Goal: Task Accomplishment & Management: Manage account settings

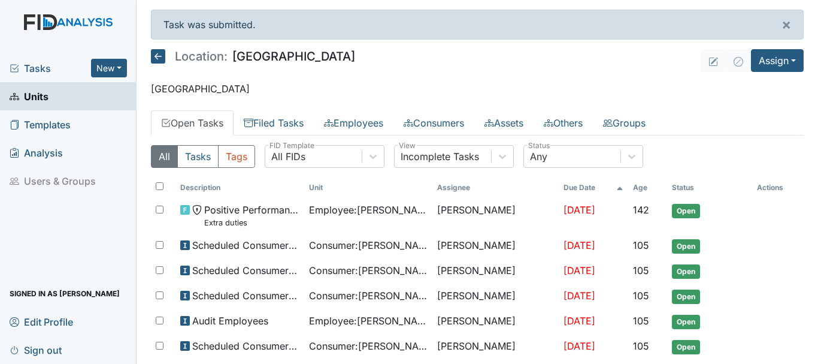
click at [50, 69] on span "Tasks" at bounding box center [50, 68] width 81 height 14
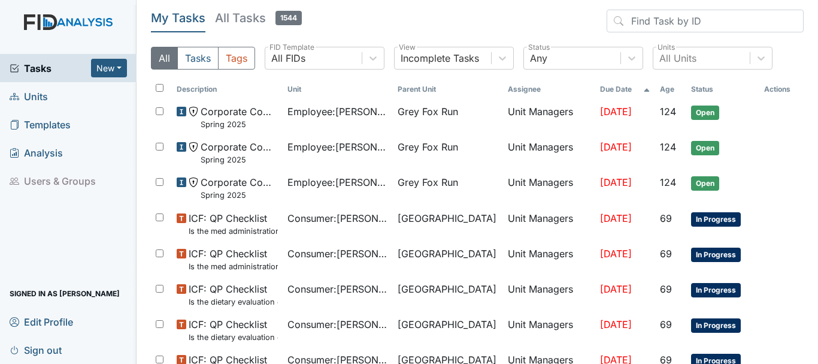
click at [45, 93] on span "Units" at bounding box center [29, 96] width 38 height 19
click at [41, 102] on span "Units" at bounding box center [29, 96] width 38 height 19
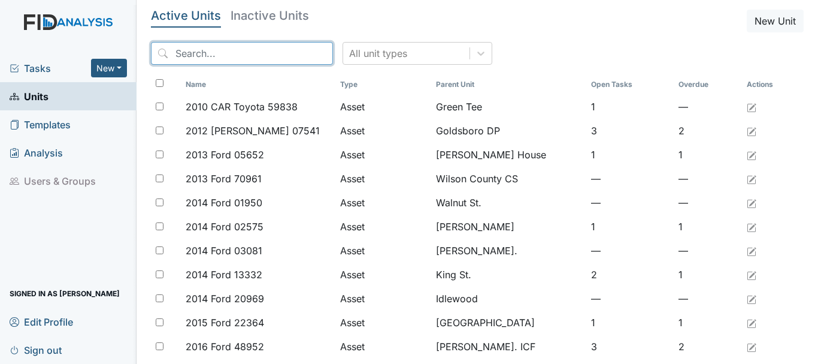
click at [258, 53] on input "search" at bounding box center [242, 53] width 182 height 23
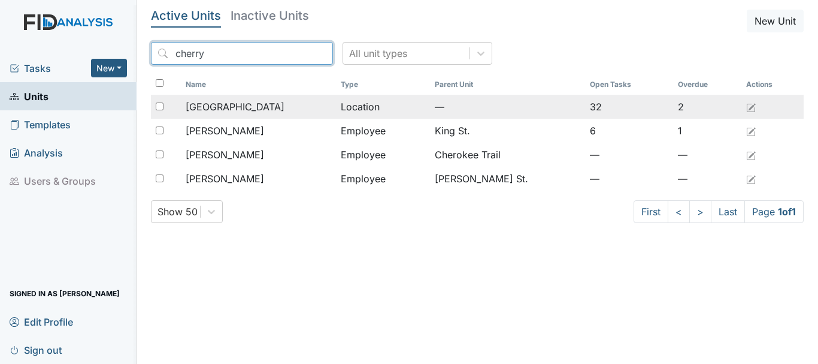
type input "cherry"
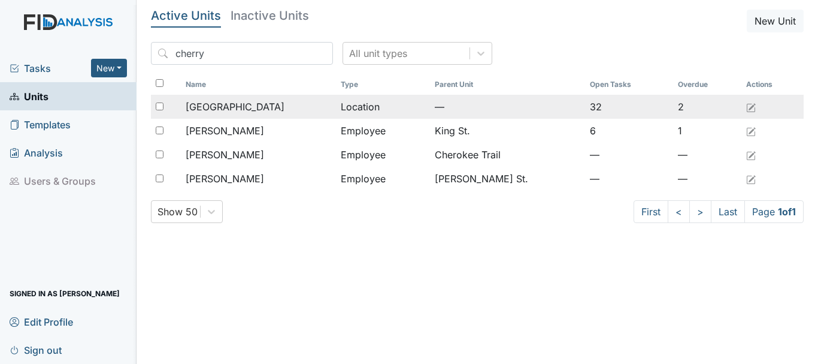
click at [250, 102] on div "[GEOGRAPHIC_DATA]" at bounding box center [259, 106] width 146 height 14
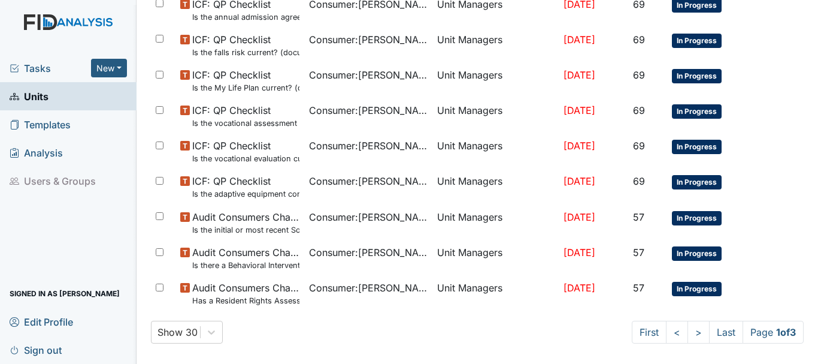
scroll to position [785, 0]
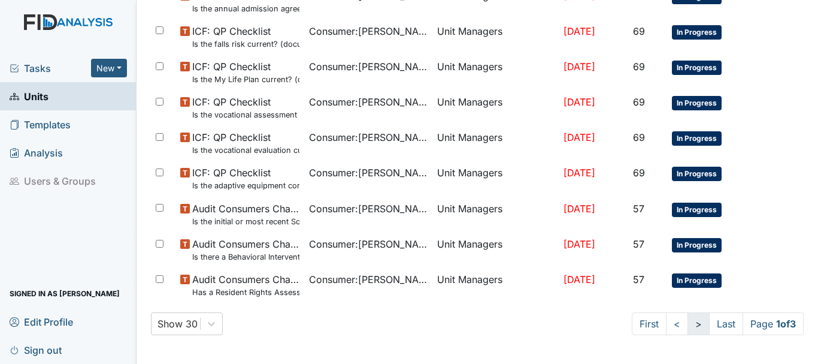
click at [688, 329] on link ">" at bounding box center [699, 323] width 22 height 23
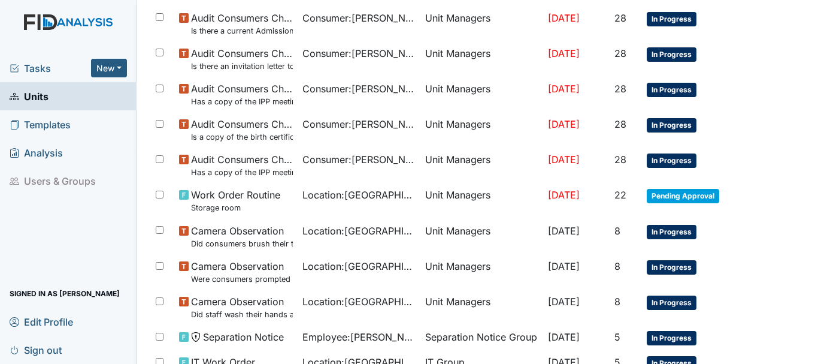
scroll to position [444, 0]
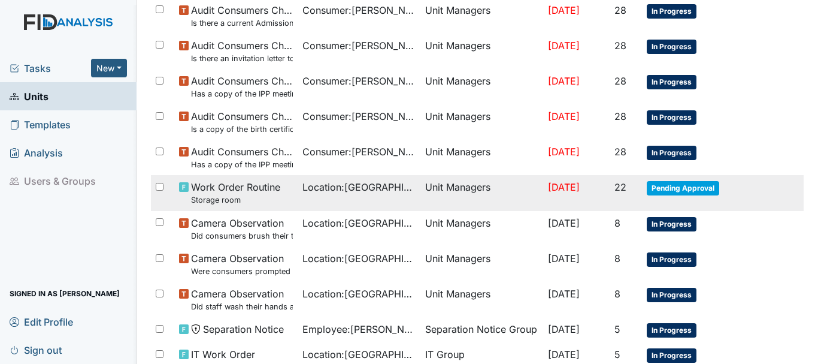
click at [686, 189] on span "Pending Approval" at bounding box center [683, 188] width 72 height 14
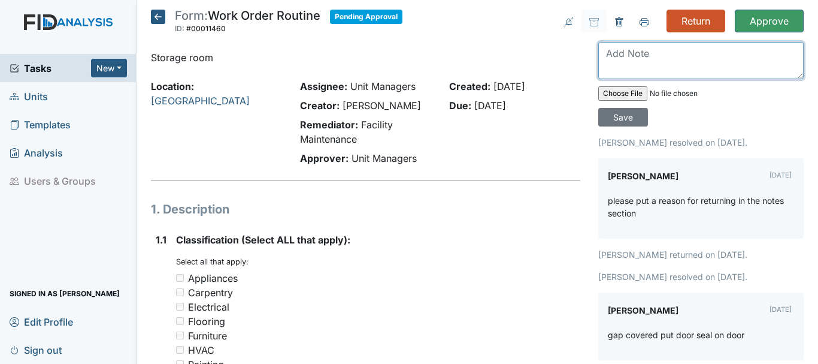
click at [642, 58] on textarea at bounding box center [700, 60] width 205 height 37
click at [699, 55] on textarea "the wrong door its the door on the floor in front of frezzer" at bounding box center [700, 60] width 205 height 37
click at [786, 56] on textarea "the wrong door its there door on the floor in front of frezzer" at bounding box center [700, 60] width 205 height 37
click at [682, 53] on textarea "the wrong door its there door on the floor inside the storage room in front of …" at bounding box center [700, 60] width 205 height 37
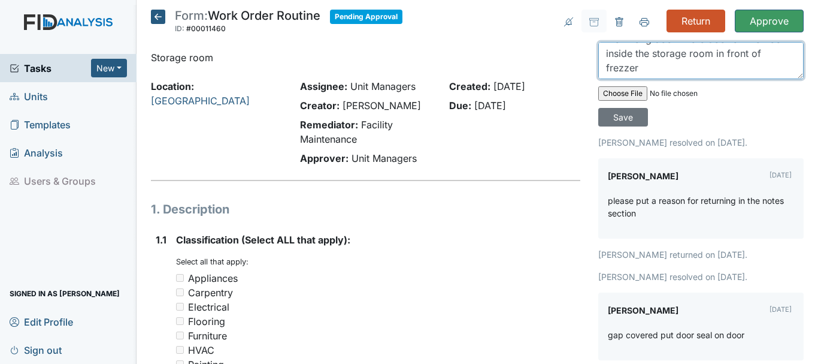
click at [618, 67] on textarea "the wrong door there door on the floor inside the storage room in front of frez…" at bounding box center [700, 60] width 205 height 37
click at [634, 66] on textarea "the wrong door there door on the floor inside the storage room in front of free…" at bounding box center [700, 60] width 205 height 37
type textarea "the wrong door there door on the floor inside the storage room in front of free…"
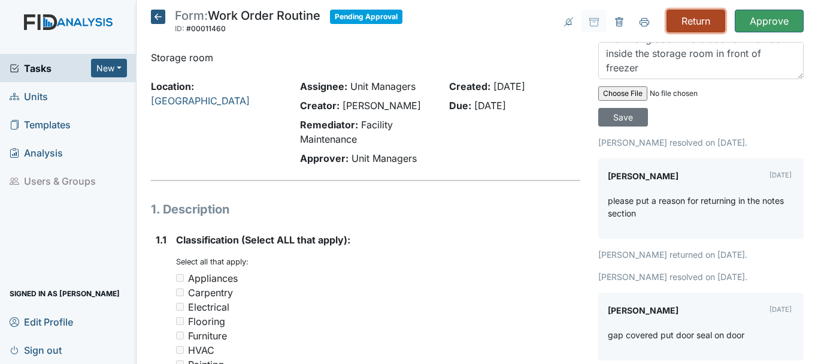
click at [688, 16] on input "Return" at bounding box center [696, 21] width 59 height 23
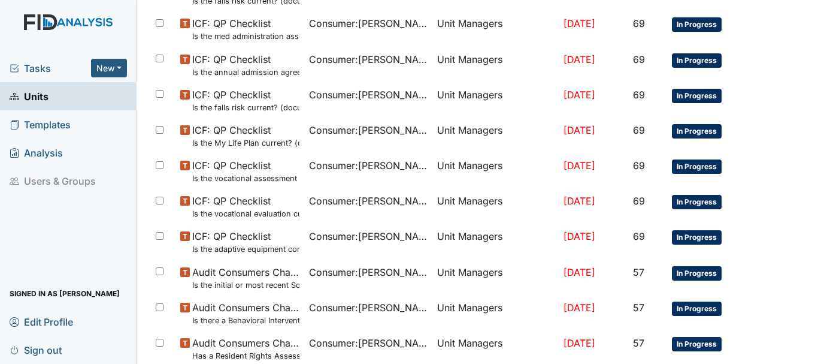
scroll to position [825, 0]
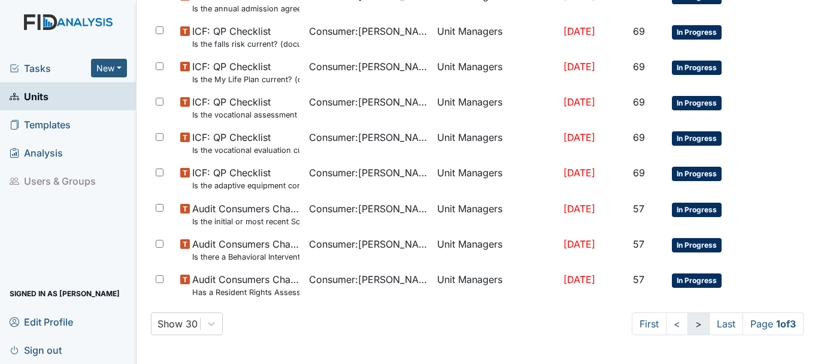
click at [688, 323] on link ">" at bounding box center [699, 323] width 22 height 23
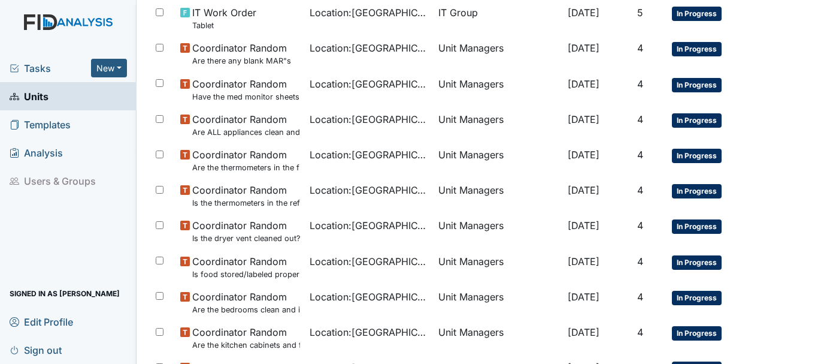
scroll to position [948, 0]
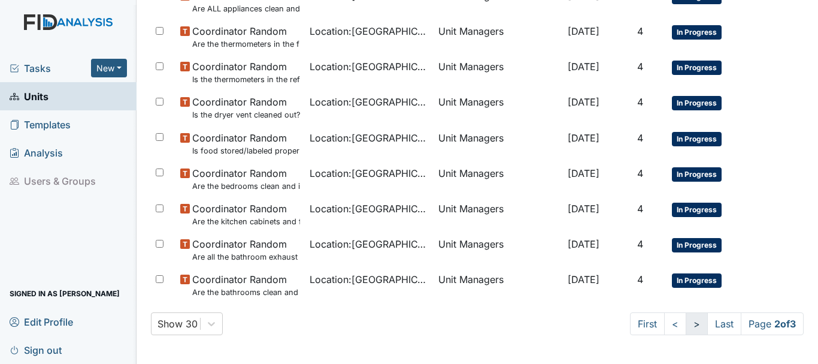
click at [686, 323] on link ">" at bounding box center [697, 323] width 22 height 23
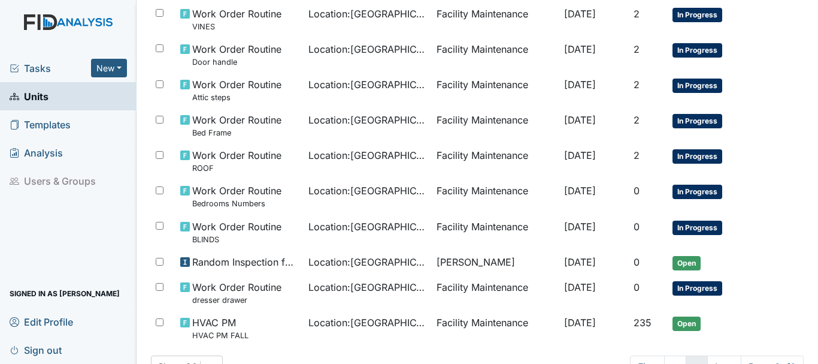
scroll to position [548, 0]
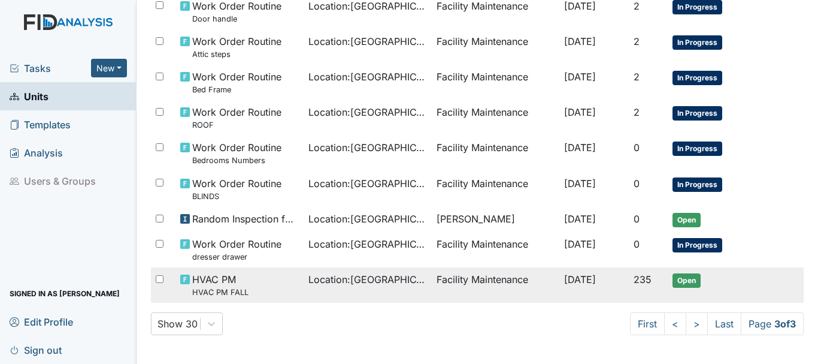
click at [685, 301] on td "Open" at bounding box center [710, 284] width 84 height 35
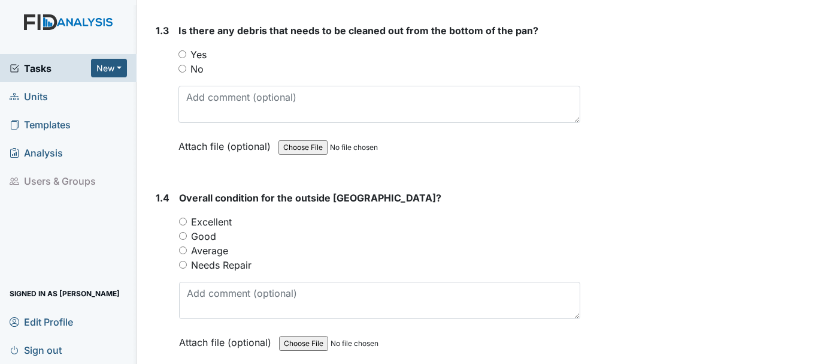
scroll to position [537, 0]
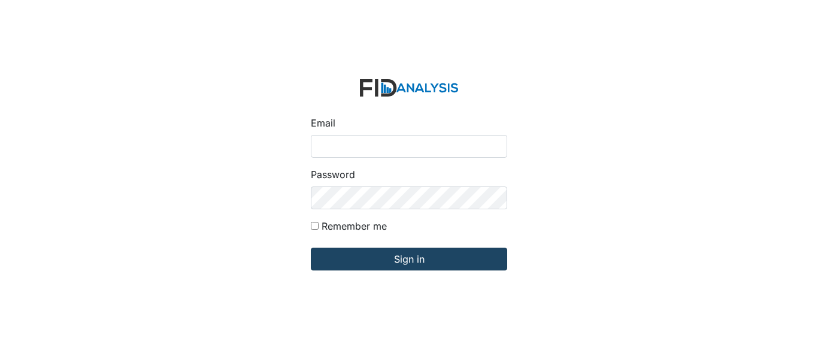
type input "[EMAIL_ADDRESS][DOMAIN_NAME]"
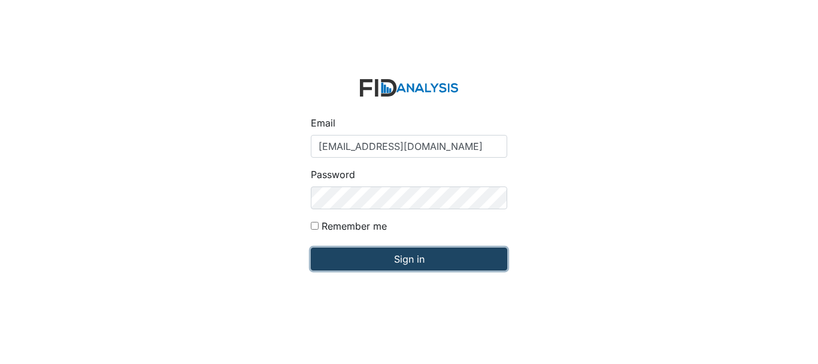
click at [350, 261] on input "Sign in" at bounding box center [409, 258] width 196 height 23
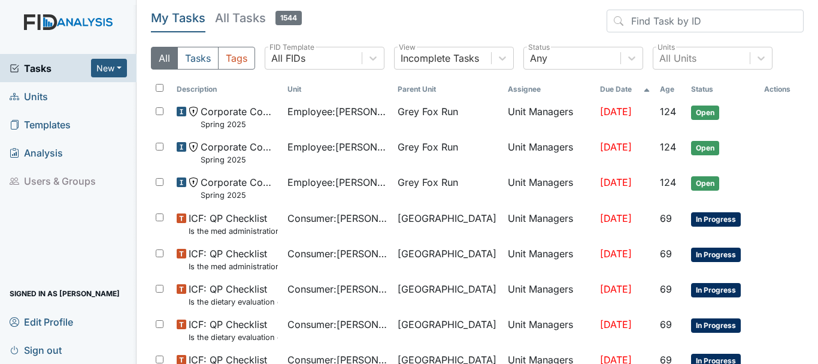
click at [47, 95] on span "Units" at bounding box center [29, 96] width 38 height 19
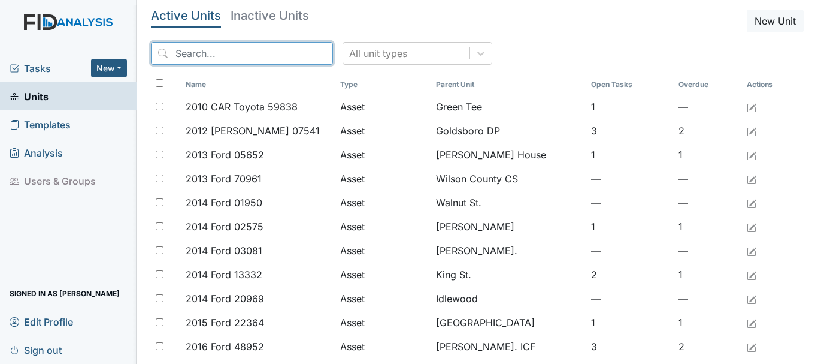
click at [206, 59] on input "search" at bounding box center [242, 53] width 182 height 23
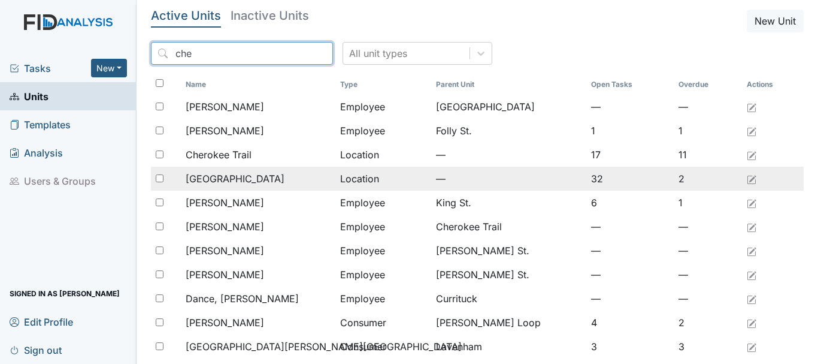
type input "che"
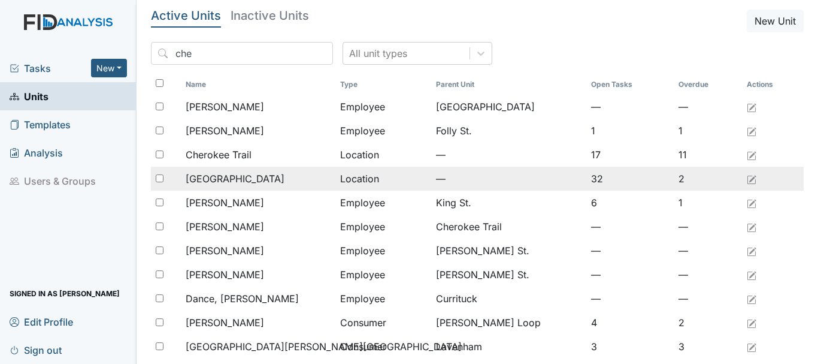
click at [235, 170] on td "[GEOGRAPHIC_DATA]" at bounding box center [258, 179] width 155 height 24
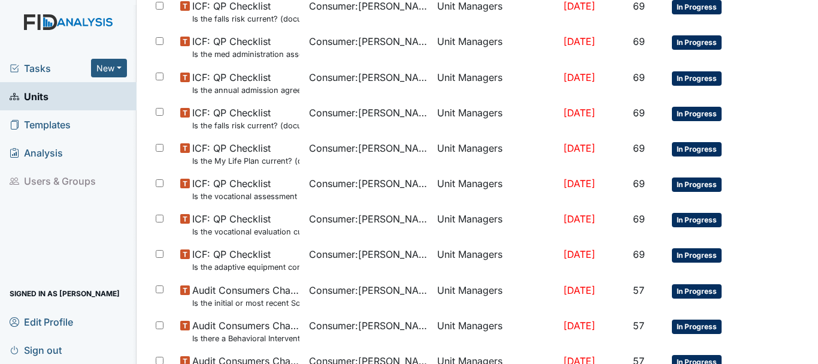
scroll to position [785, 0]
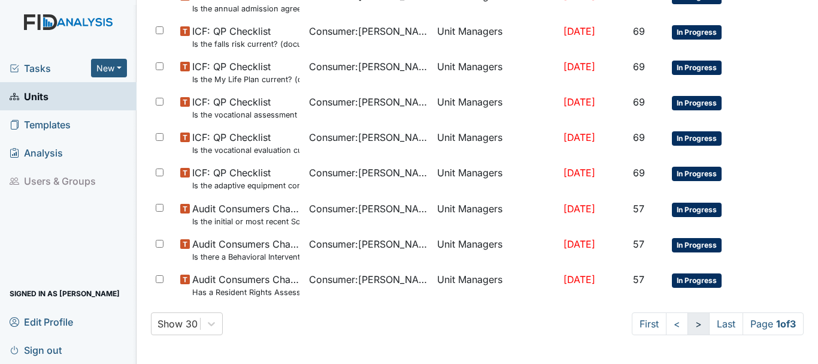
click at [688, 325] on link ">" at bounding box center [699, 323] width 22 height 23
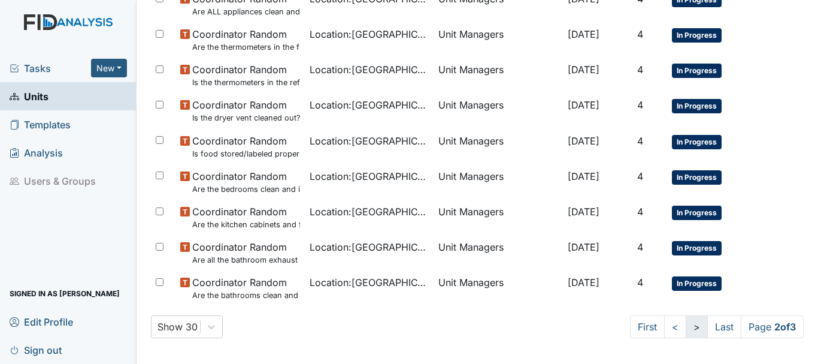
scroll to position [909, 0]
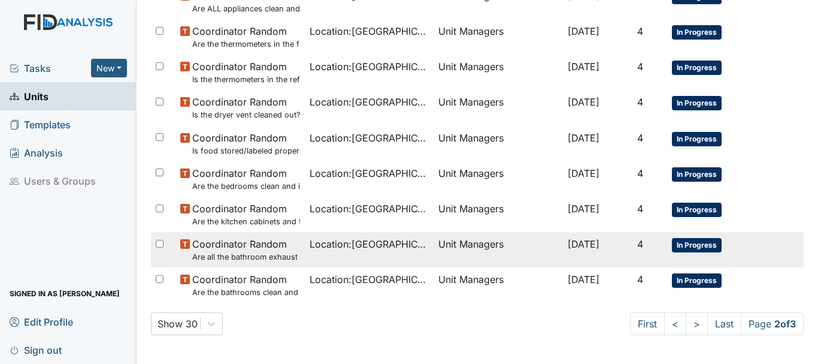
click at [684, 246] on span "In Progress" at bounding box center [697, 245] width 50 height 14
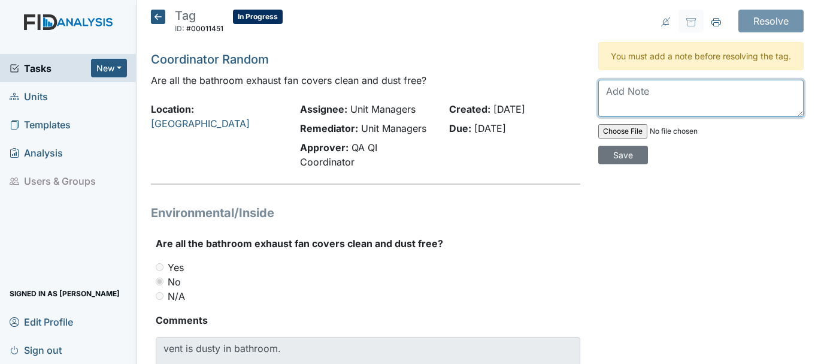
click at [615, 107] on textarea at bounding box center [700, 98] width 205 height 37
type textarea "S"
type textarea "vent was clean HM and QP will keep a check on vent in bathroom"
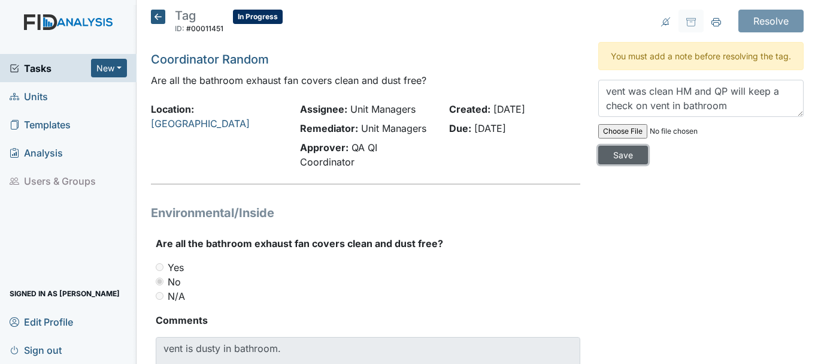
click at [610, 164] on input "Save" at bounding box center [623, 155] width 50 height 19
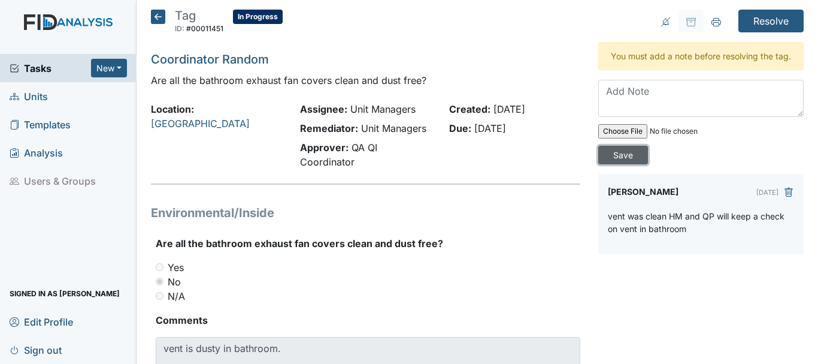
click at [624, 164] on input "Save" at bounding box center [623, 155] width 50 height 19
click at [742, 26] on input "Resolve" at bounding box center [771, 21] width 65 height 23
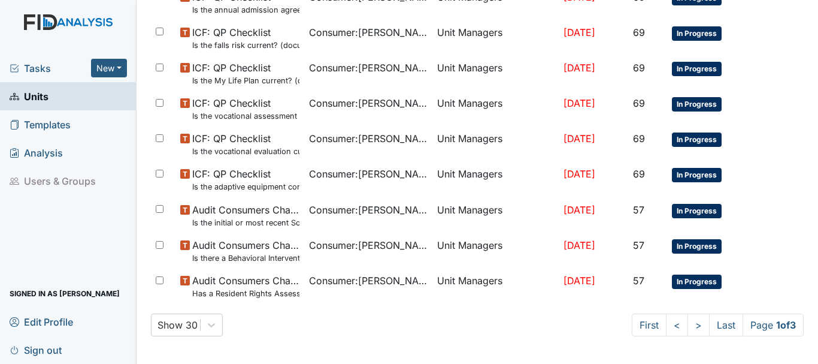
scroll to position [825, 0]
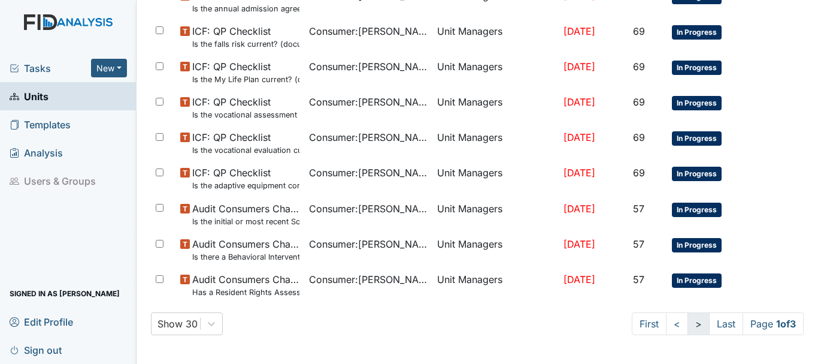
click at [688, 323] on link ">" at bounding box center [699, 323] width 22 height 23
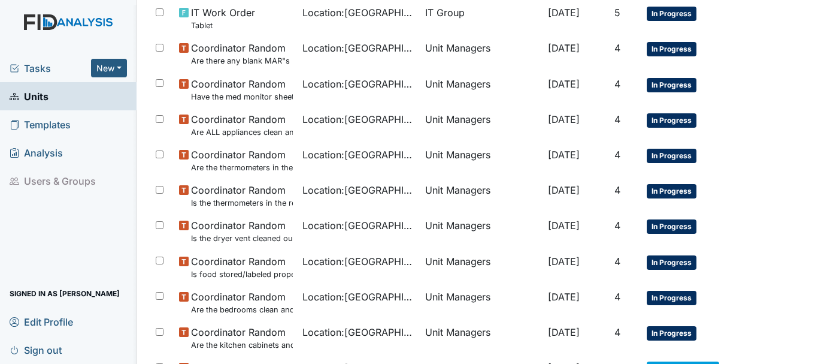
scroll to position [948, 0]
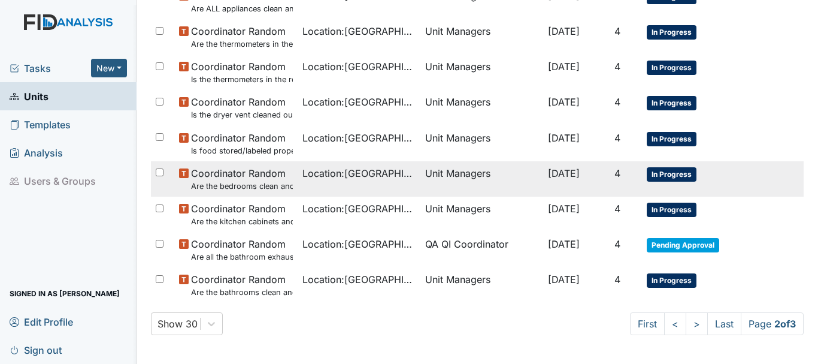
click at [670, 178] on span "In Progress" at bounding box center [672, 174] width 50 height 14
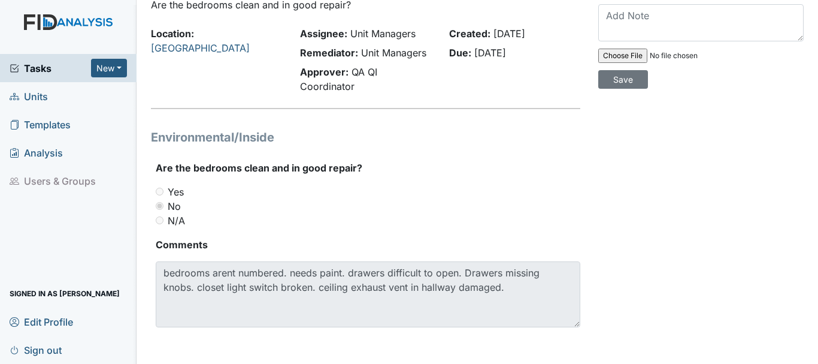
scroll to position [77, 0]
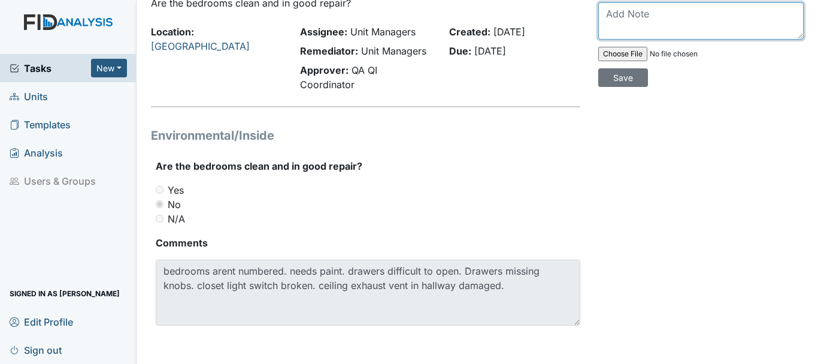
click at [620, 40] on textarea at bounding box center [700, 20] width 205 height 37
type textarea "work order was done"
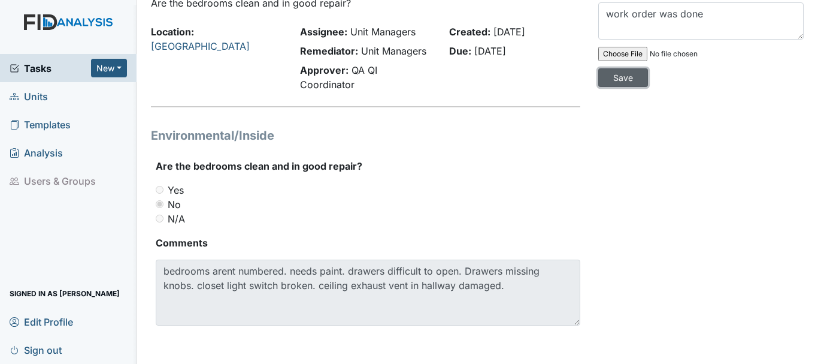
click at [619, 87] on input "Save" at bounding box center [623, 77] width 50 height 19
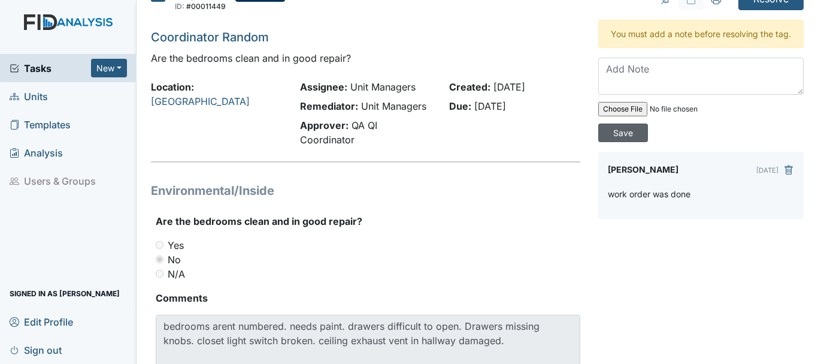
scroll to position [20, 0]
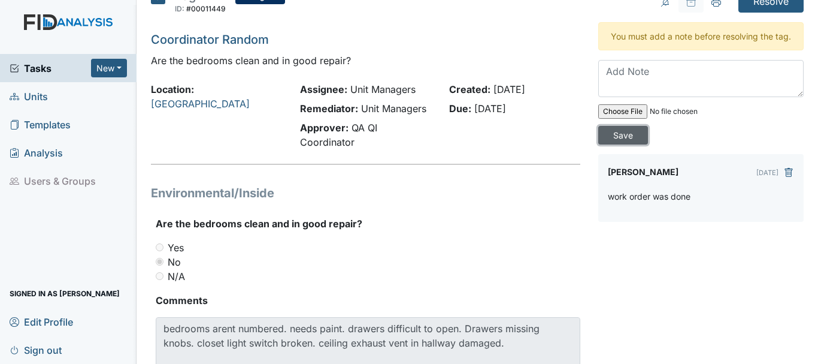
click at [620, 144] on input "Save" at bounding box center [623, 135] width 50 height 19
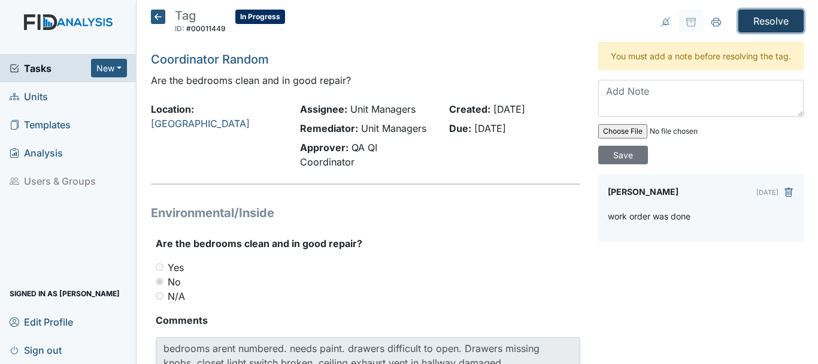
click at [757, 22] on input "Resolve" at bounding box center [771, 21] width 65 height 23
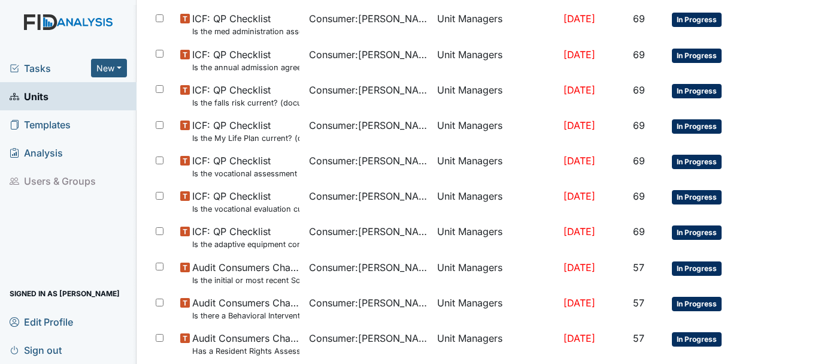
scroll to position [825, 0]
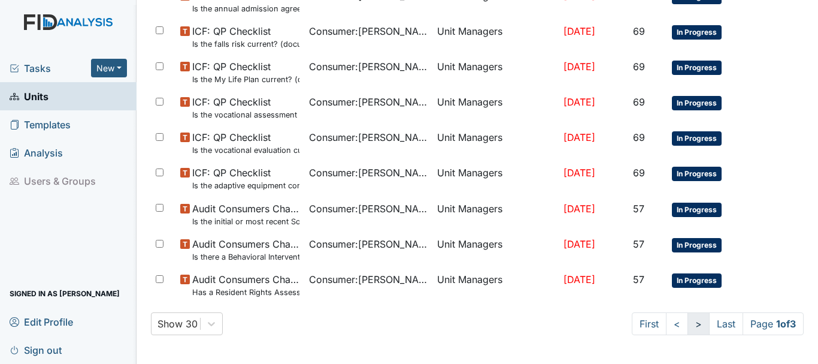
click at [688, 332] on link ">" at bounding box center [699, 323] width 22 height 23
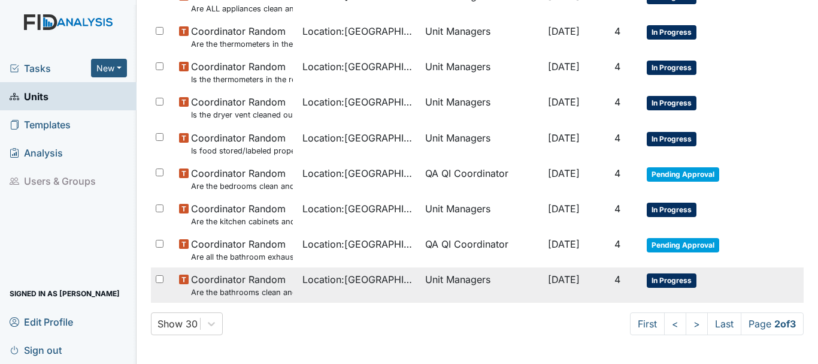
click at [669, 288] on td "In Progress" at bounding box center [698, 284] width 112 height 35
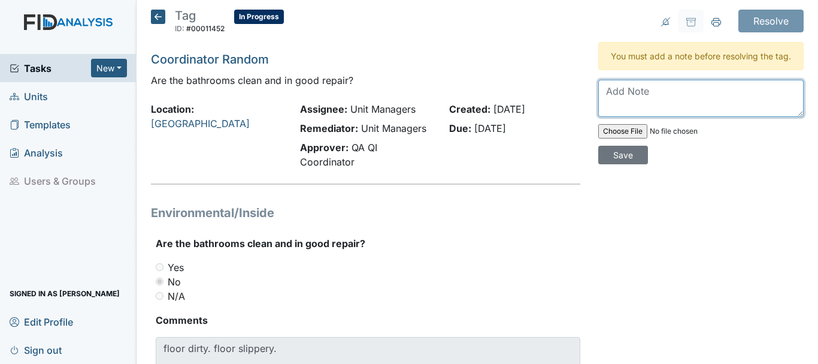
click at [627, 105] on textarea at bounding box center [700, 98] width 205 height 37
type textarea "floors was clean"
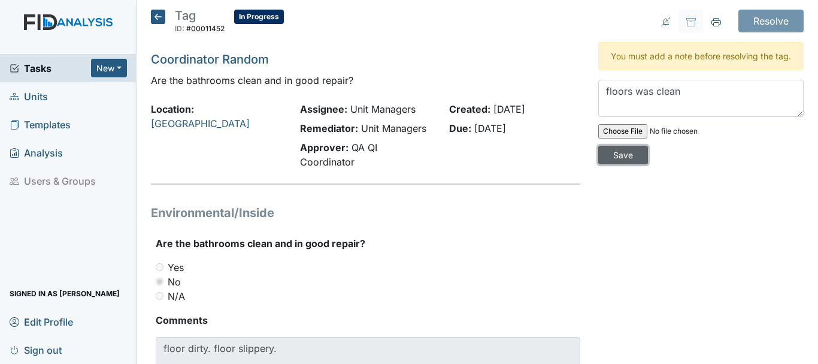
click at [626, 164] on input "Save" at bounding box center [623, 155] width 50 height 19
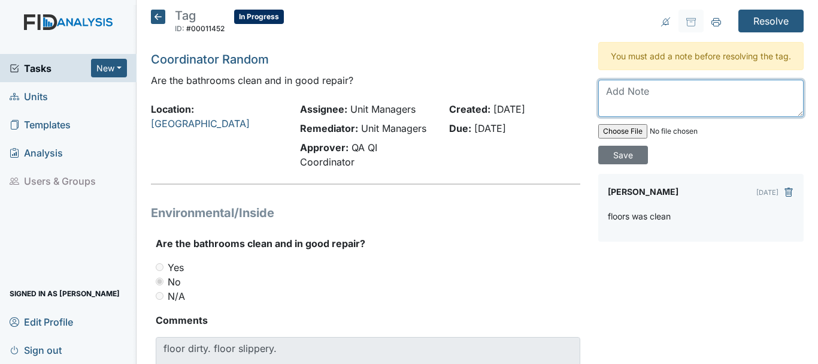
click at [607, 106] on textarea at bounding box center [700, 98] width 205 height 37
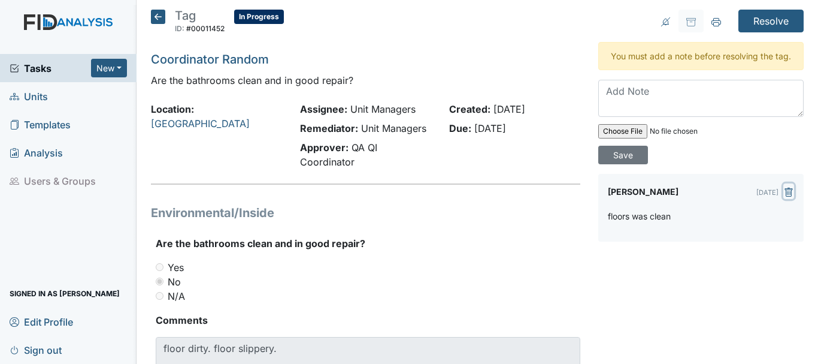
click at [784, 197] on icon "submit" at bounding box center [789, 192] width 10 height 10
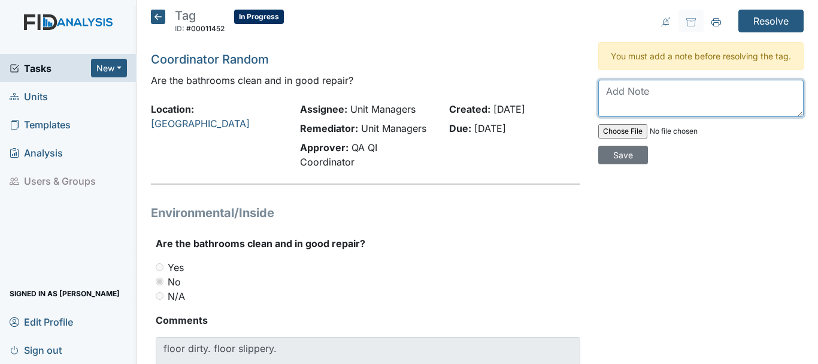
click at [633, 110] on textarea at bounding box center [700, 98] width 205 height 37
type textarea "floors was clean HM and QP will keep a check on bathroom floors"
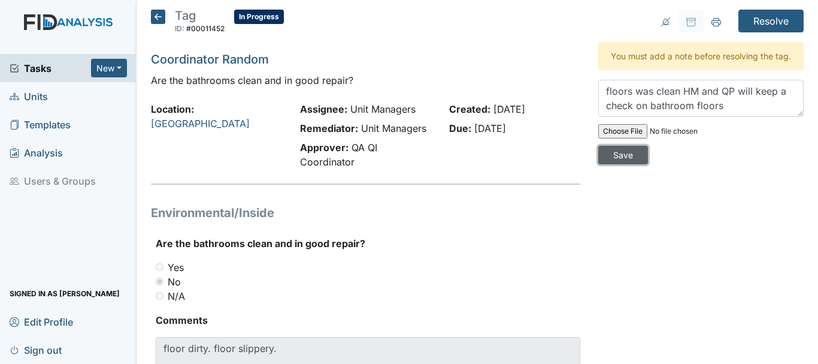
click at [624, 164] on input "Save" at bounding box center [623, 155] width 50 height 19
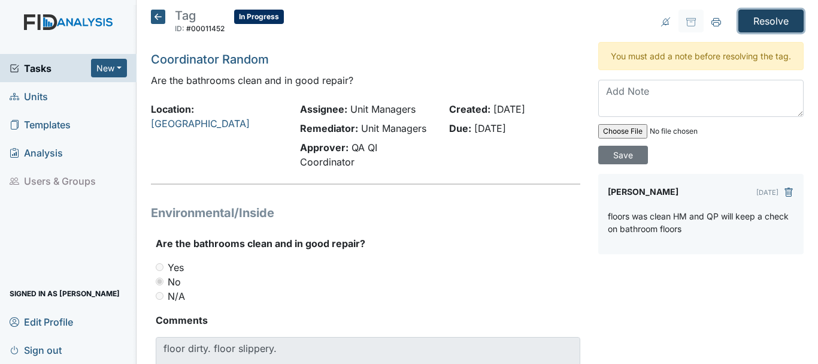
click at [761, 31] on input "Resolve" at bounding box center [771, 21] width 65 height 23
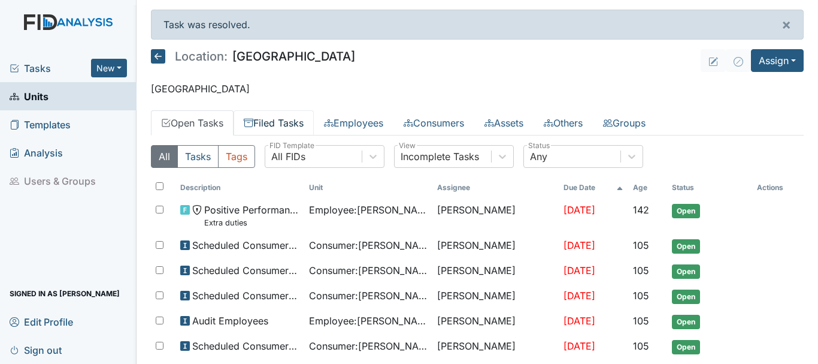
click at [280, 129] on link "Filed Tasks" at bounding box center [274, 122] width 80 height 25
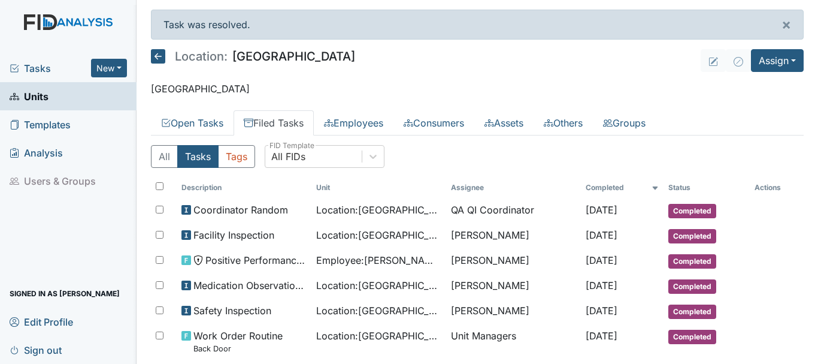
click at [296, 122] on link "Filed Tasks" at bounding box center [274, 122] width 80 height 25
click at [201, 128] on link "Open Tasks" at bounding box center [192, 122] width 83 height 25
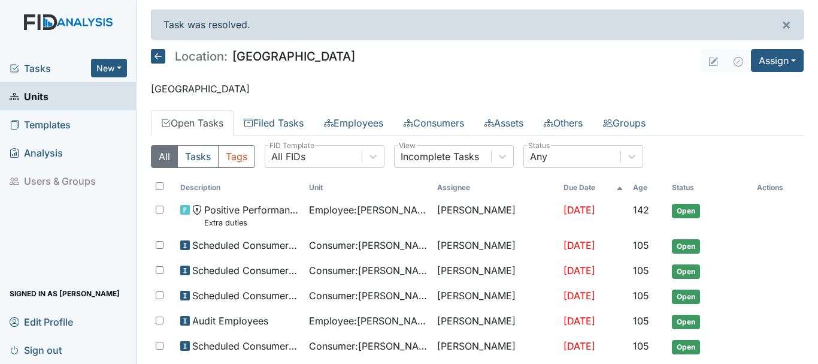
click at [42, 71] on span "Tasks" at bounding box center [50, 68] width 81 height 14
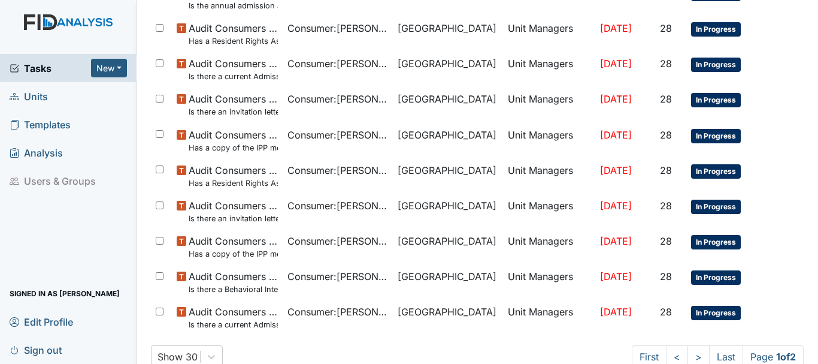
scroll to position [851, 0]
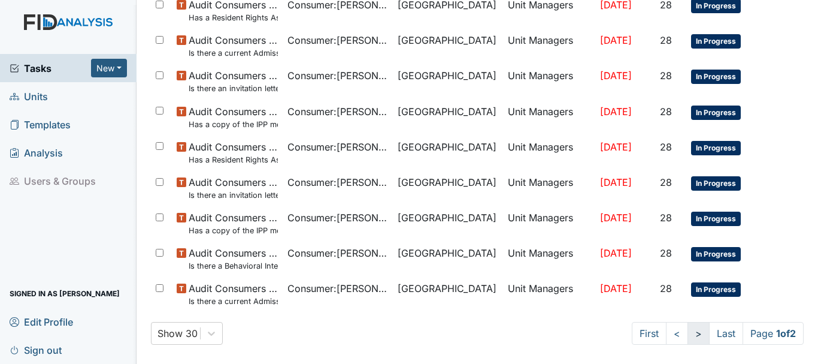
click at [688, 338] on link ">" at bounding box center [699, 333] width 22 height 23
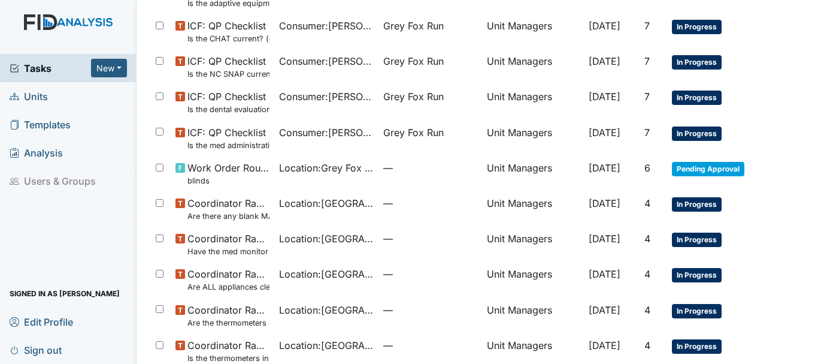
scroll to position [476, 0]
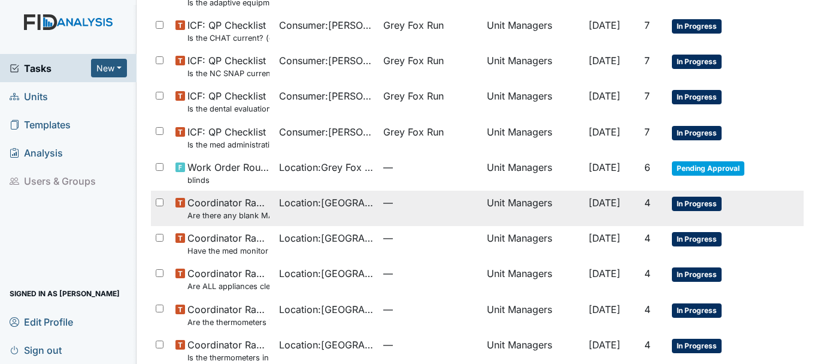
click at [679, 207] on span "In Progress" at bounding box center [697, 203] width 50 height 14
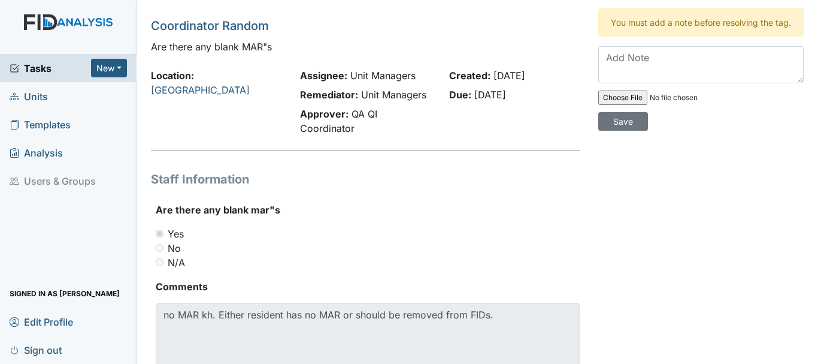
scroll to position [37, 0]
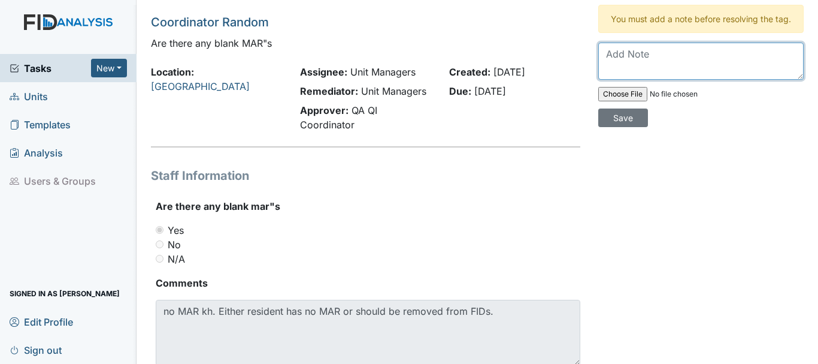
click at [625, 70] on textarea at bounding box center [700, 61] width 205 height 37
type textarea "KH was discharge"
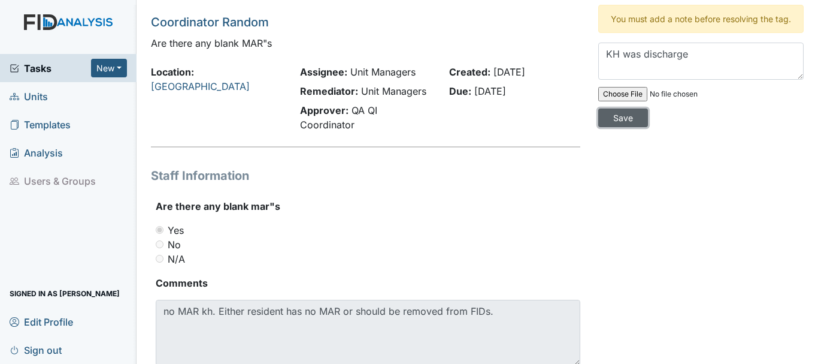
click at [606, 127] on input "Save" at bounding box center [623, 117] width 50 height 19
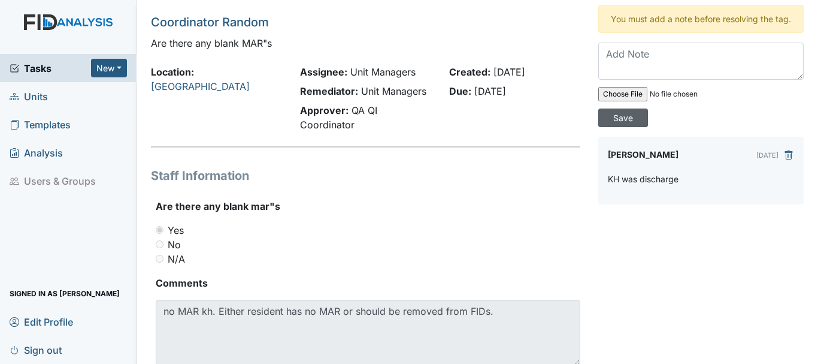
click at [618, 127] on input "Save" at bounding box center [623, 117] width 50 height 19
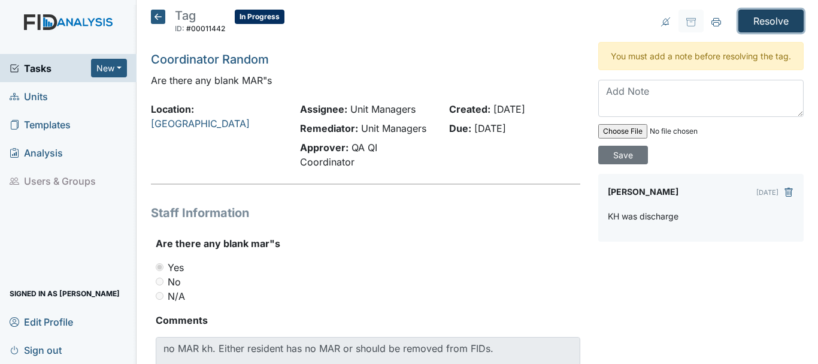
click at [770, 19] on input "Resolve" at bounding box center [771, 21] width 65 height 23
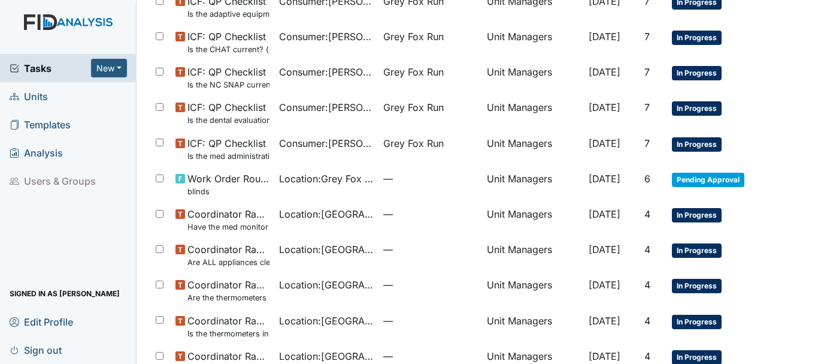
scroll to position [728, 0]
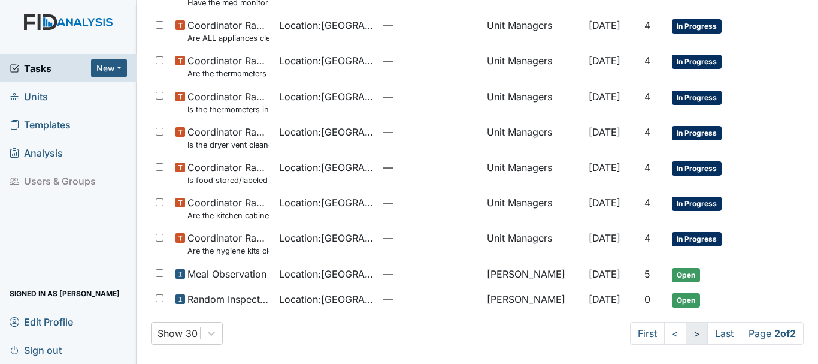
click at [686, 338] on link ">" at bounding box center [697, 333] width 22 height 23
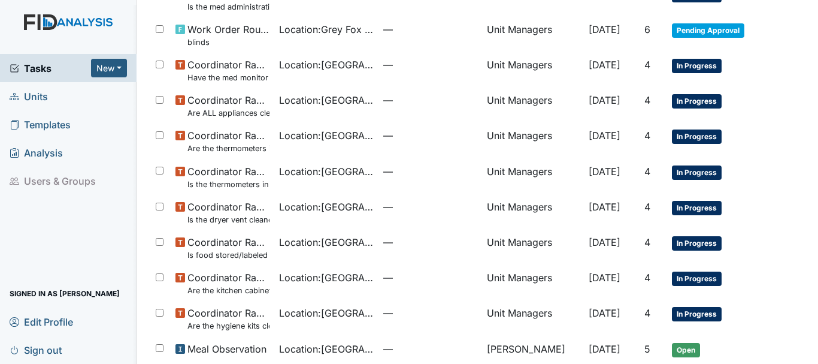
scroll to position [653, 0]
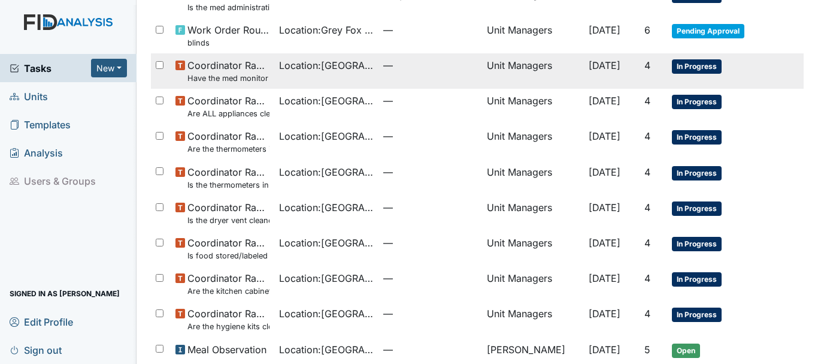
click at [672, 72] on span "In Progress" at bounding box center [697, 66] width 50 height 14
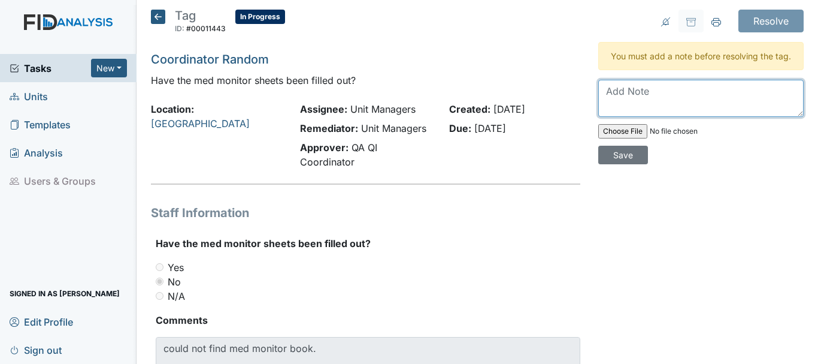
click at [643, 108] on textarea at bounding box center [700, 98] width 205 height 37
click at [724, 110] on textarea "Med monitor book is taking the NBDP with staff for 12pm med" at bounding box center [700, 98] width 205 height 37
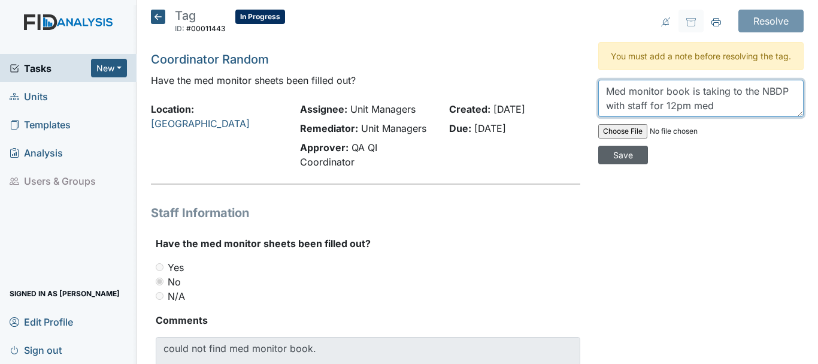
type textarea "Med monitor book is taking to the NBDP with staff for 12pm med"
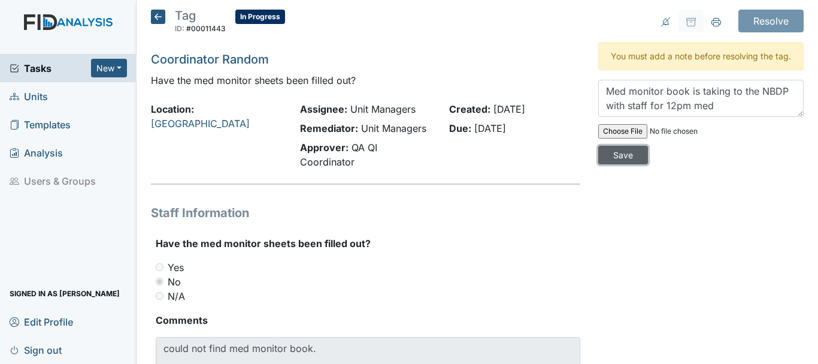
click at [613, 164] on input "Save" at bounding box center [623, 155] width 50 height 19
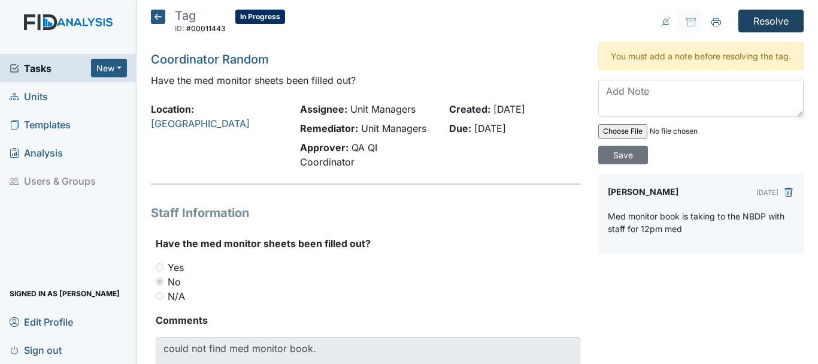
click at [765, 29] on input "Resolve" at bounding box center [771, 21] width 65 height 23
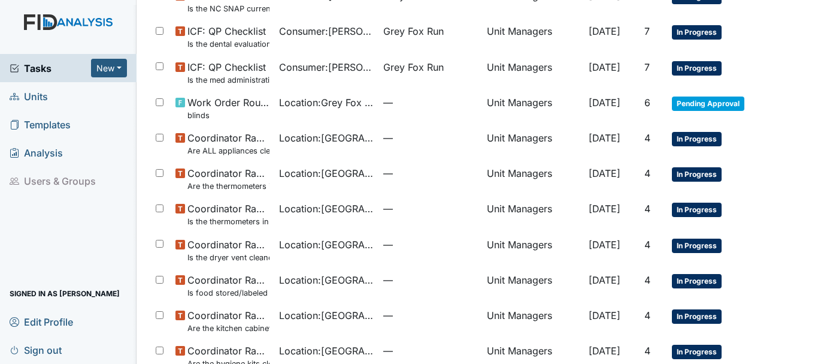
scroll to position [579, 0]
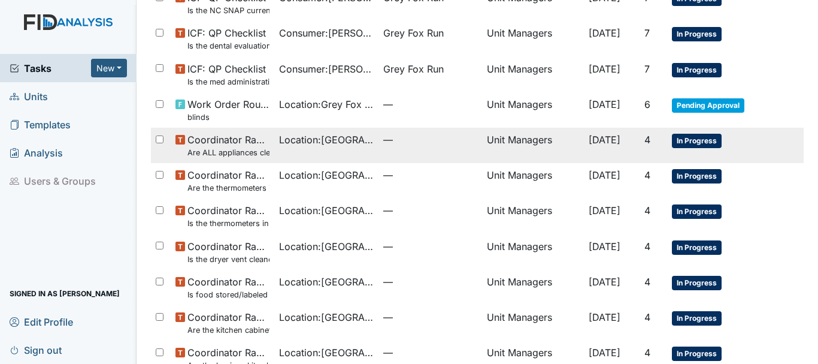
click at [683, 144] on span "In Progress" at bounding box center [697, 141] width 50 height 14
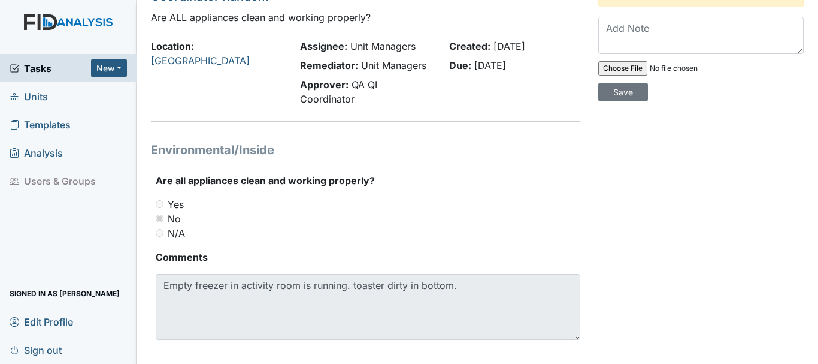
scroll to position [77, 0]
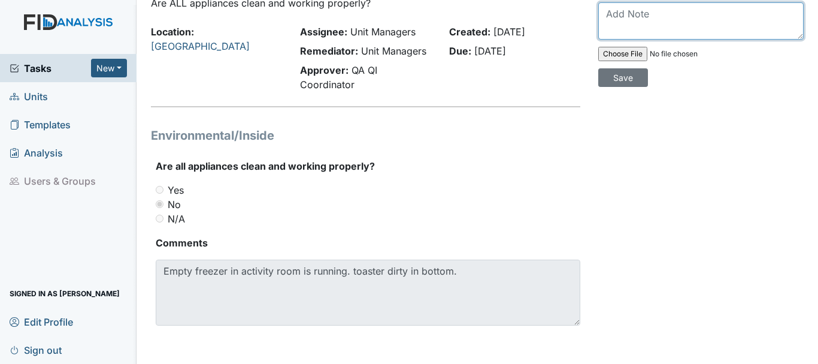
click at [606, 28] on textarea at bounding box center [700, 20] width 205 height 37
type textarea "T"
type textarea "t"
type textarea "work order will be done to remove empty running frezzer. Toaster was clean. HM …"
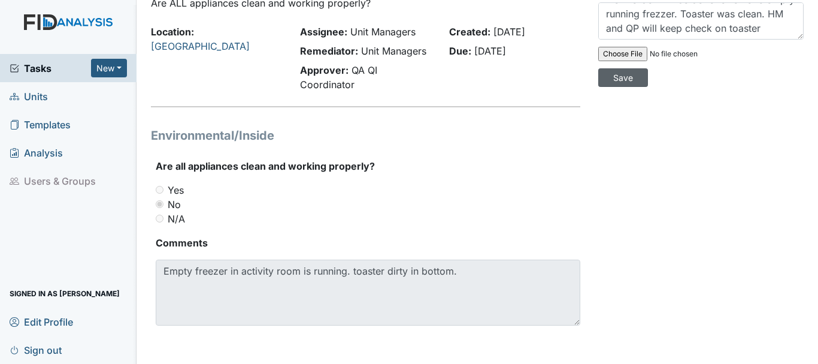
click at [618, 87] on input "Save" at bounding box center [623, 77] width 50 height 19
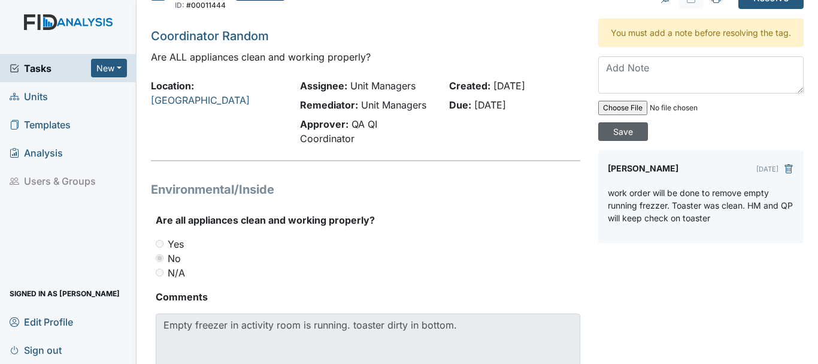
scroll to position [0, 0]
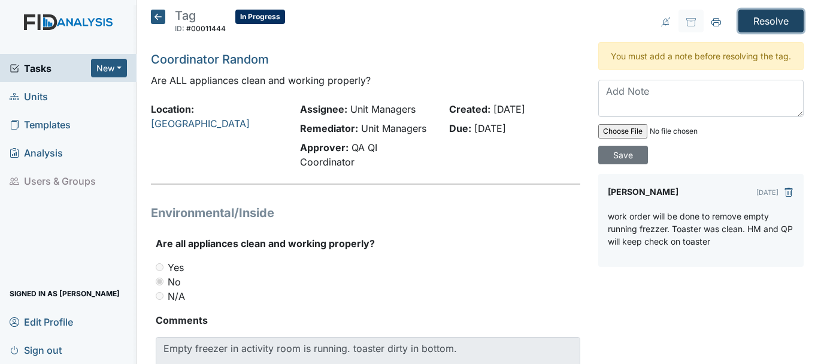
click at [764, 22] on input "Resolve" at bounding box center [771, 21] width 65 height 23
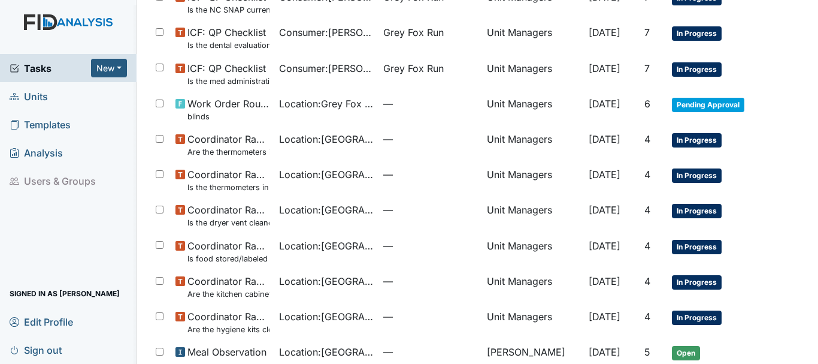
scroll to position [582, 0]
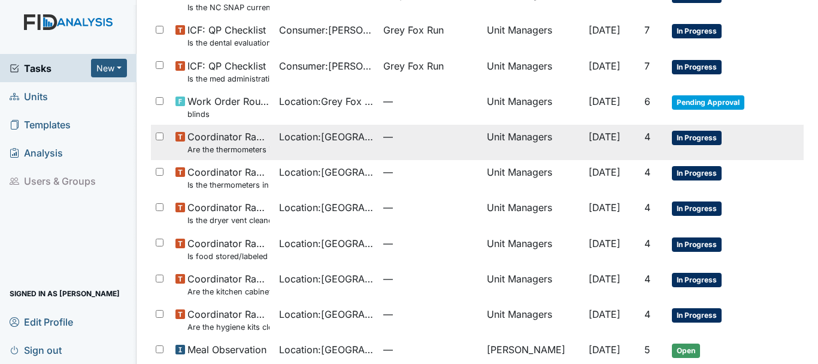
click at [707, 140] on span "In Progress" at bounding box center [697, 138] width 50 height 14
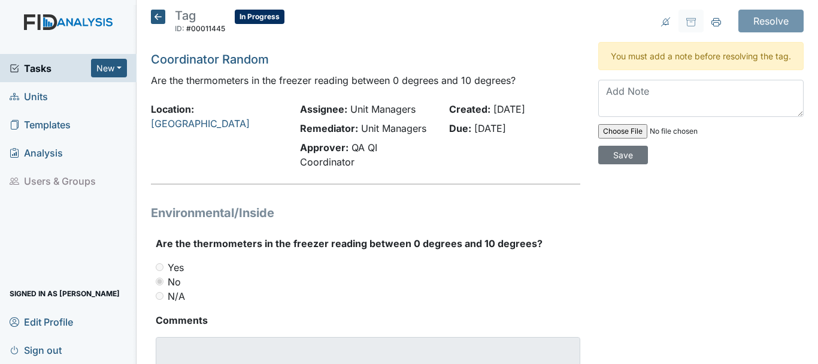
click at [155, 17] on icon at bounding box center [158, 17] width 14 height 14
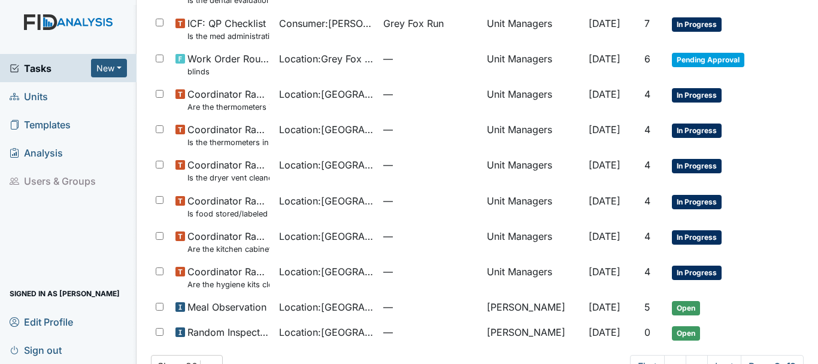
scroll to position [583, 0]
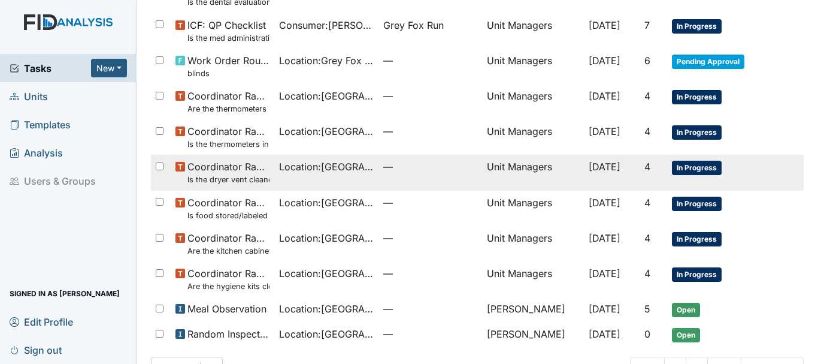
click at [686, 168] on span "In Progress" at bounding box center [697, 168] width 50 height 14
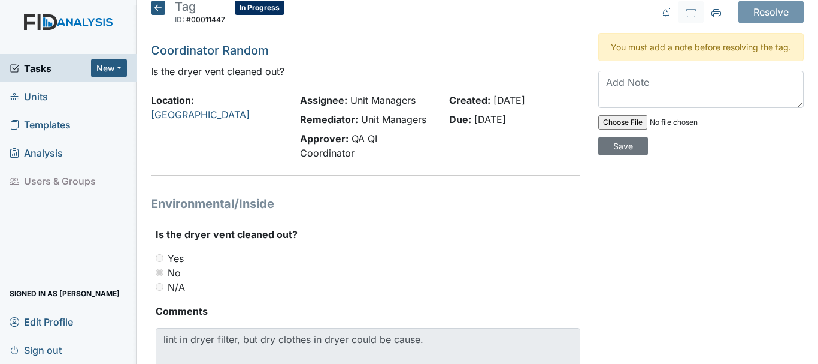
scroll to position [7, 0]
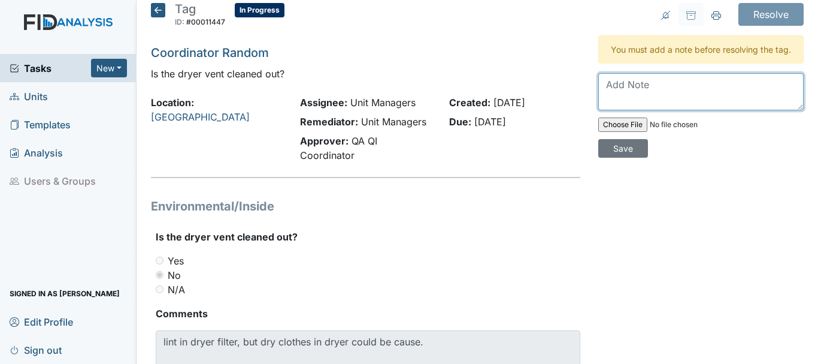
click at [624, 110] on textarea at bounding box center [700, 91] width 205 height 37
type textarea "vent was clean HM and QP will keep a check on dryer filter"
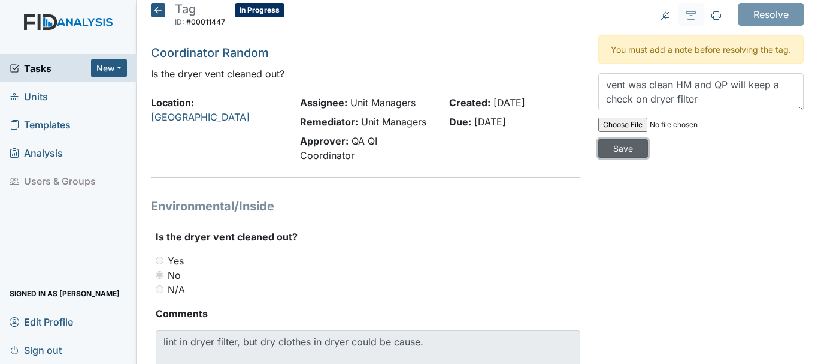
click at [621, 158] on input "Save" at bounding box center [623, 148] width 50 height 19
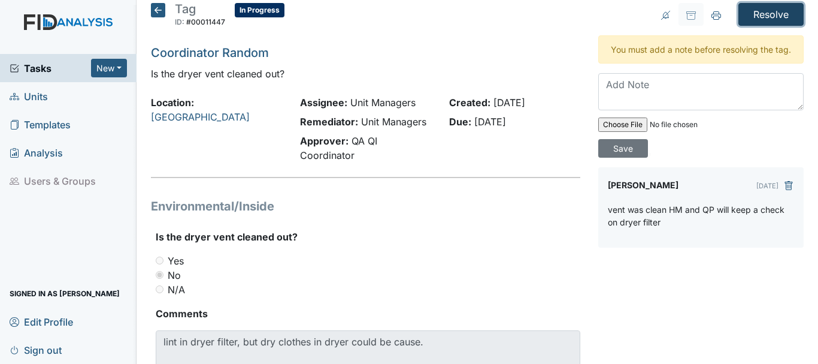
click at [764, 15] on input "Resolve" at bounding box center [771, 14] width 65 height 23
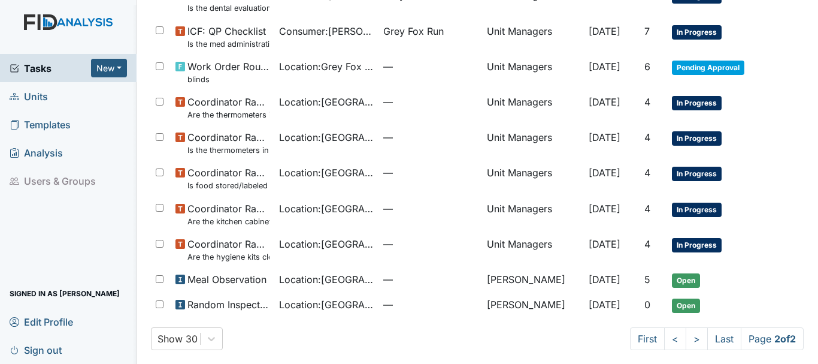
scroll to position [622, 0]
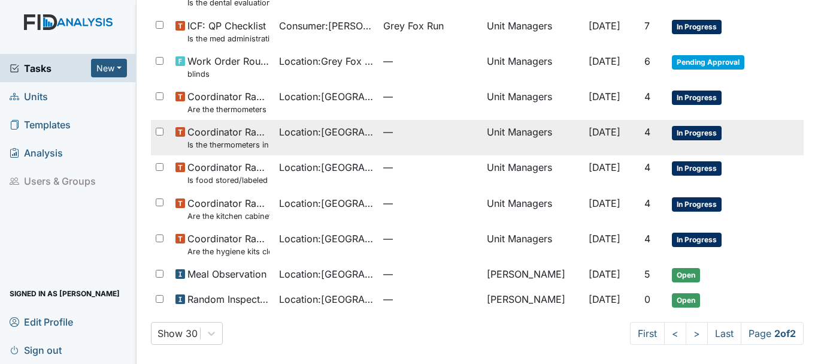
click at [678, 137] on span "In Progress" at bounding box center [697, 133] width 50 height 14
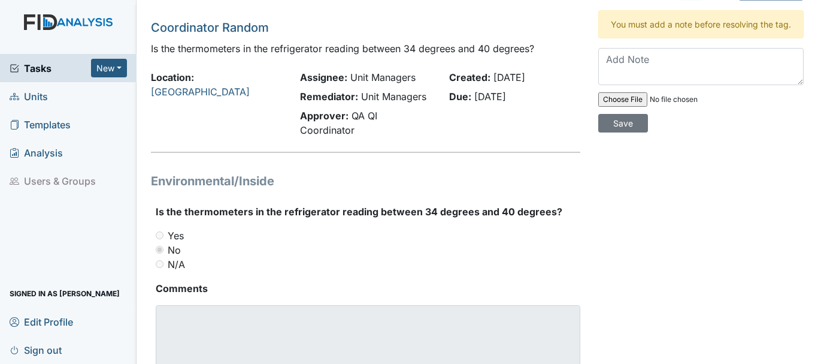
scroll to position [30, 0]
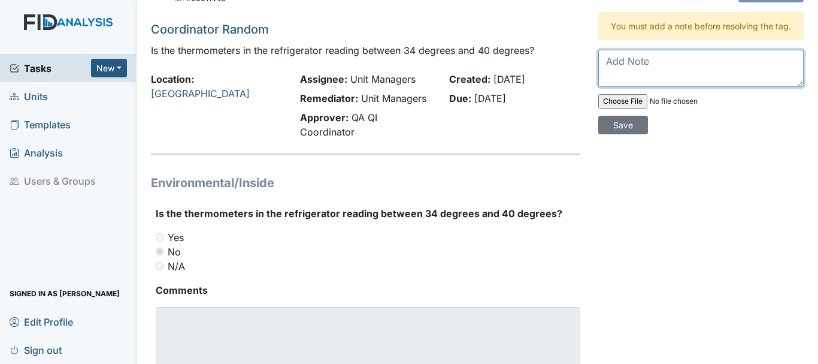
click at [625, 74] on textarea at bounding box center [700, 68] width 205 height 37
click at [659, 72] on textarea "new thermoneters wa purchase" at bounding box center [700, 68] width 205 height 37
click at [700, 75] on textarea "new thermometers wa purchase" at bounding box center [700, 68] width 205 height 37
click at [762, 75] on textarea "new thermometers was purchase" at bounding box center [700, 68] width 205 height 37
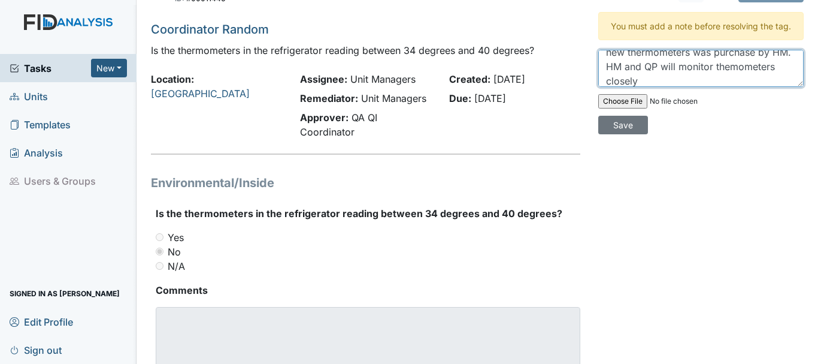
scroll to position [14, 0]
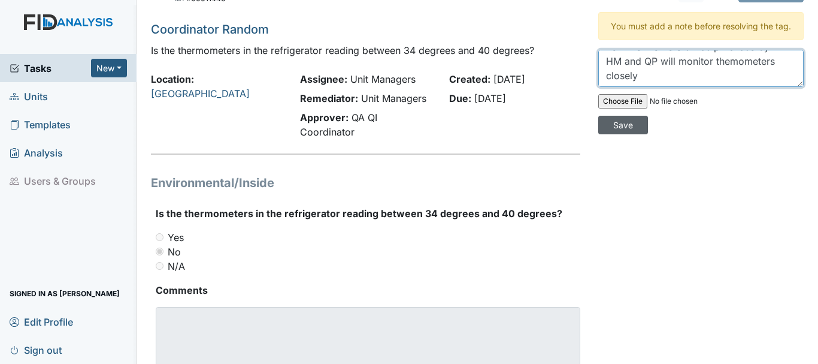
type textarea "new thermometers was purchase by HM. HM and QP will monitor themometers closely"
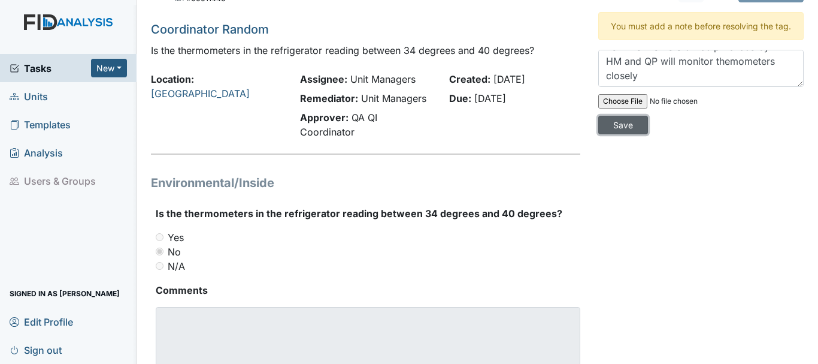
click at [624, 134] on input "Save" at bounding box center [623, 125] width 50 height 19
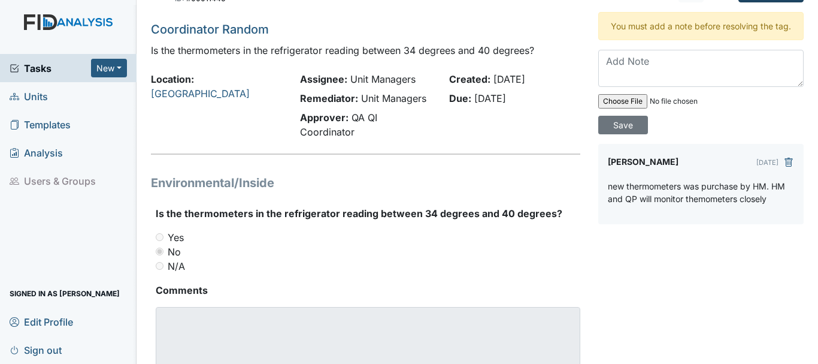
scroll to position [0, 0]
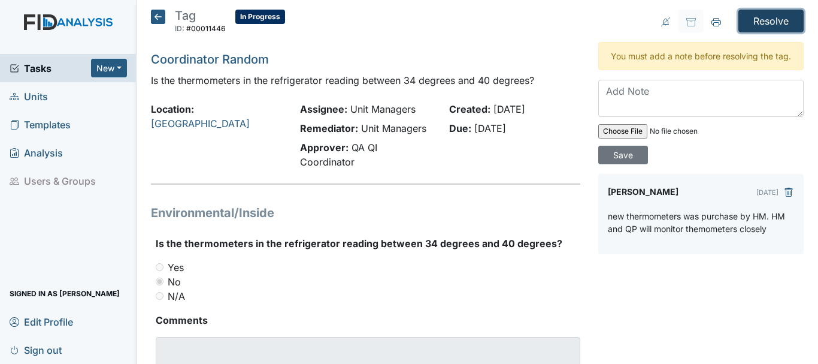
click at [763, 28] on input "Resolve" at bounding box center [771, 21] width 65 height 23
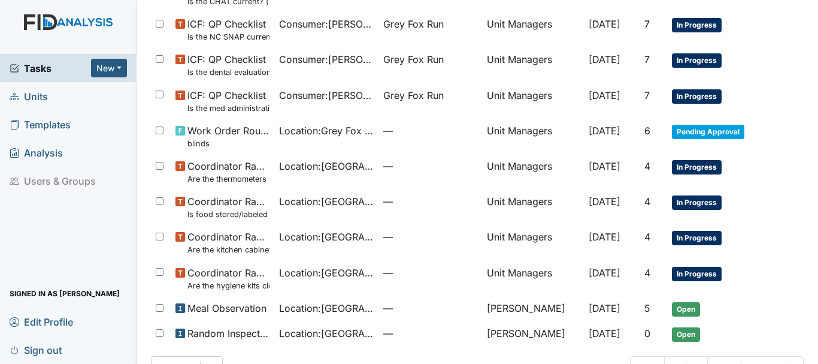
scroll to position [554, 0]
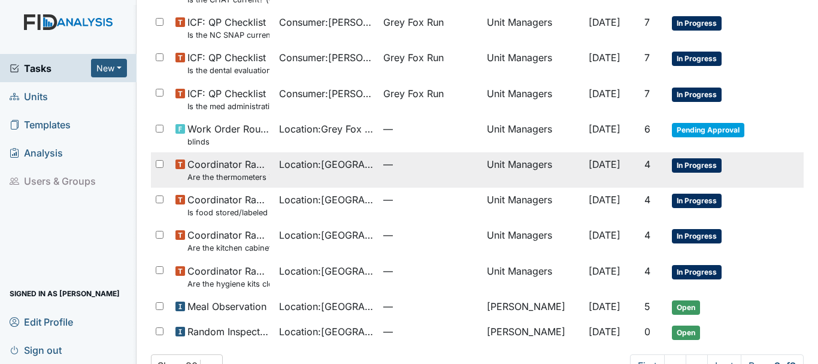
click at [681, 170] on span "In Progress" at bounding box center [697, 165] width 50 height 14
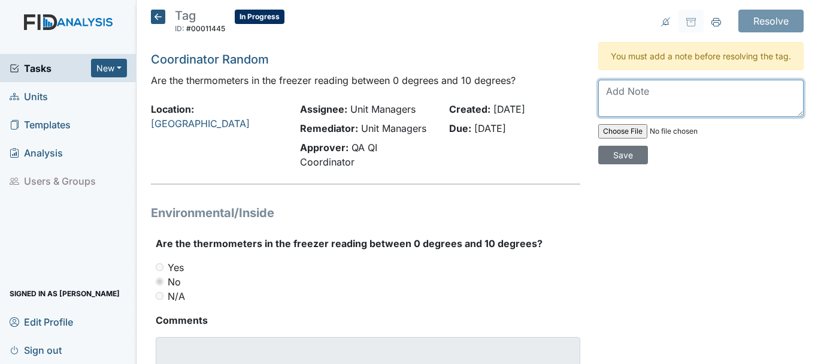
click at [619, 99] on textarea at bounding box center [700, 98] width 205 height 37
click at [639, 105] on textarea "HM purschase ne" at bounding box center [700, 98] width 205 height 37
click at [674, 101] on textarea "HM purchase ne" at bounding box center [700, 98] width 205 height 37
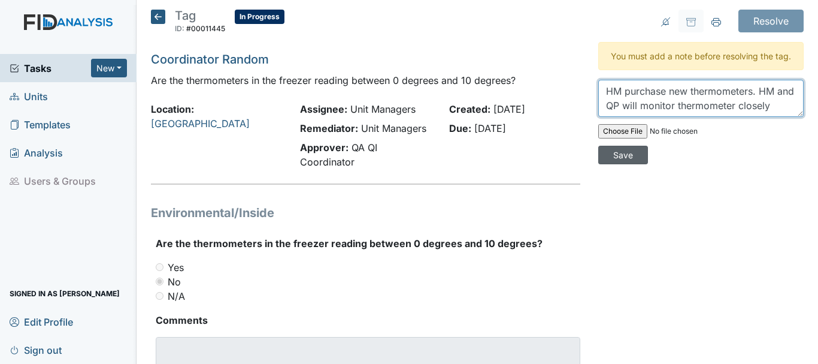
type textarea "HM purchase new thermometers. HM and QP will monitor thermometer closely"
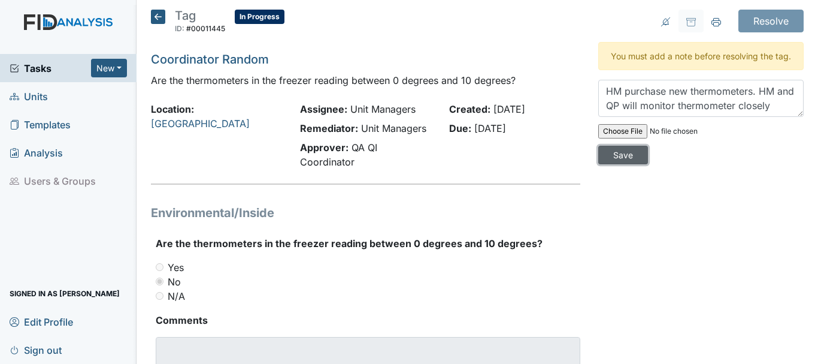
click at [625, 162] on input "Save" at bounding box center [623, 155] width 50 height 19
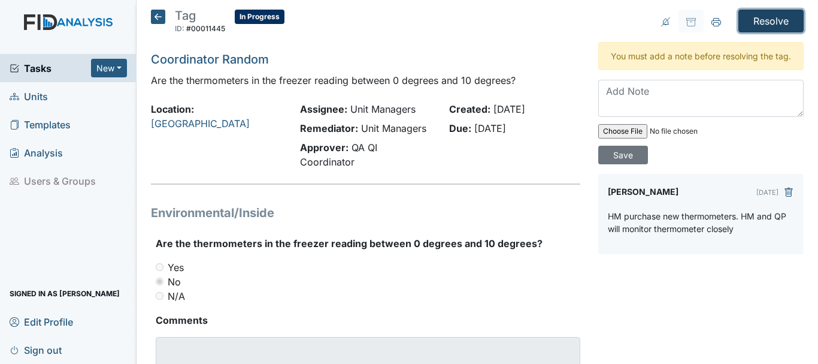
click at [758, 17] on input "Resolve" at bounding box center [771, 21] width 65 height 23
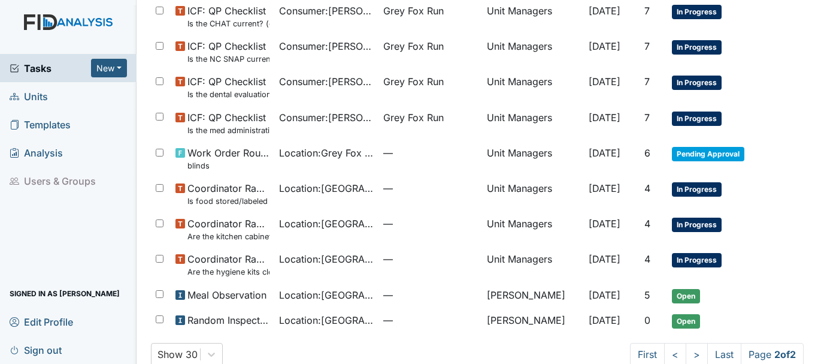
scroll to position [551, 0]
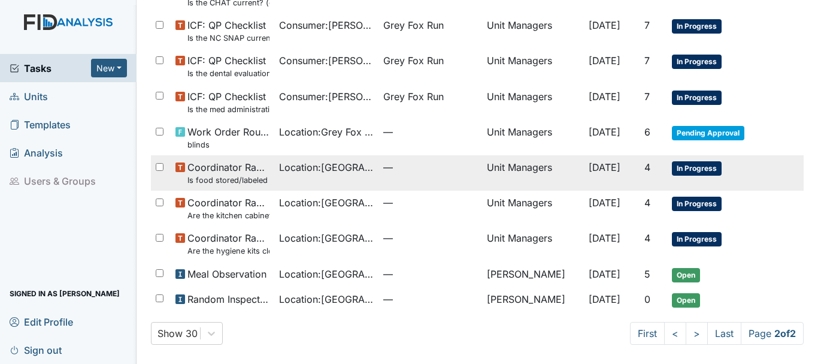
click at [687, 172] on span "In Progress" at bounding box center [697, 168] width 50 height 14
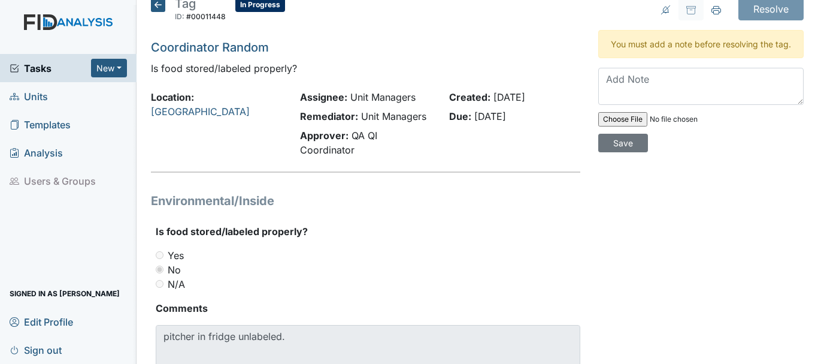
scroll to position [10, 0]
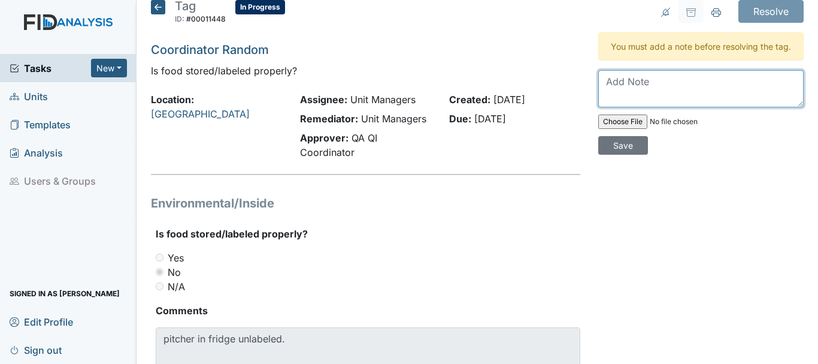
click at [618, 99] on textarea at bounding box center [700, 88] width 205 height 37
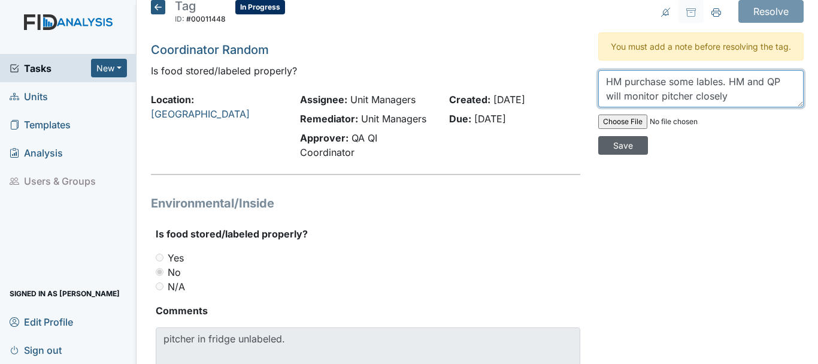
type textarea "HM purchase some lables. HM and QP will monitor pitcher closely"
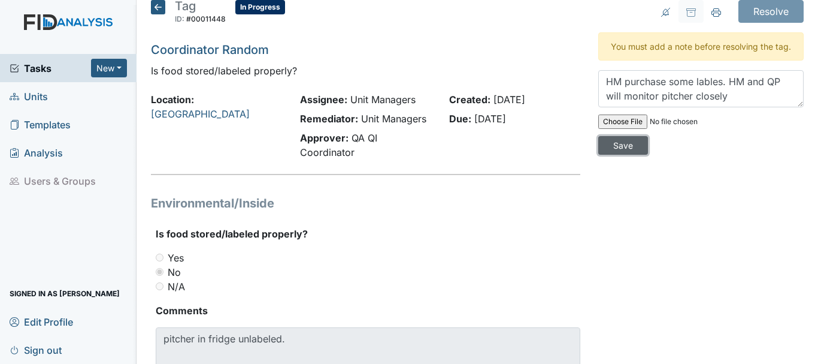
click at [619, 155] on input "Save" at bounding box center [623, 145] width 50 height 19
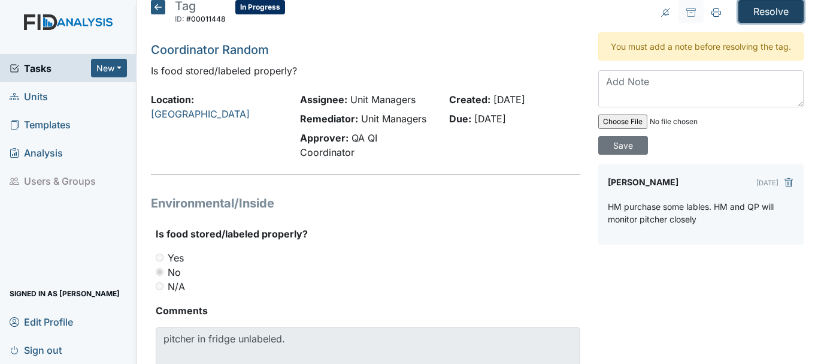
click at [739, 10] on input "Resolve" at bounding box center [771, 11] width 65 height 23
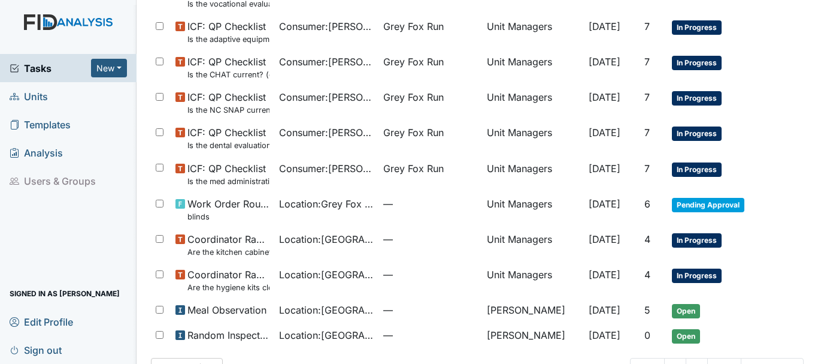
scroll to position [495, 0]
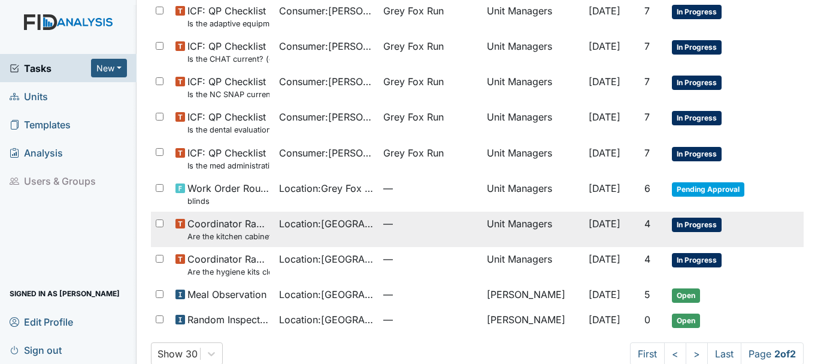
click at [679, 225] on span "In Progress" at bounding box center [697, 224] width 50 height 14
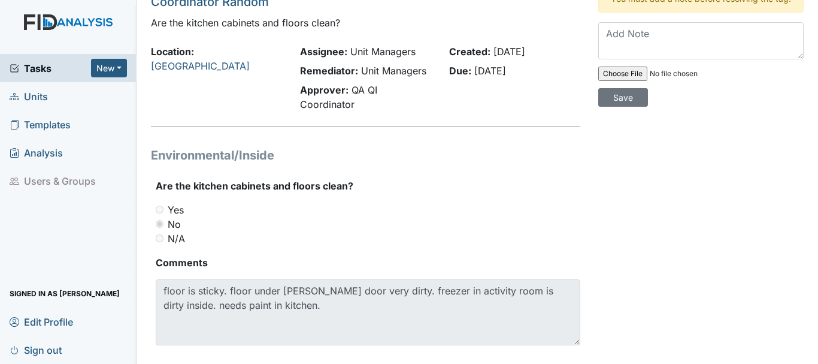
scroll to position [57, 0]
click at [624, 49] on textarea at bounding box center [700, 41] width 205 height 37
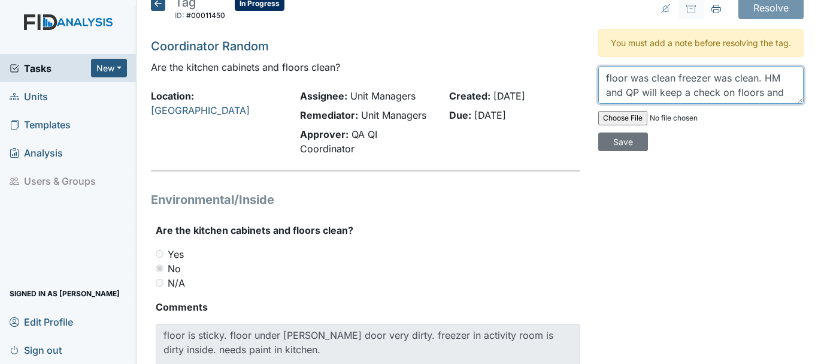
scroll to position [10, 0]
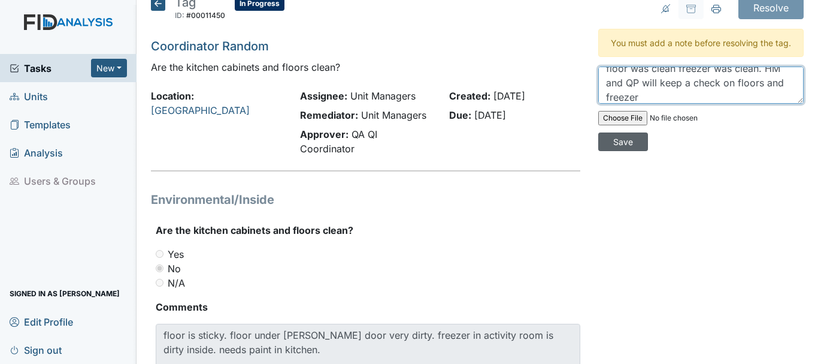
type textarea "floor was clean freezer was clean. HM and QP will keep a check on floors and fr…"
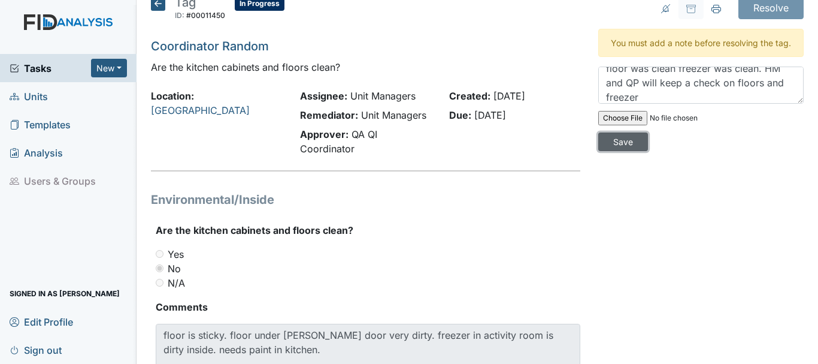
click at [620, 151] on input "Save" at bounding box center [623, 141] width 50 height 19
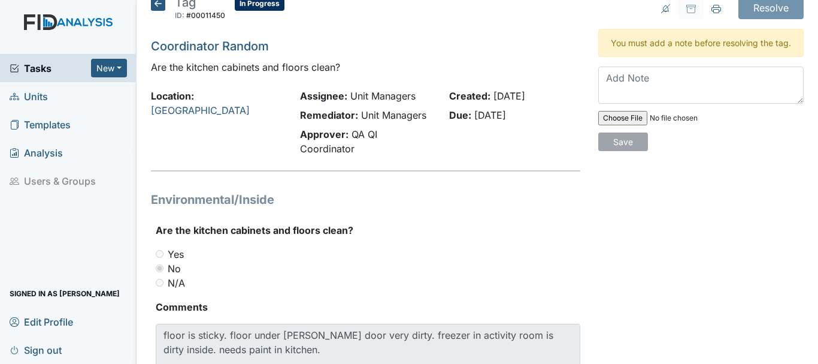
scroll to position [0, 0]
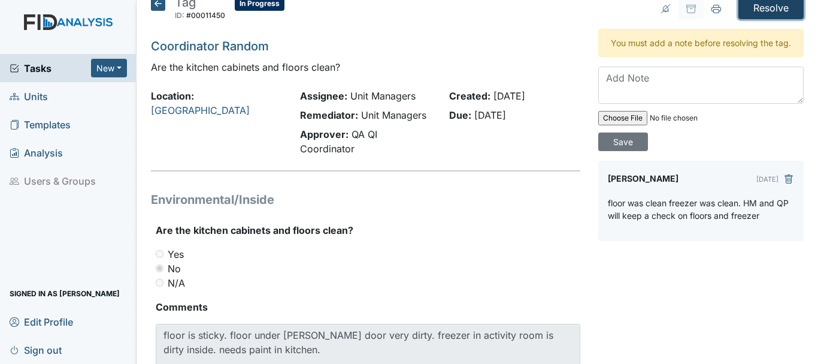
click at [757, 5] on input "Resolve" at bounding box center [771, 7] width 65 height 23
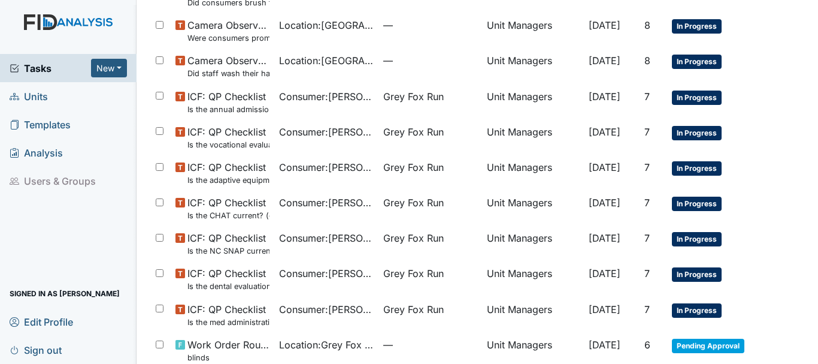
scroll to position [480, 0]
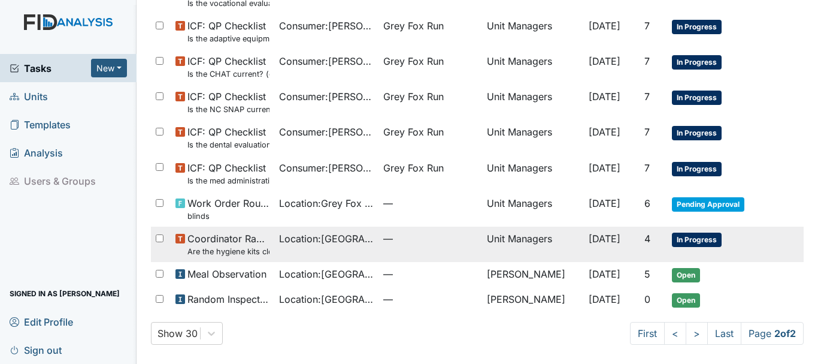
click at [681, 240] on span "In Progress" at bounding box center [697, 239] width 50 height 14
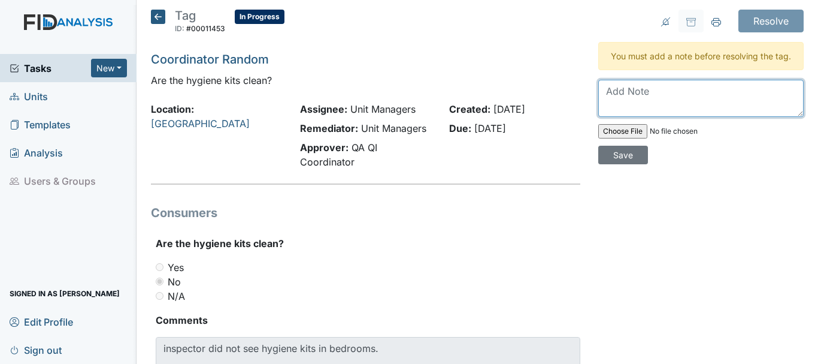
click at [614, 105] on textarea at bounding box center [700, 98] width 205 height 37
type textarea "hyigene kits are kept in consumers night stand"
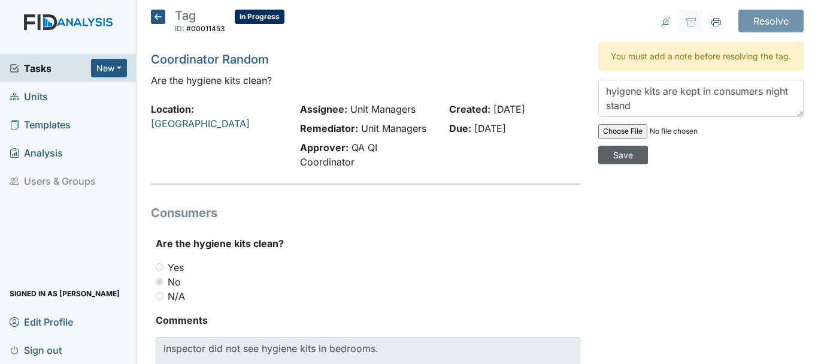
click at [618, 164] on input "Save" at bounding box center [623, 155] width 50 height 19
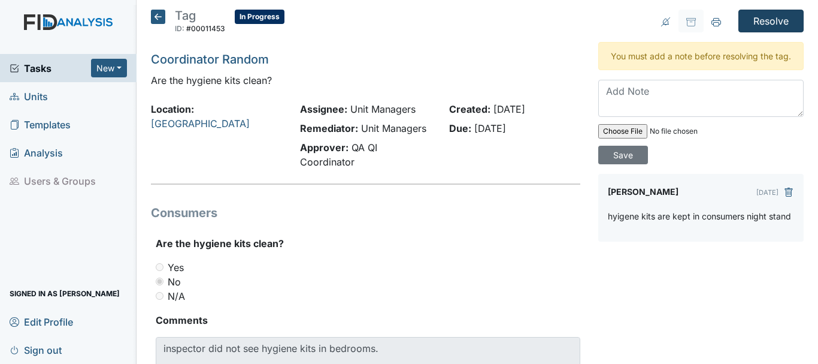
click at [761, 28] on input "Resolve" at bounding box center [771, 21] width 65 height 23
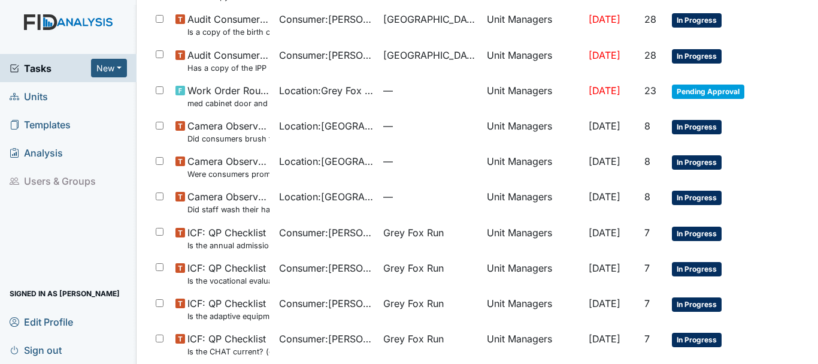
scroll to position [444, 0]
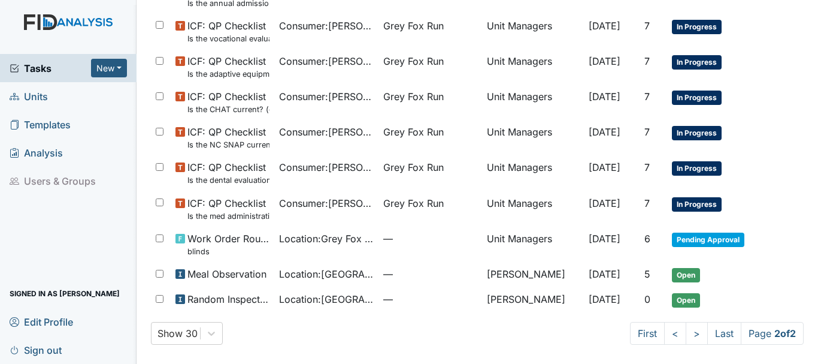
click at [48, 94] on link "Units" at bounding box center [68, 96] width 137 height 28
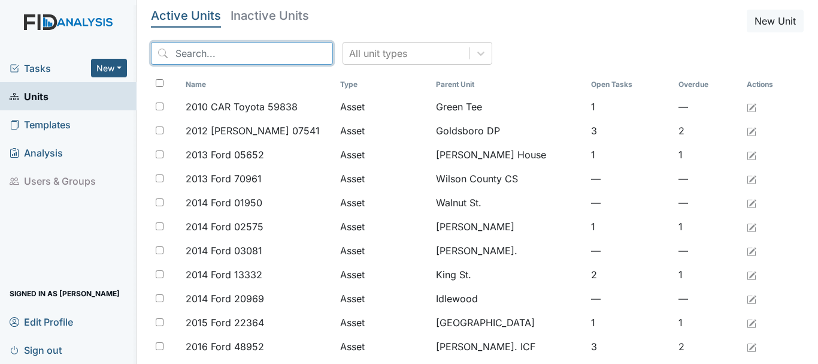
click at [222, 55] on input "search" at bounding box center [242, 53] width 182 height 23
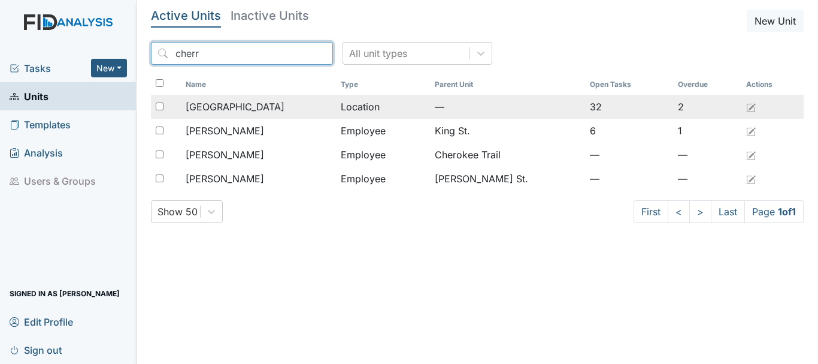
type input "cherr"
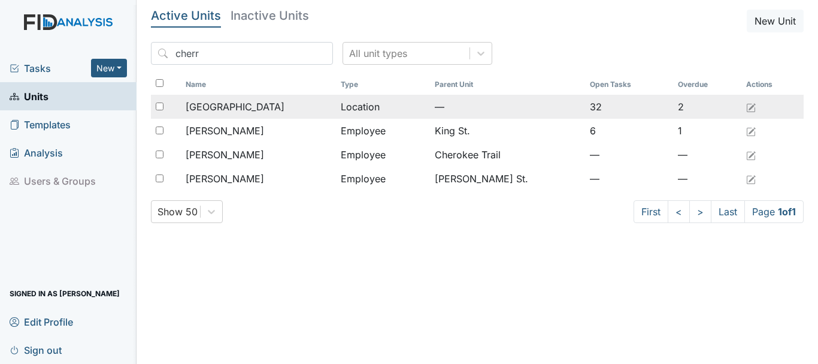
click at [241, 106] on span "[GEOGRAPHIC_DATA]" at bounding box center [235, 106] width 99 height 14
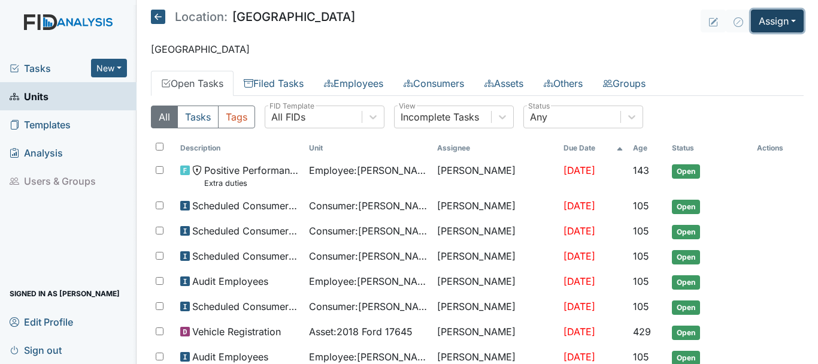
click at [774, 22] on button "Assign" at bounding box center [777, 21] width 53 height 23
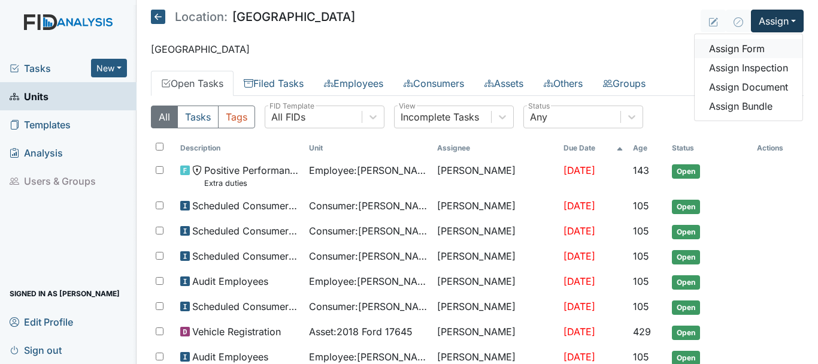
click at [739, 50] on link "Assign Form" at bounding box center [749, 48] width 108 height 19
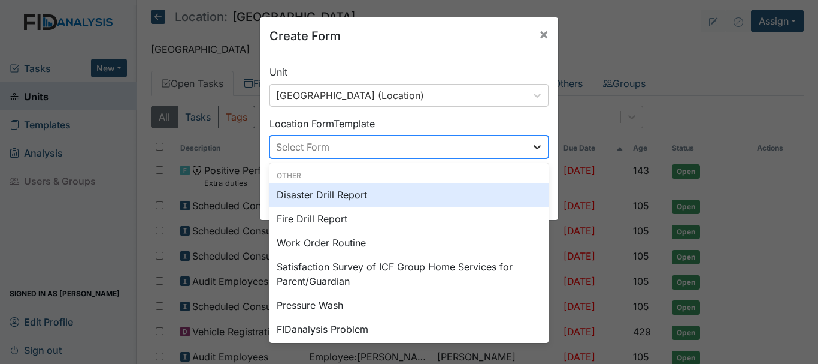
click at [536, 147] on icon at bounding box center [537, 147] width 12 height 12
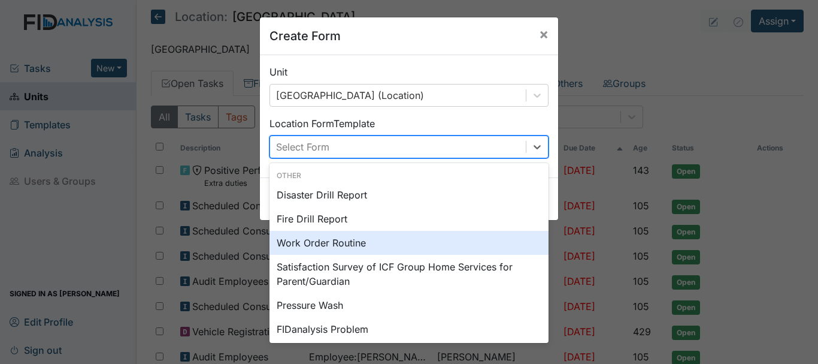
click at [412, 238] on div "Work Order Routine" at bounding box center [409, 243] width 279 height 24
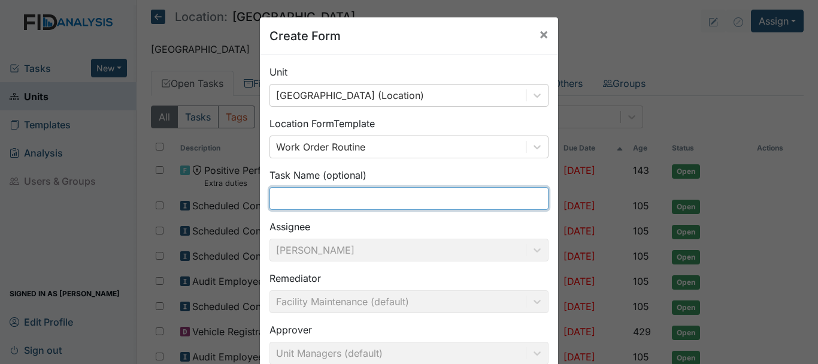
click at [305, 197] on input "text" at bounding box center [409, 198] width 279 height 23
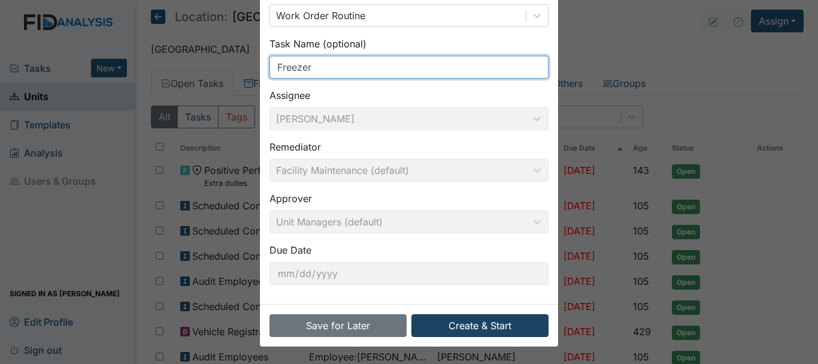
type input "Freezer"
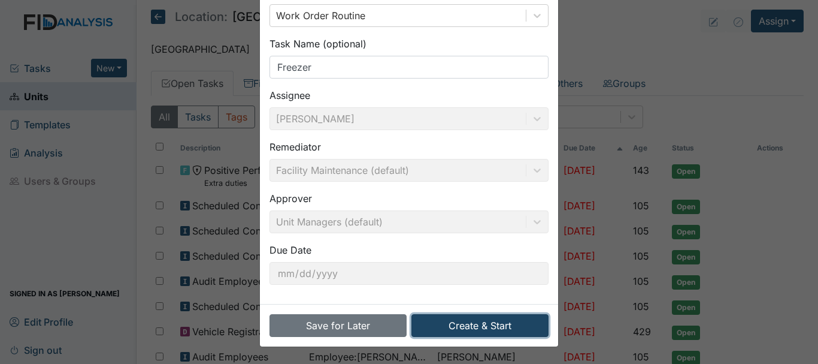
click at [465, 336] on button "Create & Start" at bounding box center [480, 325] width 137 height 23
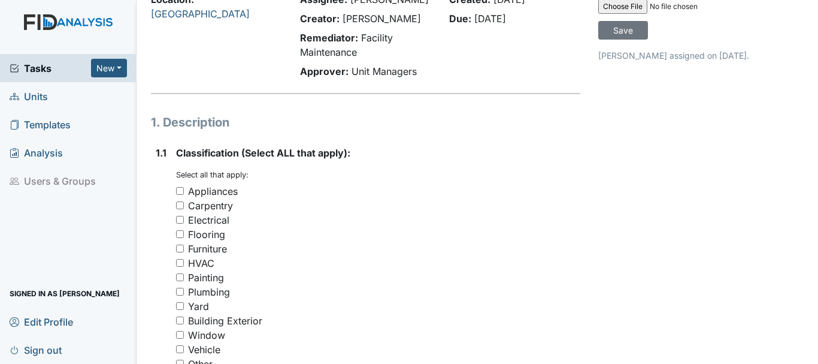
scroll to position [87, 0]
click at [181, 190] on input "Appliances" at bounding box center [180, 190] width 8 height 8
checkbox input "true"
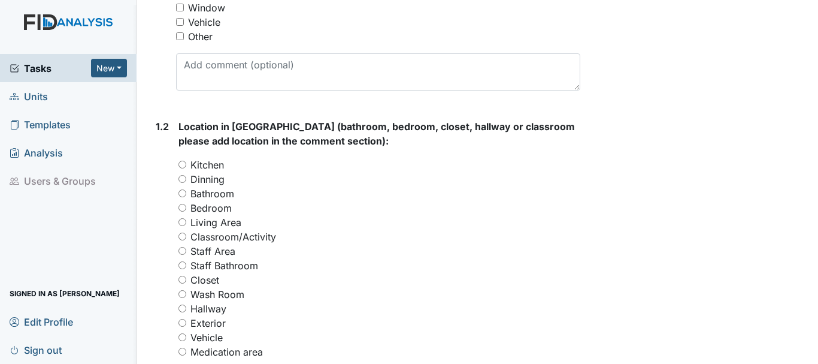
scroll to position [424, 0]
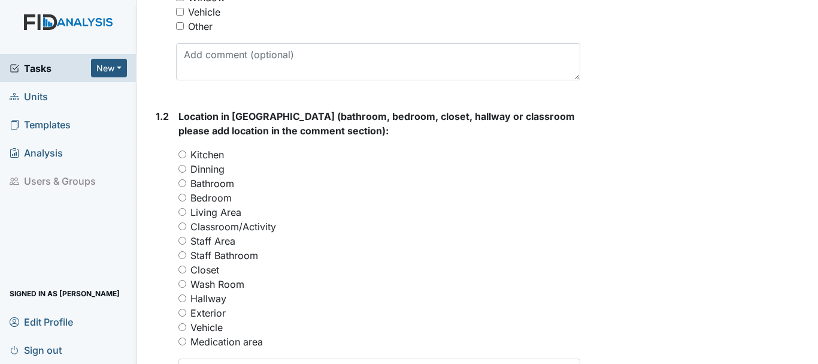
click at [180, 228] on input "Classroom/Activity" at bounding box center [183, 226] width 8 height 8
radio input "true"
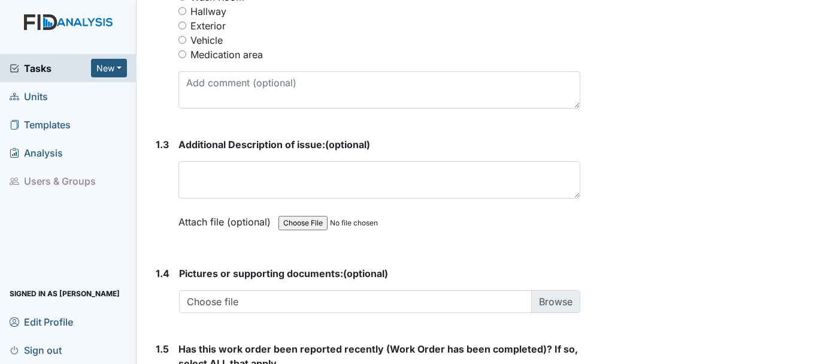
scroll to position [717, 0]
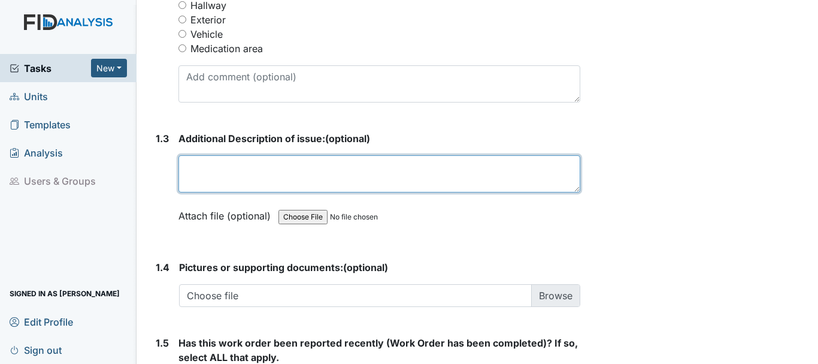
click at [239, 172] on textarea at bounding box center [380, 173] width 402 height 37
type textarea "F"
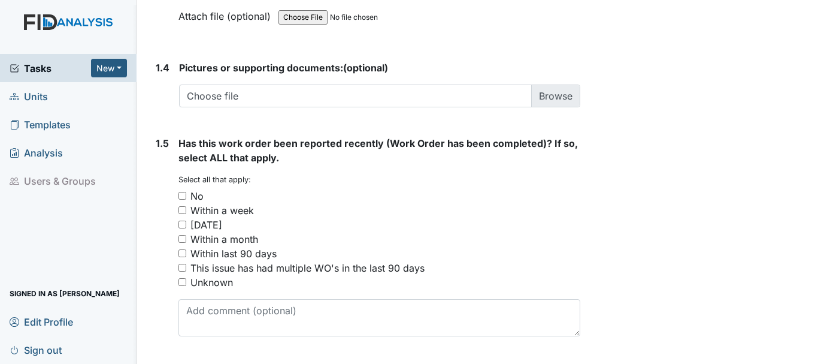
scroll to position [950, 0]
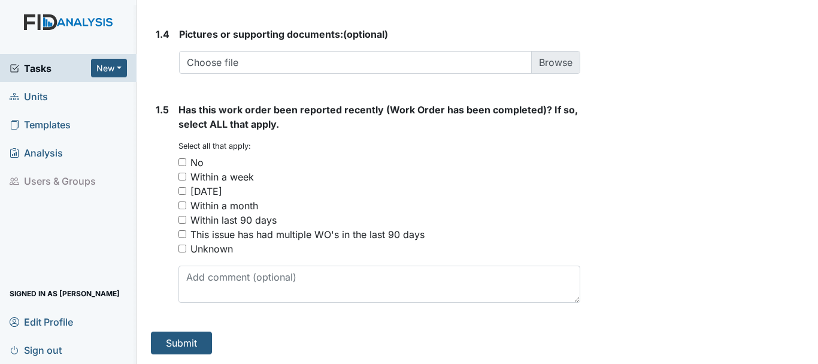
type textarea "Running freezer in activity room needs to be removed"
click at [184, 159] on input "No" at bounding box center [183, 162] width 8 height 8
checkbox input "true"
click at [187, 353] on button "Submit" at bounding box center [181, 342] width 61 height 23
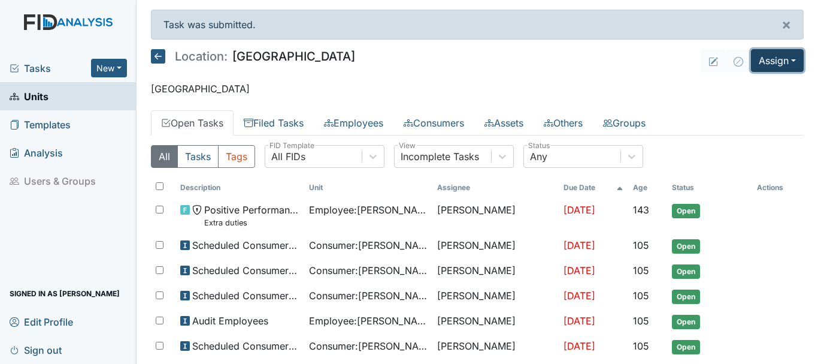
click at [764, 63] on button "Assign" at bounding box center [777, 60] width 53 height 23
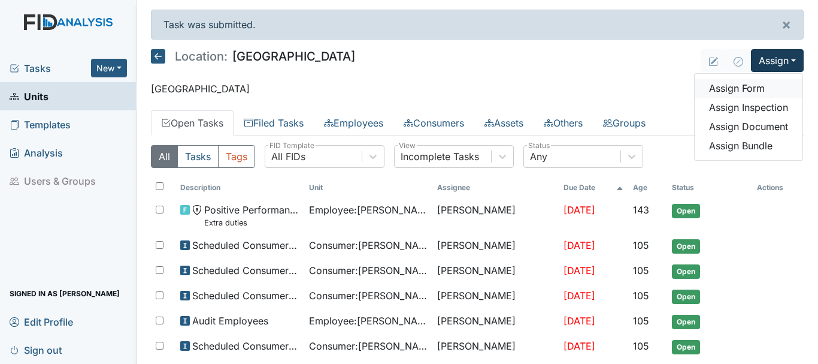
click at [735, 92] on link "Assign Form" at bounding box center [749, 87] width 108 height 19
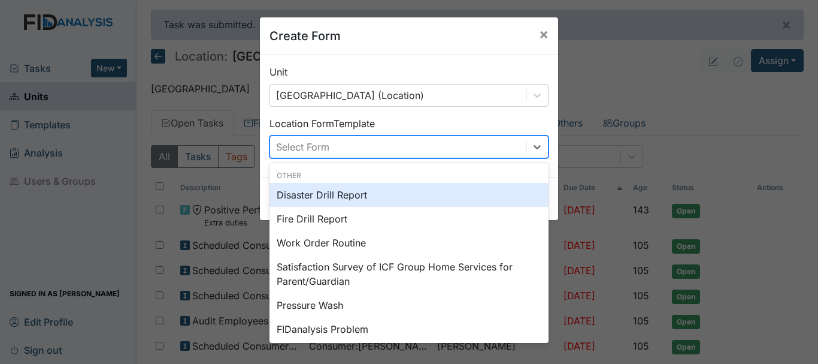
click at [331, 243] on div "Work Order Routine" at bounding box center [409, 243] width 279 height 24
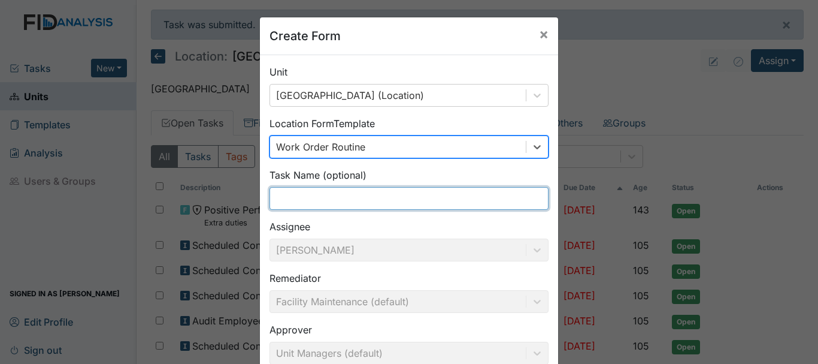
click at [329, 201] on input "text" at bounding box center [409, 198] width 279 height 23
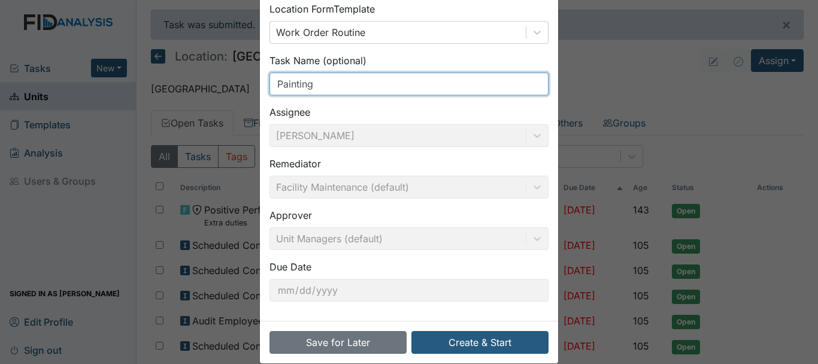
scroll to position [131, 0]
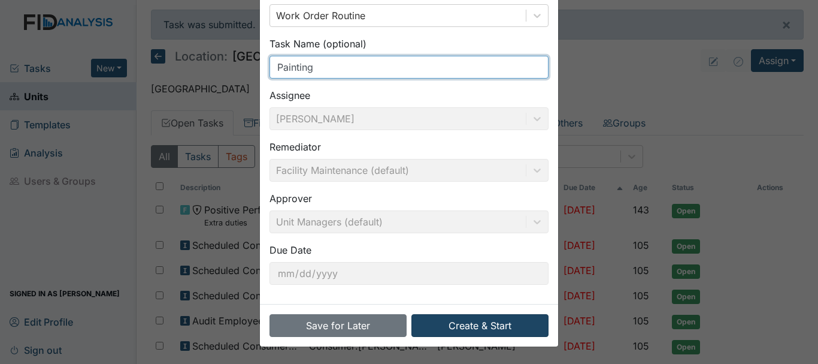
type input "Painting"
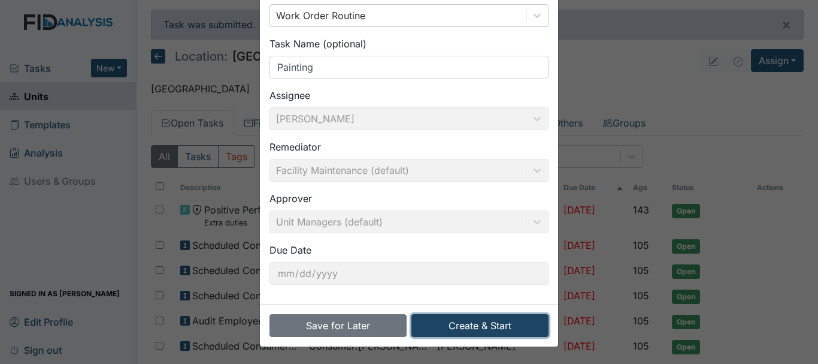
click at [455, 324] on button "Create & Start" at bounding box center [480, 325] width 137 height 23
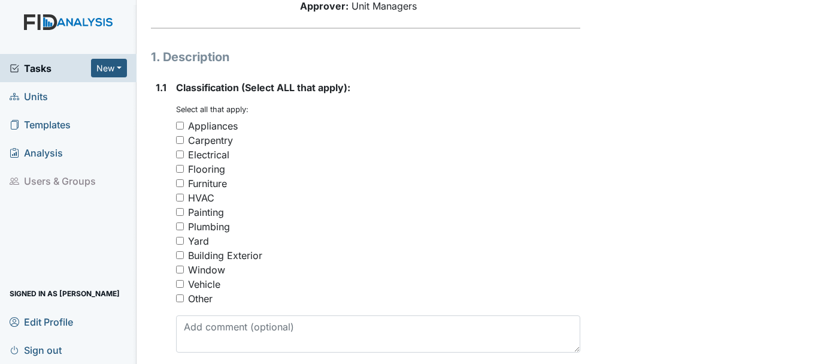
scroll to position [161, 0]
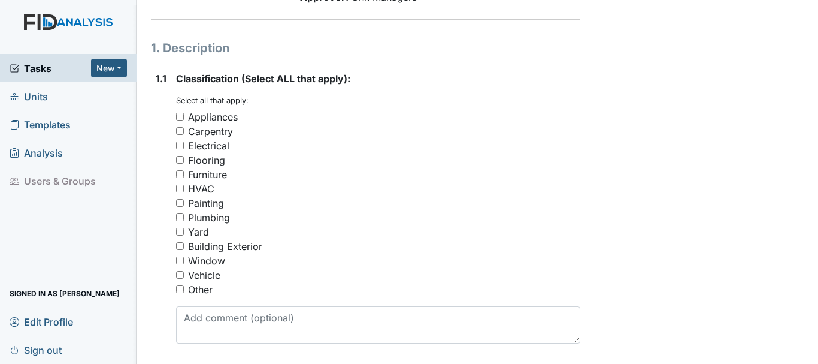
click at [183, 203] on input "Painting" at bounding box center [180, 203] width 8 height 8
checkbox input "true"
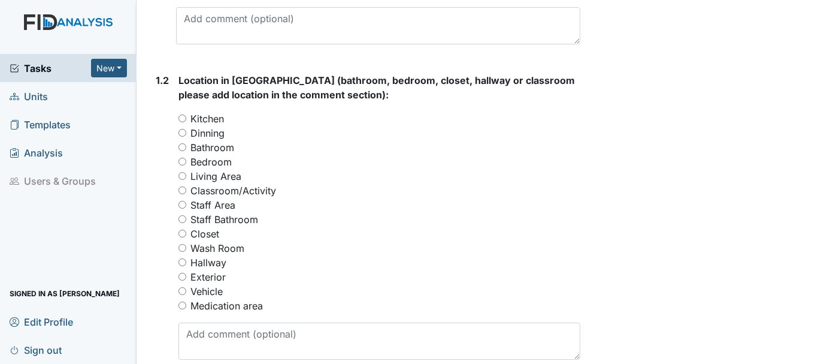
scroll to position [470, 0]
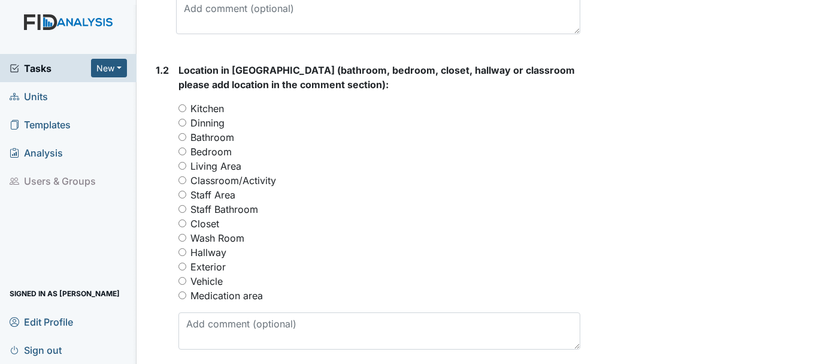
click at [182, 108] on input "Kitchen" at bounding box center [183, 108] width 8 height 8
radio input "true"
click at [182, 122] on input "Dinning" at bounding box center [183, 123] width 8 height 8
radio input "true"
click at [182, 237] on input "Wash Room" at bounding box center [183, 238] width 8 height 8
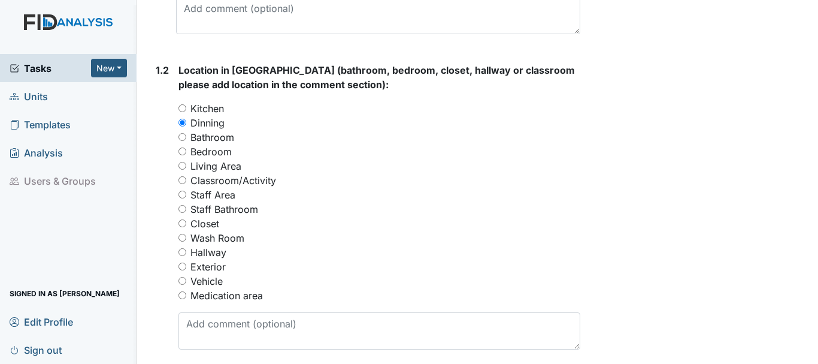
radio input "true"
click at [184, 222] on input "Closet" at bounding box center [183, 223] width 8 height 8
radio input "true"
click at [182, 208] on input "Staff Bathroom" at bounding box center [183, 209] width 8 height 8
radio input "true"
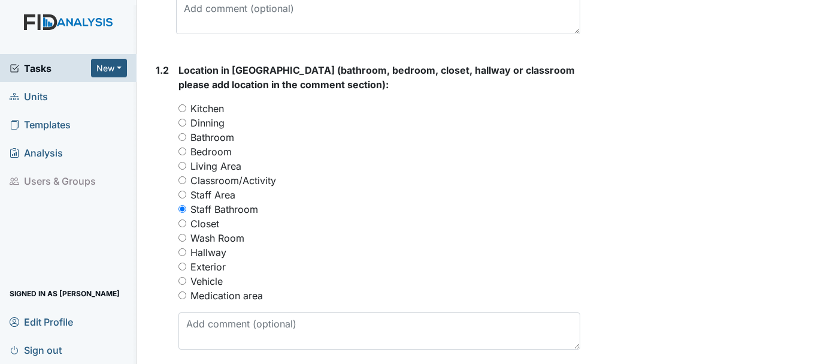
click at [182, 165] on input "Living Area" at bounding box center [183, 166] width 8 height 8
radio input "true"
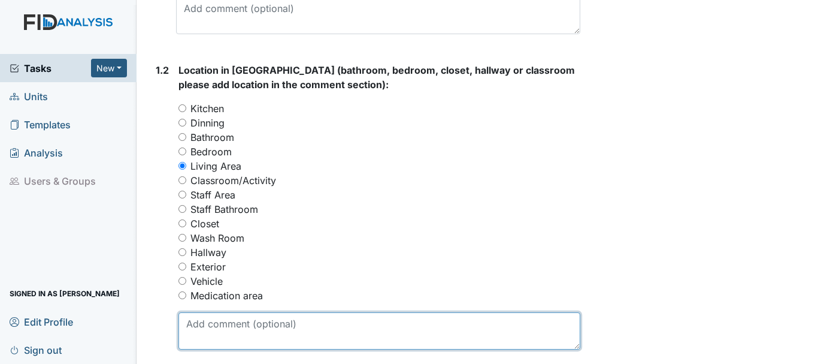
click at [225, 328] on textarea at bounding box center [380, 330] width 402 height 37
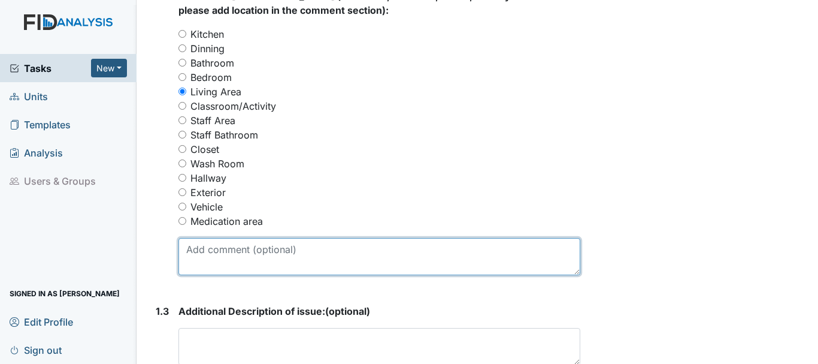
scroll to position [607, 0]
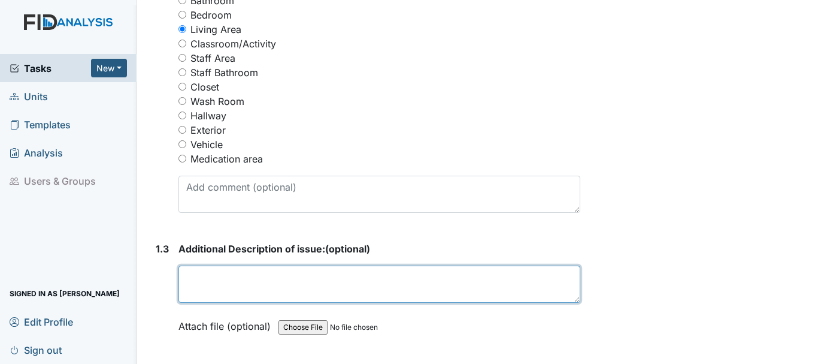
click at [213, 278] on textarea at bounding box center [380, 283] width 402 height 37
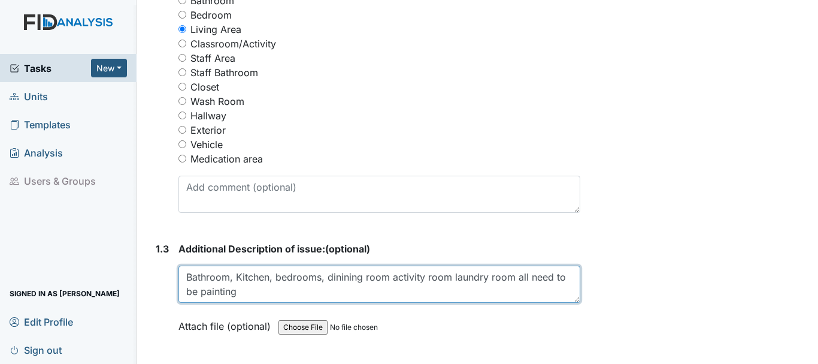
click at [550, 276] on textarea "Bathroom, Kitchen, bedrooms, dinining room activity room laundry room all need …" at bounding box center [380, 283] width 402 height 37
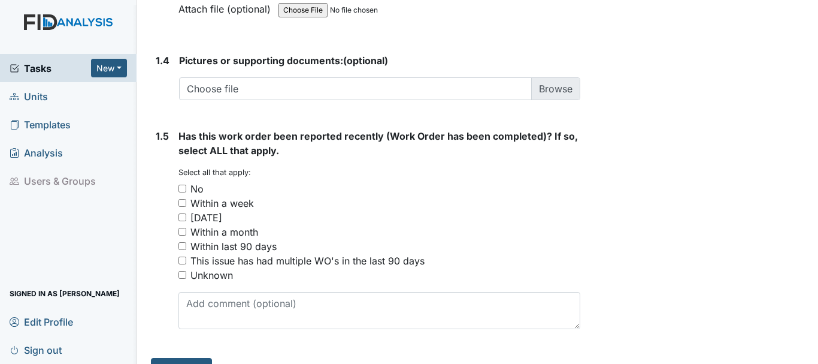
scroll to position [950, 0]
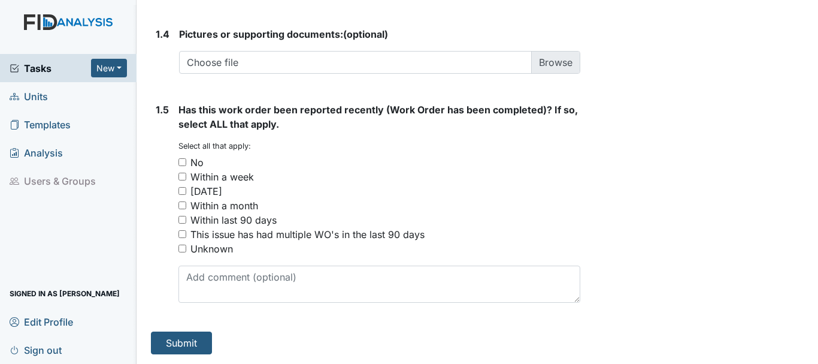
type textarea "Bathroom, Kitchen, bedrooms, dinining room activity room laundry room all needs…"
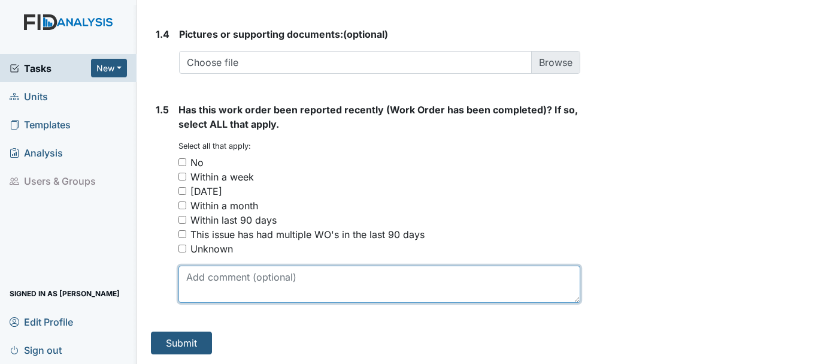
click at [216, 280] on textarea at bounding box center [380, 283] width 402 height 37
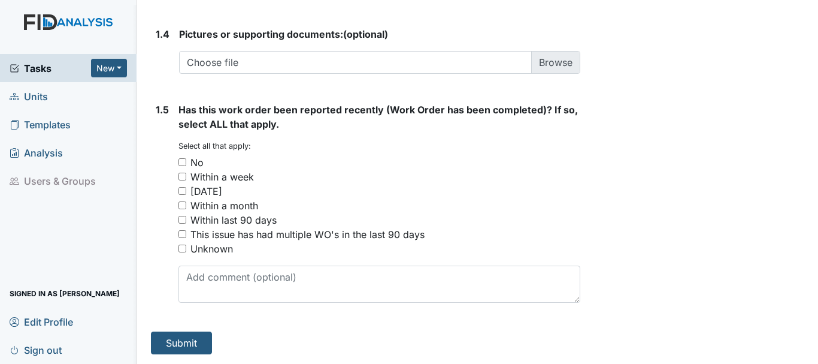
click at [182, 246] on input "Unknown" at bounding box center [183, 248] width 8 height 8
checkbox input "true"
click at [182, 246] on input "Unknown" at bounding box center [183, 248] width 8 height 8
checkbox input "true"
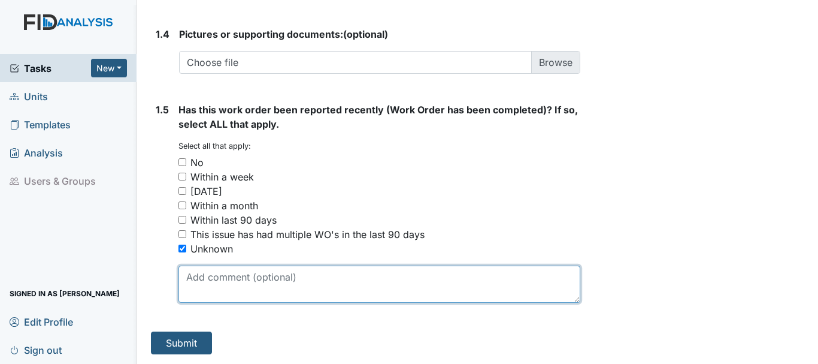
click at [231, 280] on textarea at bounding box center [380, 283] width 402 height 37
click at [235, 275] on textarea "work order was done" at bounding box center [380, 283] width 402 height 37
click at [291, 277] on textarea "work orders was done" at bounding box center [380, 283] width 402 height 37
type textarea "work orders was done was told all homes was getting painting"
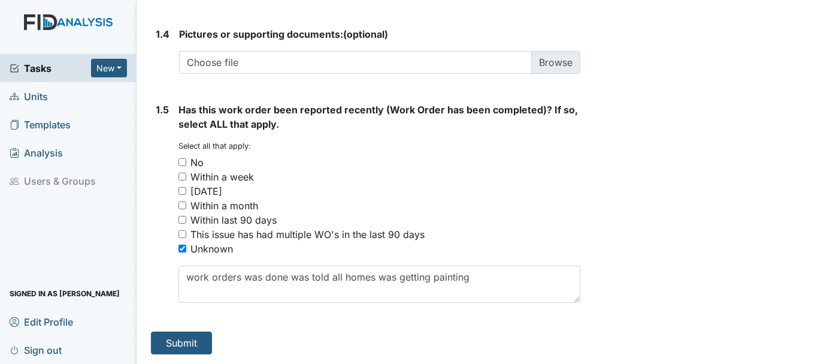
click at [184, 249] on input "Unknown" at bounding box center [183, 248] width 8 height 8
checkbox input "false"
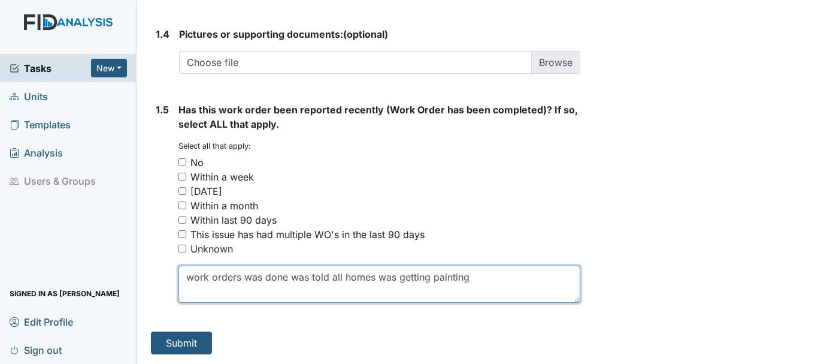
click at [472, 281] on textarea "work orders was done was told all homes was getting painting" at bounding box center [380, 283] width 402 height 37
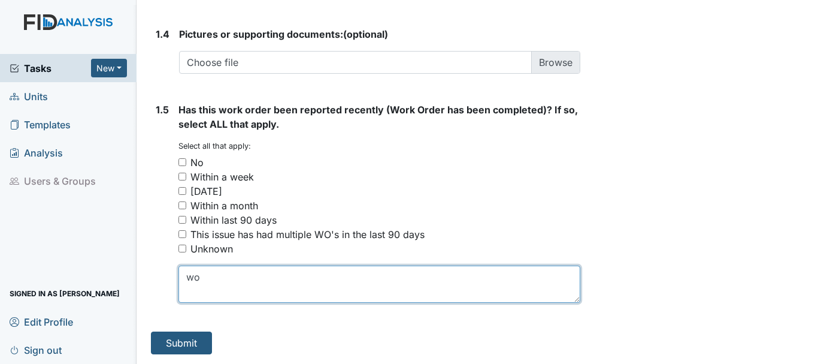
type textarea "w"
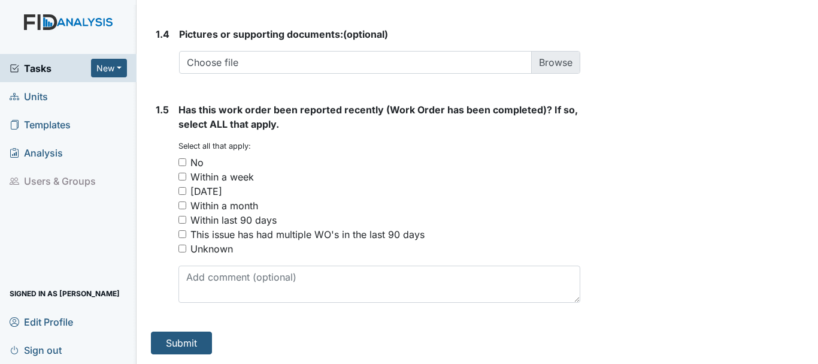
click at [179, 162] on input "No" at bounding box center [183, 162] width 8 height 8
checkbox input "true"
click at [182, 162] on input "No" at bounding box center [183, 162] width 8 height 8
checkbox input "true"
click at [183, 347] on button "Submit" at bounding box center [181, 342] width 61 height 23
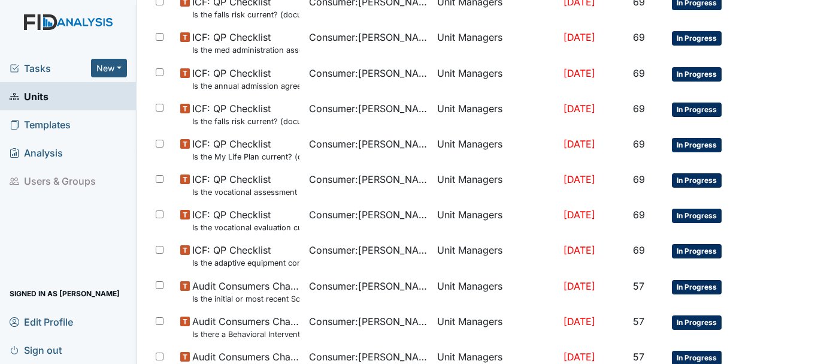
scroll to position [825, 0]
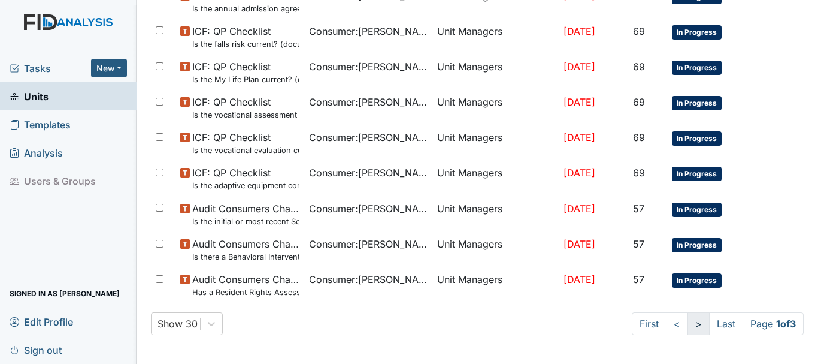
click at [688, 329] on link ">" at bounding box center [699, 323] width 22 height 23
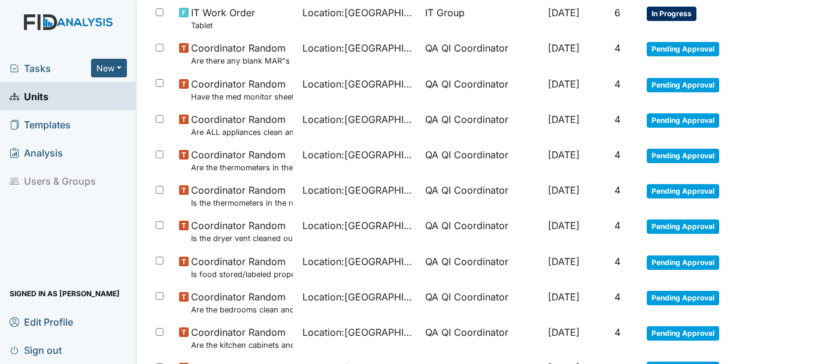
scroll to position [948, 0]
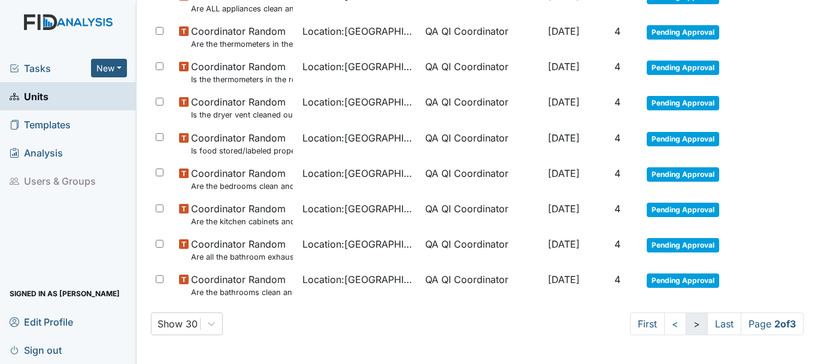
click at [686, 325] on link ">" at bounding box center [697, 323] width 22 height 23
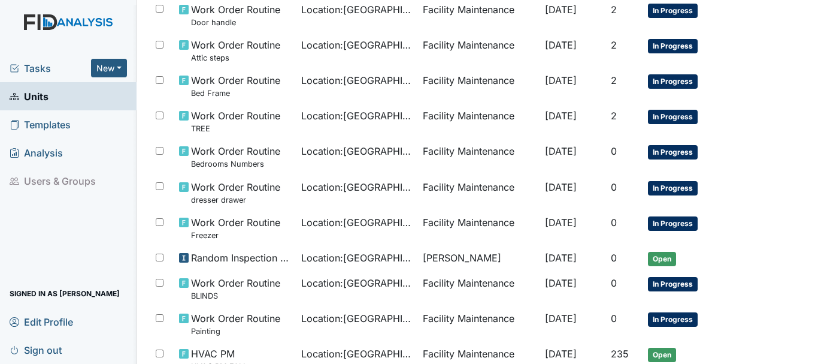
scroll to position [545, 0]
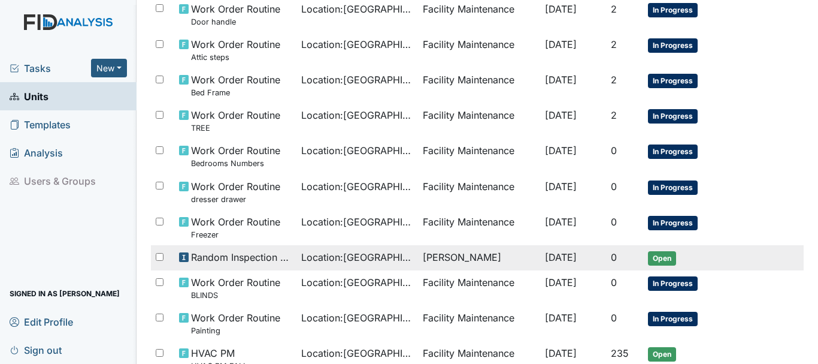
click at [663, 265] on span "Open" at bounding box center [662, 258] width 28 height 14
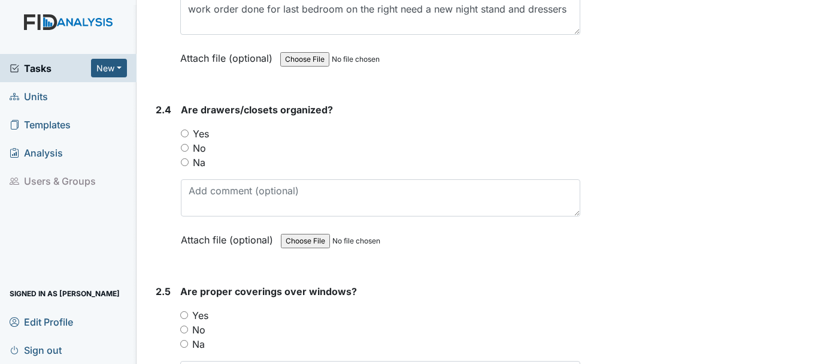
scroll to position [1667, 0]
click at [183, 131] on input "Yes" at bounding box center [185, 133] width 8 height 8
radio input "true"
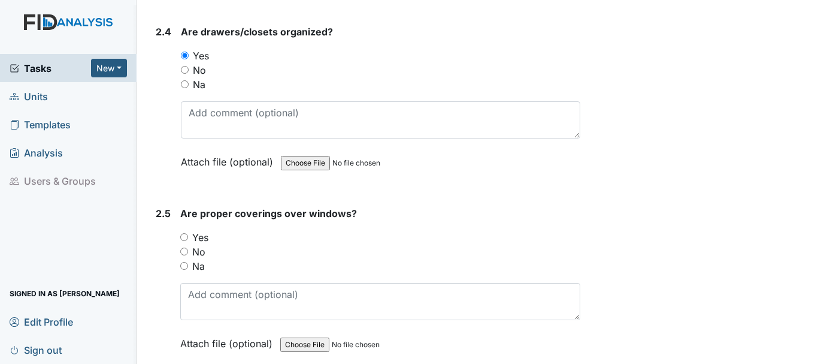
scroll to position [1749, 0]
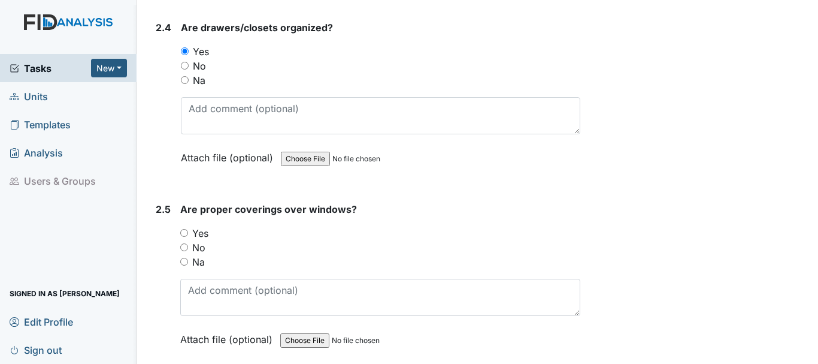
click at [184, 247] on input "No" at bounding box center [184, 247] width 8 height 8
radio input "true"
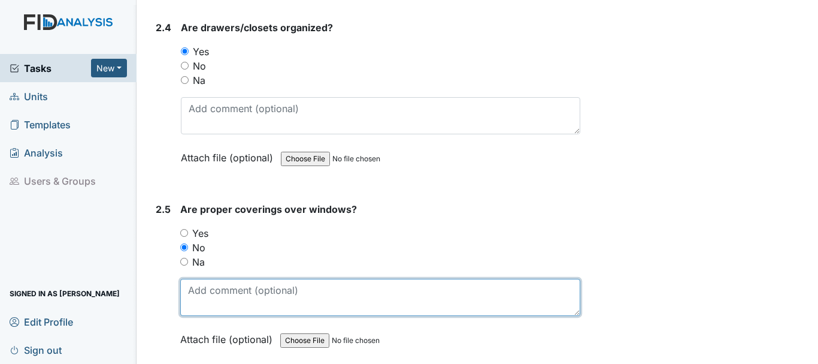
click at [223, 294] on textarea at bounding box center [380, 297] width 400 height 37
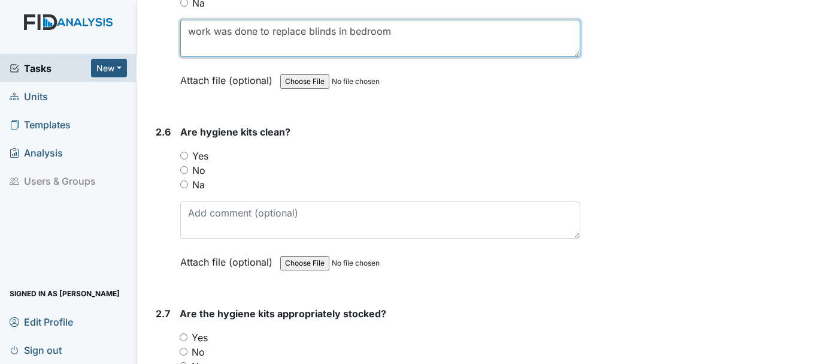
scroll to position [2012, 0]
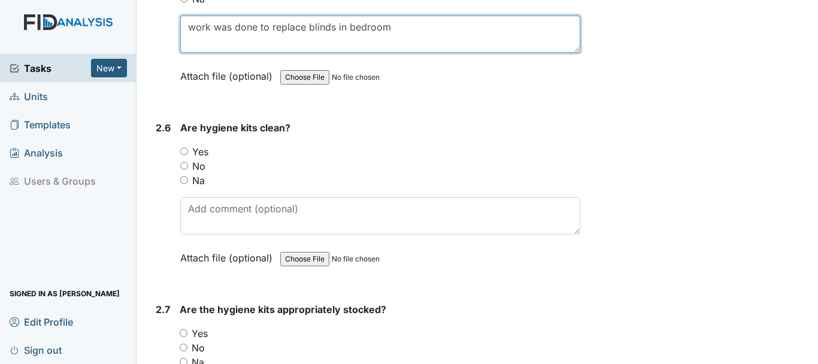
type textarea "work was done to replace blinds in bedroom"
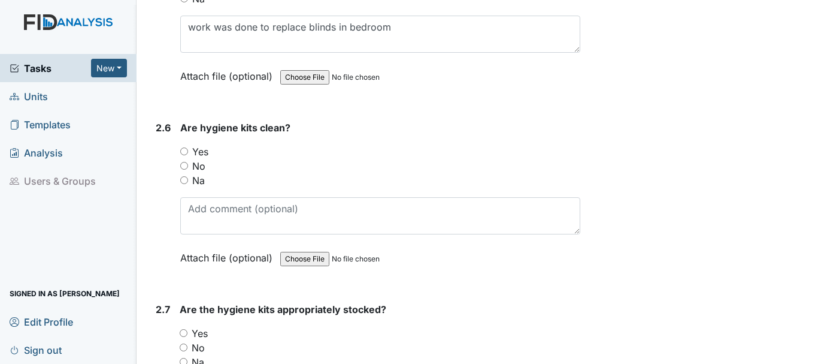
click at [184, 147] on input "Yes" at bounding box center [184, 151] width 8 height 8
radio input "true"
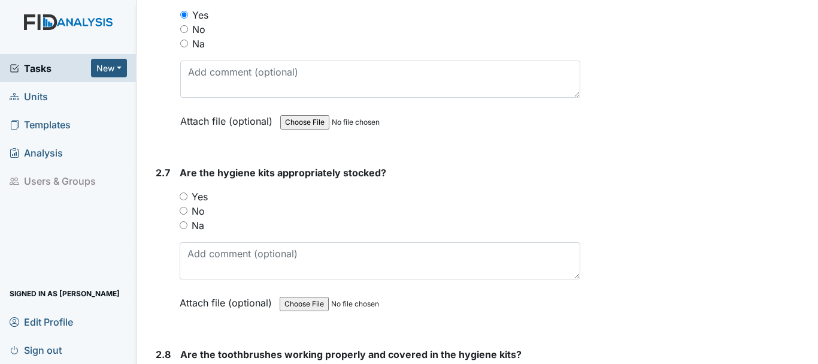
scroll to position [2153, 0]
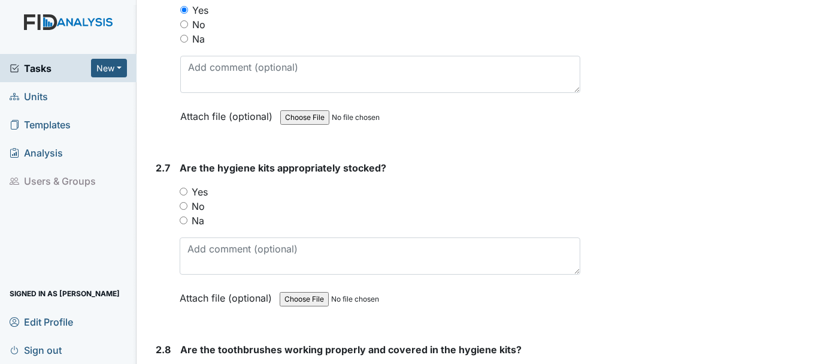
click at [186, 190] on input "Yes" at bounding box center [184, 191] width 8 height 8
radio input "true"
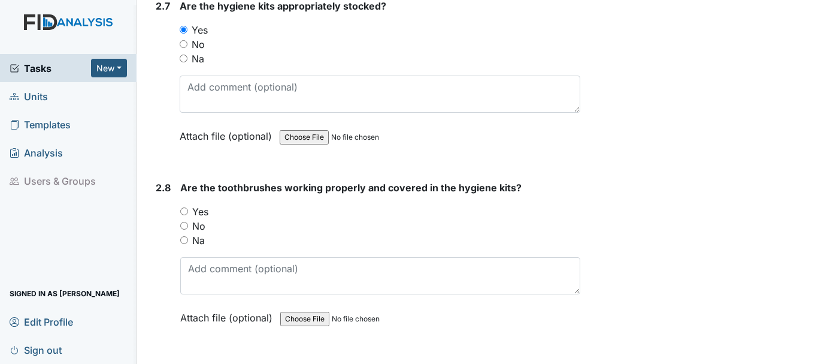
scroll to position [2319, 0]
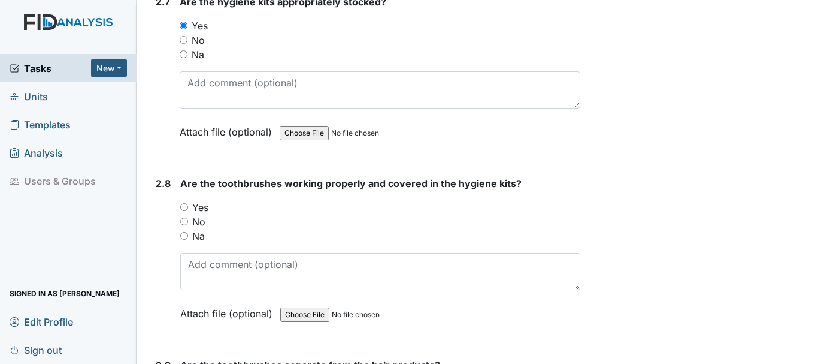
click at [185, 221] on input "No" at bounding box center [184, 221] width 8 height 8
radio input "true"
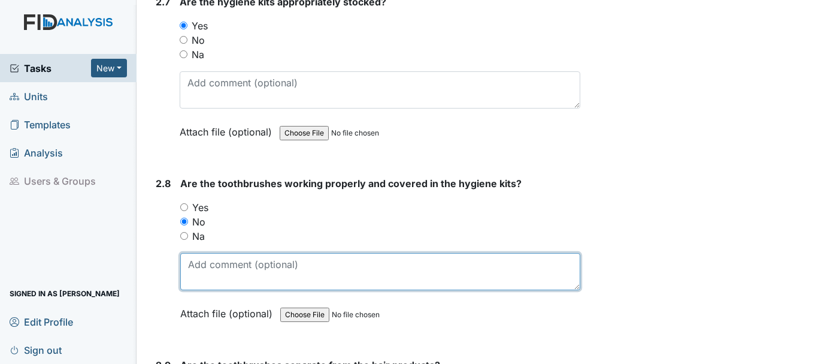
click at [237, 268] on textarea at bounding box center [380, 271] width 400 height 37
type textarea "t"
type textarea "b"
click at [183, 264] on textarea "toothbush needs replace" at bounding box center [380, 271] width 400 height 37
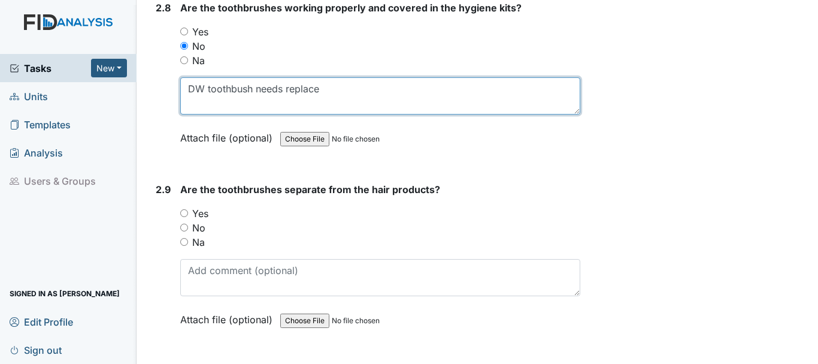
scroll to position [2496, 0]
type textarea "DW toothbush needs replace"
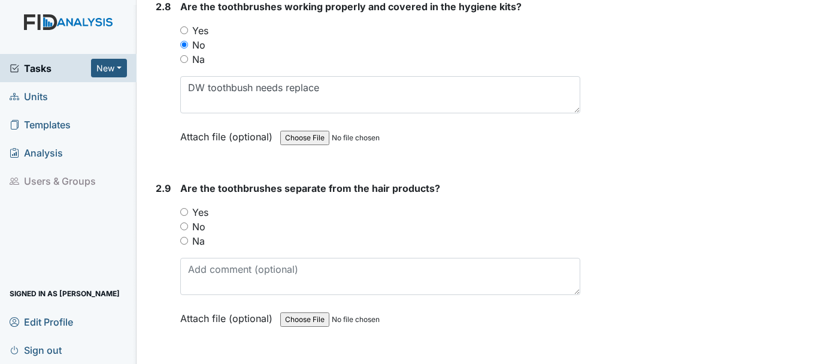
click at [184, 209] on input "Yes" at bounding box center [184, 212] width 8 height 8
radio input "true"
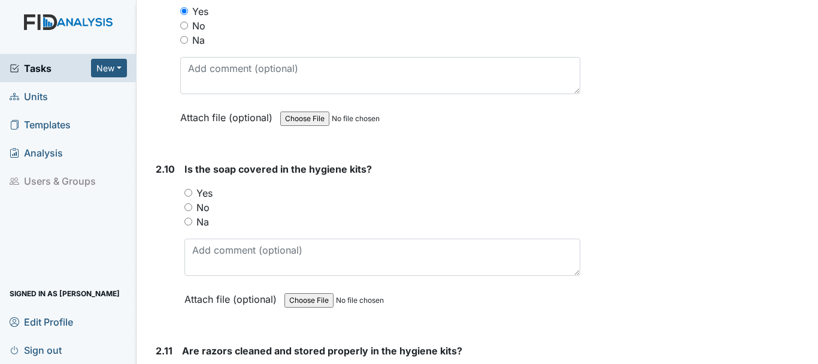
scroll to position [2708, 0]
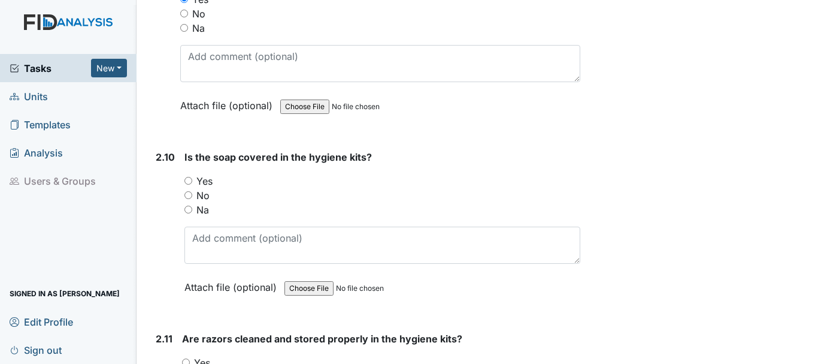
click at [188, 180] on input "Yes" at bounding box center [188, 181] width 8 height 8
radio input "true"
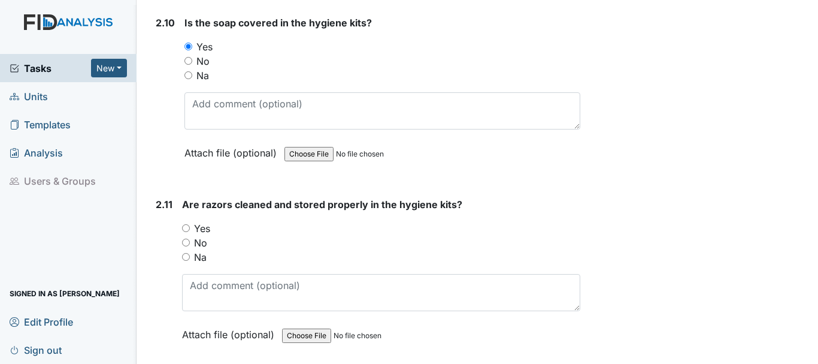
scroll to position [2878, 0]
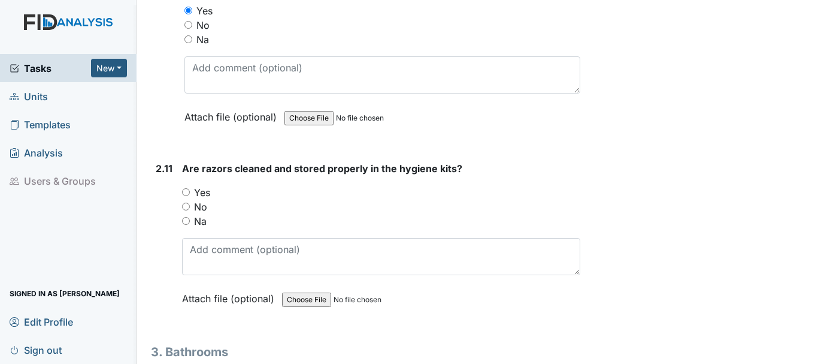
click at [184, 190] on input "Yes" at bounding box center [186, 192] width 8 height 8
radio input "true"
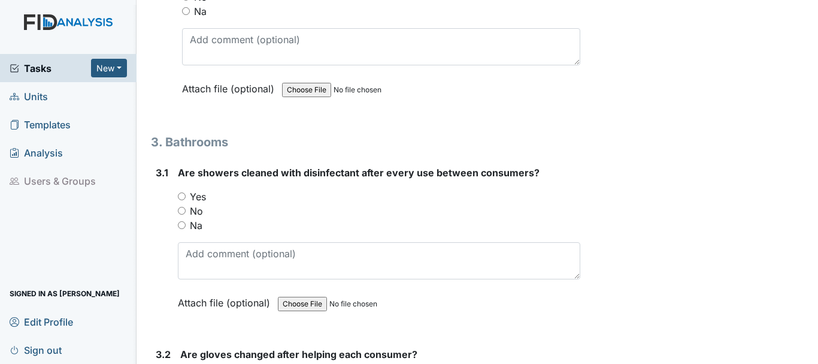
scroll to position [3089, 0]
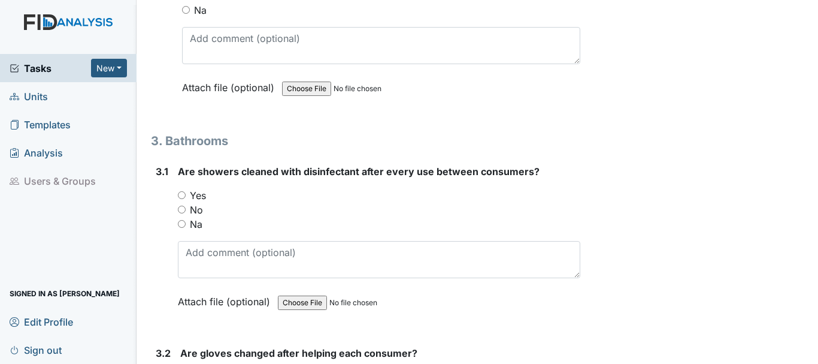
click at [182, 195] on input "Yes" at bounding box center [182, 195] width 8 height 8
radio input "true"
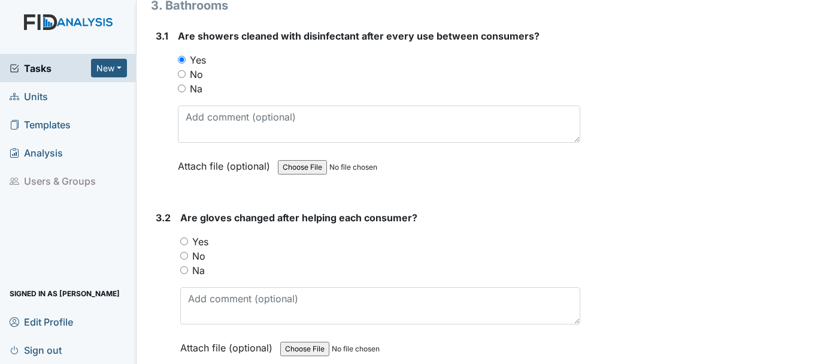
scroll to position [3235, 0]
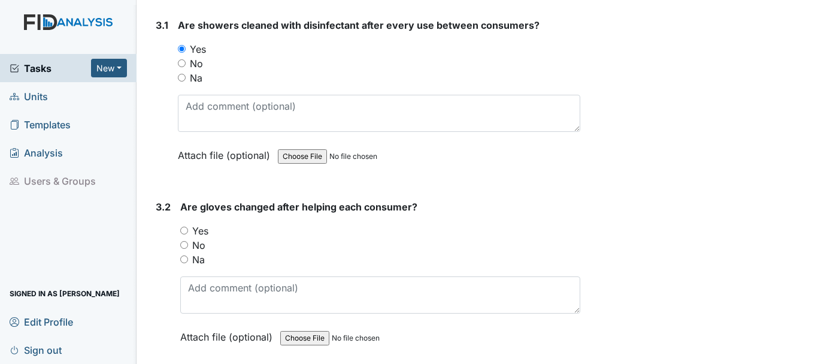
click at [184, 230] on input "Yes" at bounding box center [184, 230] width 8 height 8
radio input "true"
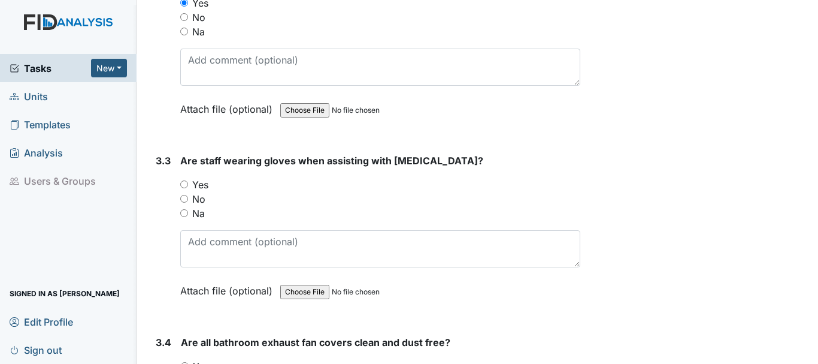
scroll to position [3465, 0]
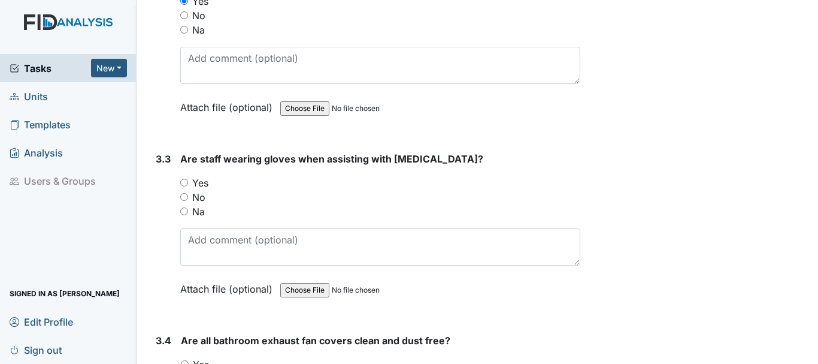
click at [185, 180] on input "Yes" at bounding box center [184, 183] width 8 height 8
radio input "true"
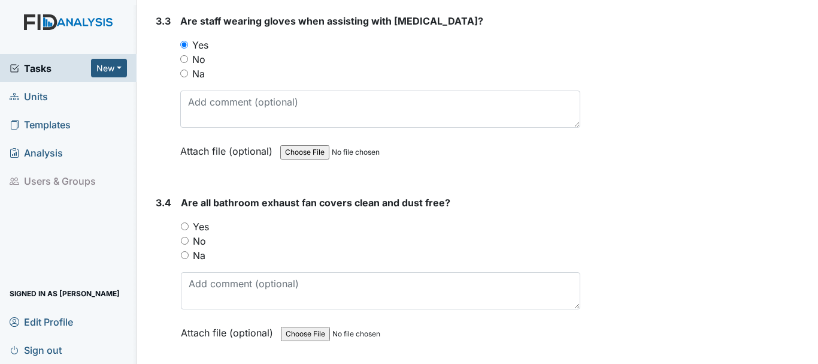
scroll to position [3601, 0]
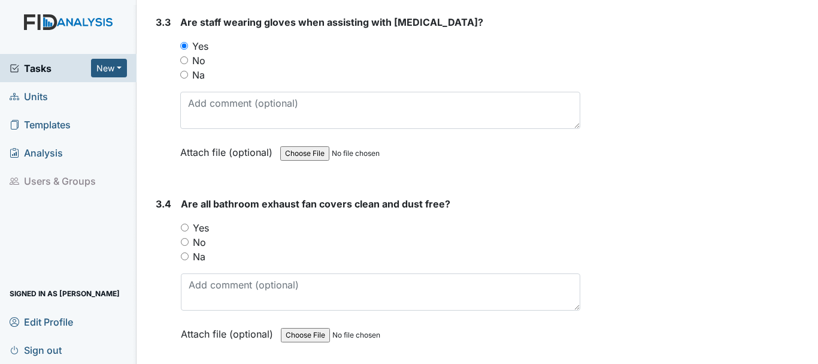
click at [186, 227] on input "Yes" at bounding box center [185, 227] width 8 height 8
radio input "true"
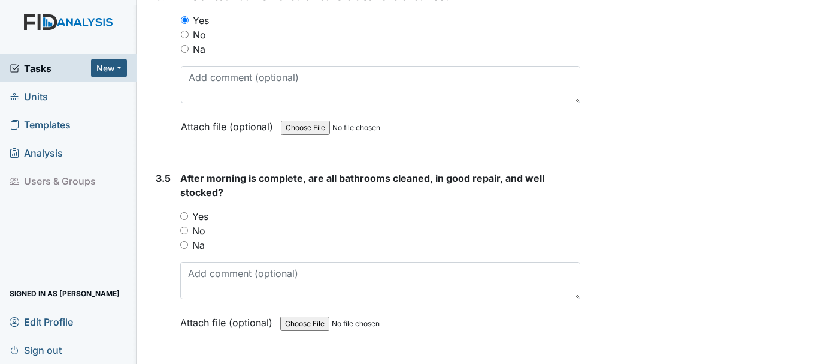
scroll to position [3812, 0]
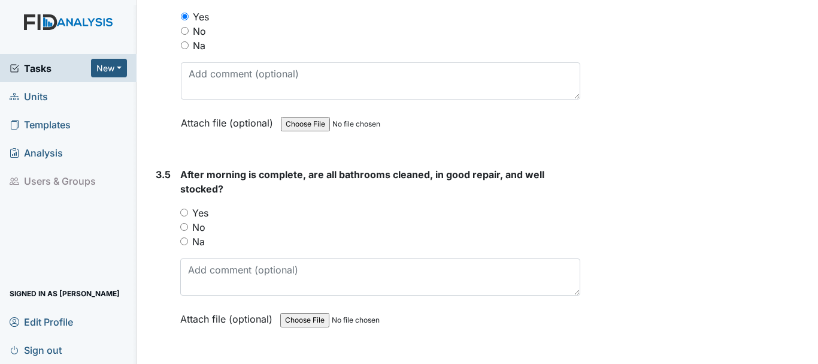
click at [185, 212] on input "Yes" at bounding box center [184, 212] width 8 height 8
radio input "true"
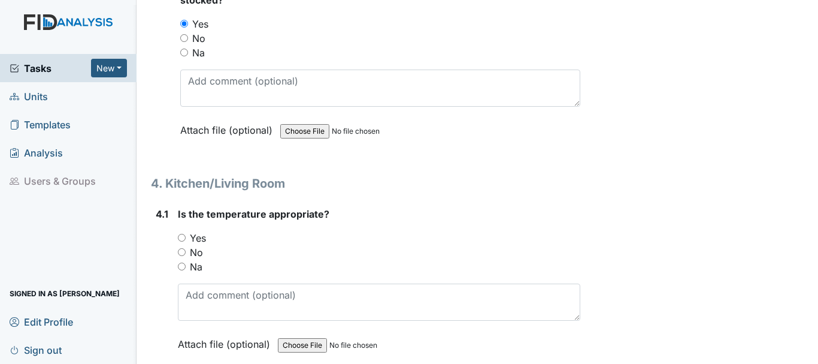
click at [182, 237] on input "Yes" at bounding box center [182, 238] width 8 height 8
radio input "true"
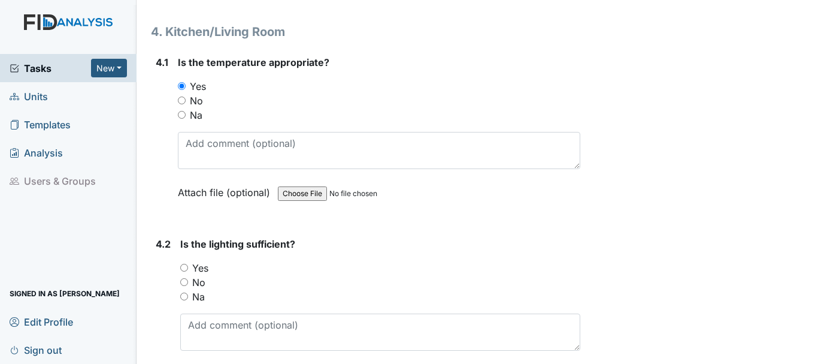
scroll to position [4157, 0]
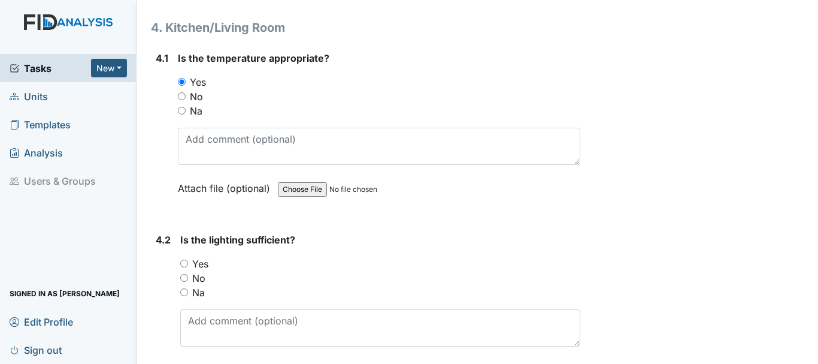
click at [186, 260] on input "Yes" at bounding box center [184, 263] width 8 height 8
radio input "true"
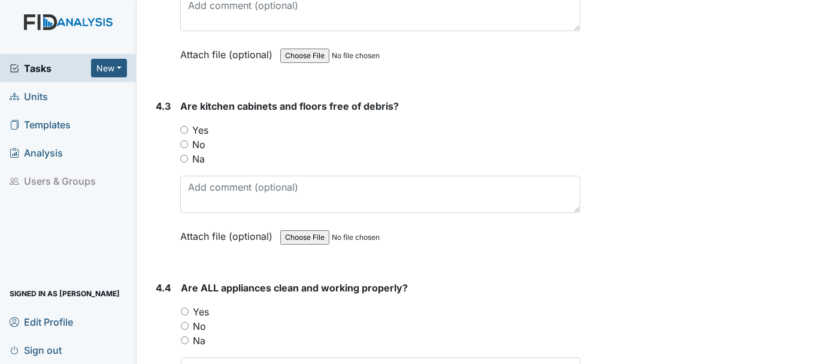
scroll to position [4496, 0]
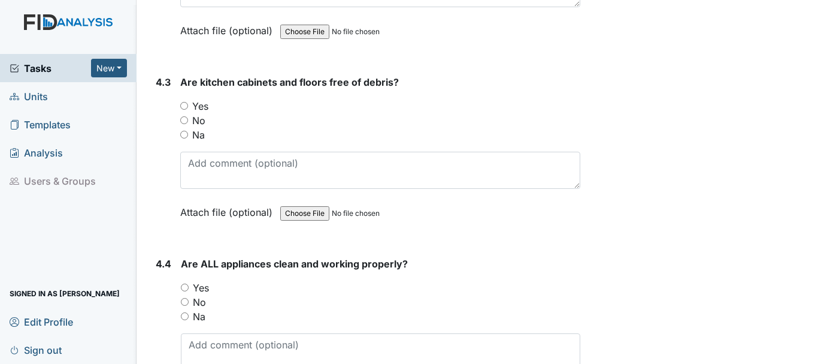
click at [186, 109] on input "Yes" at bounding box center [184, 106] width 8 height 8
radio input "true"
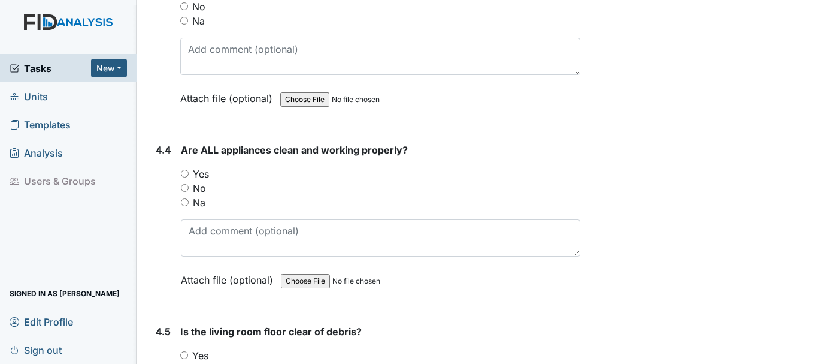
scroll to position [4618, 0]
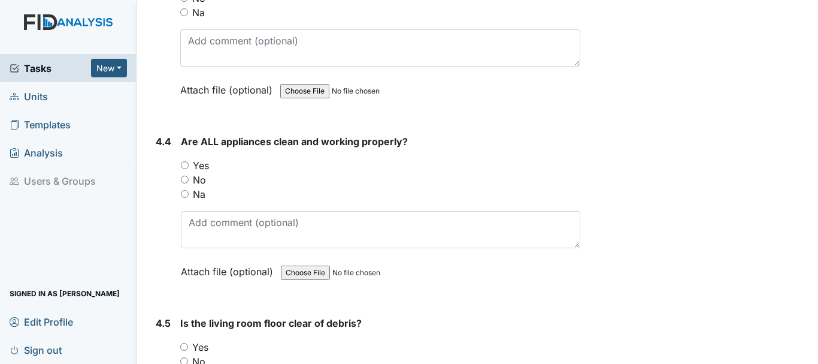
click at [185, 162] on input "Yes" at bounding box center [185, 165] width 8 height 8
radio input "true"
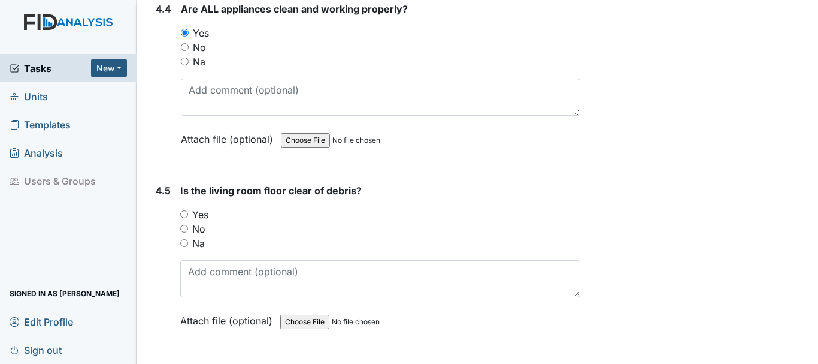
scroll to position [4751, 0]
click at [184, 212] on input "Yes" at bounding box center [184, 214] width 8 height 8
radio input "true"
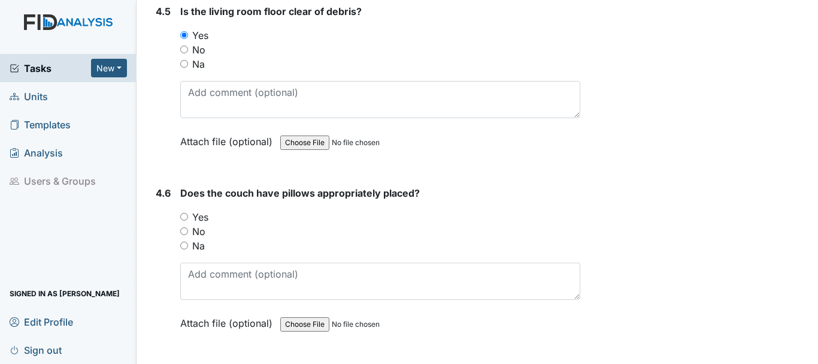
scroll to position [4964, 0]
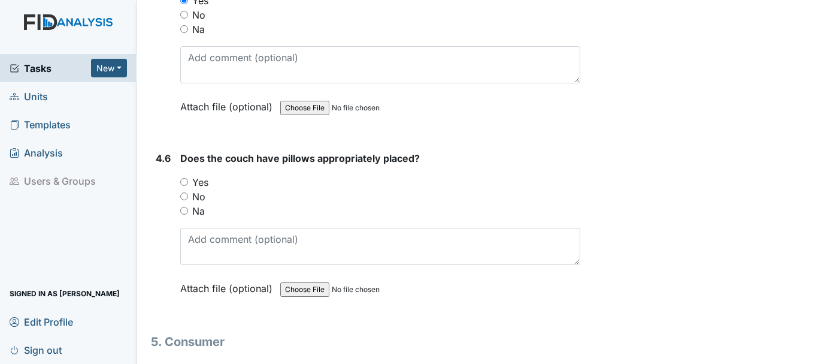
click at [184, 196] on input "No" at bounding box center [184, 196] width 8 height 8
radio input "true"
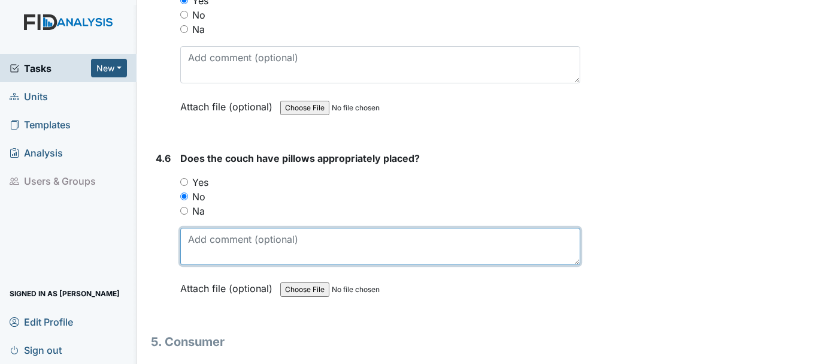
click at [261, 244] on textarea at bounding box center [380, 246] width 400 height 37
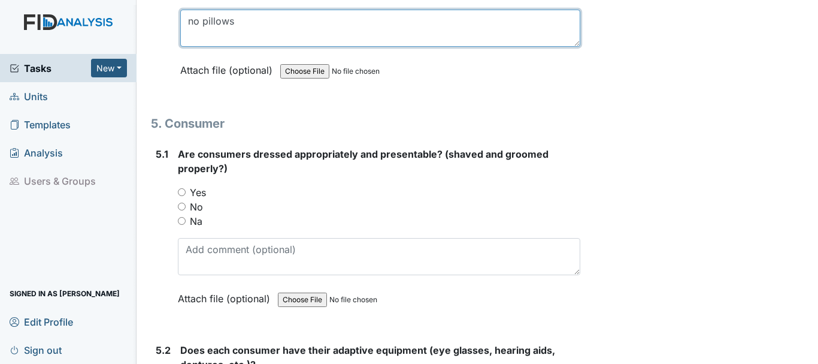
scroll to position [5183, 0]
type textarea "no pillows"
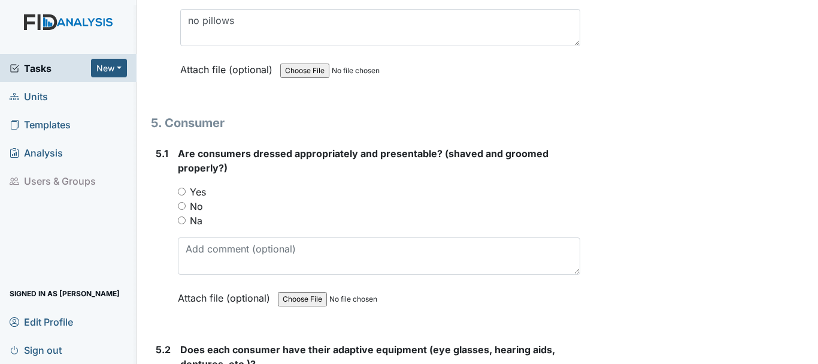
click at [182, 190] on input "Yes" at bounding box center [182, 191] width 8 height 8
radio input "true"
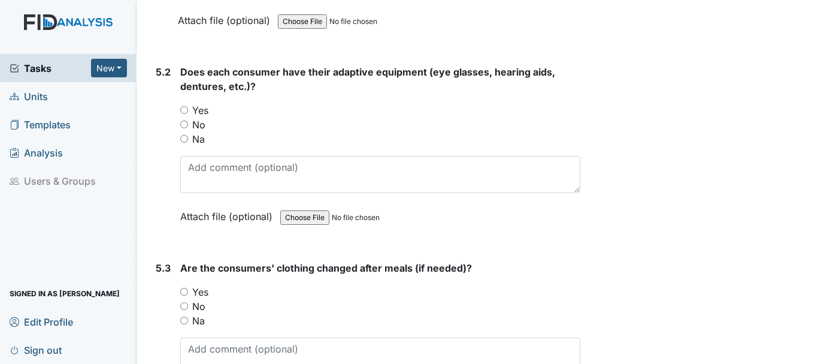
scroll to position [5461, 0]
click at [185, 109] on input "Yes" at bounding box center [184, 109] width 8 height 8
radio input "true"
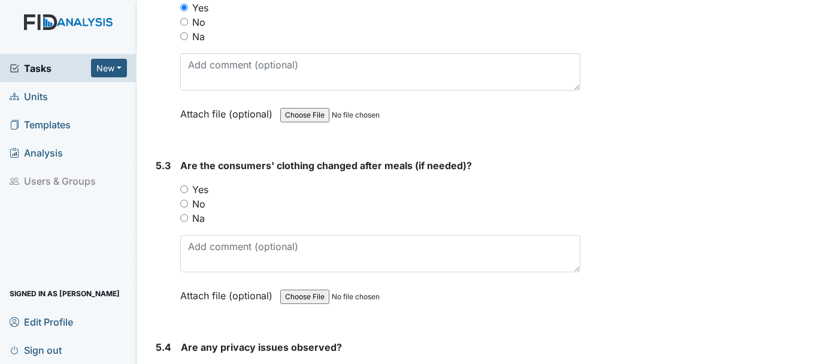
scroll to position [5567, 0]
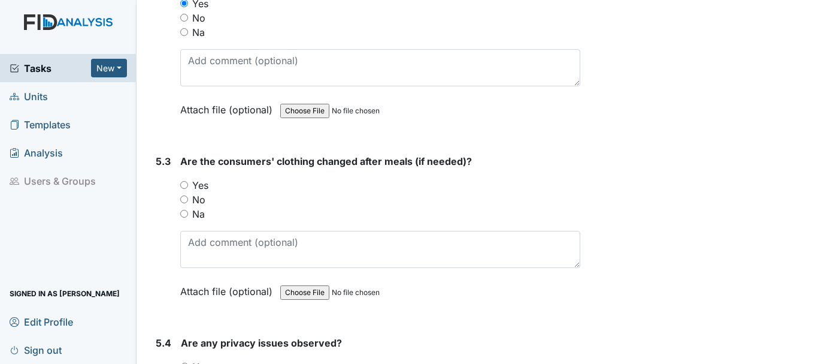
click at [184, 185] on input "Yes" at bounding box center [184, 185] width 8 height 8
radio input "true"
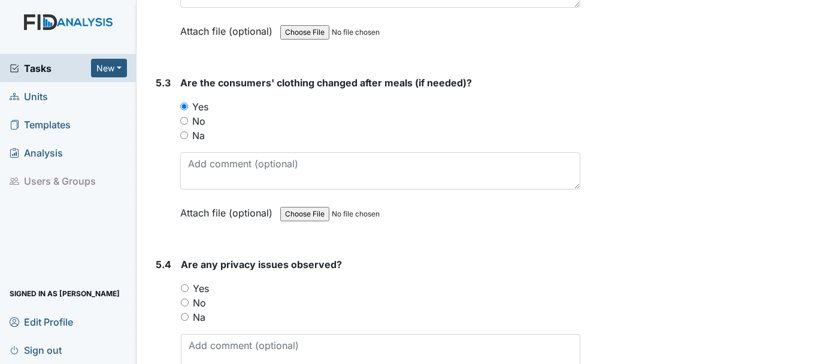
scroll to position [5680, 0]
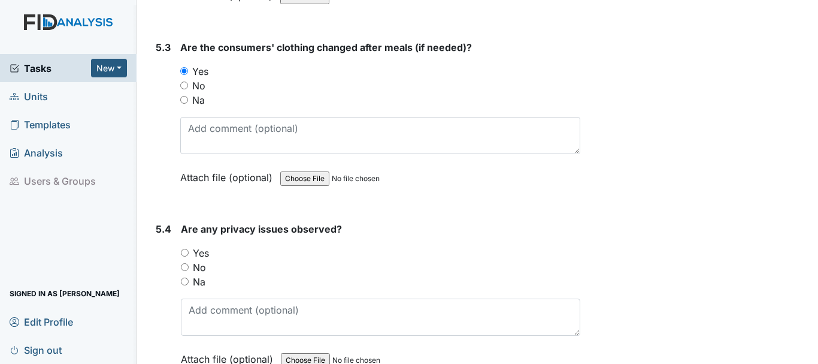
click at [183, 267] on input "No" at bounding box center [185, 267] width 8 height 8
radio input "true"
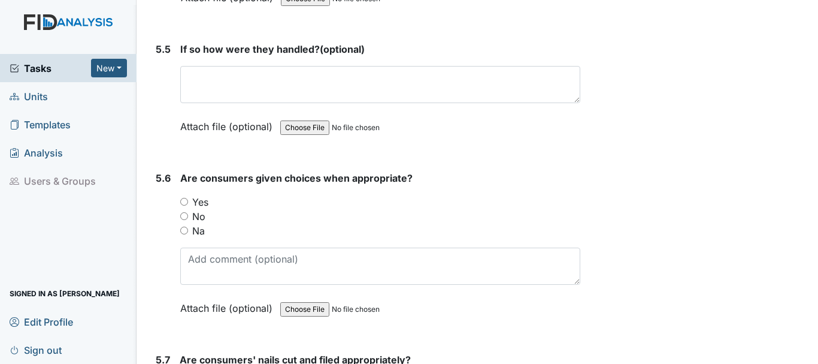
scroll to position [6045, 0]
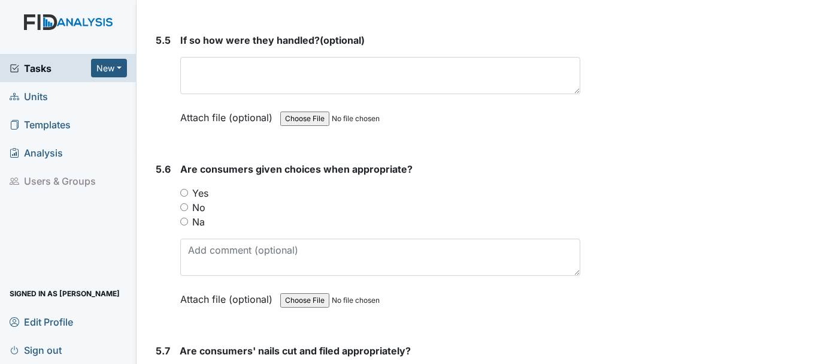
click at [180, 189] on input "Yes" at bounding box center [184, 193] width 8 height 8
radio input "true"
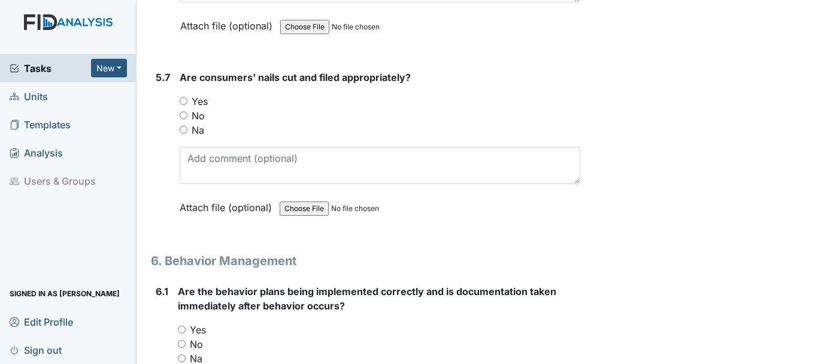
scroll to position [6314, 0]
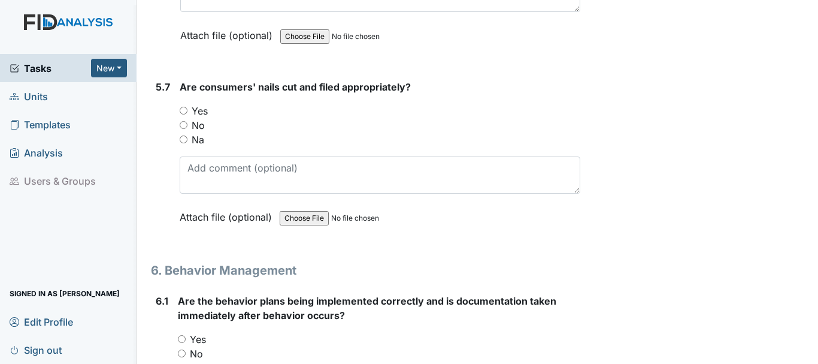
click at [182, 108] on input "Yes" at bounding box center [184, 111] width 8 height 8
radio input "true"
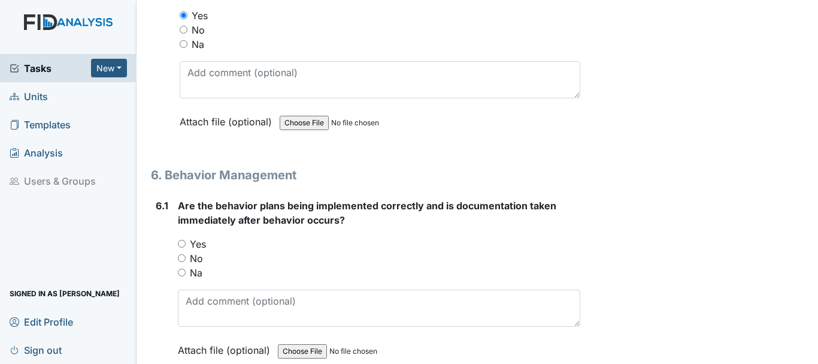
scroll to position [6418, 0]
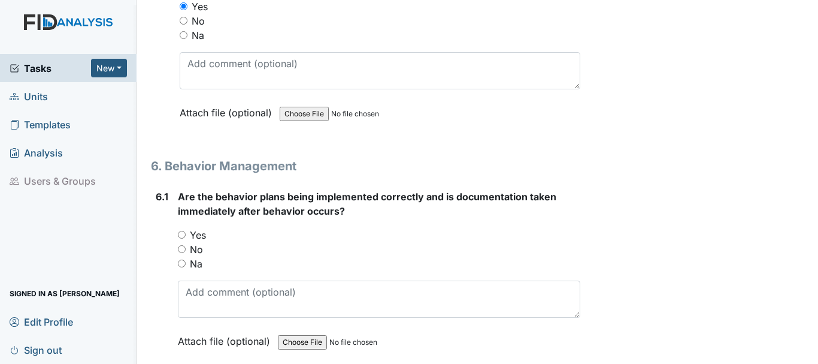
click at [182, 263] on input "Na" at bounding box center [182, 263] width 8 height 8
radio input "true"
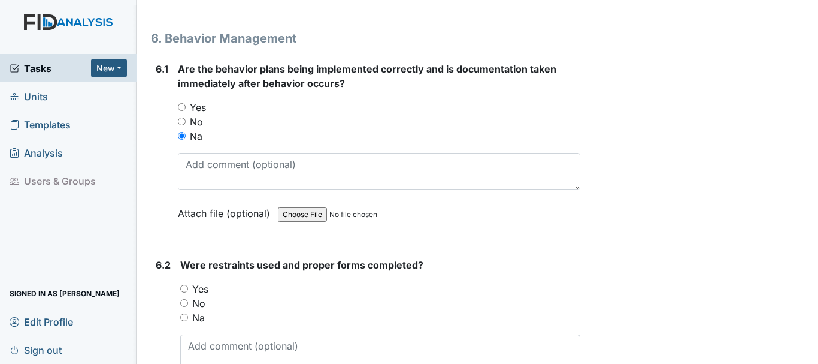
scroll to position [6547, 0]
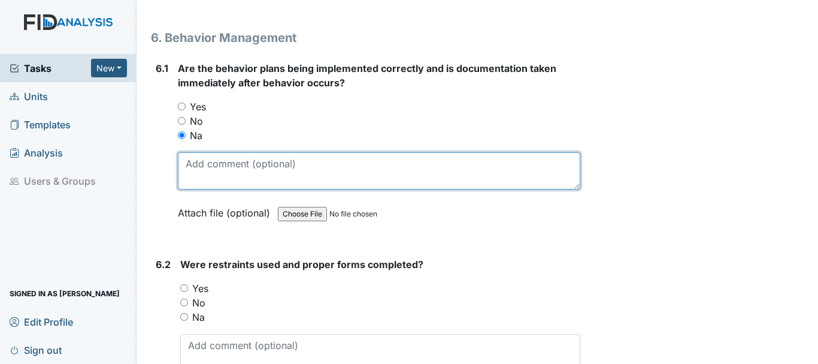
click at [279, 167] on textarea at bounding box center [379, 170] width 403 height 37
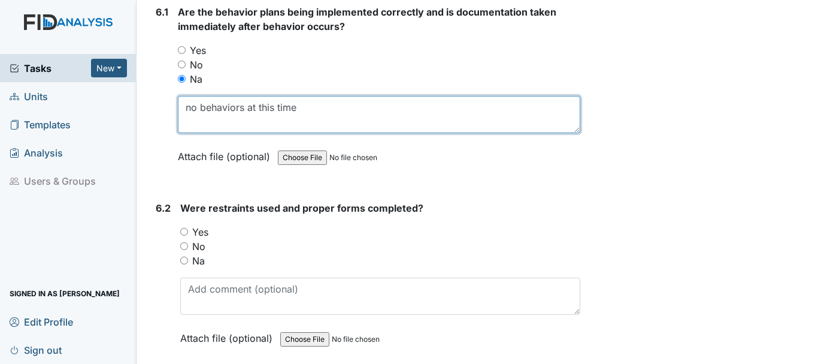
type textarea "no behaviors at this time"
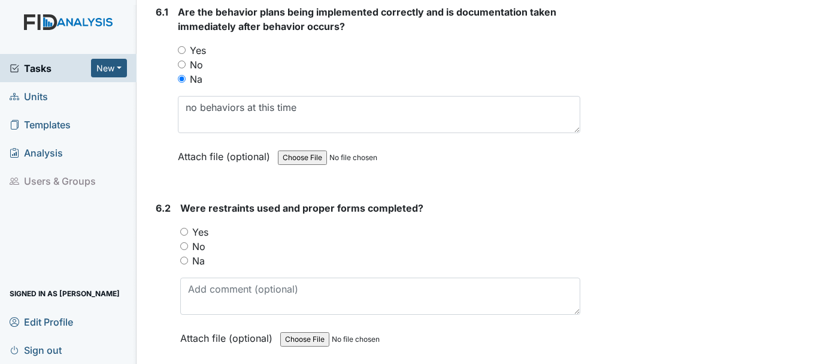
click at [184, 261] on input "Na" at bounding box center [184, 260] width 8 height 8
radio input "true"
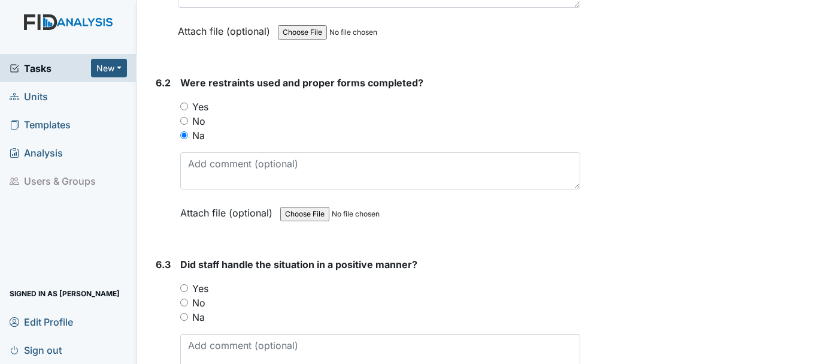
scroll to position [6741, 0]
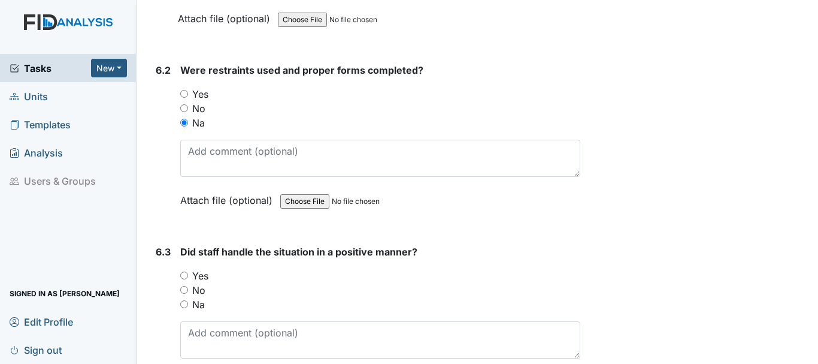
click at [184, 304] on input "Na" at bounding box center [184, 304] width 8 height 8
radio input "true"
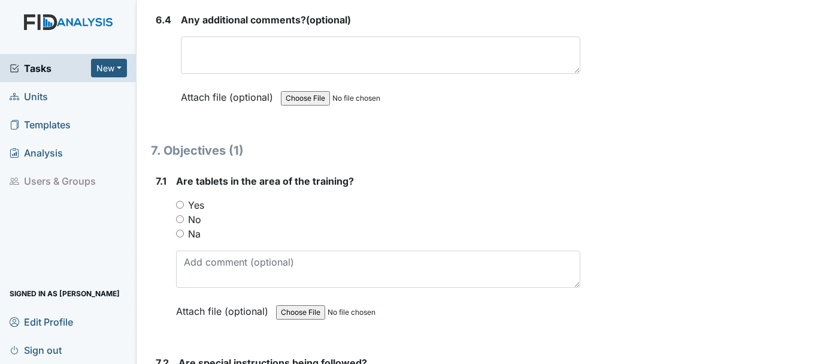
scroll to position [7156, 0]
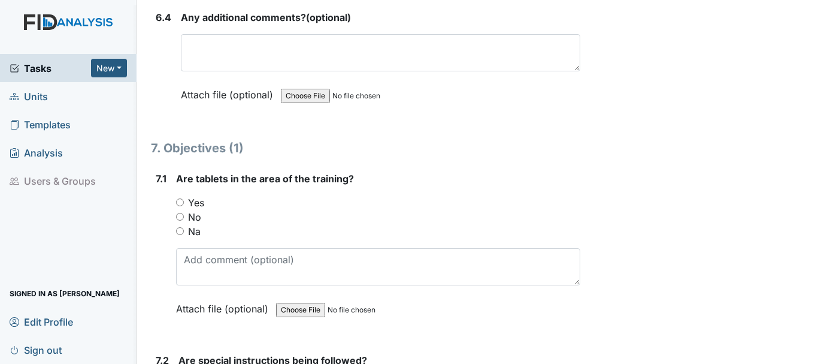
click at [179, 204] on input "Yes" at bounding box center [180, 202] width 8 height 8
radio input "true"
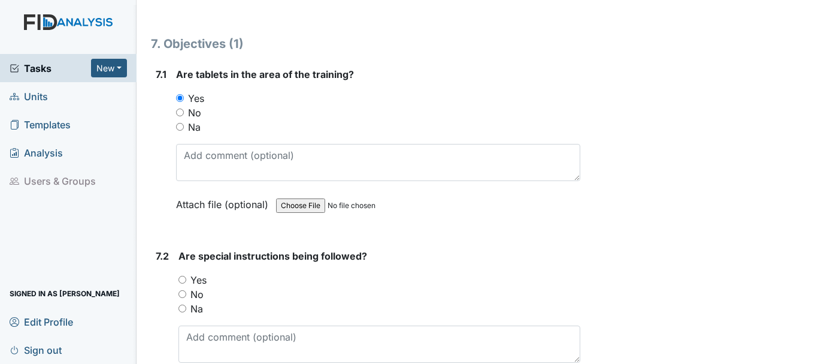
scroll to position [7264, 0]
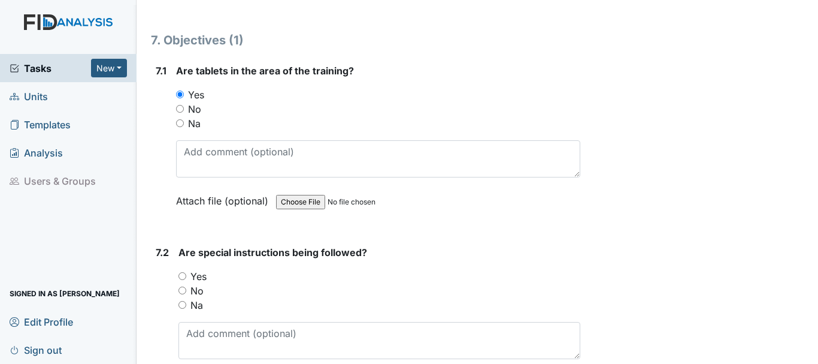
click at [184, 278] on input "Yes" at bounding box center [183, 276] width 8 height 8
radio input "true"
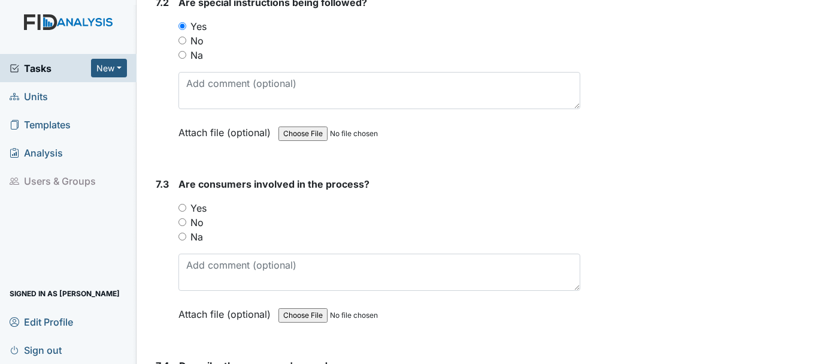
scroll to position [7518, 0]
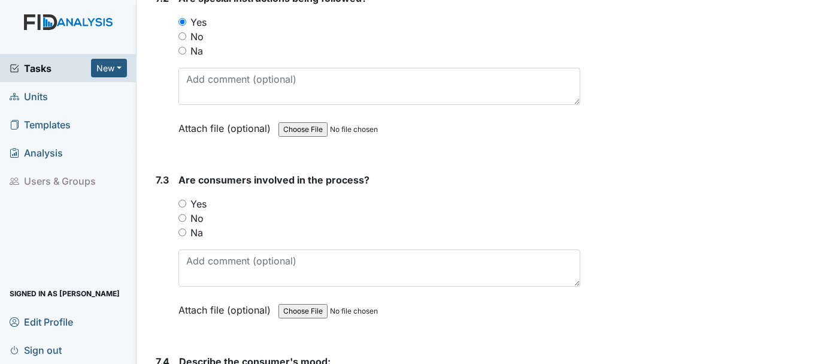
click at [183, 203] on input "Yes" at bounding box center [183, 203] width 8 height 8
radio input "true"
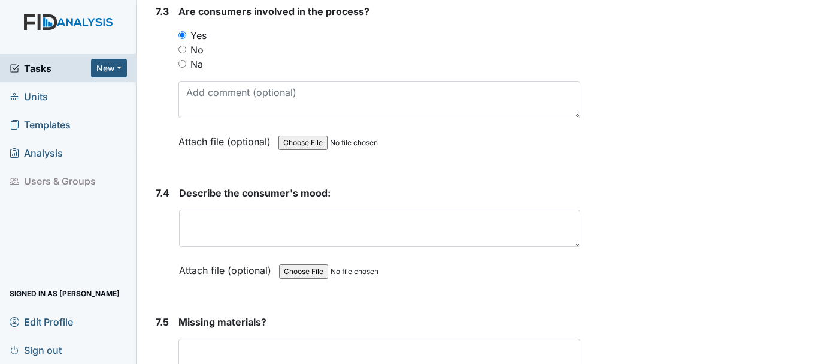
scroll to position [7689, 0]
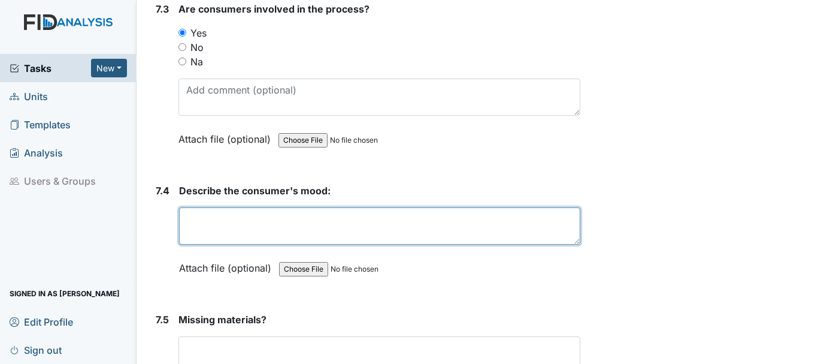
click at [195, 223] on textarea at bounding box center [379, 225] width 401 height 37
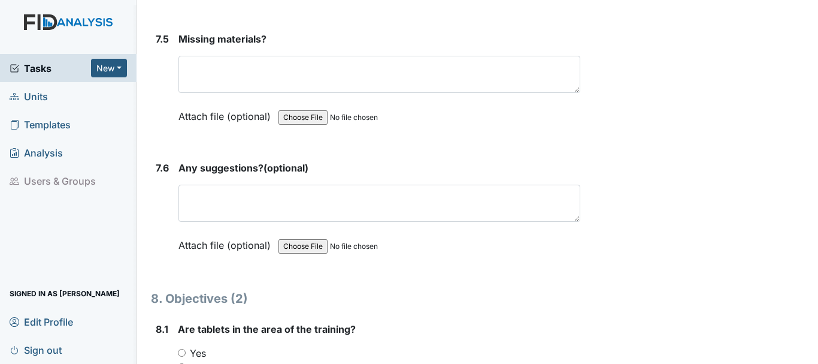
scroll to position [7979, 0]
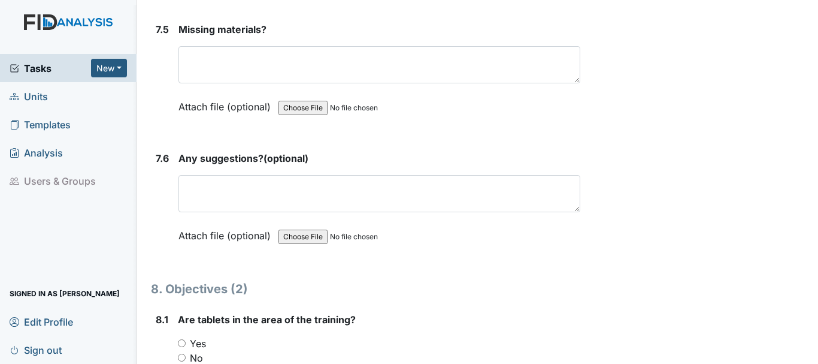
type textarea "happy"
click at [513, 118] on div "Attach file (optional) You can upload .pdf, .txt, .jpg, .jpeg, .png, .csv, .xls…" at bounding box center [380, 107] width 402 height 29
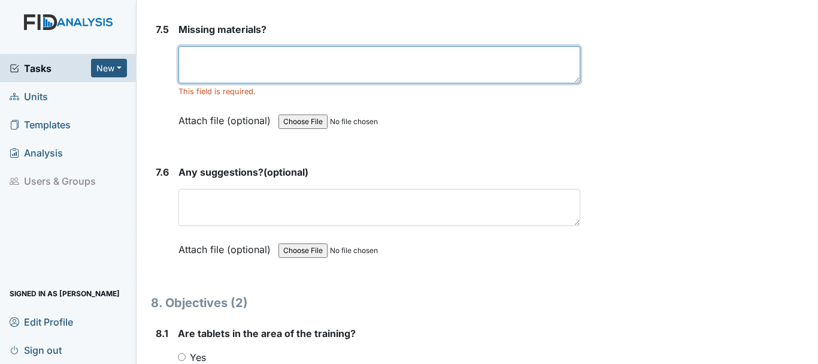
click at [231, 61] on textarea at bounding box center [380, 64] width 402 height 37
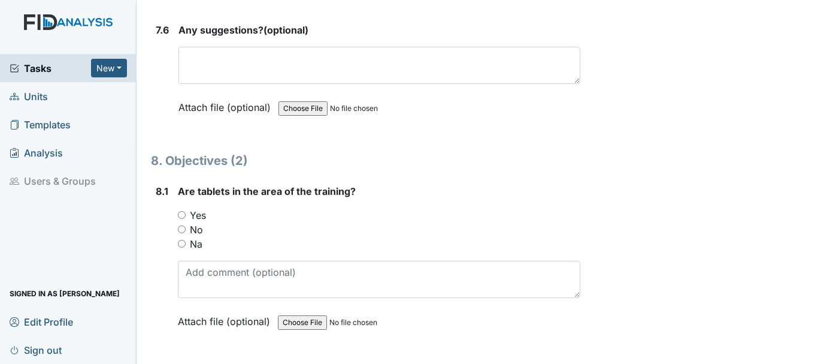
scroll to position [8123, 0]
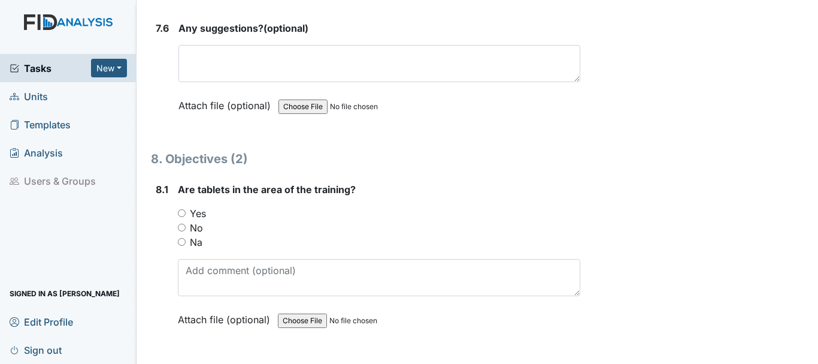
type textarea "none"
click at [185, 213] on input "Yes" at bounding box center [182, 213] width 8 height 8
radio input "true"
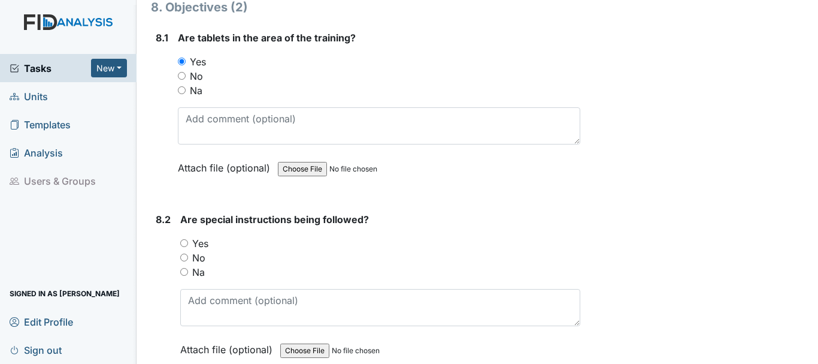
scroll to position [8294, 0]
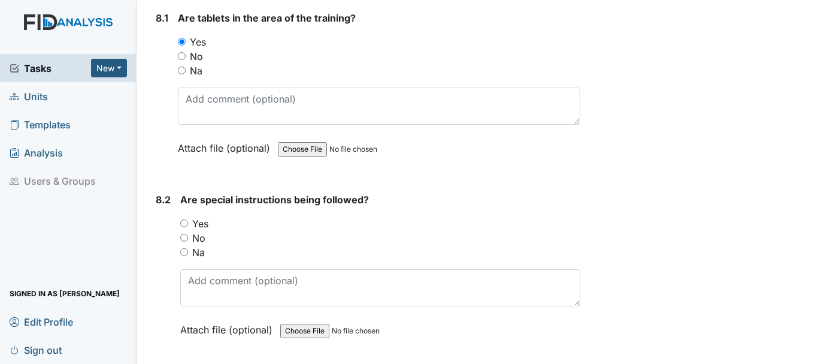
click at [188, 223] on input "Yes" at bounding box center [184, 223] width 8 height 8
radio input "true"
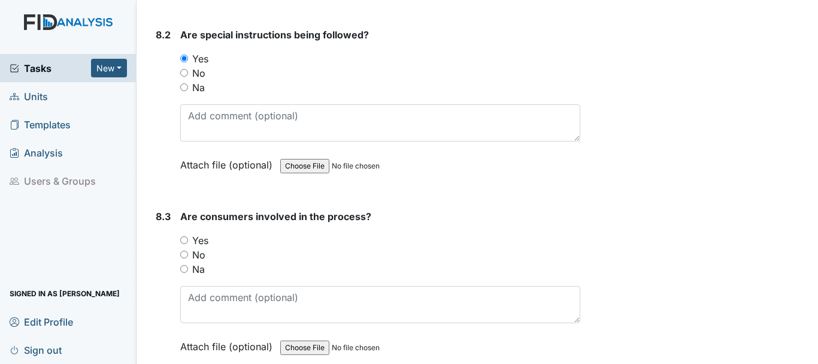
scroll to position [8470, 0]
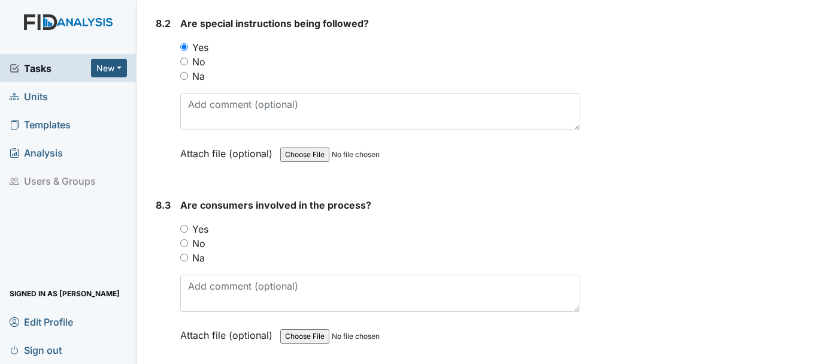
click at [188, 228] on input "Yes" at bounding box center [184, 229] width 8 height 8
radio input "true"
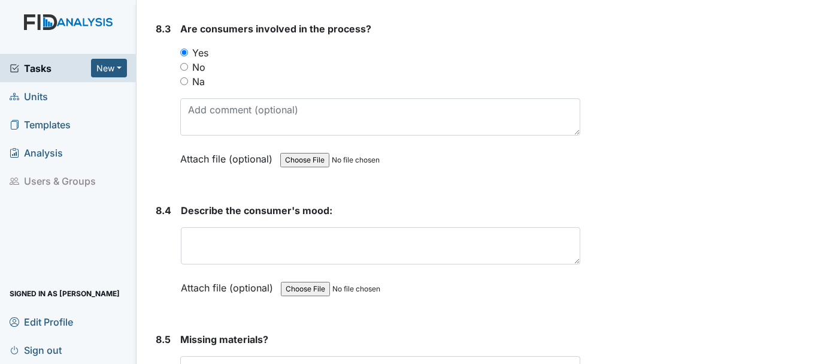
scroll to position [8649, 0]
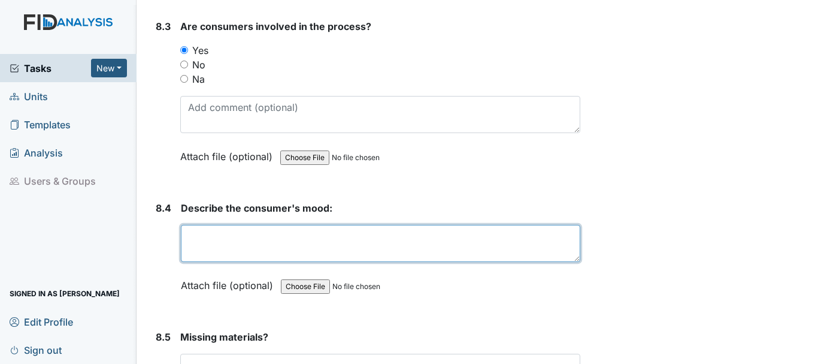
click at [250, 257] on textarea at bounding box center [381, 243] width 400 height 37
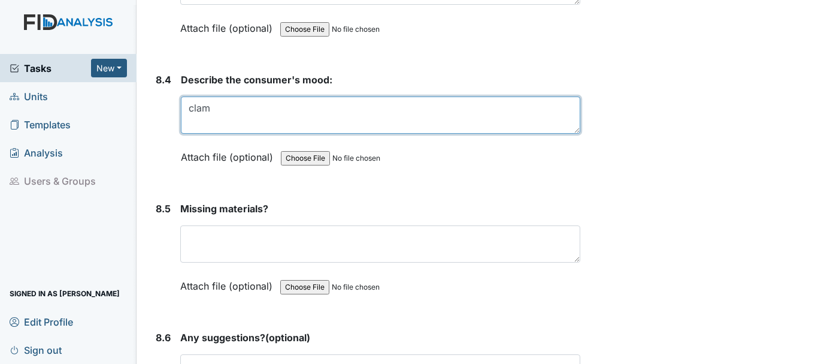
scroll to position [8777, 0]
type textarea "clam"
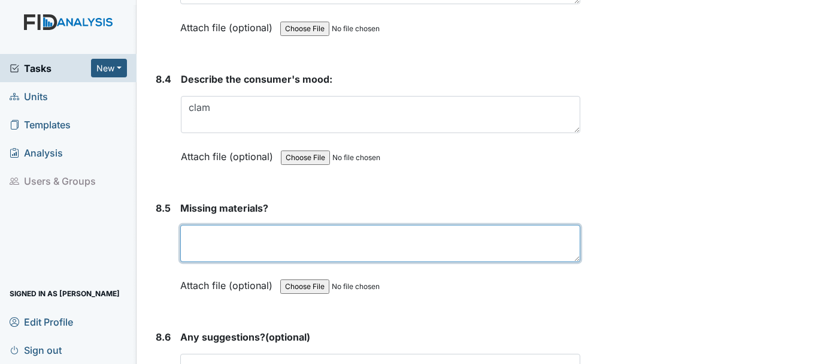
click at [256, 242] on textarea at bounding box center [380, 243] width 400 height 37
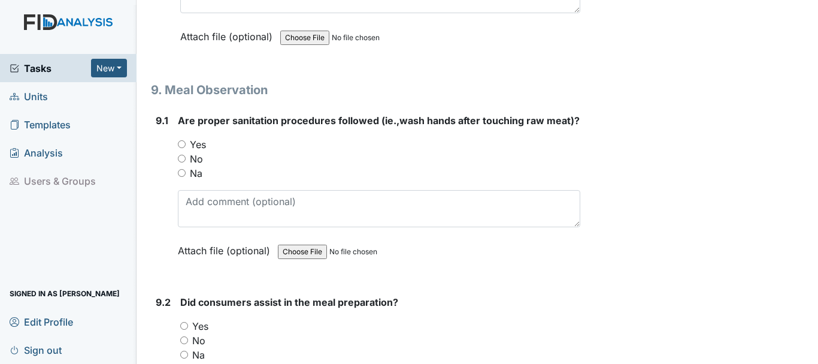
scroll to position [9172, 0]
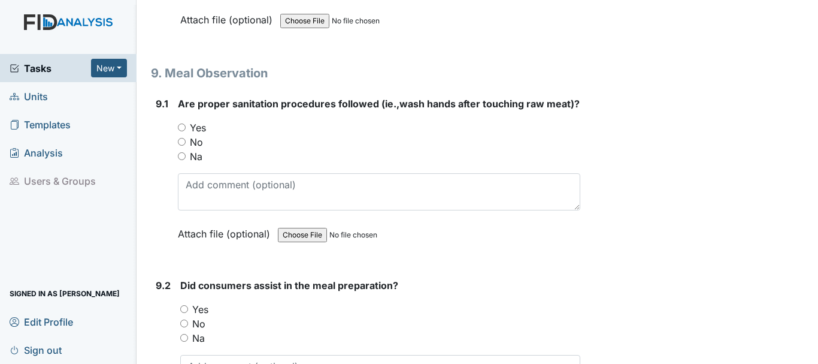
type textarea "none"
click at [183, 131] on input "Yes" at bounding box center [182, 127] width 8 height 8
radio input "true"
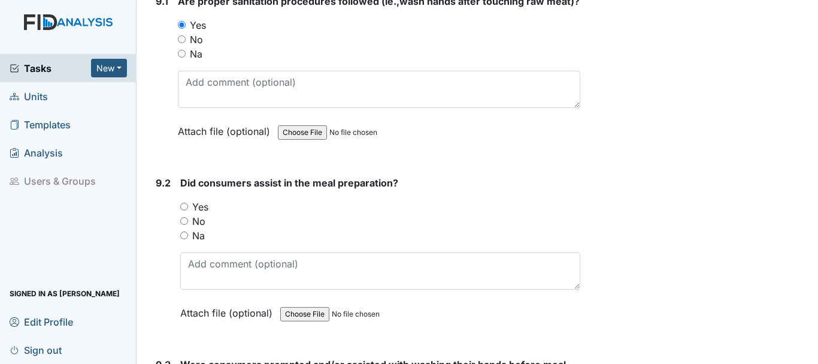
scroll to position [9278, 0]
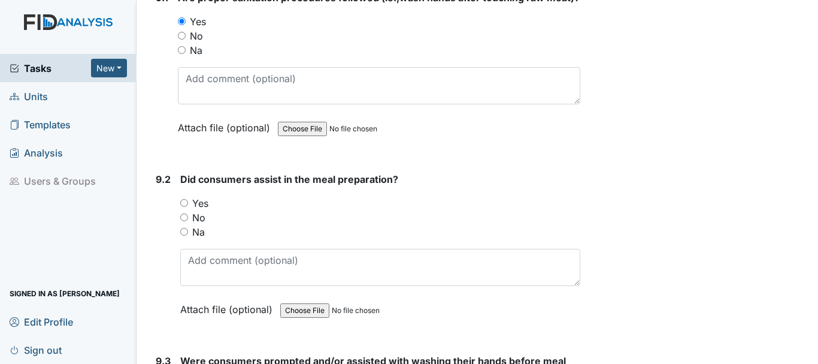
click at [184, 221] on input "No" at bounding box center [184, 217] width 8 height 8
radio input "true"
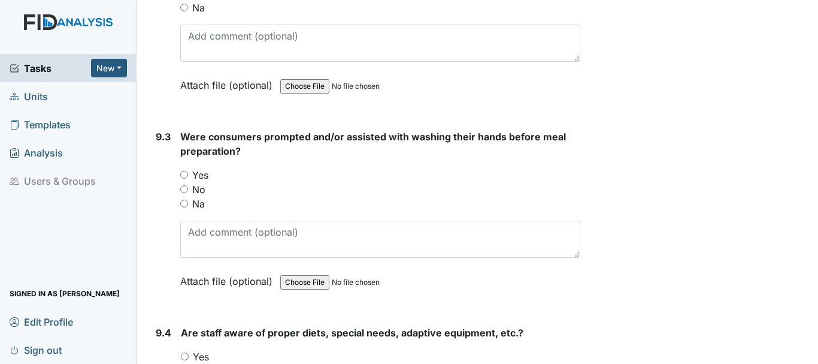
scroll to position [9508, 0]
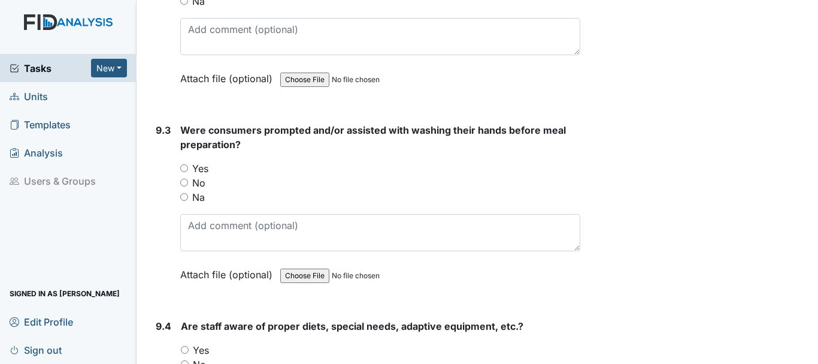
click at [187, 172] on input "Yes" at bounding box center [184, 168] width 8 height 8
radio input "true"
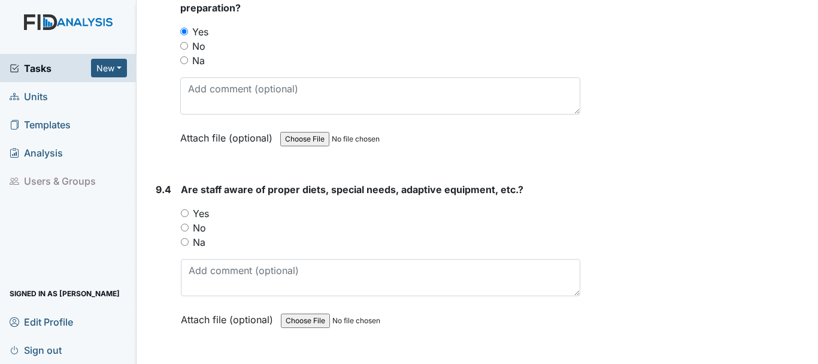
scroll to position [9653, 0]
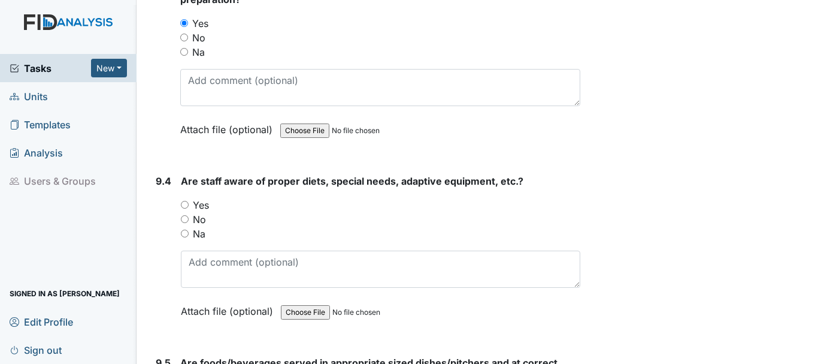
click at [185, 208] on input "Yes" at bounding box center [185, 205] width 8 height 8
radio input "true"
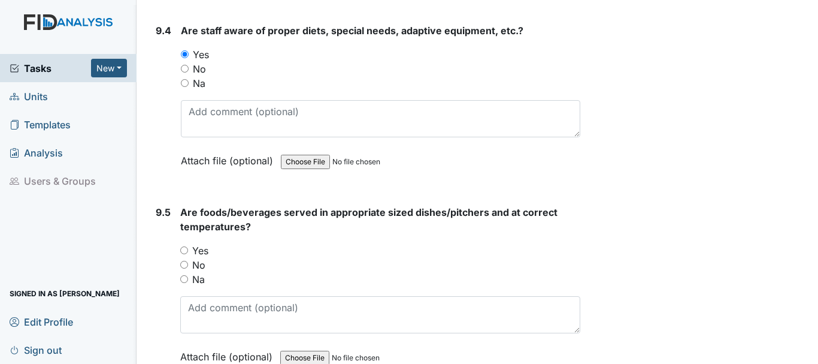
scroll to position [9811, 0]
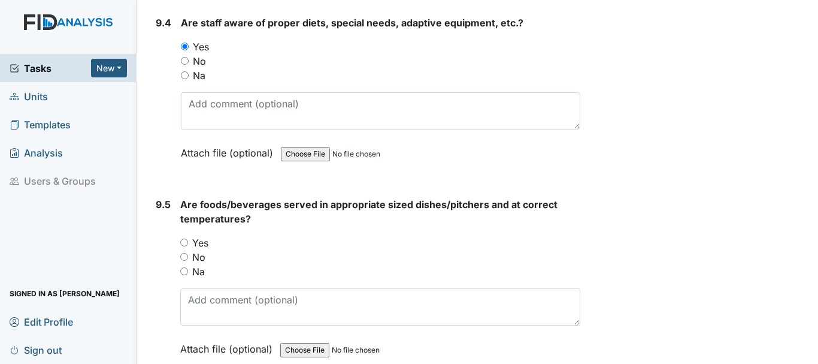
click at [185, 246] on input "Yes" at bounding box center [184, 242] width 8 height 8
radio input "true"
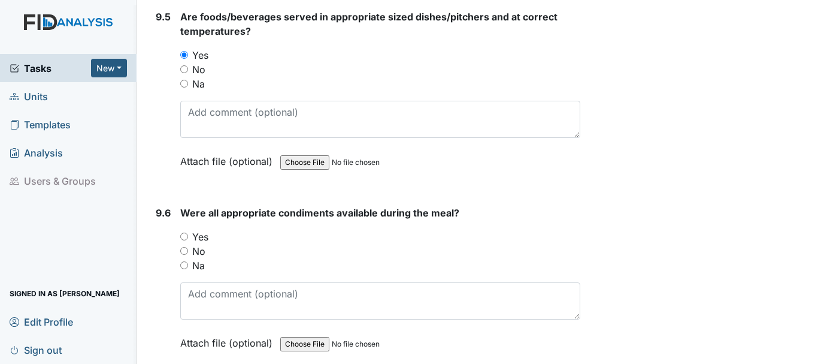
scroll to position [10001, 0]
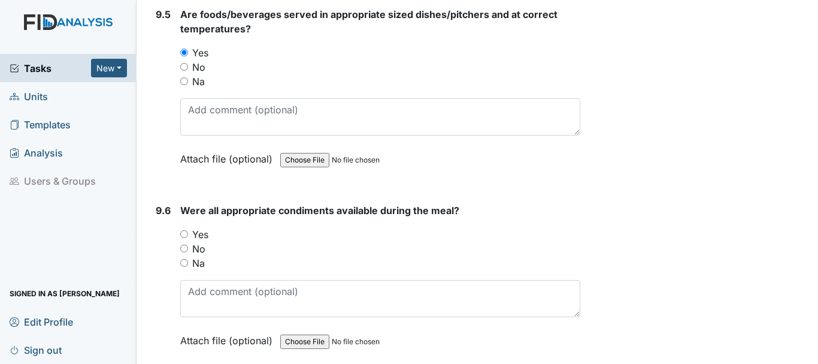
click at [185, 238] on input "Yes" at bounding box center [184, 234] width 8 height 8
radio input "true"
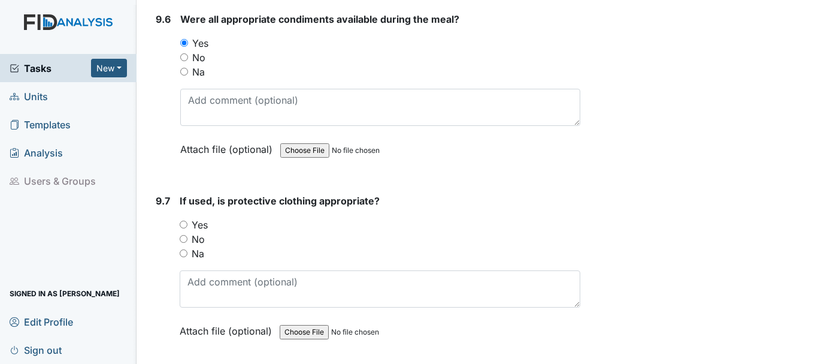
scroll to position [10196, 0]
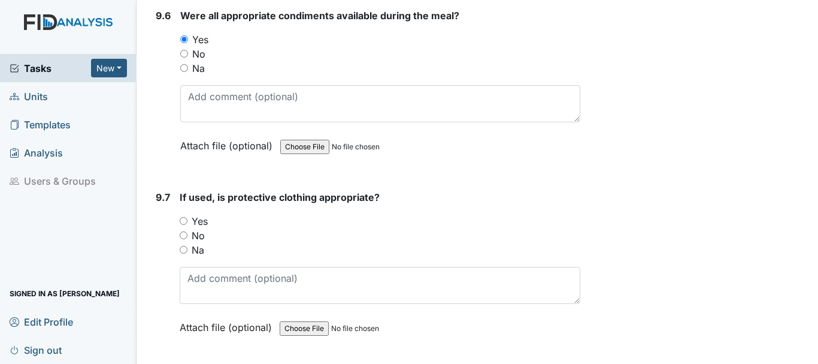
click at [186, 225] on input "Yes" at bounding box center [184, 221] width 8 height 8
radio input "true"
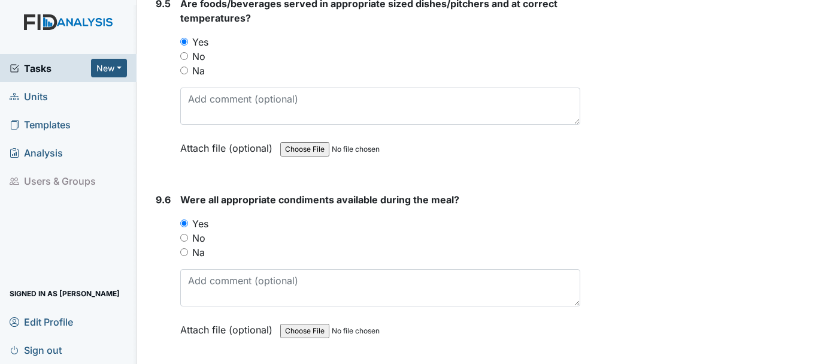
scroll to position [10011, 0]
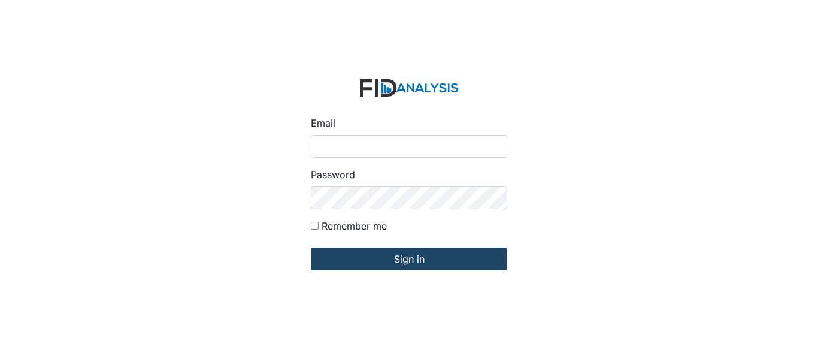
type input "[EMAIL_ADDRESS][DOMAIN_NAME]"
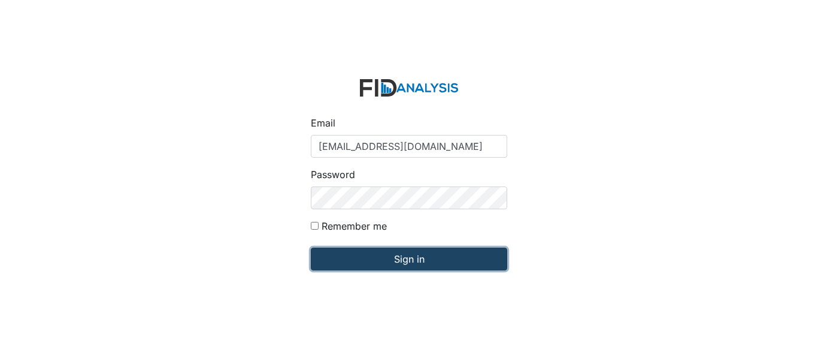
click at [370, 257] on input "Sign in" at bounding box center [409, 258] width 196 height 23
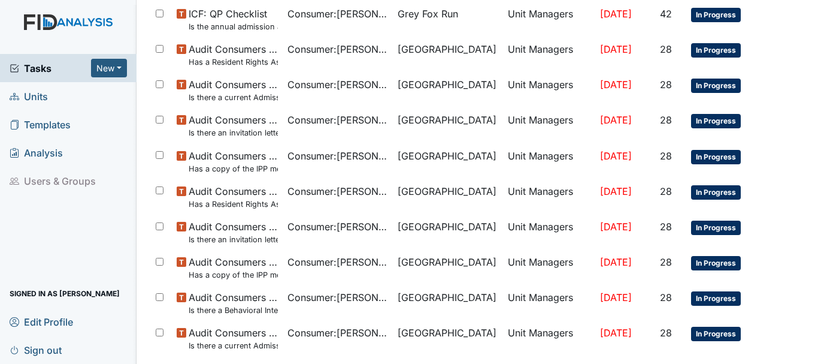
scroll to position [851, 0]
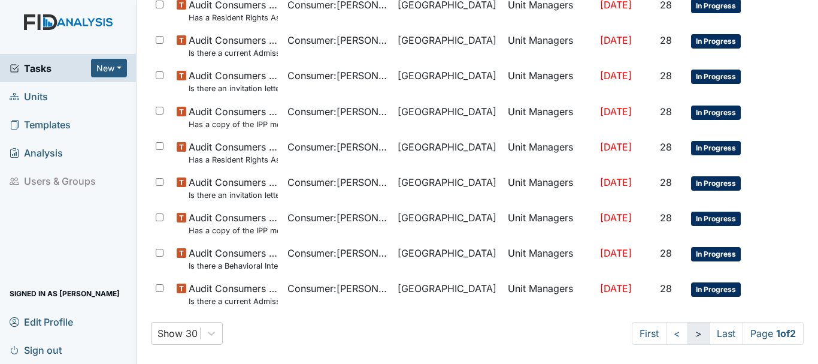
click at [688, 332] on link ">" at bounding box center [699, 333] width 22 height 23
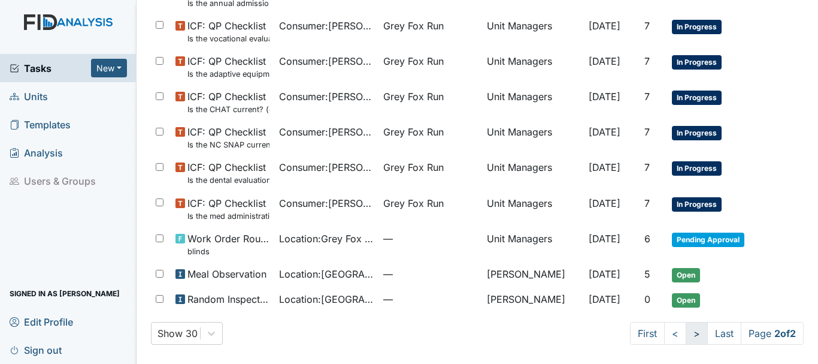
scroll to position [405, 0]
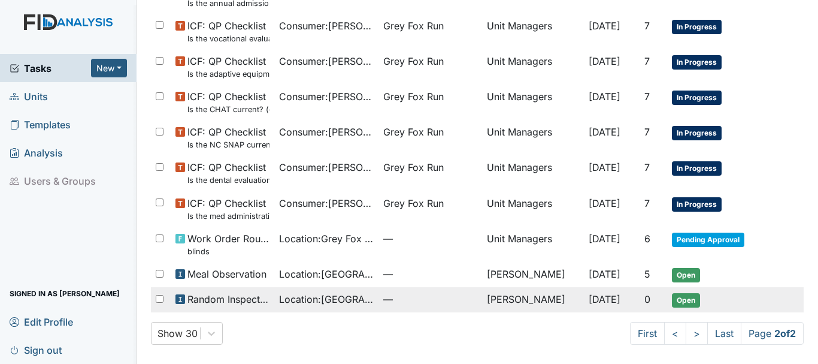
click at [676, 298] on span "Open" at bounding box center [686, 300] width 28 height 14
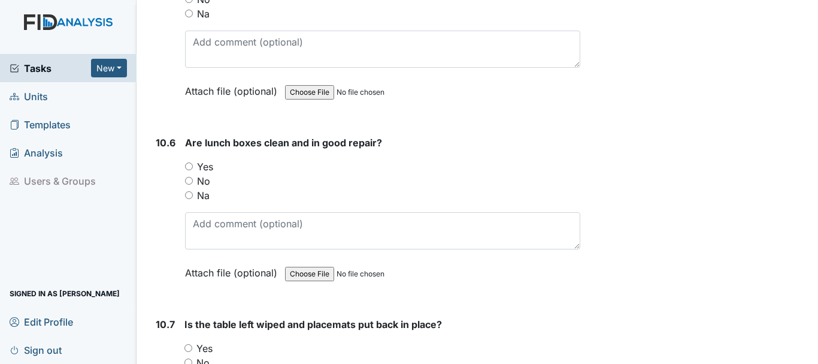
scroll to position [11385, 0]
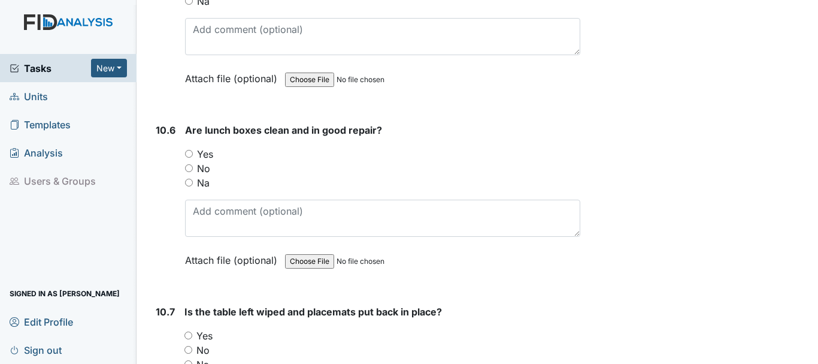
click at [175, 159] on div "10.6" at bounding box center [166, 204] width 20 height 162
click at [191, 158] on input "Yes" at bounding box center [189, 154] width 8 height 8
radio input "true"
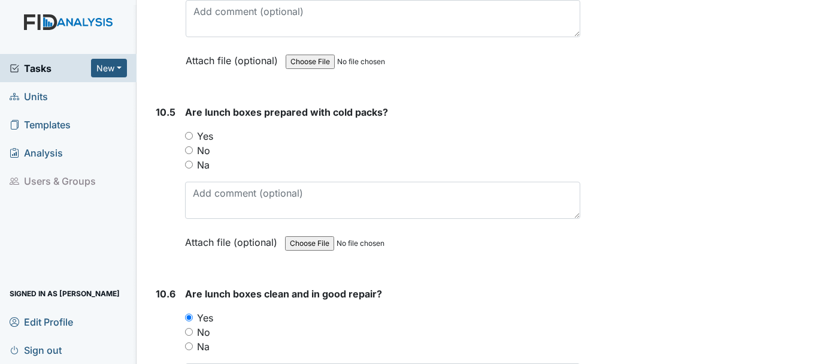
scroll to position [11213, 0]
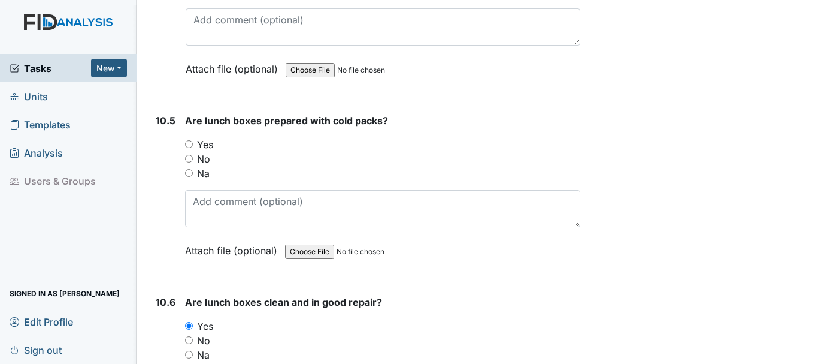
click at [192, 148] on input "Yes" at bounding box center [189, 144] width 8 height 8
radio input "true"
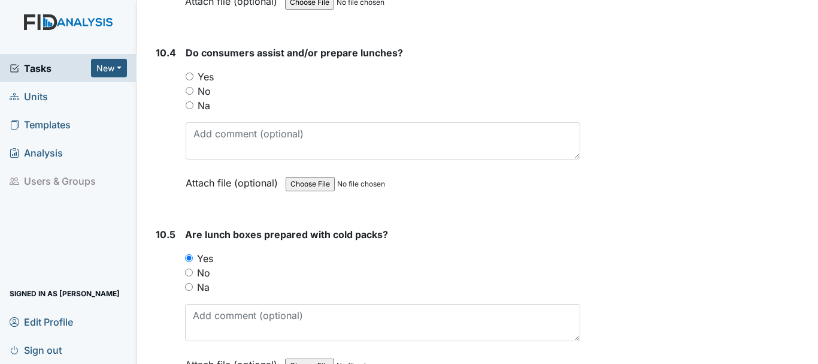
scroll to position [11091, 0]
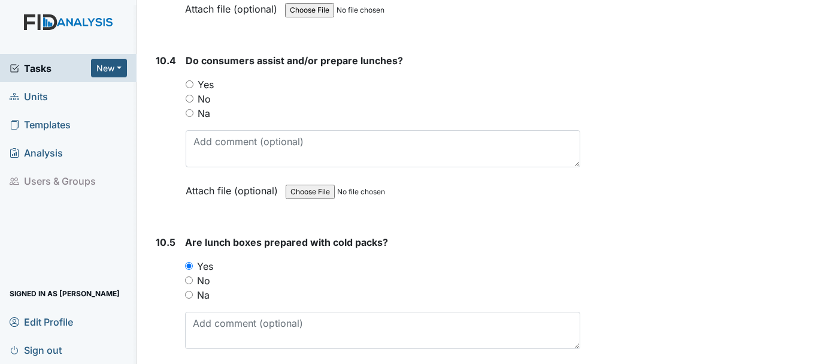
click at [192, 117] on input "Na" at bounding box center [190, 113] width 8 height 8
radio input "true"
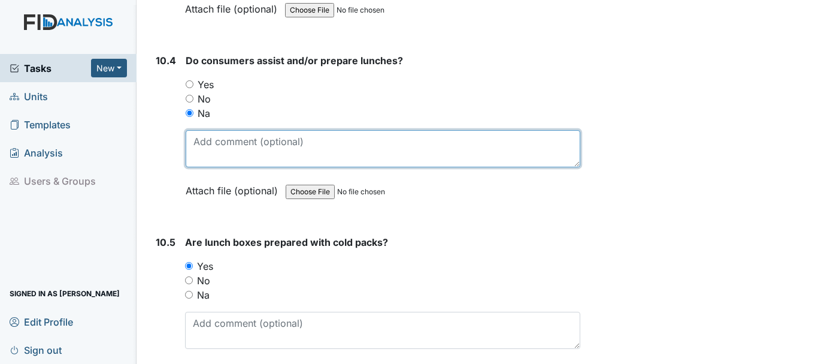
click at [280, 159] on textarea at bounding box center [383, 148] width 395 height 37
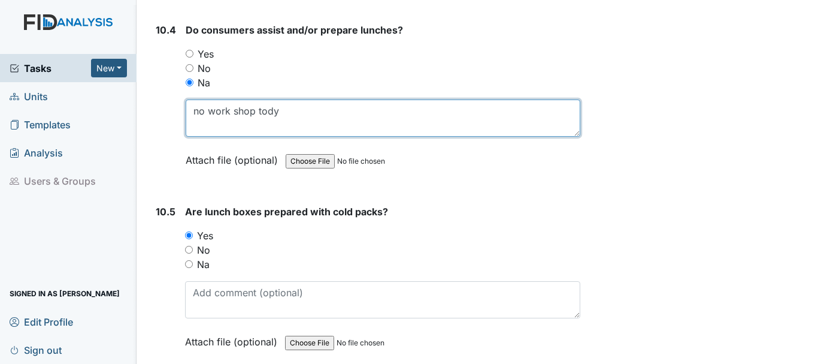
scroll to position [11139, 0]
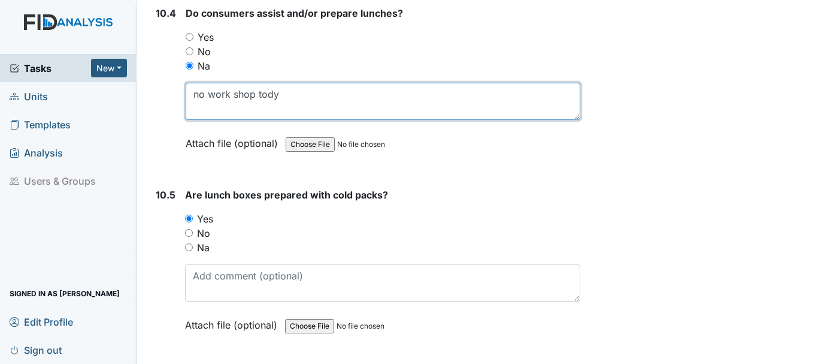
type textarea "no work shop tody"
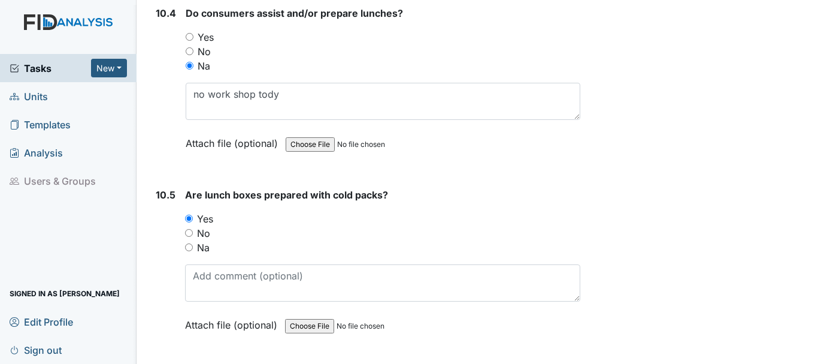
click at [189, 251] on input "Na" at bounding box center [189, 247] width 8 height 8
radio input "true"
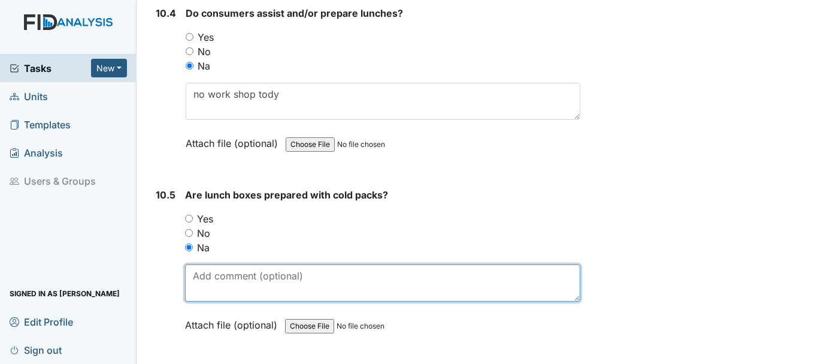
click at [282, 294] on textarea at bounding box center [382, 282] width 395 height 37
type textarea "no workshop"
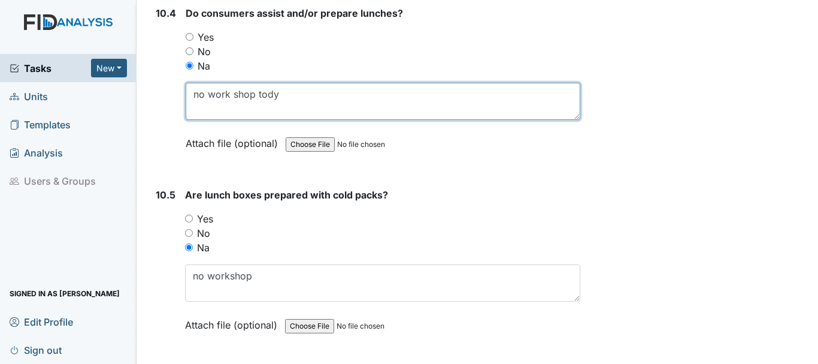
click at [285, 111] on textarea "no work shop tody" at bounding box center [383, 101] width 395 height 37
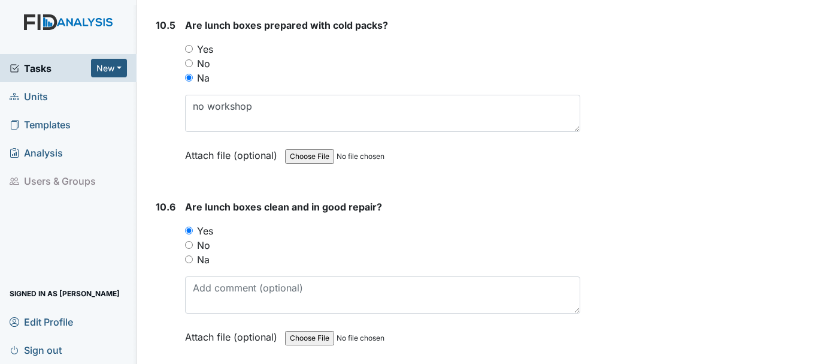
scroll to position [11309, 0]
type textarea "no work shop"
click at [186, 262] on input "Na" at bounding box center [189, 258] width 8 height 8
radio input "true"
click at [192, 233] on input "Yes" at bounding box center [189, 229] width 8 height 8
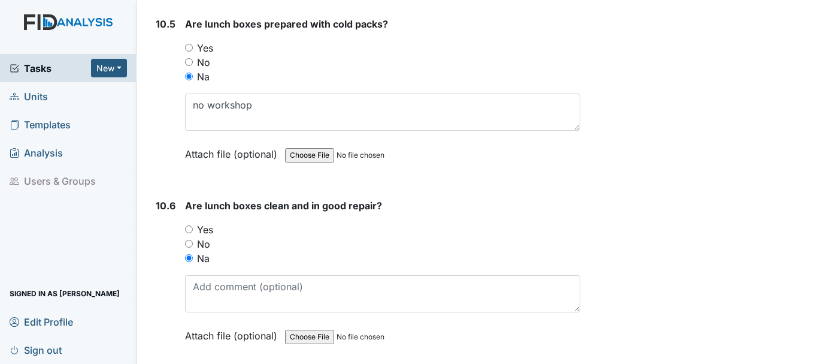
radio input "true"
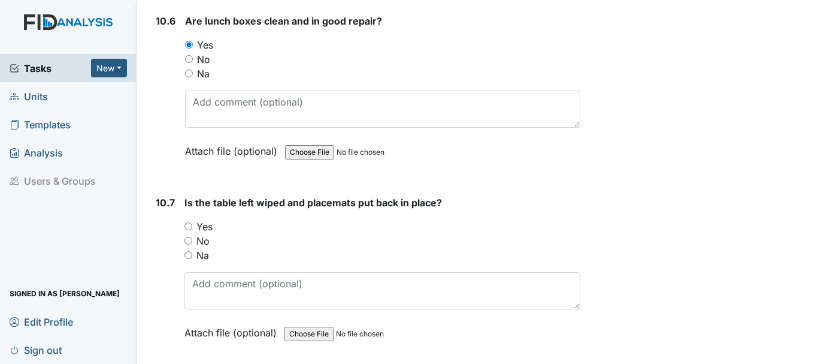
scroll to position [11503, 0]
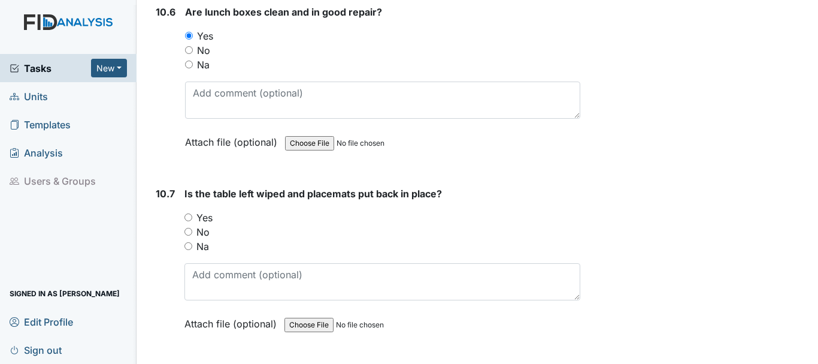
click at [189, 221] on input "Yes" at bounding box center [188, 217] width 8 height 8
radio input "true"
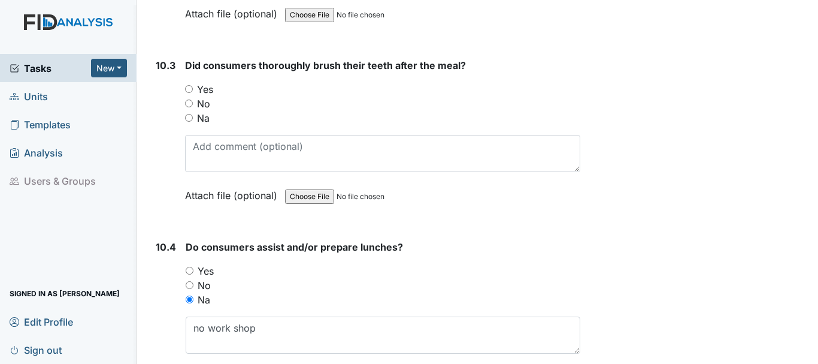
scroll to position [10861, 0]
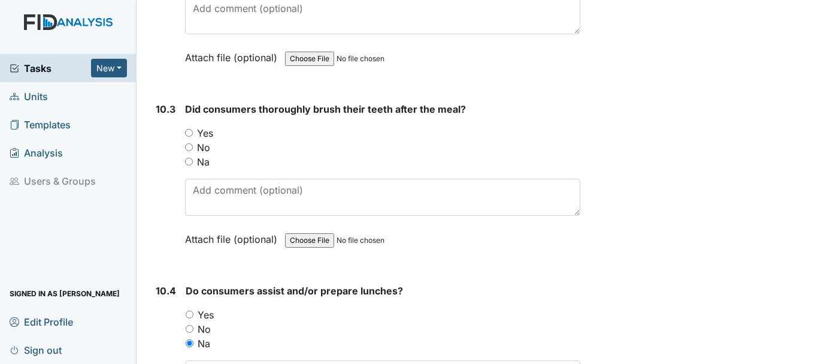
click at [189, 137] on input "Yes" at bounding box center [189, 133] width 8 height 8
radio input "true"
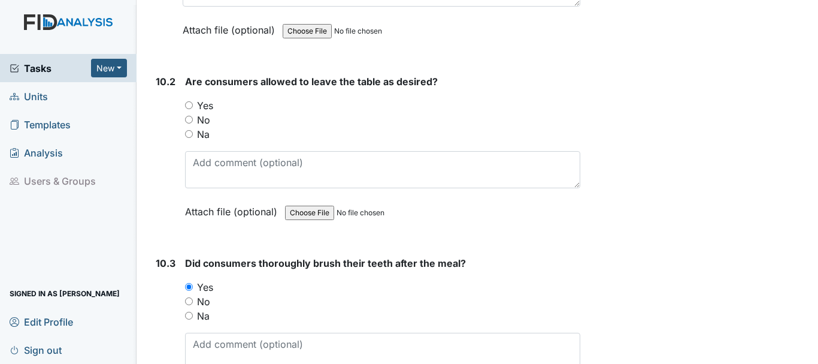
scroll to position [10695, 0]
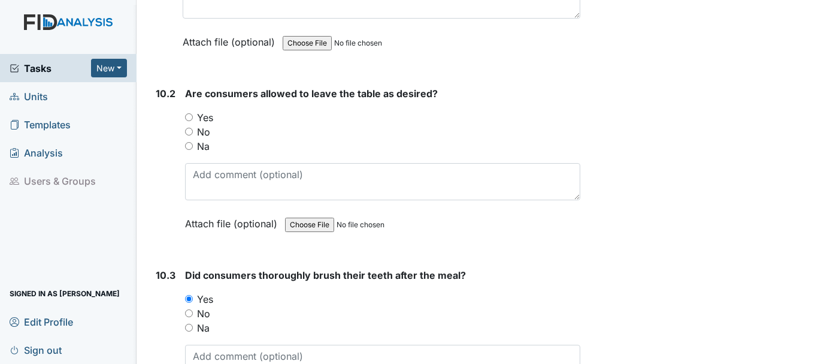
click at [185, 121] on input "Yes" at bounding box center [189, 117] width 8 height 8
radio input "true"
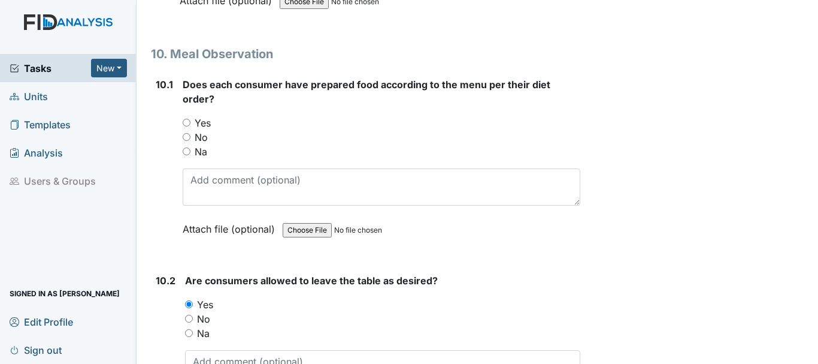
scroll to position [10508, 0]
click at [188, 127] on input "Yes" at bounding box center [187, 123] width 8 height 8
radio input "true"
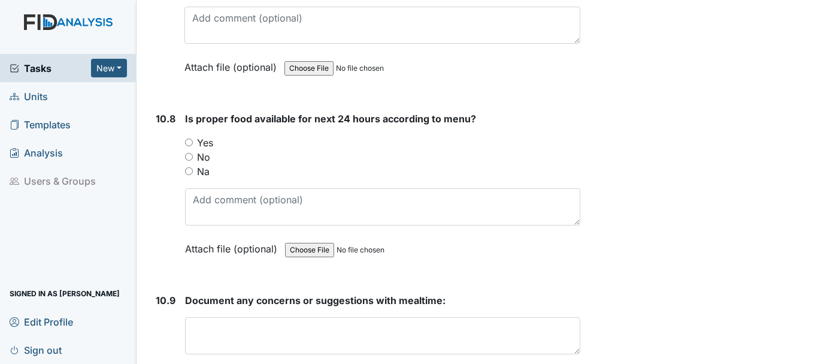
scroll to position [11753, 0]
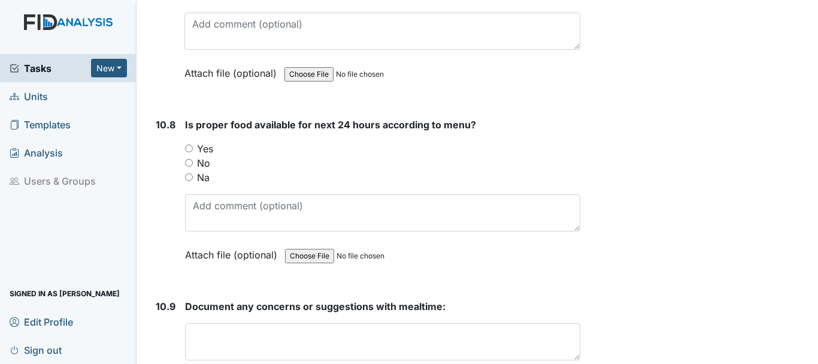
click at [189, 152] on input "Yes" at bounding box center [189, 148] width 8 height 8
radio input "true"
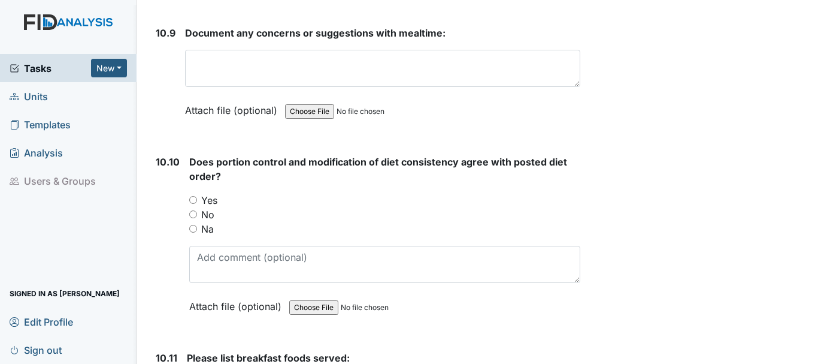
scroll to position [12031, 0]
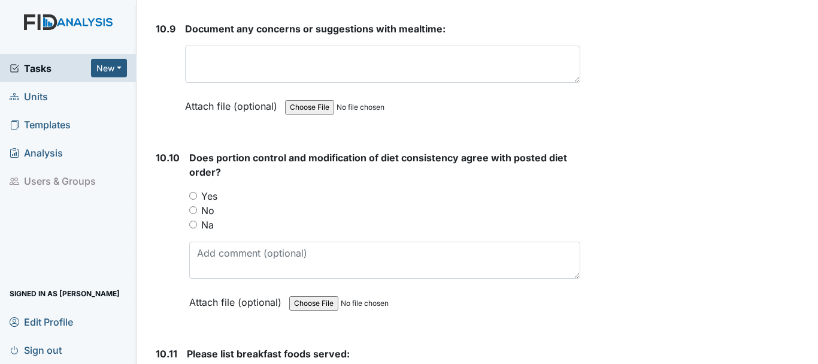
click at [192, 199] on input "Yes" at bounding box center [193, 196] width 8 height 8
radio input "true"
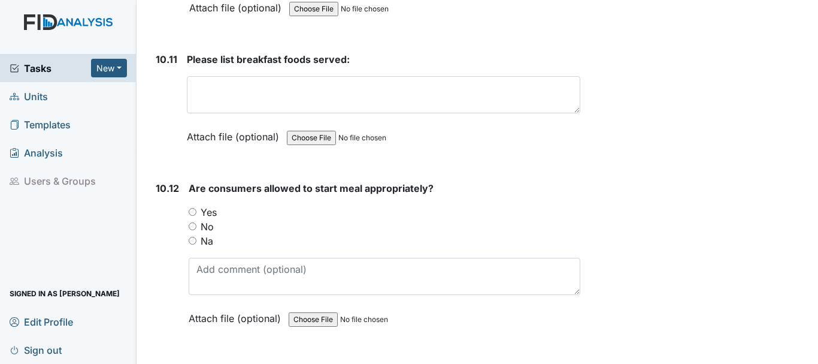
scroll to position [12328, 0]
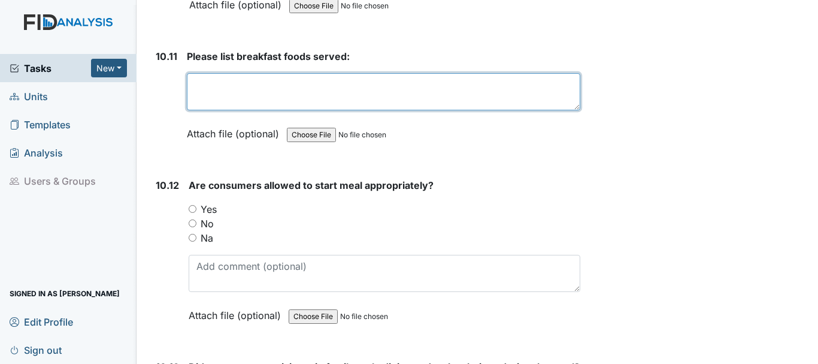
click at [258, 101] on textarea at bounding box center [384, 91] width 394 height 37
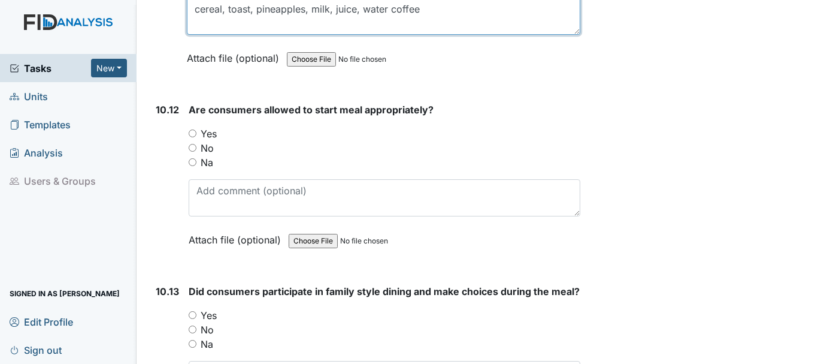
scroll to position [12406, 0]
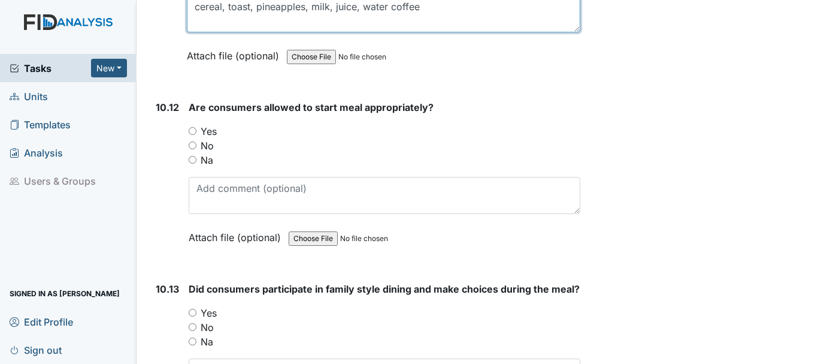
type textarea "cereal, toast, pineapples, milk, juice, water coffee"
click at [207, 138] on label "Yes" at bounding box center [209, 131] width 16 height 14
click at [196, 135] on input "Yes" at bounding box center [193, 131] width 8 height 8
radio input "true"
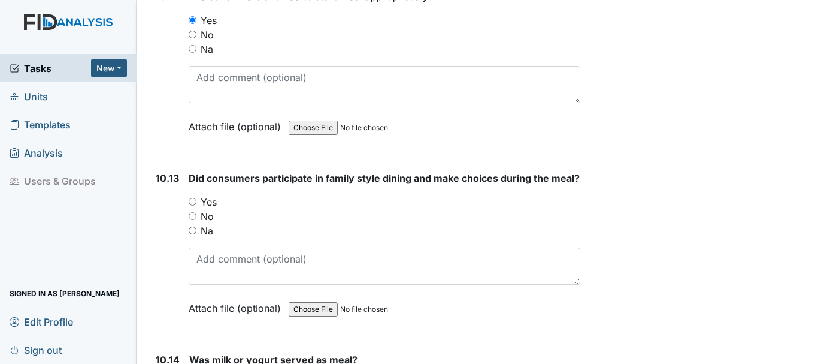
scroll to position [12548, 0]
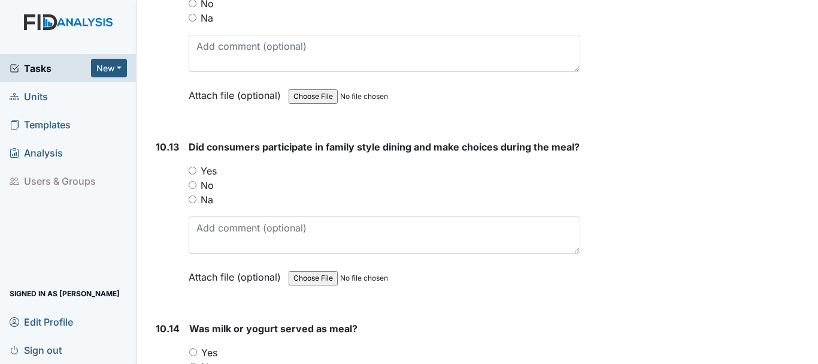
click at [196, 174] on input "Yes" at bounding box center [193, 171] width 8 height 8
radio input "true"
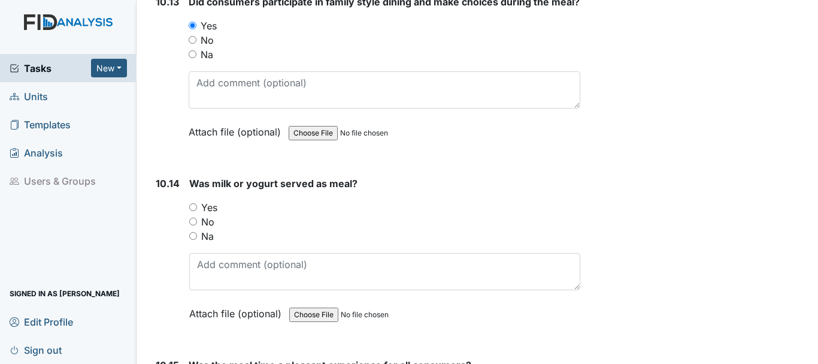
scroll to position [12693, 0]
click at [193, 210] on input "Yes" at bounding box center [193, 206] width 8 height 8
radio input "true"
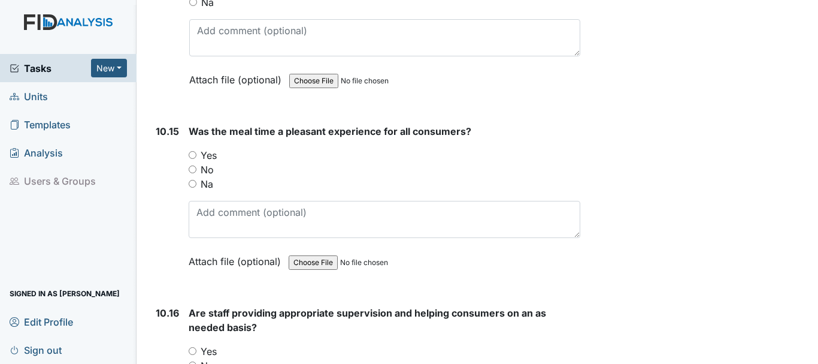
scroll to position [12929, 0]
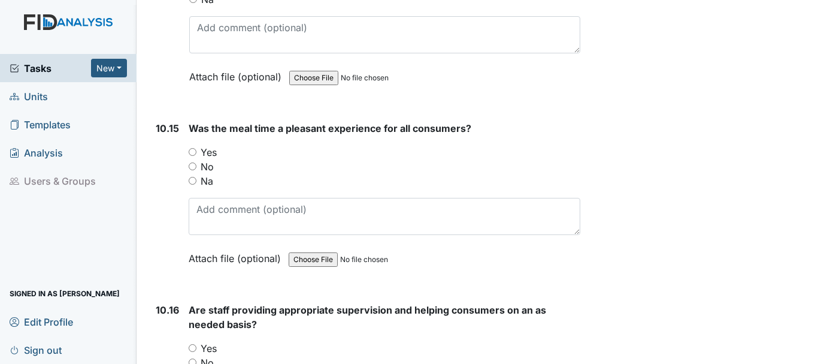
click at [195, 156] on input "Yes" at bounding box center [193, 152] width 8 height 8
radio input "true"
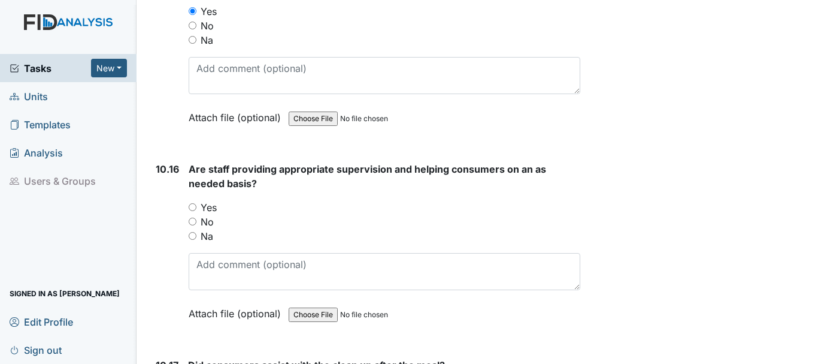
scroll to position [13078, 0]
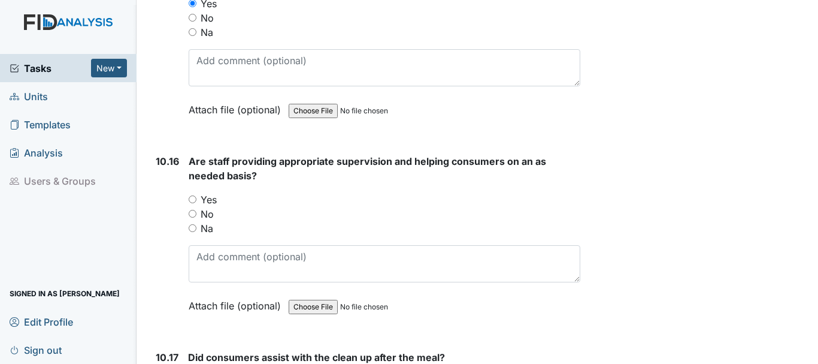
click at [194, 203] on input "Yes" at bounding box center [193, 199] width 8 height 8
radio input "true"
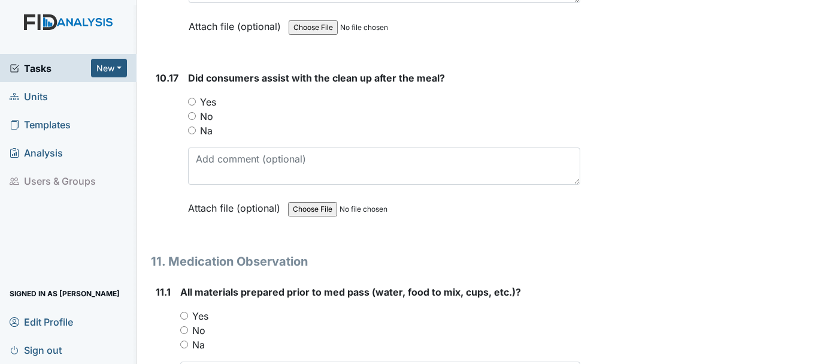
scroll to position [13358, 0]
click at [194, 104] on input "Yes" at bounding box center [192, 100] width 8 height 8
radio input "true"
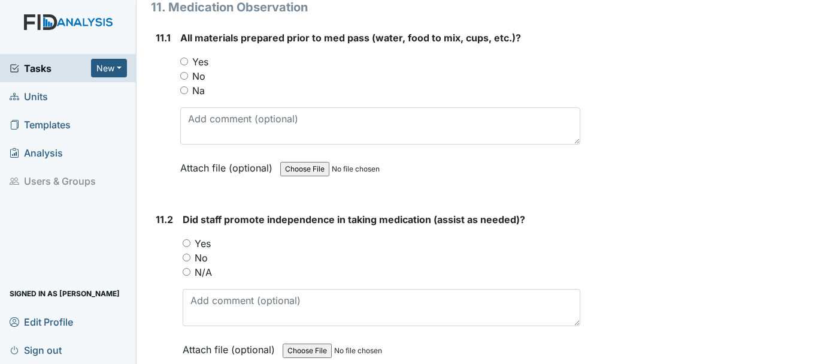
scroll to position [13617, 0]
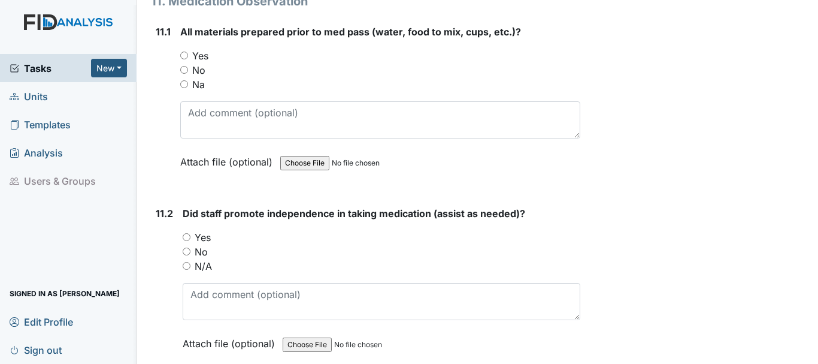
click at [184, 59] on input "Yes" at bounding box center [184, 56] width 8 height 8
radio input "true"
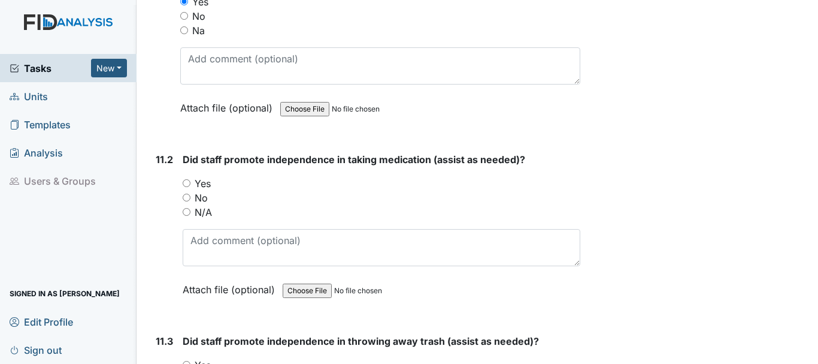
scroll to position [13755, 0]
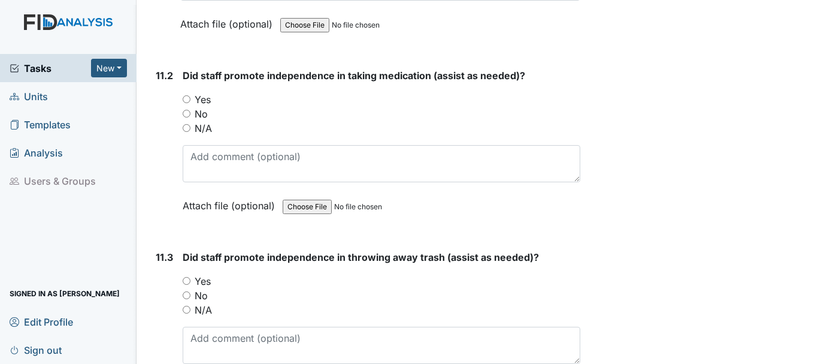
click at [186, 103] on input "Yes" at bounding box center [187, 99] width 8 height 8
radio input "true"
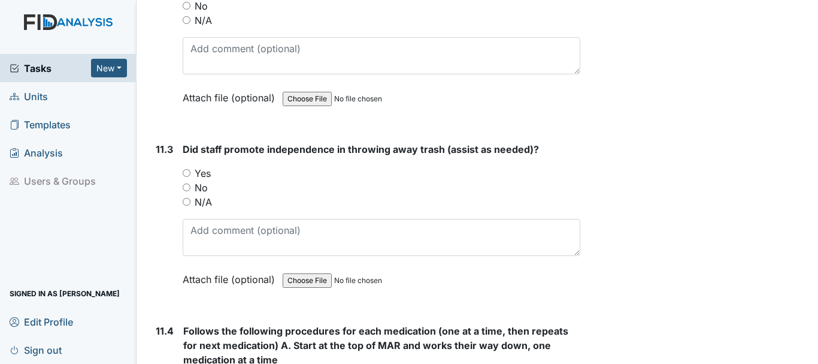
scroll to position [13888, 0]
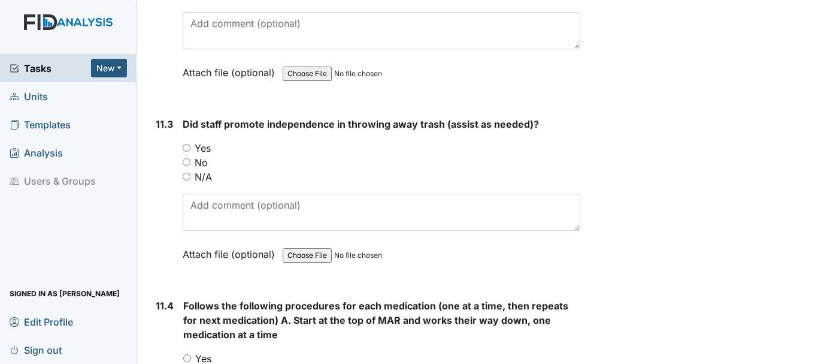
click at [186, 152] on input "Yes" at bounding box center [187, 148] width 8 height 8
radio input "true"
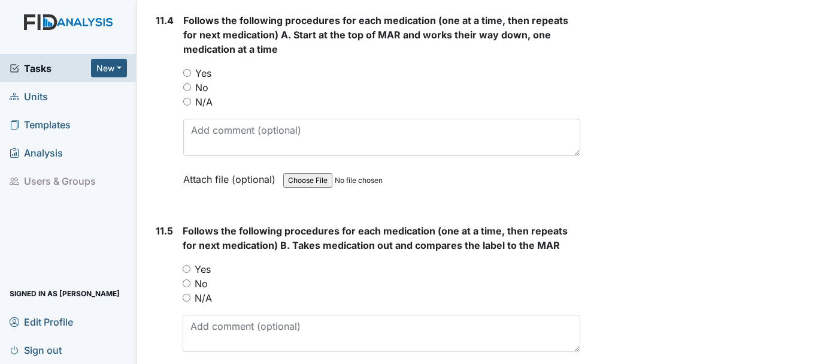
scroll to position [14174, 0]
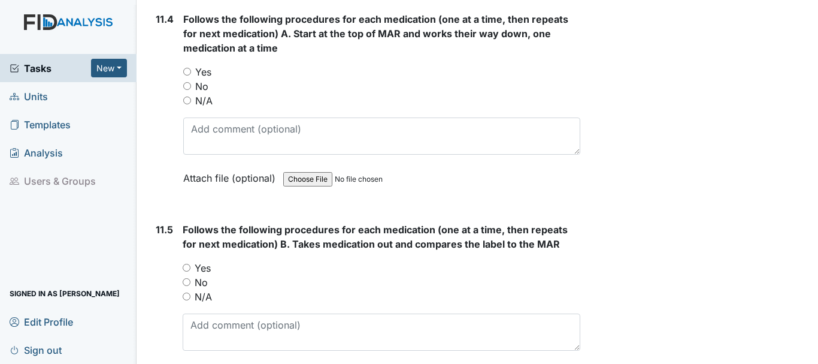
click at [187, 75] on input "Yes" at bounding box center [187, 72] width 8 height 8
radio input "true"
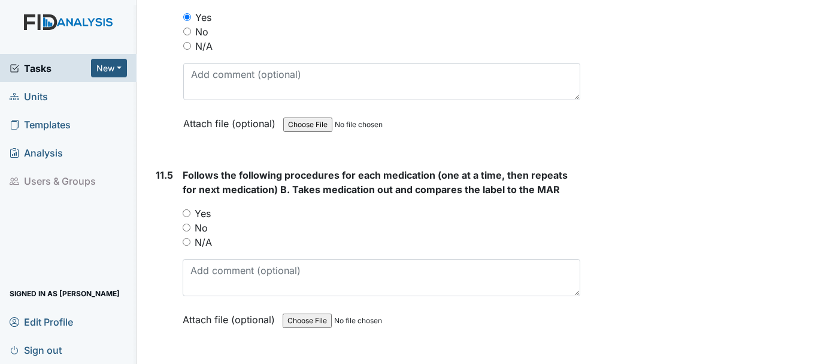
scroll to position [14229, 0]
click at [187, 216] on input "Yes" at bounding box center [187, 212] width 8 height 8
radio input "true"
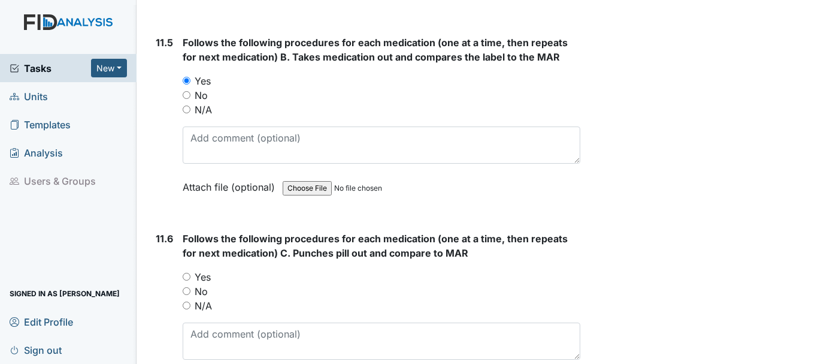
scroll to position [14404, 0]
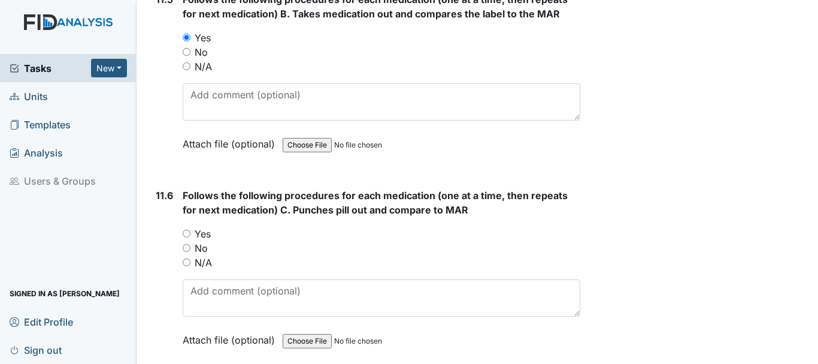
click at [189, 237] on input "Yes" at bounding box center [187, 233] width 8 height 8
radio input "true"
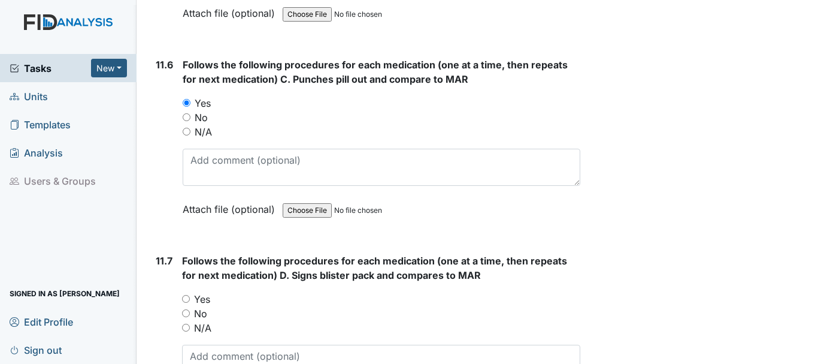
scroll to position [14565, 0]
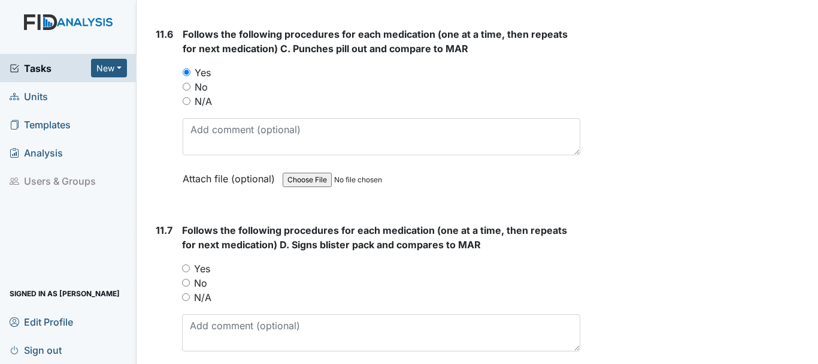
click at [202, 276] on label "Yes" at bounding box center [202, 268] width 16 height 14
click at [190, 272] on input "Yes" at bounding box center [186, 268] width 8 height 8
radio input "true"
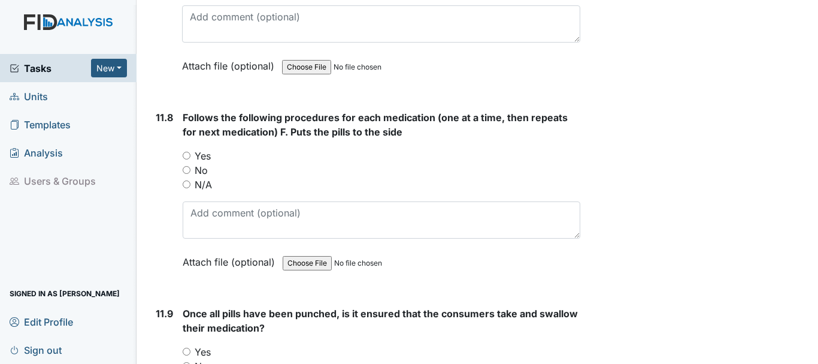
scroll to position [14886, 0]
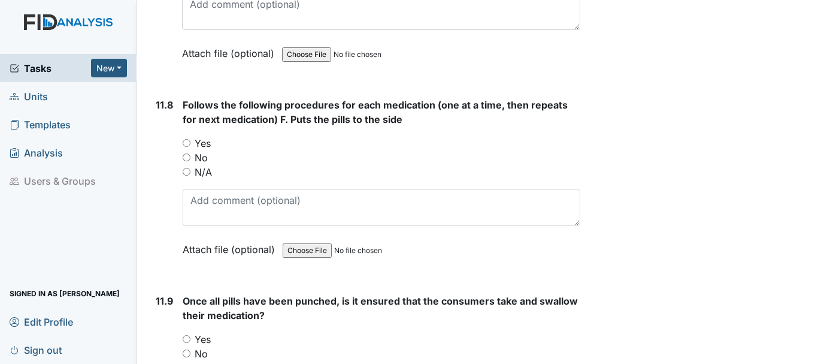
click at [186, 147] on input "Yes" at bounding box center [187, 143] width 8 height 8
radio input "true"
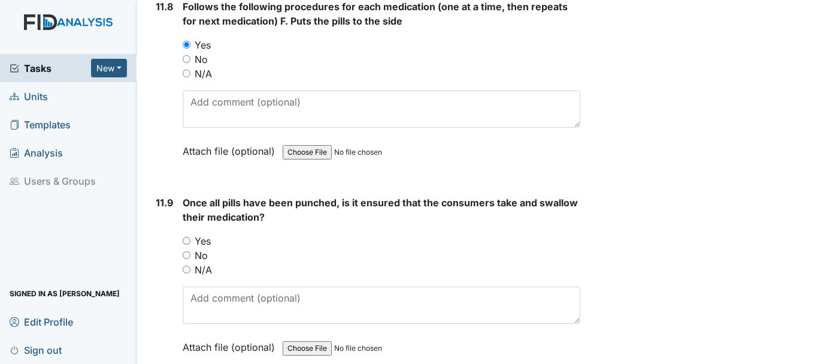
scroll to position [15009, 0]
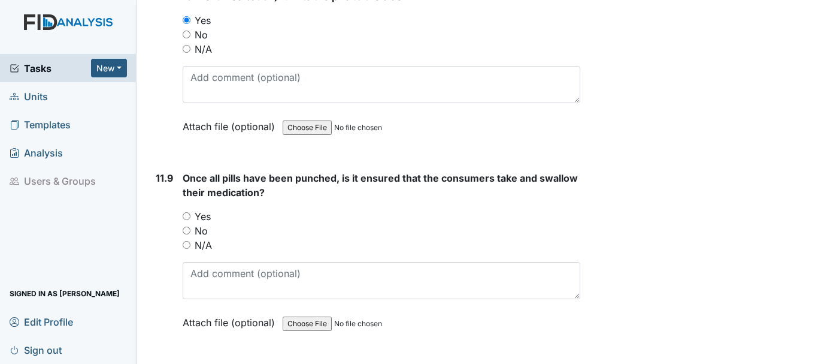
click at [189, 220] on input "Yes" at bounding box center [187, 216] width 8 height 8
radio input "true"
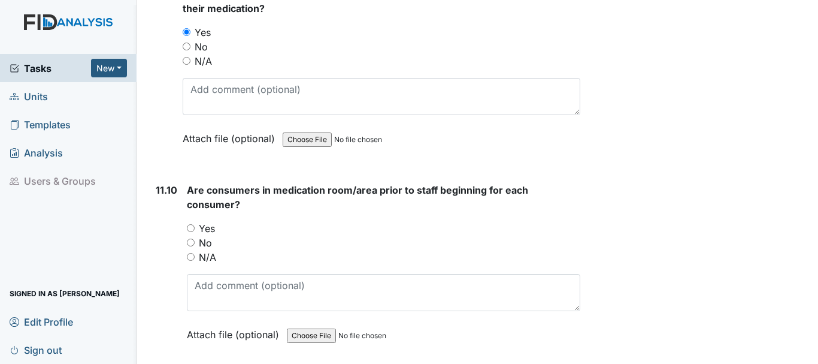
scroll to position [15198, 0]
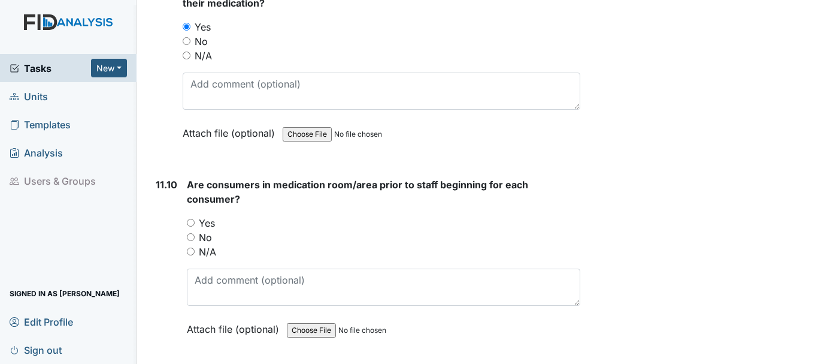
click at [206, 230] on label "Yes" at bounding box center [207, 223] width 16 height 14
click at [195, 226] on input "Yes" at bounding box center [191, 223] width 8 height 8
radio input "true"
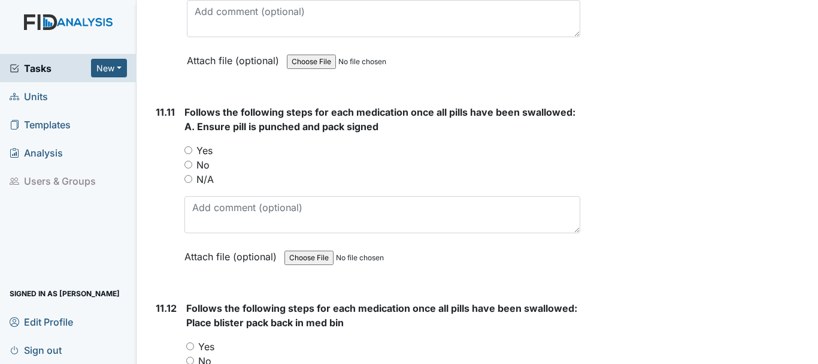
scroll to position [15467, 0]
click at [190, 153] on input "Yes" at bounding box center [188, 150] width 8 height 8
radio input "true"
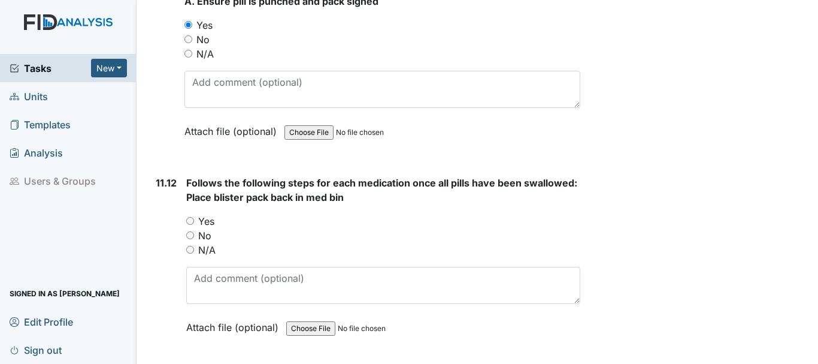
scroll to position [15594, 0]
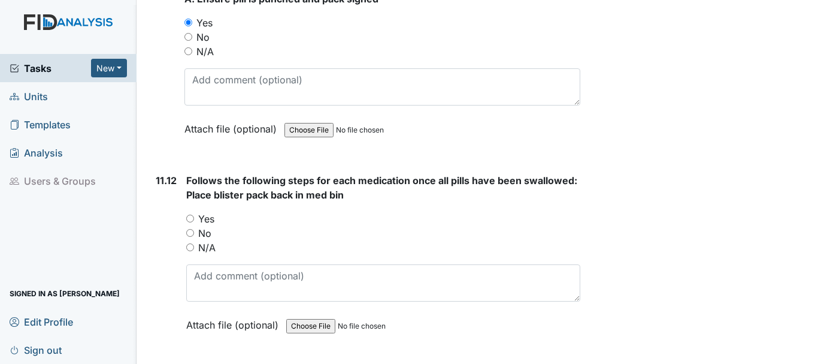
click at [192, 222] on input "Yes" at bounding box center [190, 218] width 8 height 8
radio input "true"
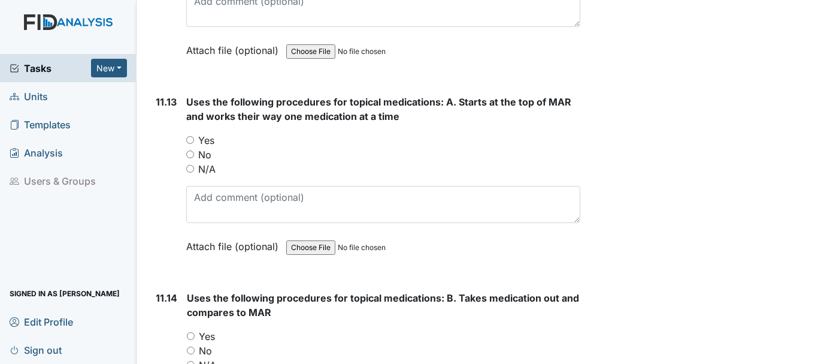
scroll to position [15894, 0]
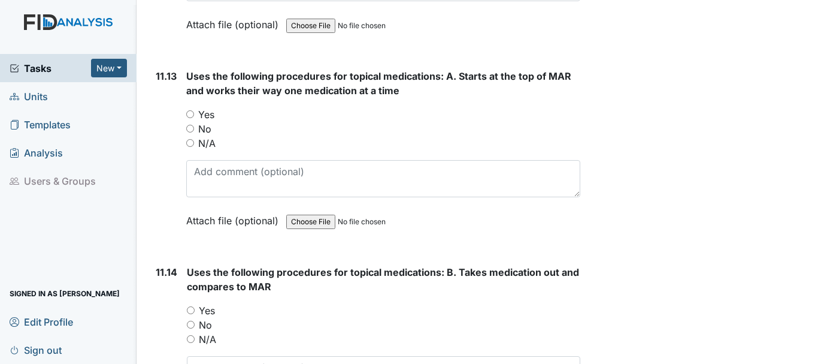
click at [191, 118] on input "Yes" at bounding box center [190, 114] width 8 height 8
radio input "true"
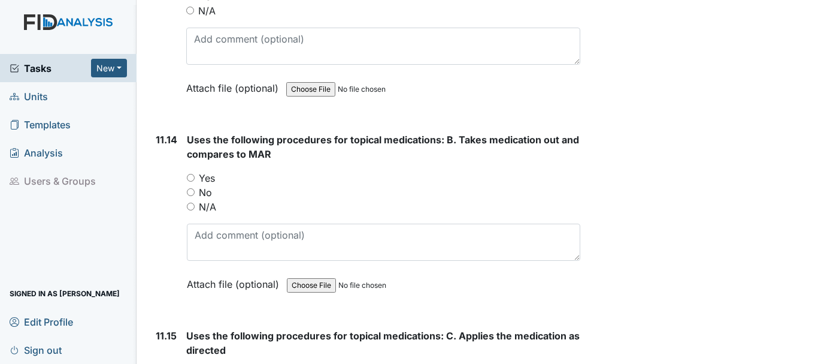
scroll to position [16033, 0]
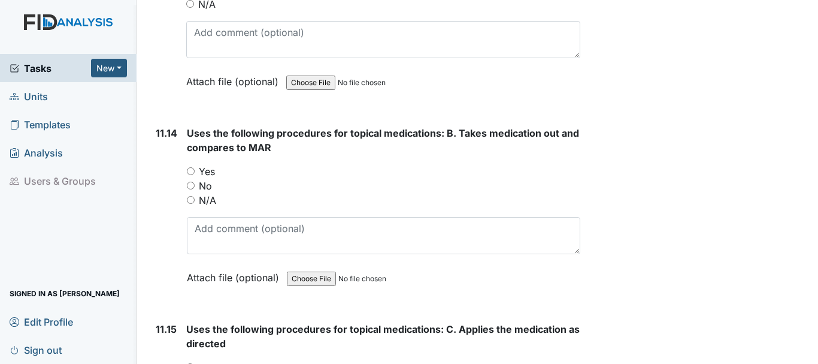
click at [192, 175] on input "Yes" at bounding box center [191, 171] width 8 height 8
radio input "true"
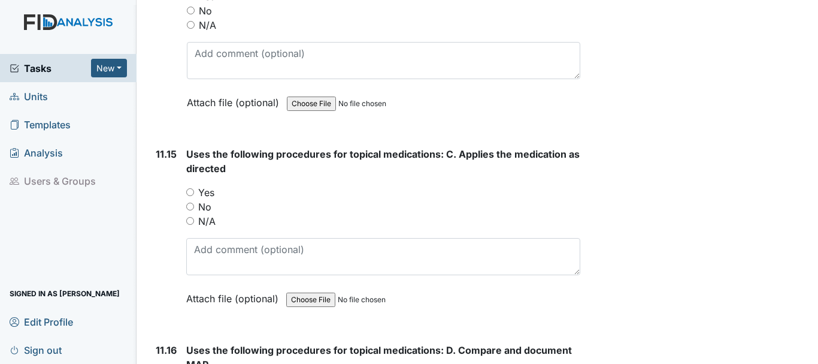
scroll to position [16239, 0]
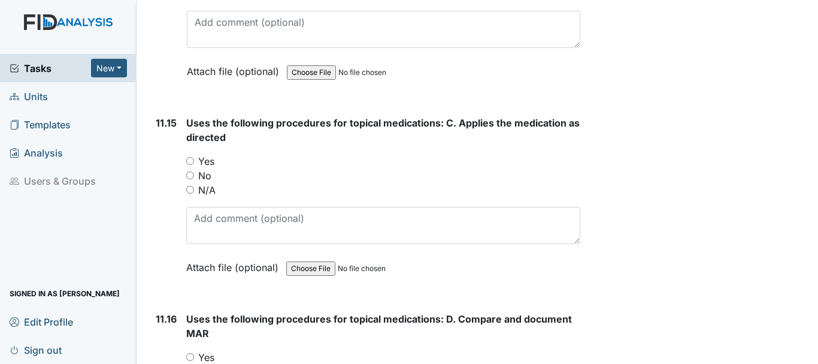
click at [190, 165] on input "Yes" at bounding box center [190, 161] width 8 height 8
radio input "true"
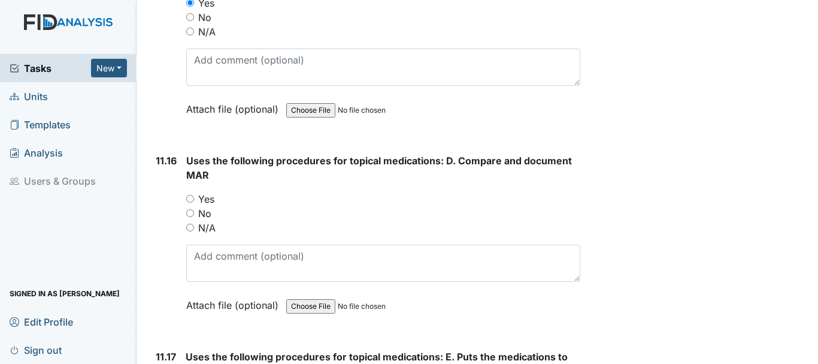
scroll to position [16399, 0]
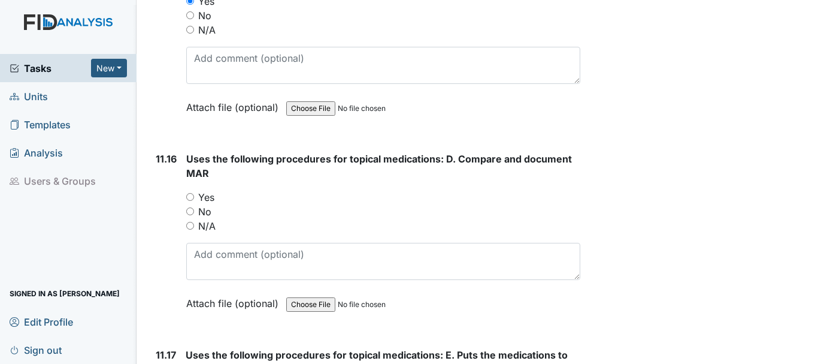
click at [204, 204] on label "Yes" at bounding box center [206, 197] width 16 height 14
click at [194, 201] on input "Yes" at bounding box center [190, 197] width 8 height 8
radio input "true"
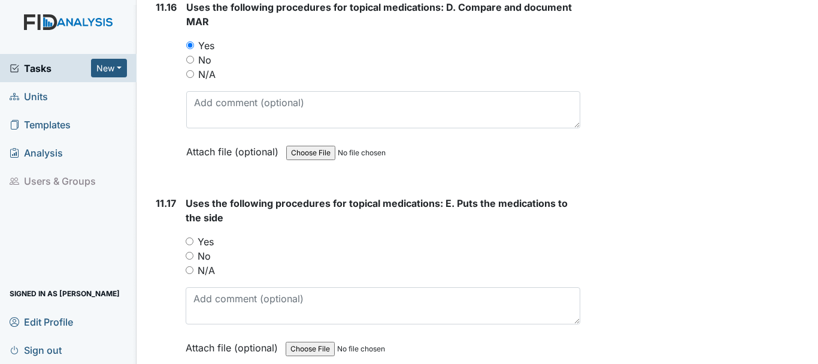
scroll to position [16555, 0]
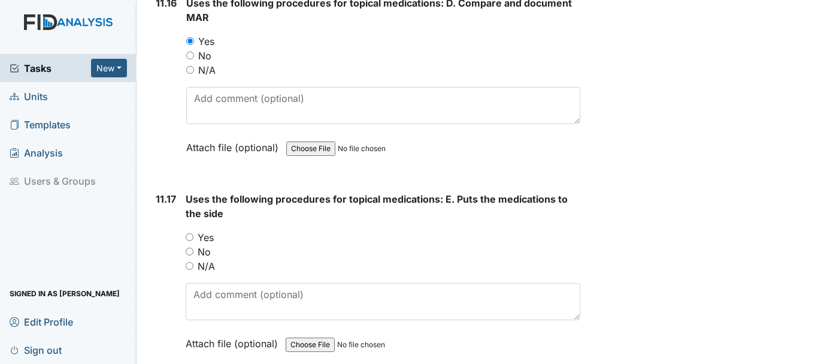
click at [193, 241] on input "Yes" at bounding box center [190, 237] width 8 height 8
radio input "true"
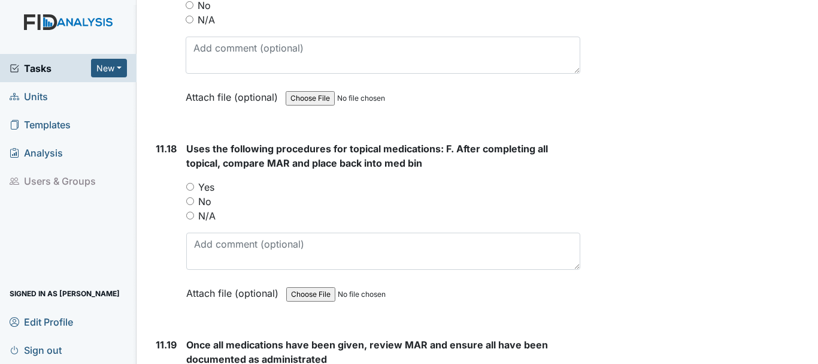
scroll to position [16802, 0]
click at [193, 189] on input "Yes" at bounding box center [190, 186] width 8 height 8
radio input "true"
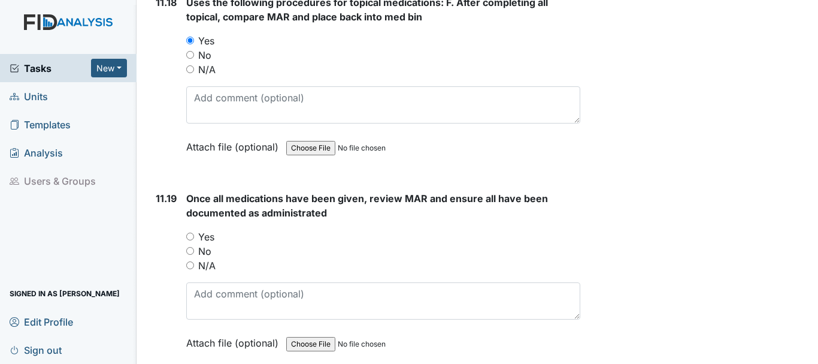
scroll to position [16953, 0]
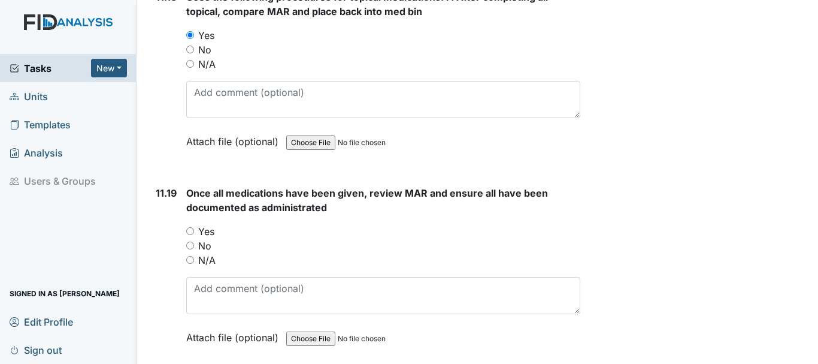
click at [190, 235] on input "Yes" at bounding box center [190, 231] width 8 height 8
radio input "true"
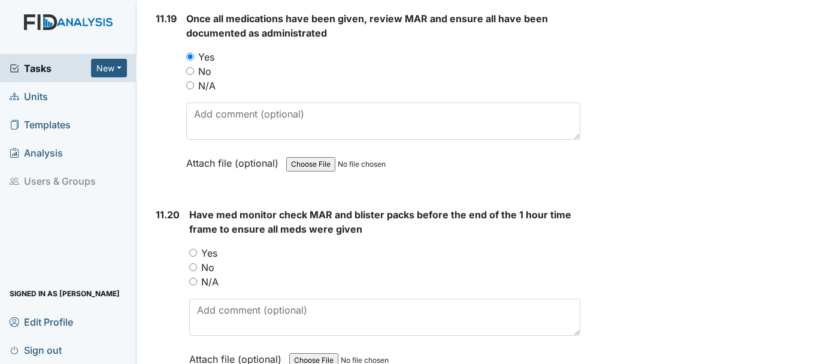
scroll to position [17130, 0]
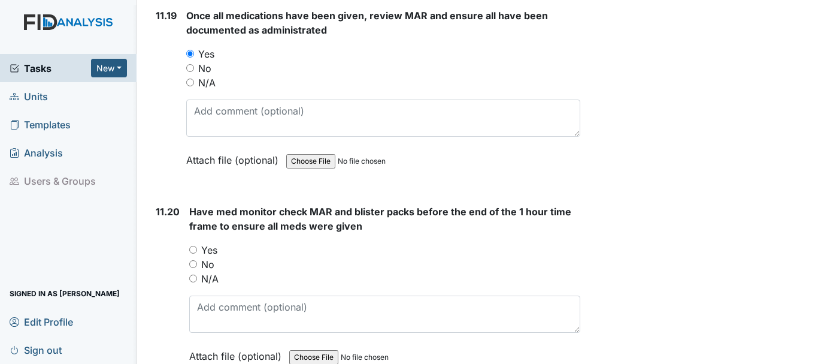
click at [193, 253] on input "Yes" at bounding box center [193, 250] width 8 height 8
radio input "true"
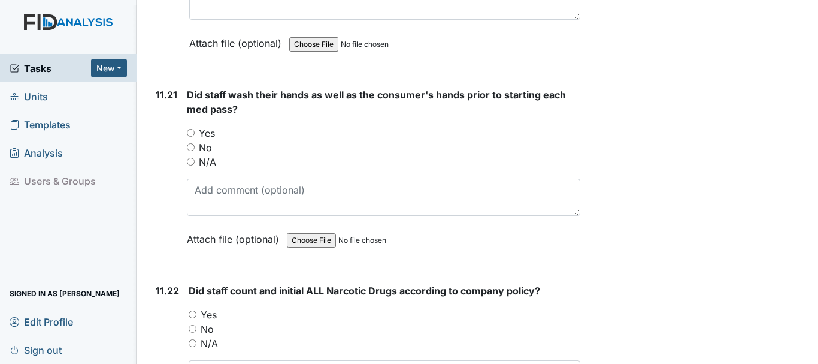
scroll to position [17450, 0]
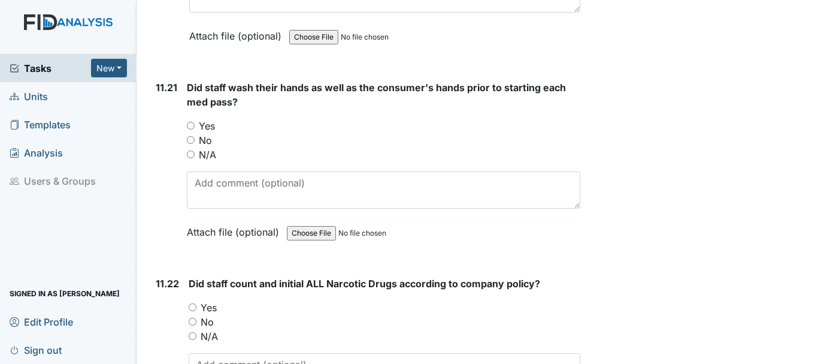
click at [190, 129] on input "Yes" at bounding box center [191, 126] width 8 height 8
radio input "true"
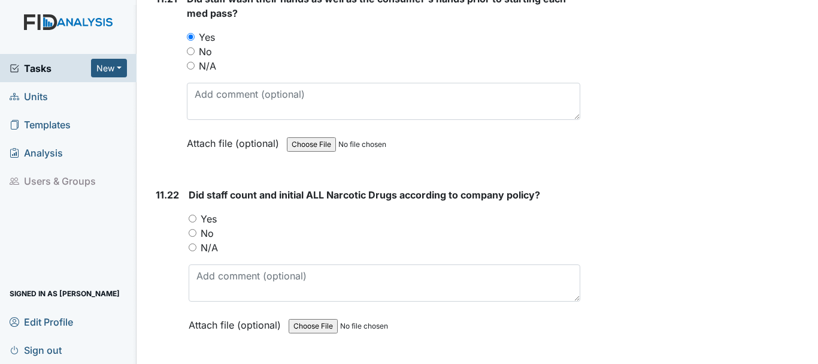
scroll to position [17545, 0]
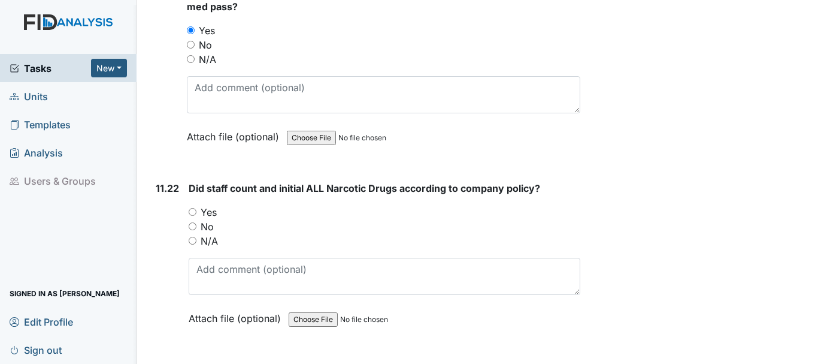
click at [207, 219] on label "Yes" at bounding box center [209, 212] width 16 height 14
click at [196, 216] on input "Yes" at bounding box center [193, 212] width 8 height 8
radio input "true"
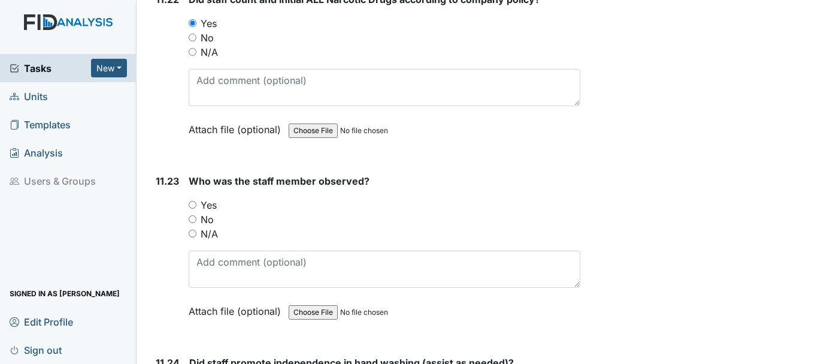
scroll to position [17746, 0]
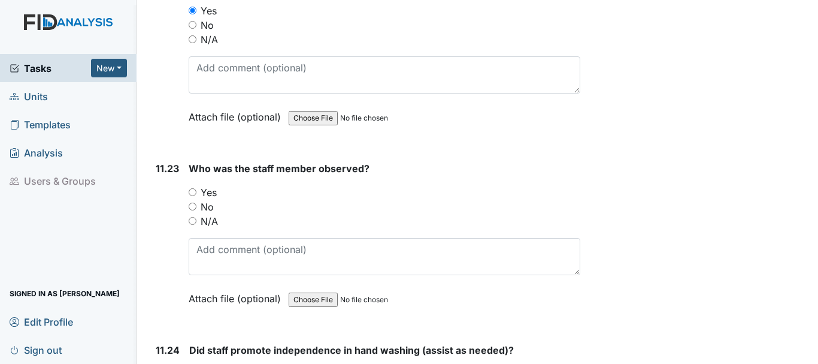
click at [193, 210] on input "No" at bounding box center [193, 206] width 8 height 8
radio input "true"
click at [193, 196] on input "Yes" at bounding box center [193, 192] width 8 height 8
radio input "true"
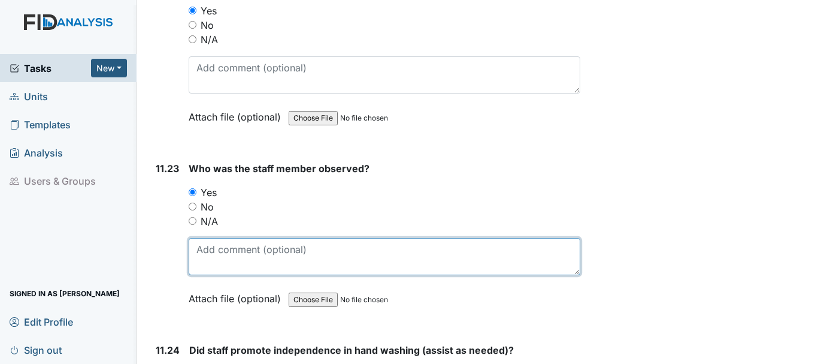
click at [256, 275] on textarea at bounding box center [385, 256] width 392 height 37
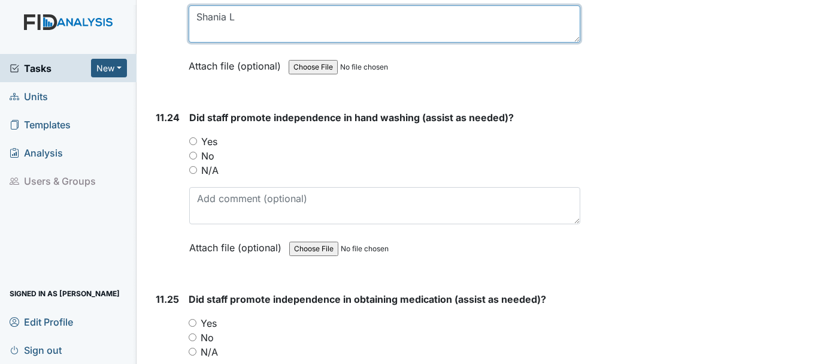
scroll to position [17999, 0]
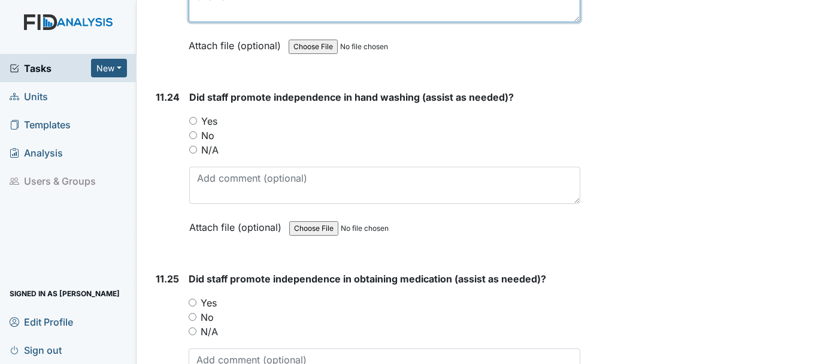
type textarea "Shania L"
click at [193, 125] on input "Yes" at bounding box center [193, 121] width 8 height 8
radio input "true"
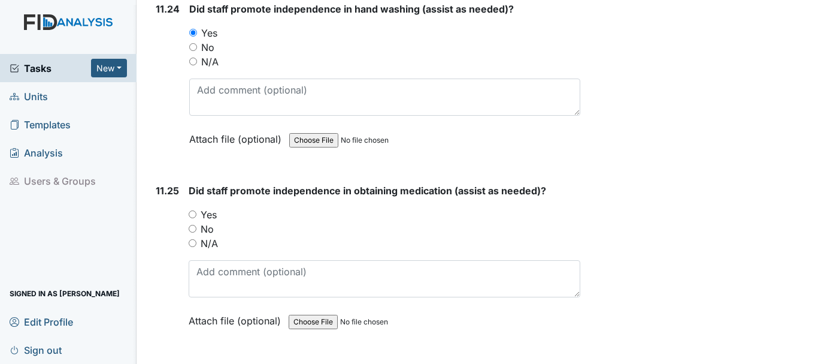
click at [192, 218] on input "Yes" at bounding box center [193, 214] width 8 height 8
radio input "true"
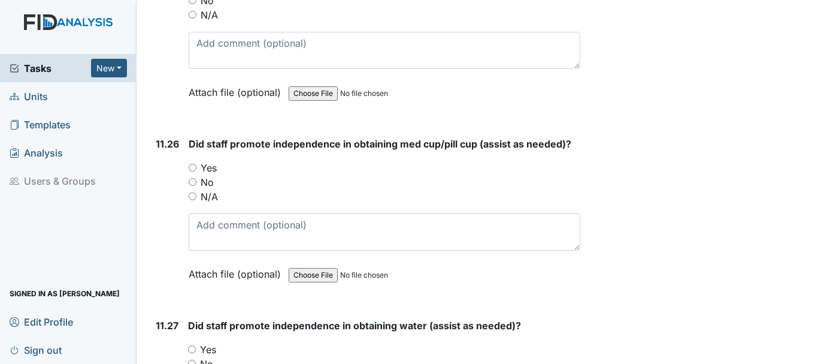
scroll to position [18316, 0]
click at [193, 185] on input "No" at bounding box center [193, 181] width 8 height 8
radio input "true"
click at [193, 171] on input "Yes" at bounding box center [193, 167] width 8 height 8
radio input "true"
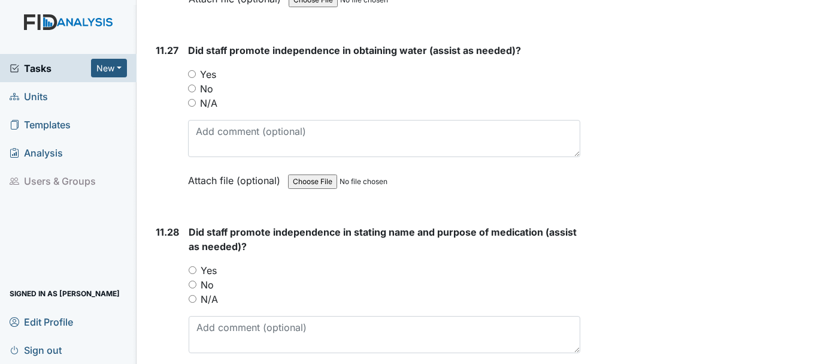
scroll to position [18592, 0]
click at [192, 77] on input "Yes" at bounding box center [192, 73] width 8 height 8
radio input "true"
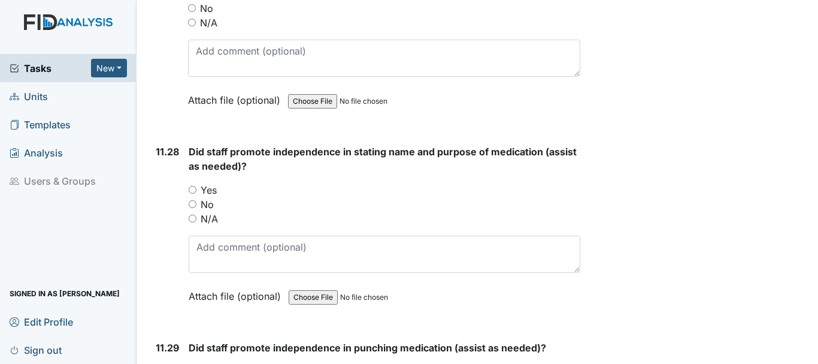
scroll to position [18678, 0]
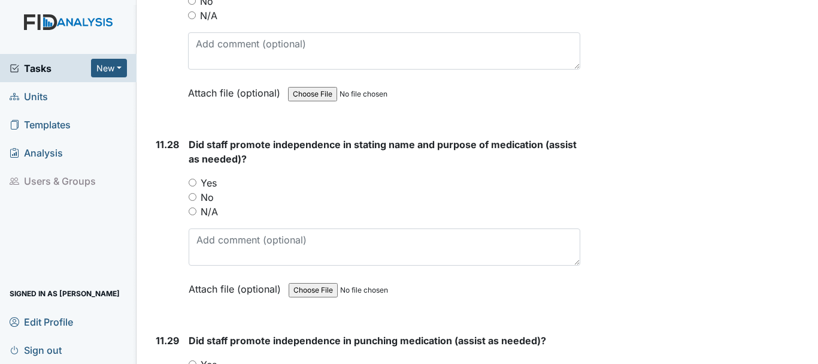
click at [193, 186] on input "Yes" at bounding box center [193, 183] width 8 height 8
radio input "true"
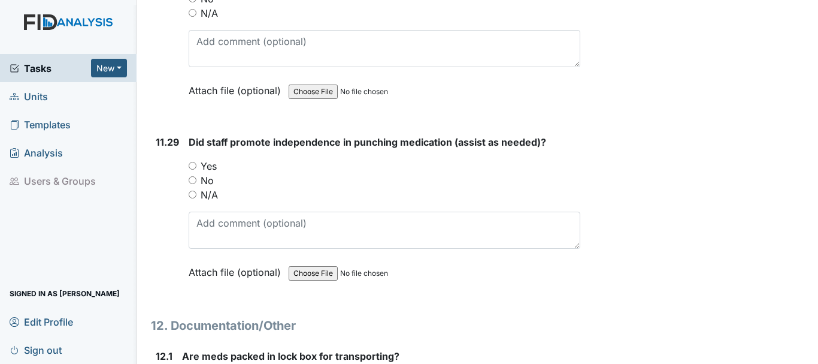
scroll to position [18882, 0]
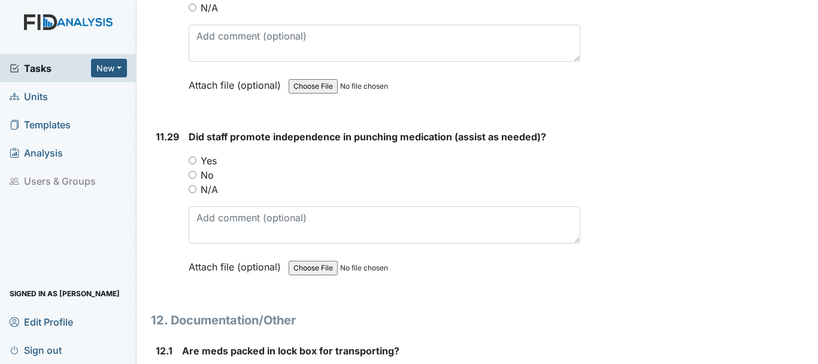
click at [194, 164] on input "Yes" at bounding box center [193, 160] width 8 height 8
radio input "true"
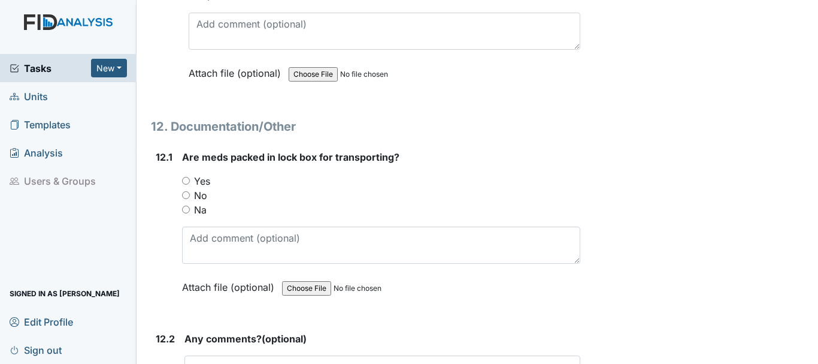
scroll to position [19091, 0]
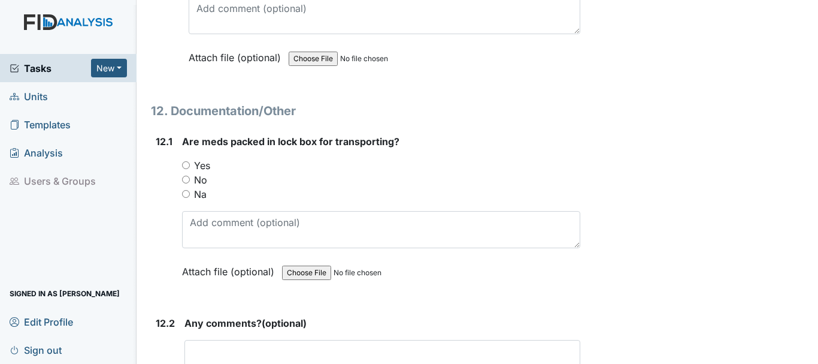
click at [187, 169] on input "Yes" at bounding box center [186, 165] width 8 height 8
radio input "true"
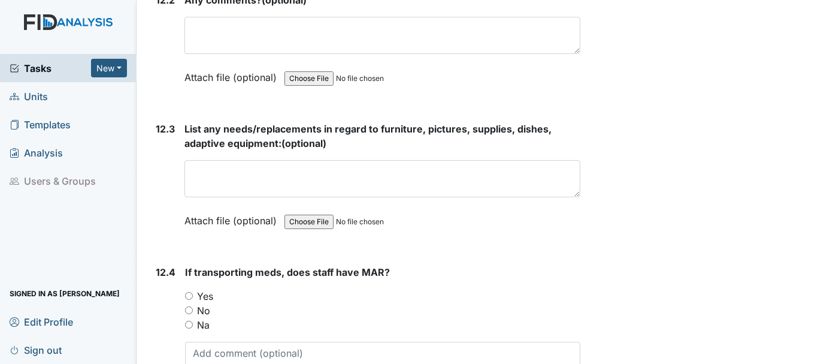
scroll to position [19415, 0]
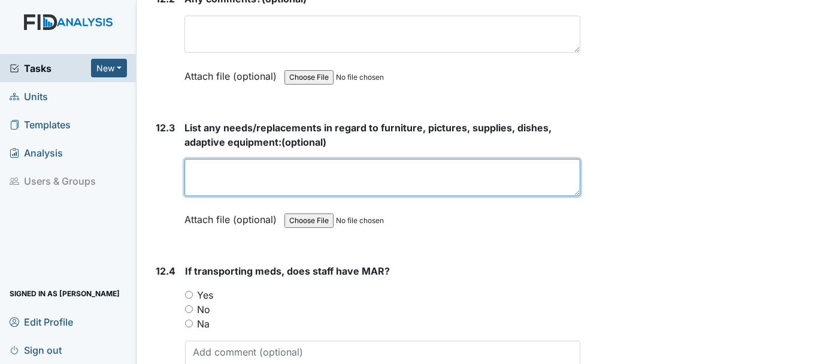
click at [283, 196] on textarea at bounding box center [382, 177] width 396 height 37
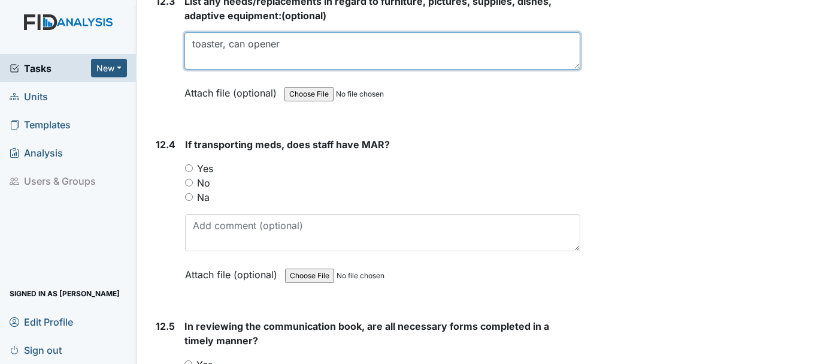
scroll to position [19543, 0]
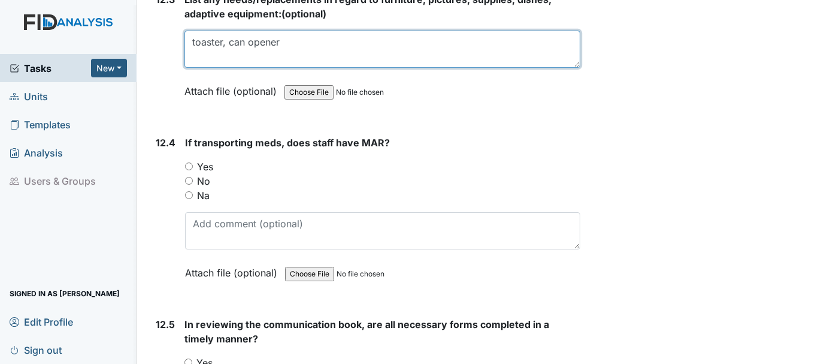
type textarea "toaster, can opener"
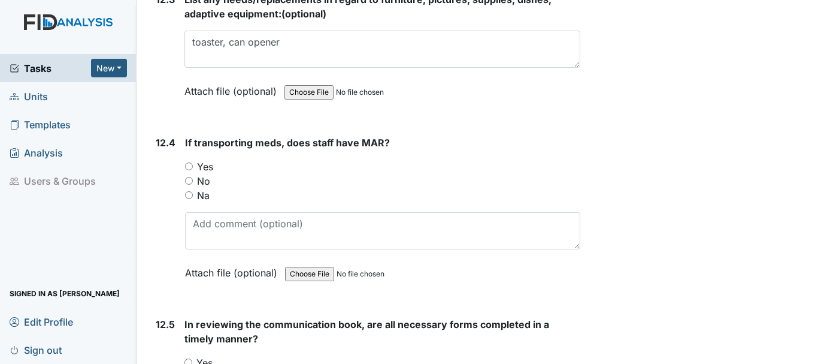
click at [192, 199] on input "Na" at bounding box center [189, 195] width 8 height 8
radio input "true"
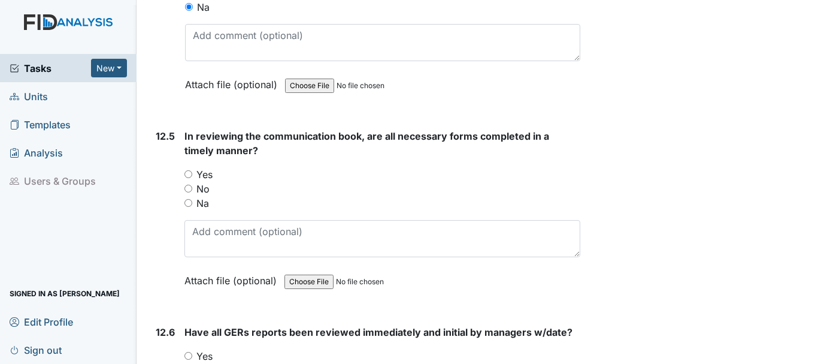
scroll to position [19742, 0]
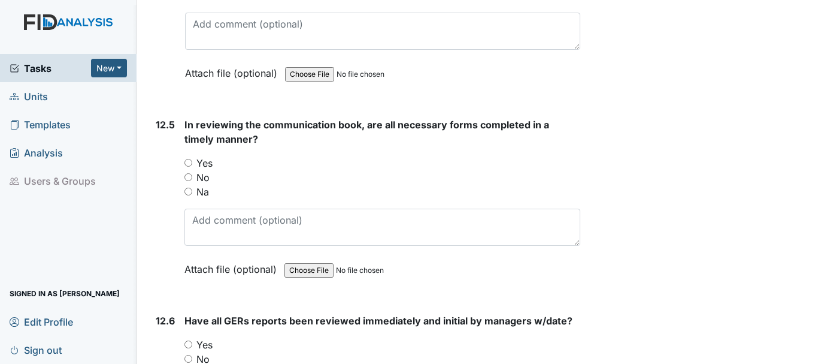
click at [188, 167] on input "Yes" at bounding box center [188, 163] width 8 height 8
radio input "true"
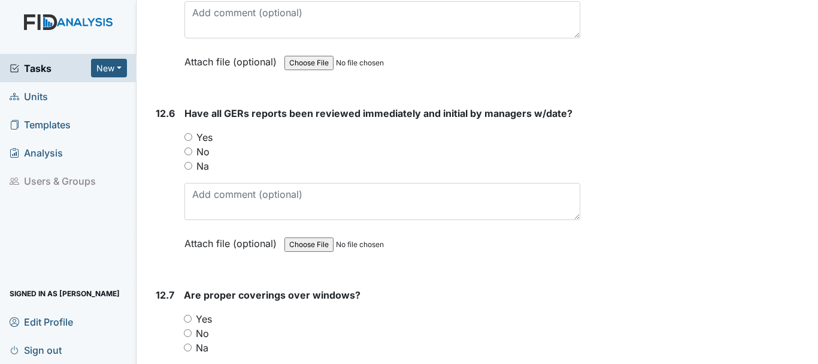
scroll to position [19954, 0]
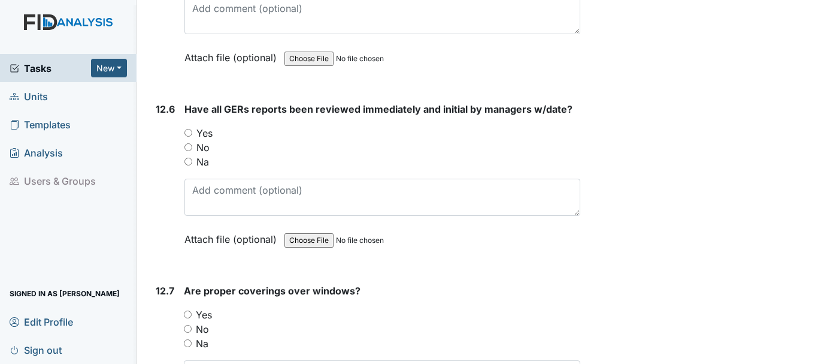
click at [206, 140] on label "Yes" at bounding box center [204, 133] width 16 height 14
click at [192, 137] on input "Yes" at bounding box center [188, 133] width 8 height 8
radio input "true"
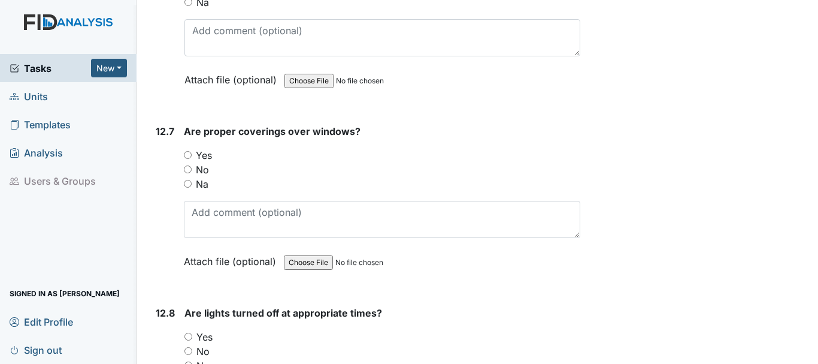
scroll to position [20120, 0]
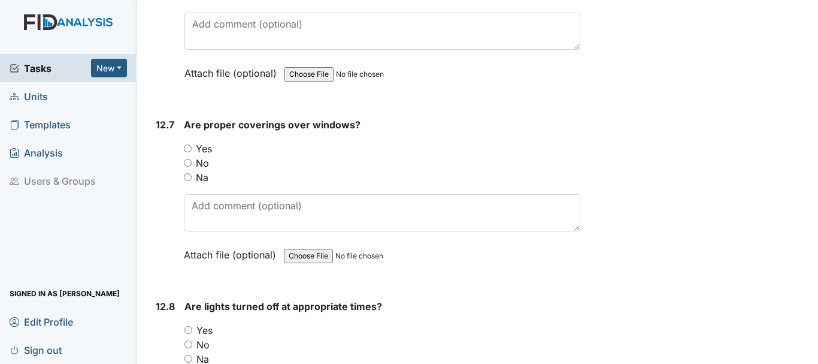
click at [187, 152] on input "Yes" at bounding box center [188, 148] width 8 height 8
radio input "true"
click at [187, 167] on input "No" at bounding box center [188, 163] width 8 height 8
radio input "true"
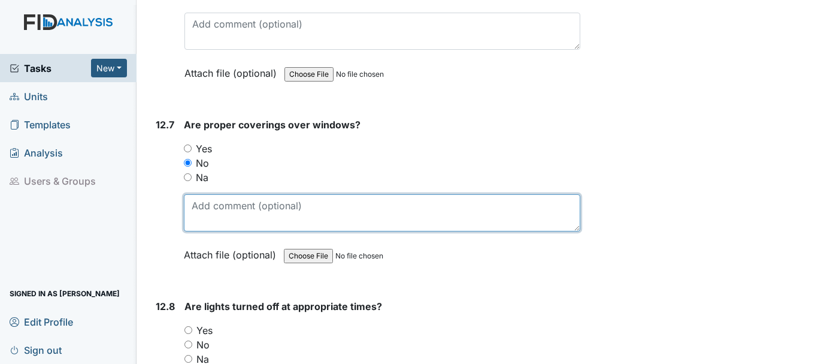
click at [241, 231] on textarea at bounding box center [382, 212] width 397 height 37
type textarea "b"
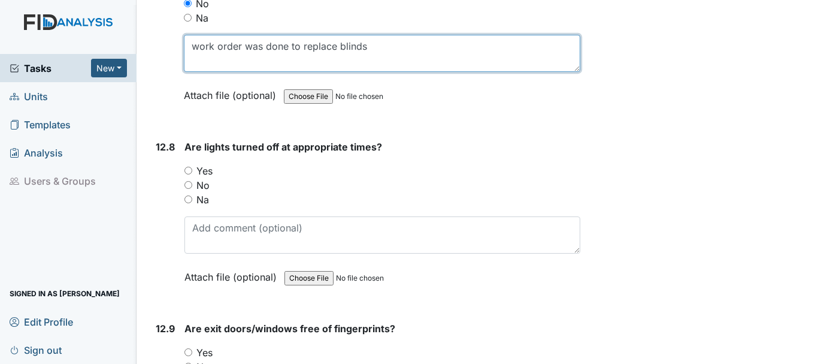
scroll to position [20293, 0]
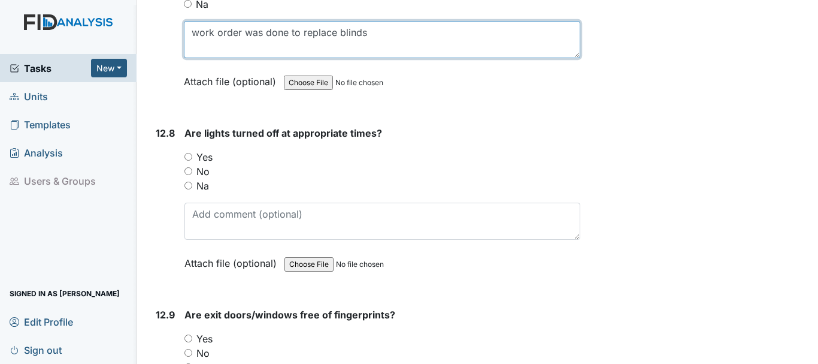
type textarea "work order was done to replace blinds"
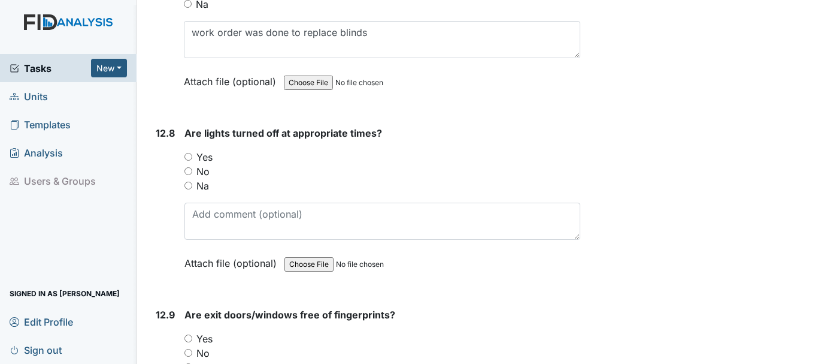
click at [189, 161] on input "Yes" at bounding box center [188, 157] width 8 height 8
radio input "true"
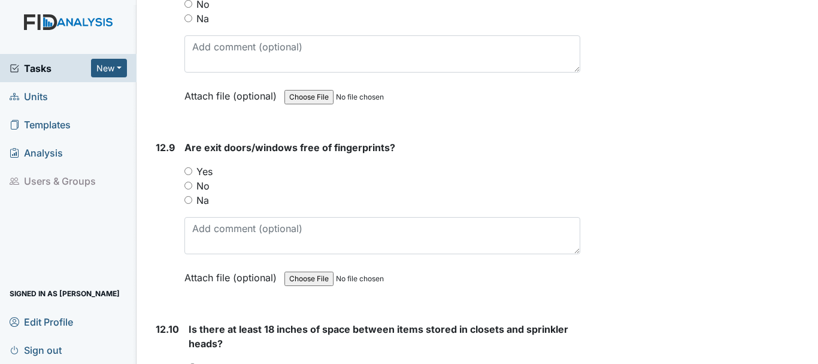
scroll to position [20464, 0]
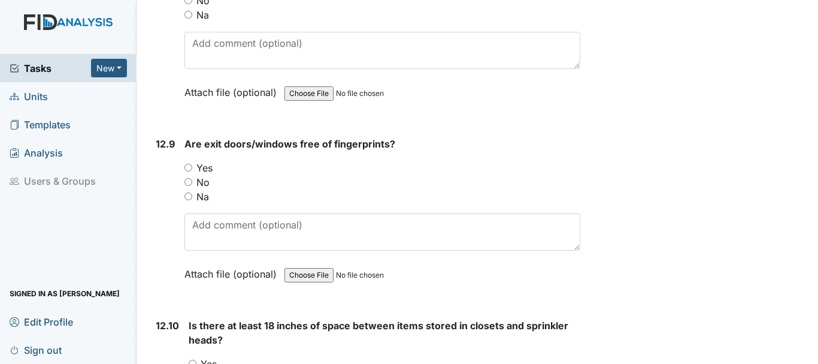
click at [189, 171] on input "Yes" at bounding box center [188, 168] width 8 height 8
radio input "true"
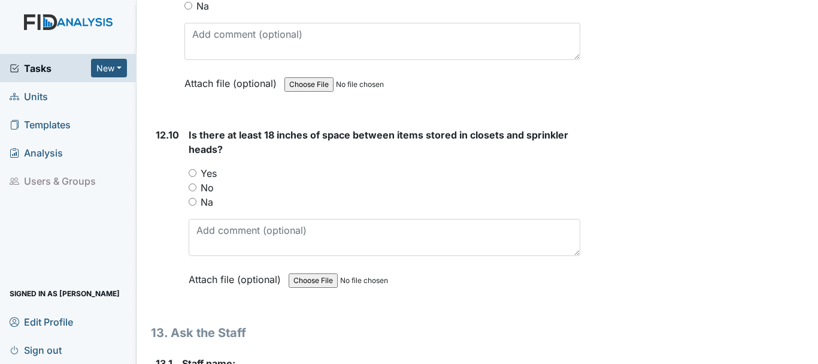
scroll to position [20658, 0]
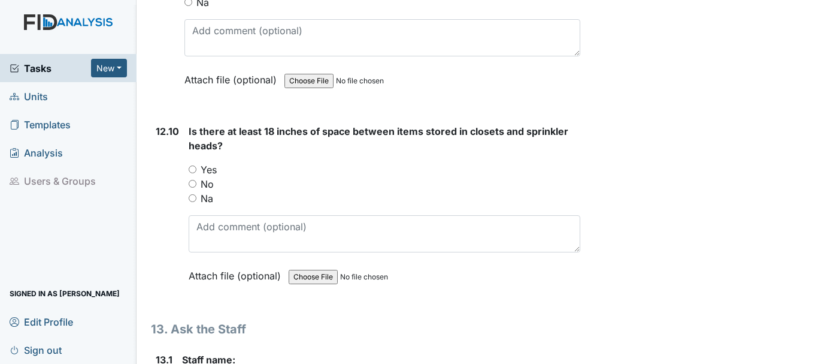
click at [193, 173] on input "Yes" at bounding box center [193, 169] width 8 height 8
radio input "true"
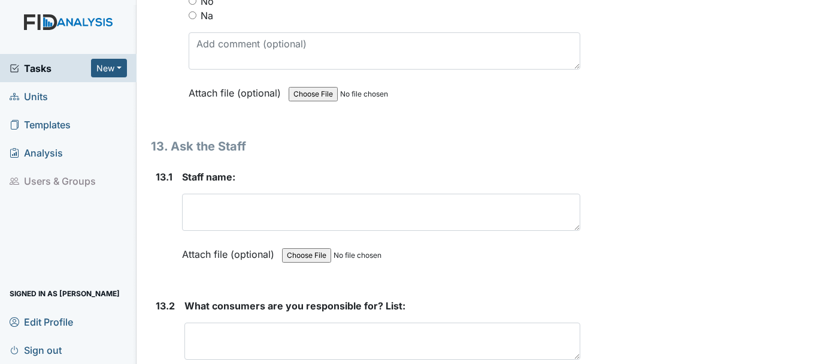
scroll to position [20844, 0]
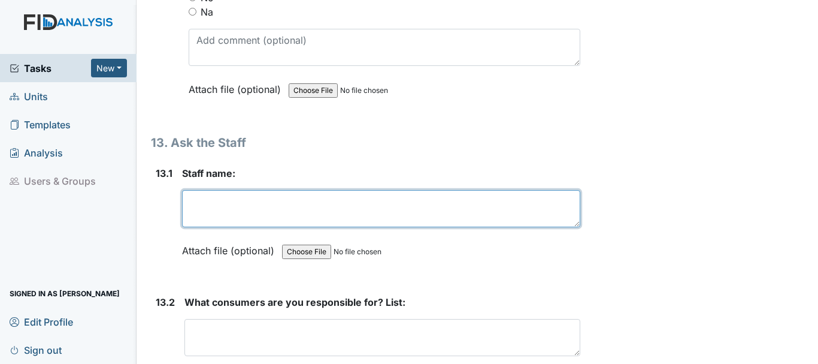
click at [241, 227] on textarea at bounding box center [381, 208] width 398 height 37
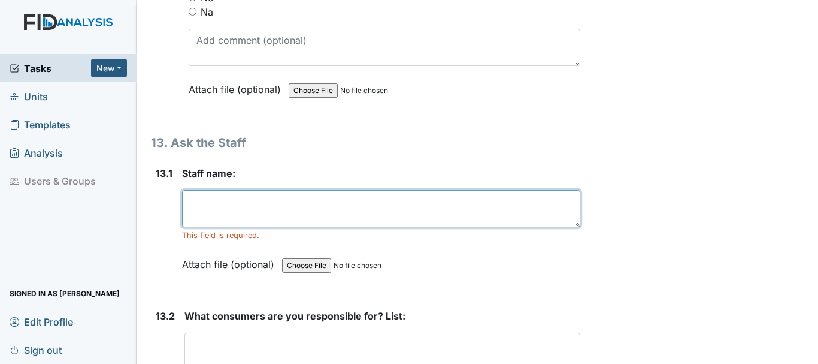
click at [231, 227] on textarea at bounding box center [381, 208] width 398 height 37
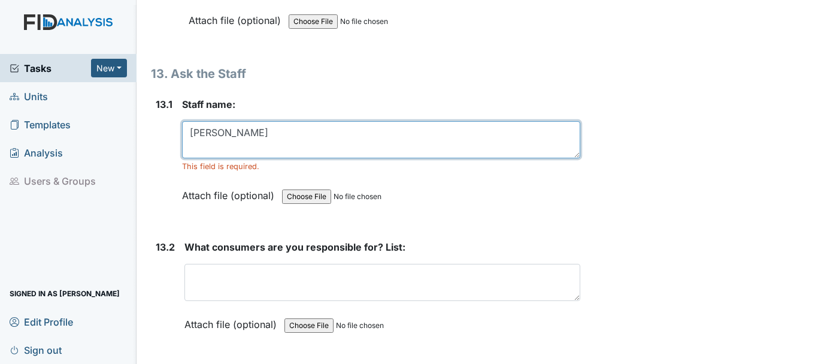
scroll to position [21024, 0]
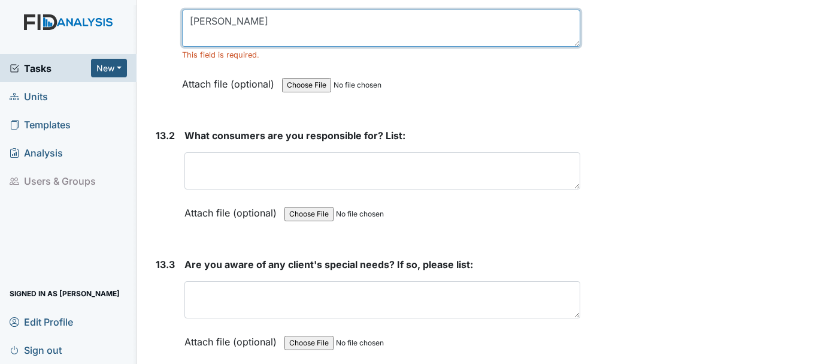
type textarea "Shaina L"
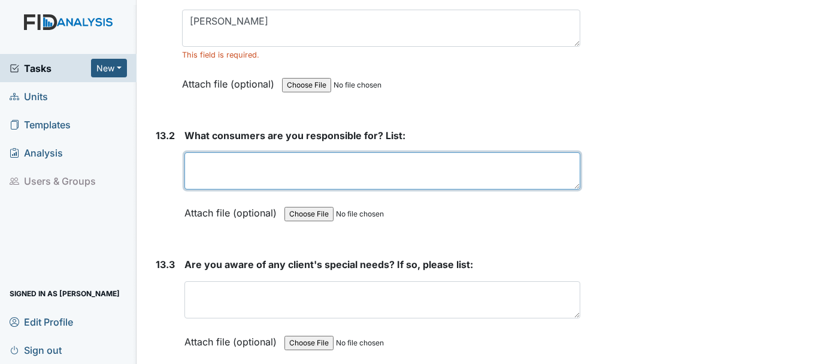
click at [234, 189] on textarea at bounding box center [382, 170] width 396 height 37
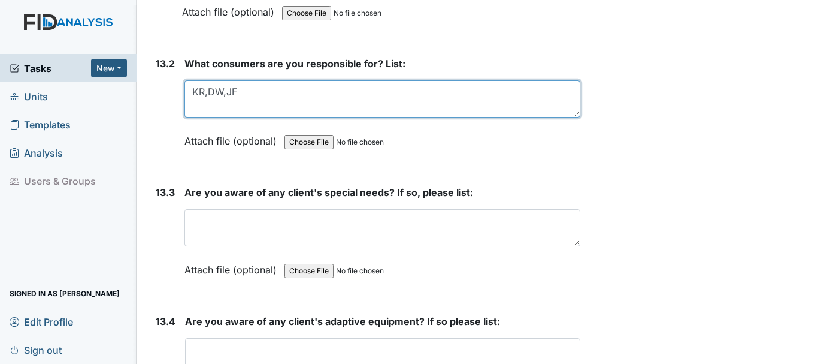
scroll to position [21139, 0]
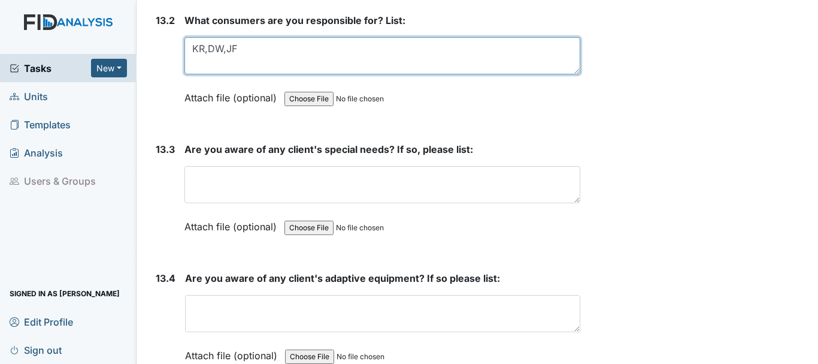
type textarea "KR,DW,JF"
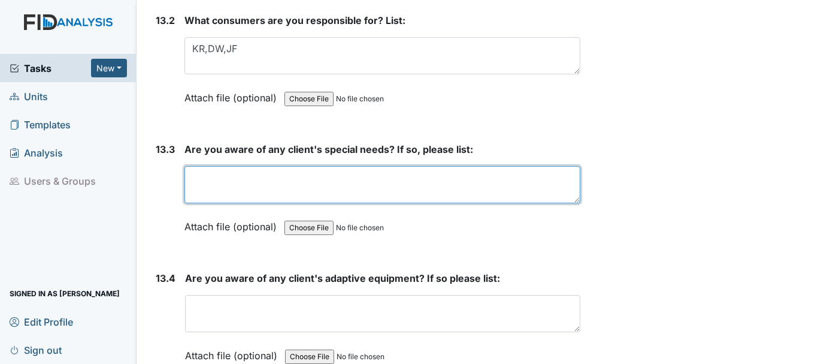
click at [322, 203] on textarea at bounding box center [382, 184] width 396 height 37
type textarea "c"
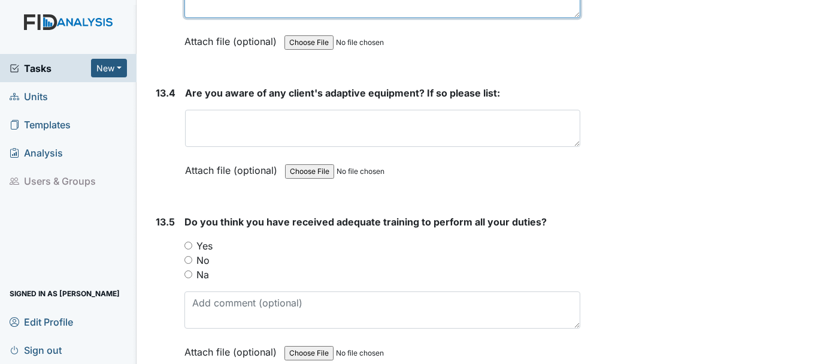
scroll to position [21329, 0]
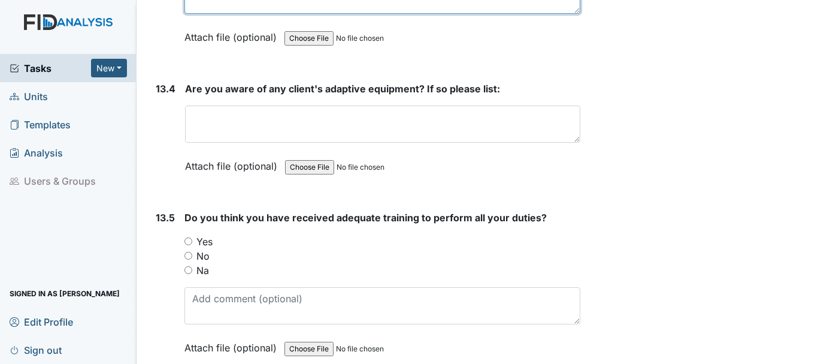
type textarea "JF, KR cut before going to the table"
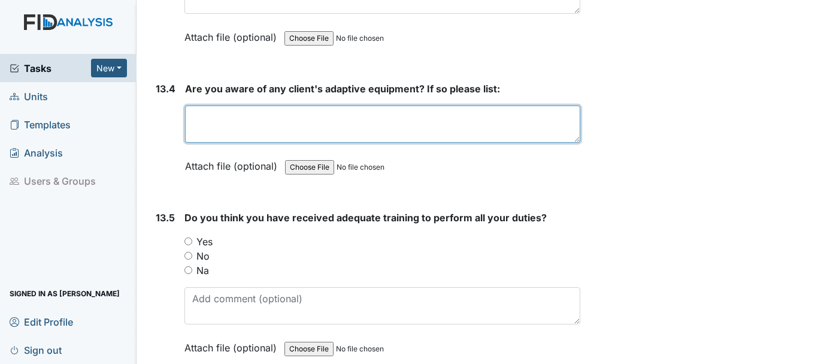
click at [260, 143] on textarea at bounding box center [382, 123] width 395 height 37
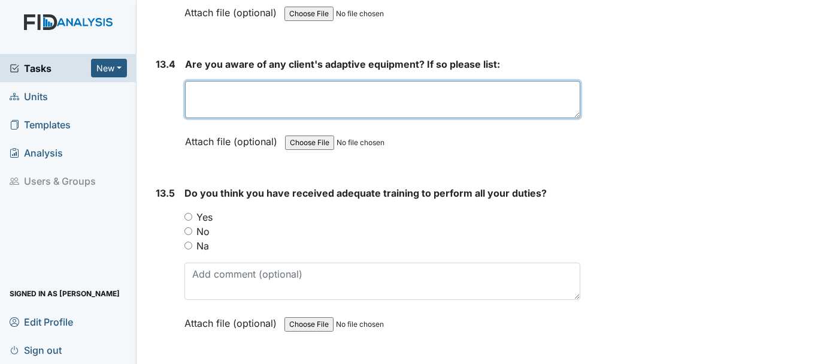
scroll to position [21369, 0]
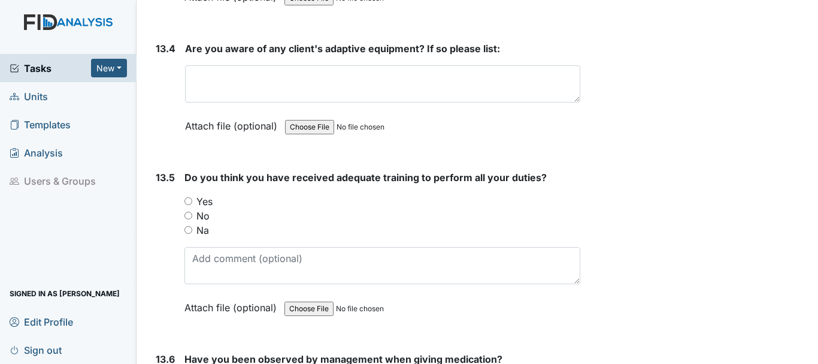
click at [188, 205] on input "Yes" at bounding box center [188, 201] width 8 height 8
radio input "true"
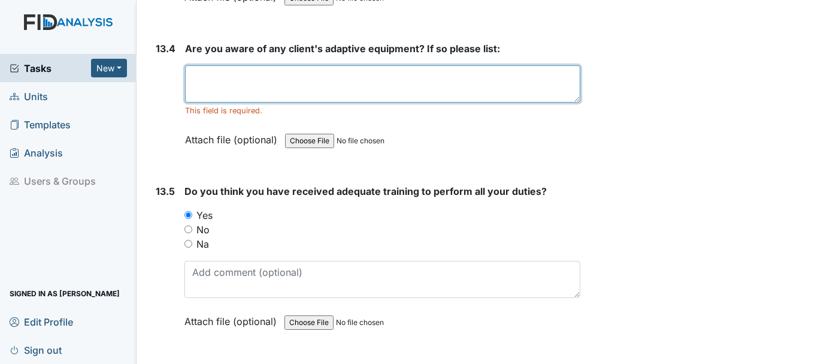
click at [276, 102] on textarea at bounding box center [382, 83] width 395 height 37
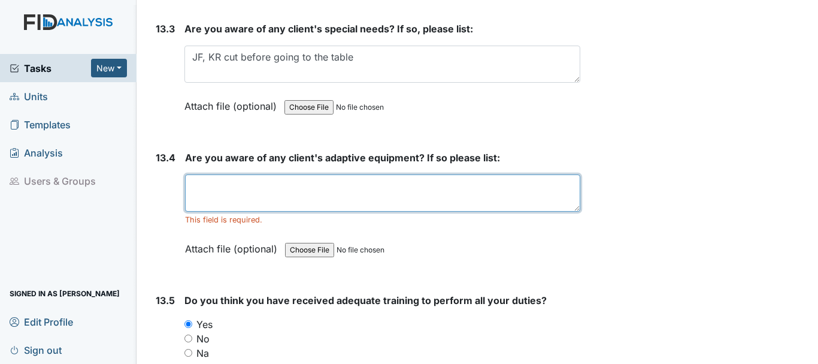
scroll to position [21258, 0]
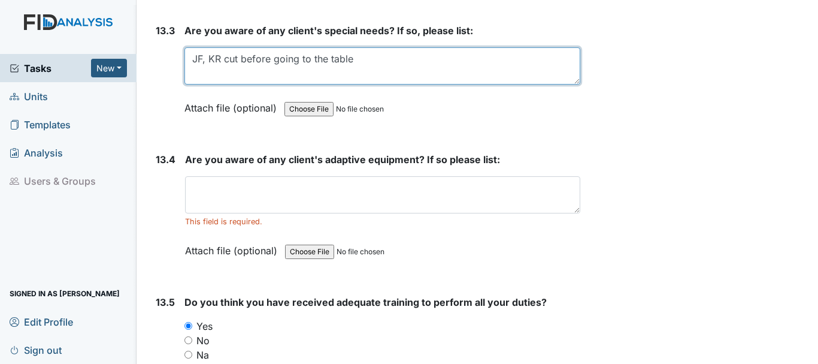
click at [383, 84] on textarea "JF, KR cut before going to the table" at bounding box center [382, 65] width 396 height 37
type textarea "JF, KR cut before going to the table PS KV assist with cutting"
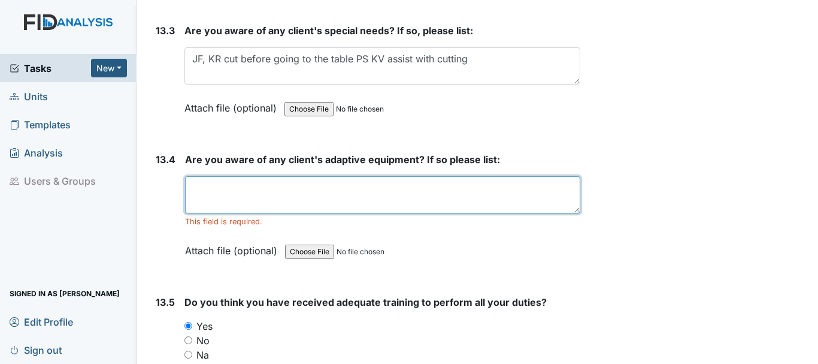
click at [253, 213] on textarea at bounding box center [382, 194] width 395 height 37
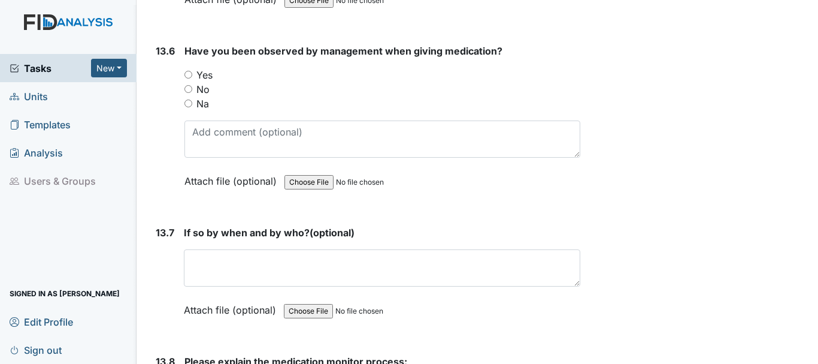
scroll to position [21700, 0]
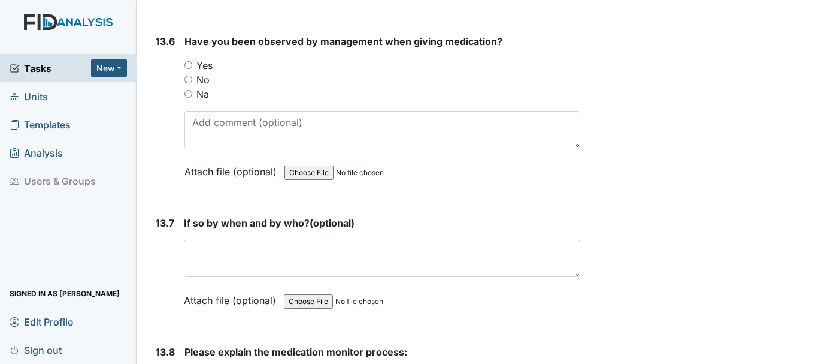
type textarea "plate guard, shower chair gate belt, wheel chair"
click at [192, 69] on input "Yes" at bounding box center [188, 65] width 8 height 8
radio input "true"
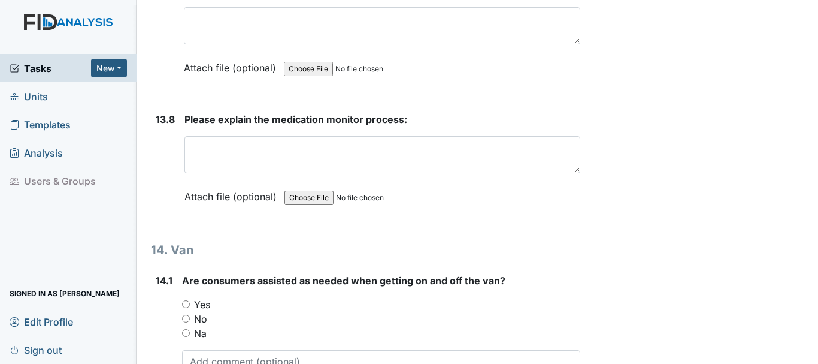
scroll to position [21953, 0]
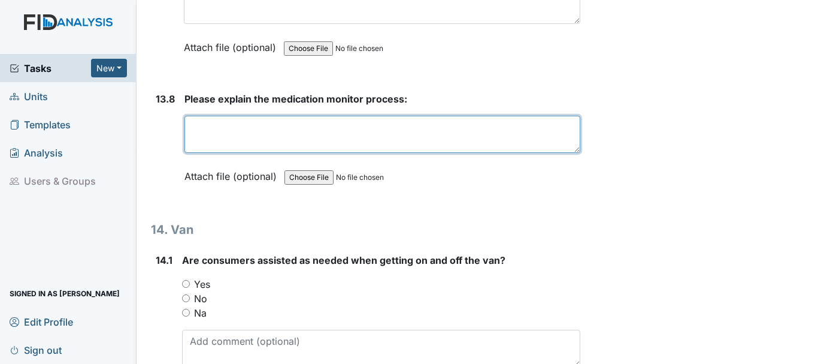
click at [301, 153] on textarea at bounding box center [382, 134] width 396 height 37
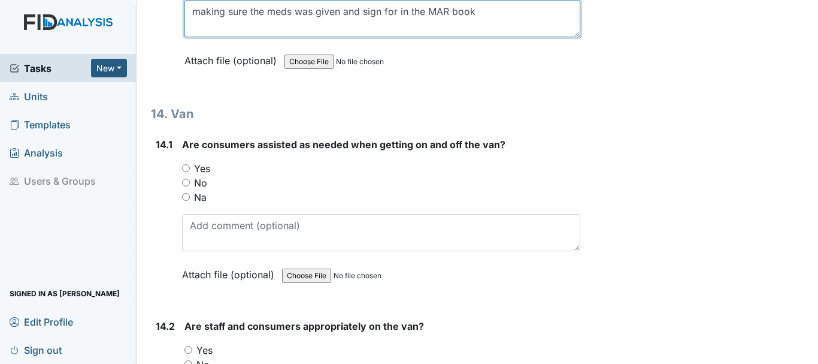
scroll to position [22076, 0]
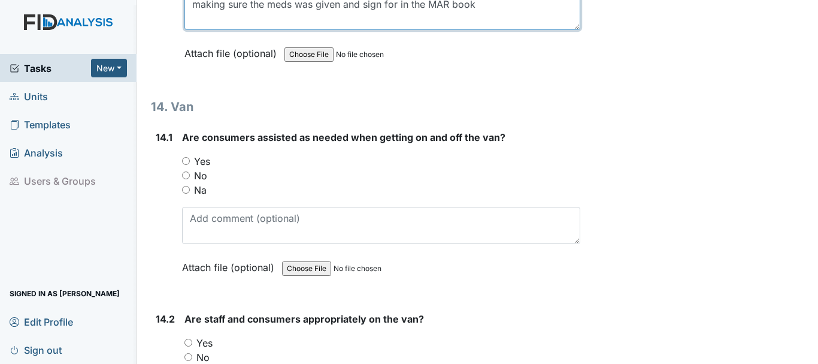
type textarea "making sure the meds was given and sign for in the MAR book"
click at [186, 193] on input "Na" at bounding box center [186, 190] width 8 height 8
radio input "true"
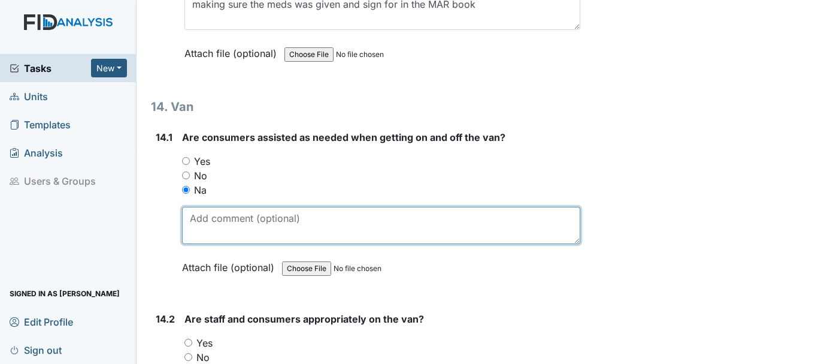
click at [337, 244] on textarea at bounding box center [381, 225] width 398 height 37
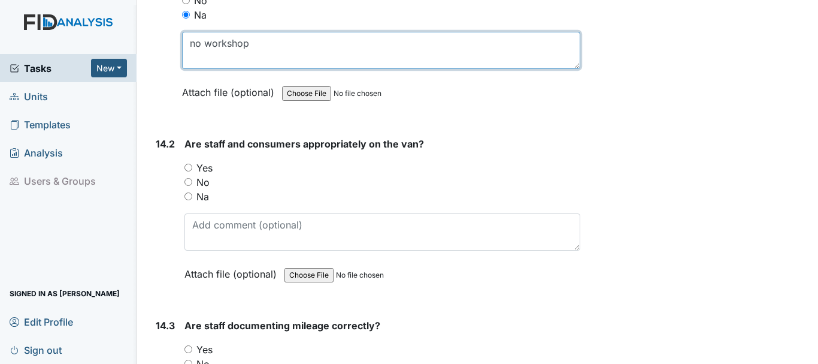
scroll to position [22254, 0]
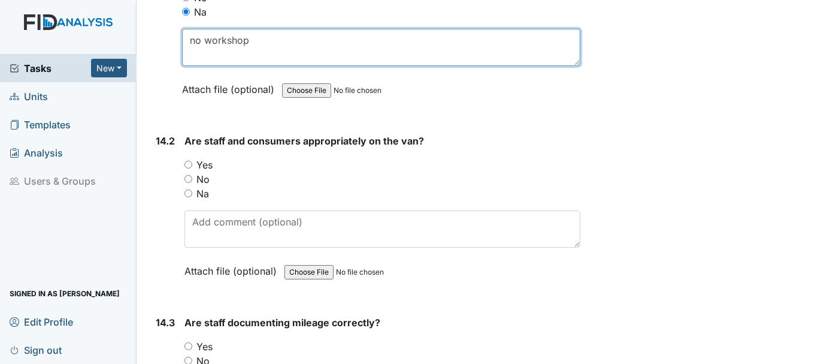
type textarea "no workshop"
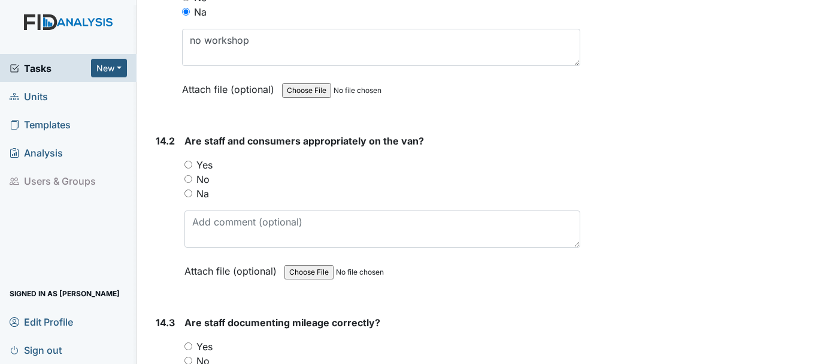
click at [190, 197] on input "Na" at bounding box center [188, 193] width 8 height 8
radio input "true"
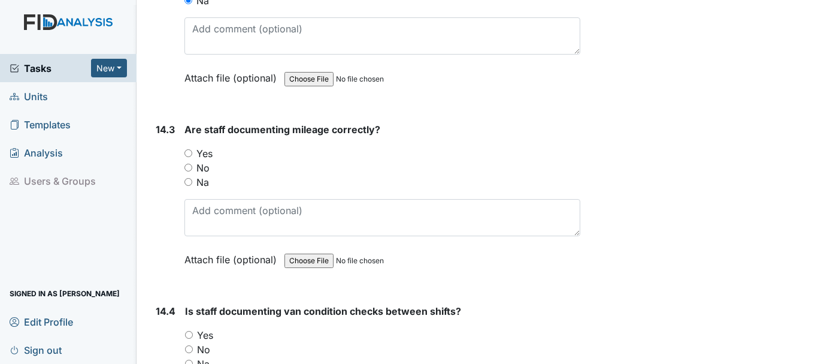
scroll to position [22450, 0]
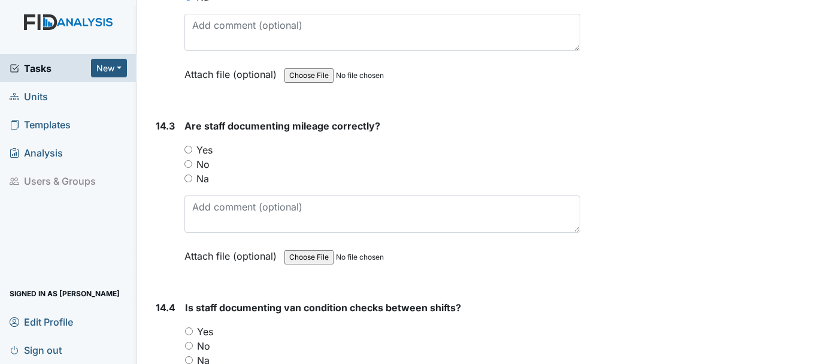
click at [189, 153] on input "Yes" at bounding box center [188, 150] width 8 height 8
radio input "true"
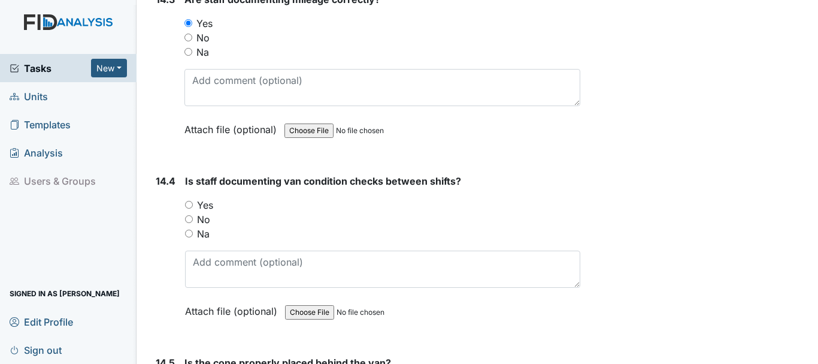
scroll to position [22614, 0]
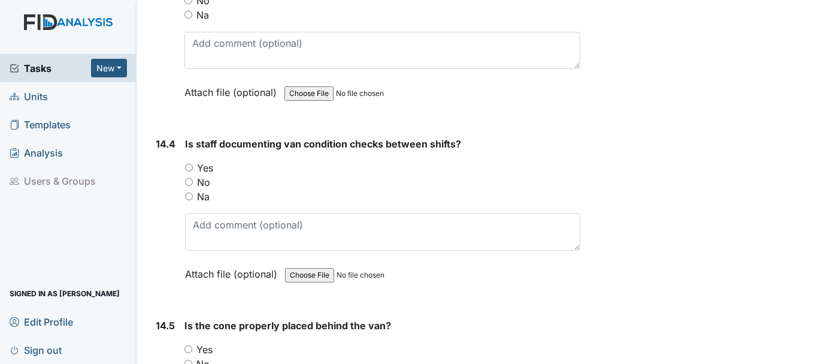
click at [189, 200] on input "Na" at bounding box center [189, 196] width 8 height 8
radio input "true"
click at [189, 200] on input "Na" at bounding box center [189, 196] width 8 height 8
click at [192, 186] on input "No" at bounding box center [189, 182] width 8 height 8
radio input "true"
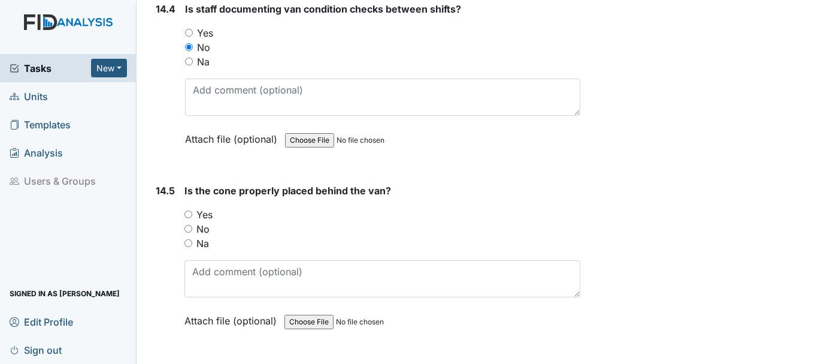
scroll to position [22749, 0]
click at [189, 217] on input "Yes" at bounding box center [188, 213] width 8 height 8
radio input "true"
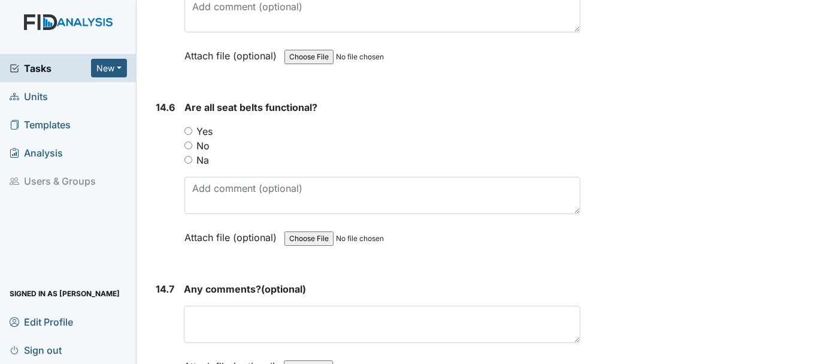
scroll to position [23121, 0]
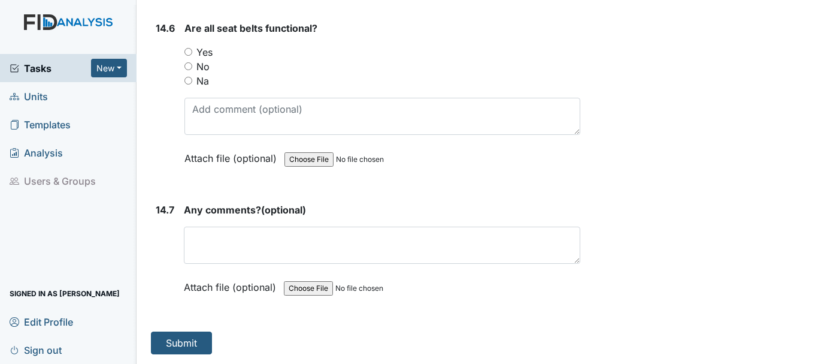
click at [186, 54] on input "Yes" at bounding box center [188, 52] width 8 height 8
radio input "true"
click at [188, 350] on button "Submit" at bounding box center [181, 342] width 61 height 23
click at [192, 339] on button "Submit" at bounding box center [181, 342] width 61 height 23
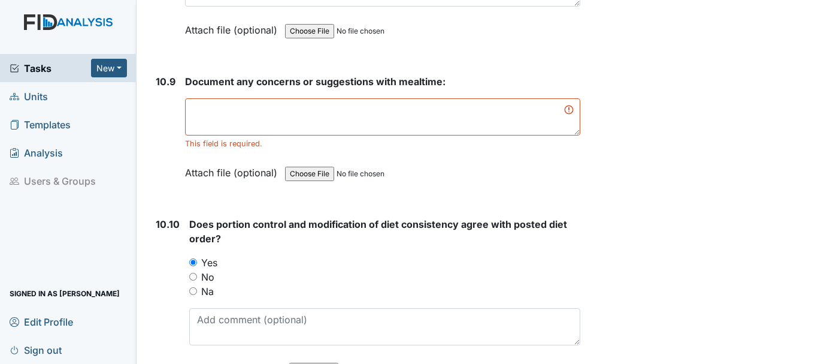
scroll to position [11973, 0]
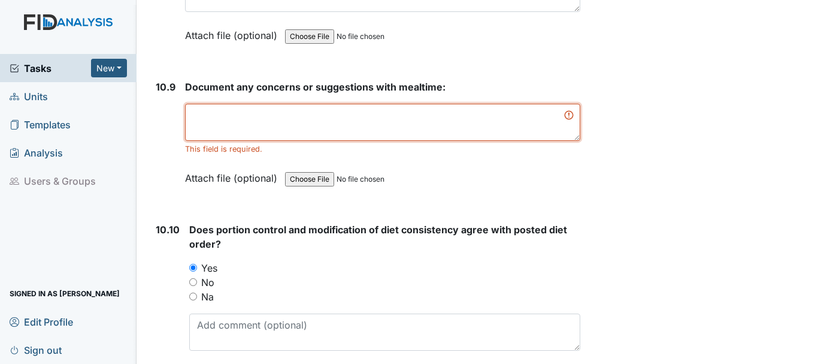
click at [256, 134] on textarea at bounding box center [382, 122] width 395 height 37
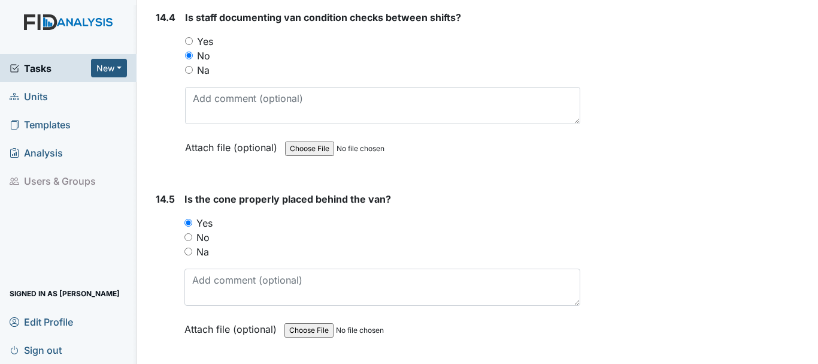
scroll to position [23121, 0]
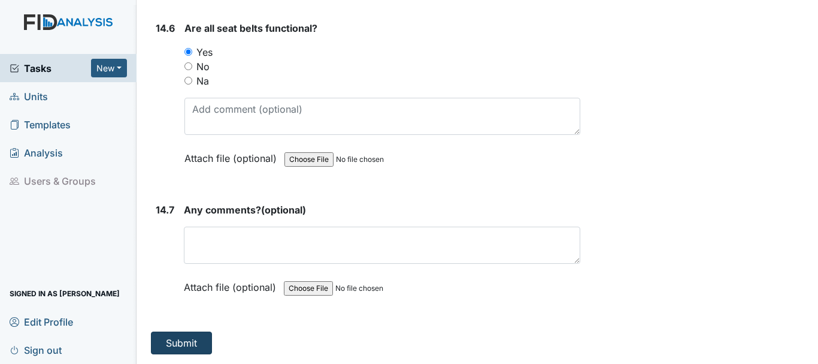
type textarea "none"
click at [195, 347] on button "Submit" at bounding box center [181, 342] width 61 height 23
click at [181, 350] on button "Submit" at bounding box center [181, 342] width 61 height 23
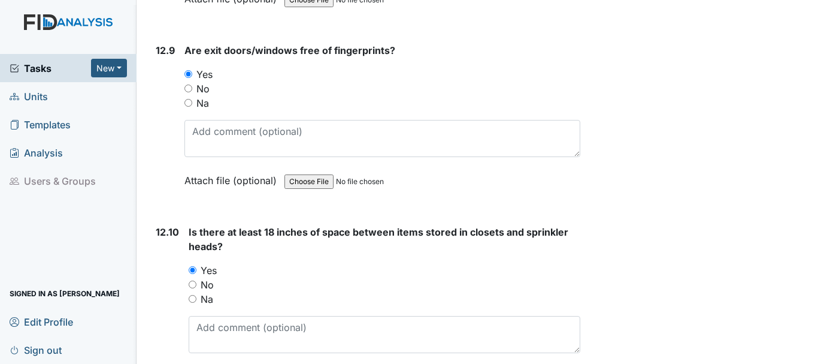
scroll to position [20167, 0]
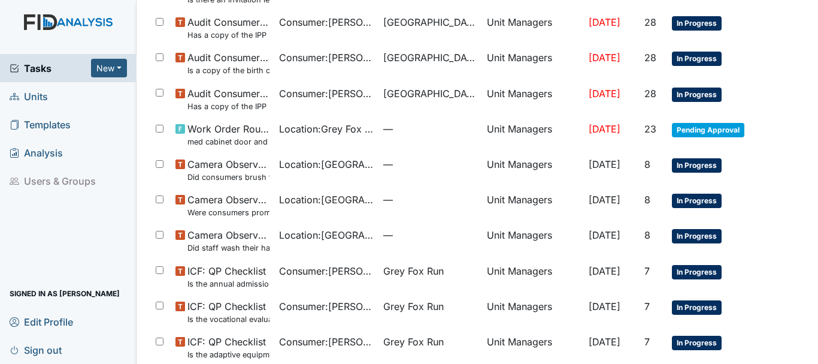
scroll to position [419, 0]
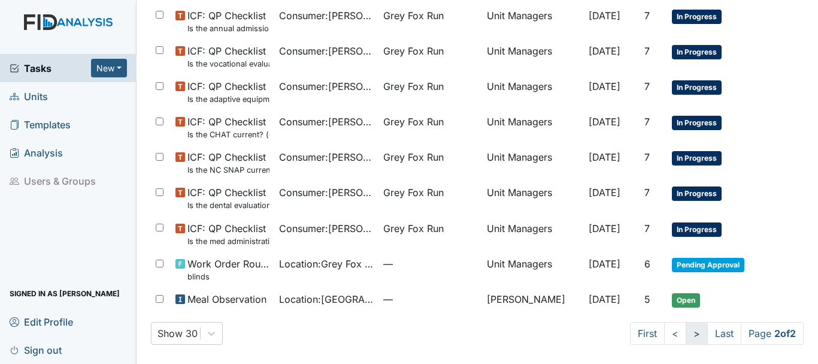
click at [686, 335] on link ">" at bounding box center [697, 333] width 22 height 23
click at [664, 338] on link "<" at bounding box center [675, 333] width 22 height 23
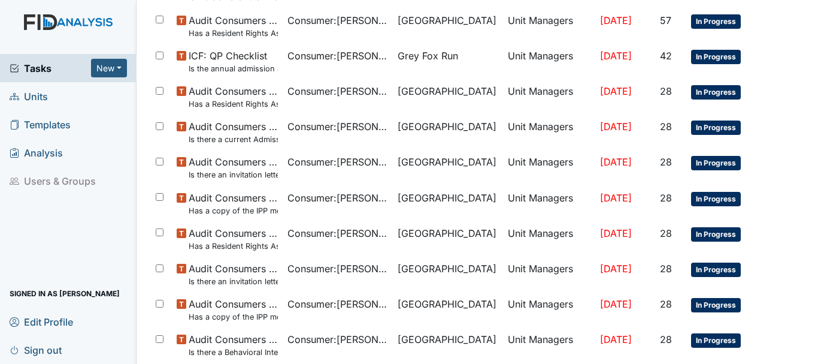
scroll to position [891, 0]
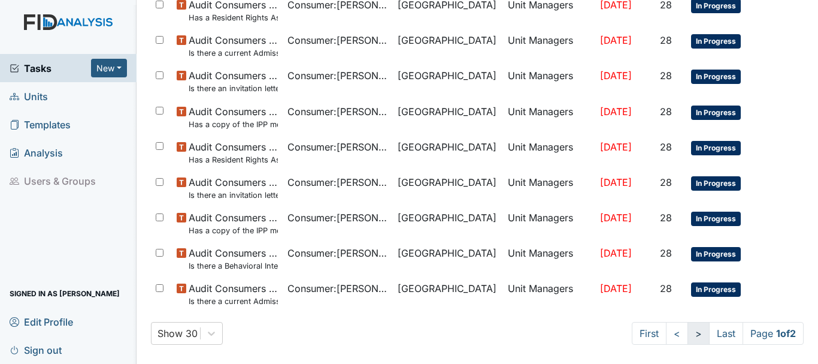
click at [688, 339] on link ">" at bounding box center [699, 333] width 22 height 23
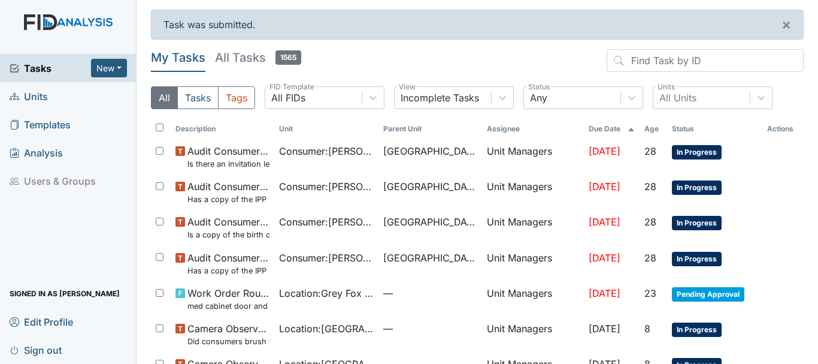
click at [47, 96] on span "Units" at bounding box center [29, 96] width 38 height 19
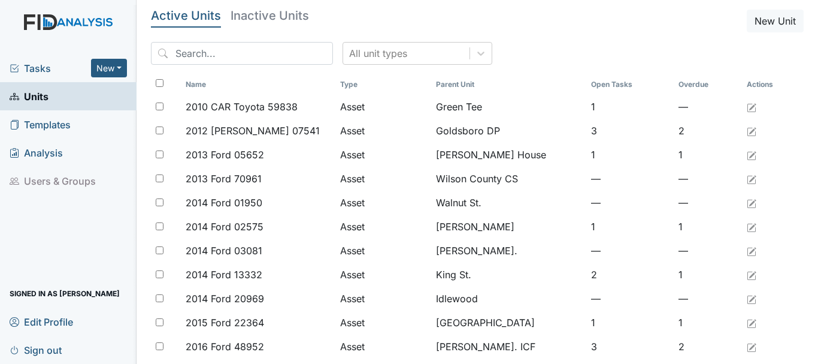
click at [49, 71] on span "Tasks" at bounding box center [50, 68] width 81 height 14
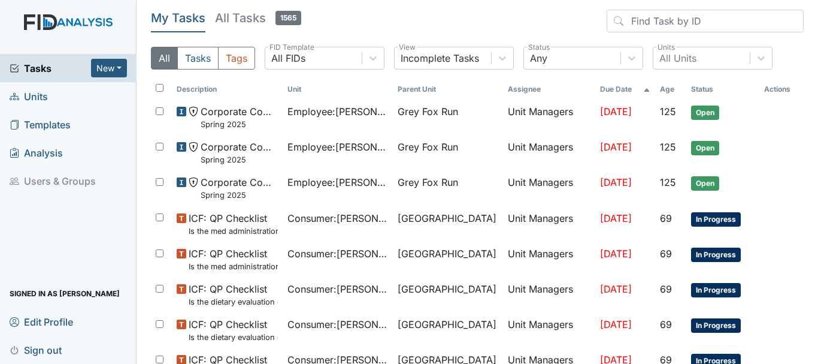
click at [51, 95] on link "Units" at bounding box center [68, 96] width 137 height 28
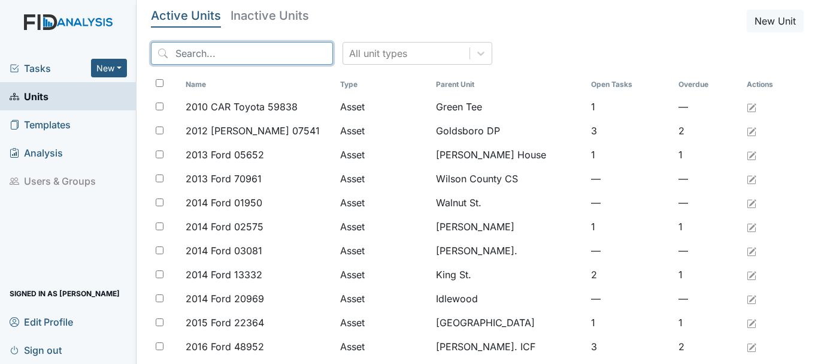
click at [255, 55] on input "search" at bounding box center [242, 53] width 182 height 23
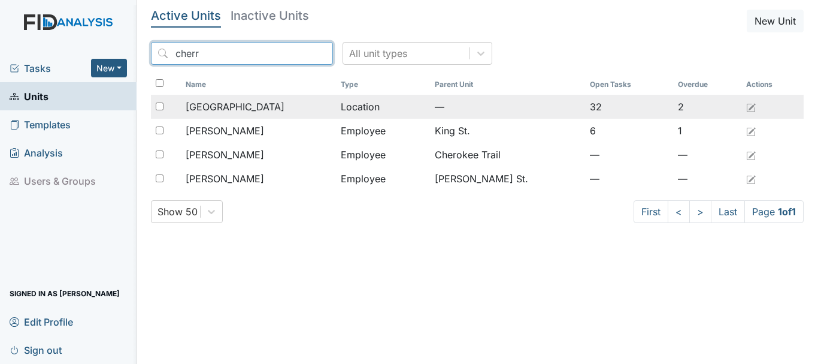
type input "cherr"
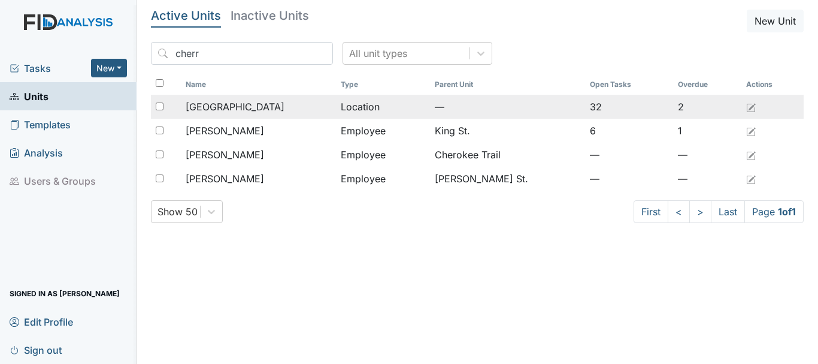
click at [241, 106] on span "[GEOGRAPHIC_DATA]" at bounding box center [235, 106] width 99 height 14
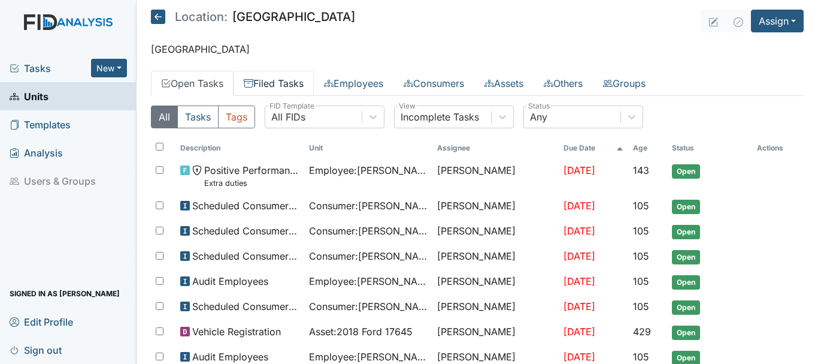
click at [285, 88] on link "Filed Tasks" at bounding box center [274, 83] width 80 height 25
